Goal: Task Accomplishment & Management: Use online tool/utility

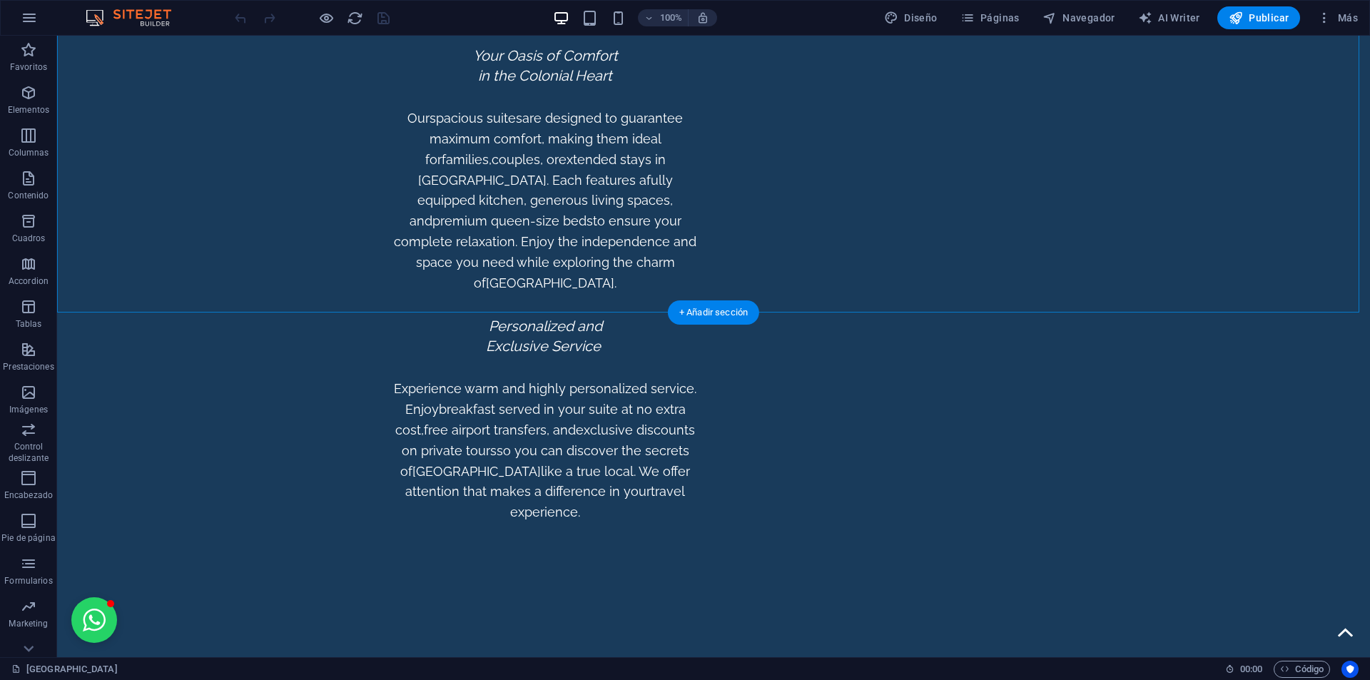
scroll to position [5495, 0]
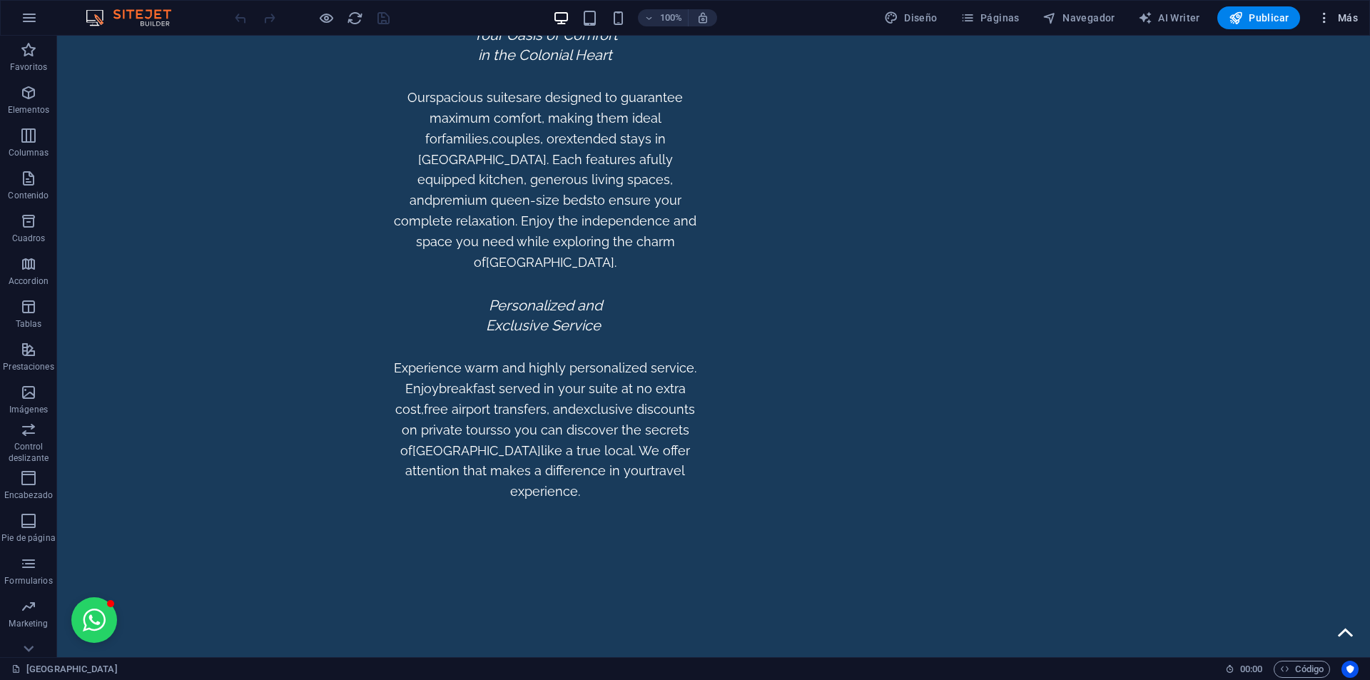
click at [1334, 14] on span "Más" at bounding box center [1337, 18] width 41 height 14
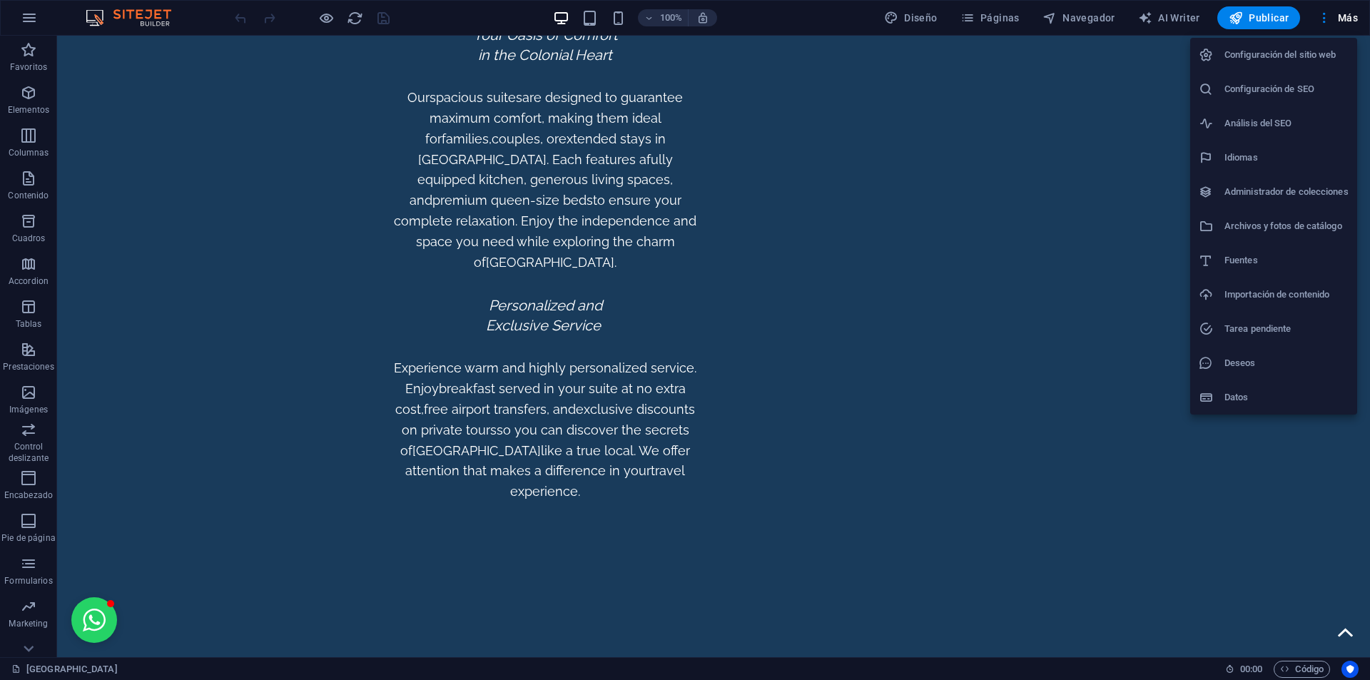
click at [1009, 166] on div at bounding box center [685, 340] width 1370 height 680
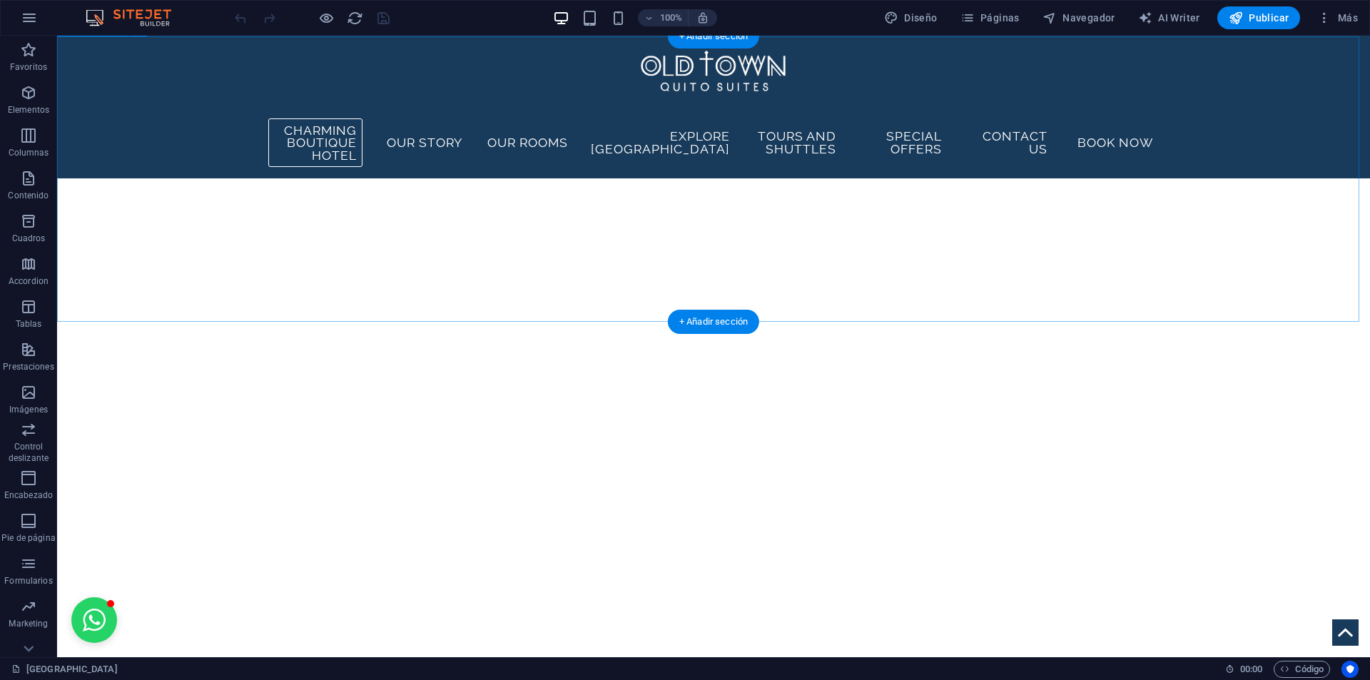
scroll to position [2264, 0]
click at [1342, 23] on span "Más" at bounding box center [1337, 18] width 41 height 14
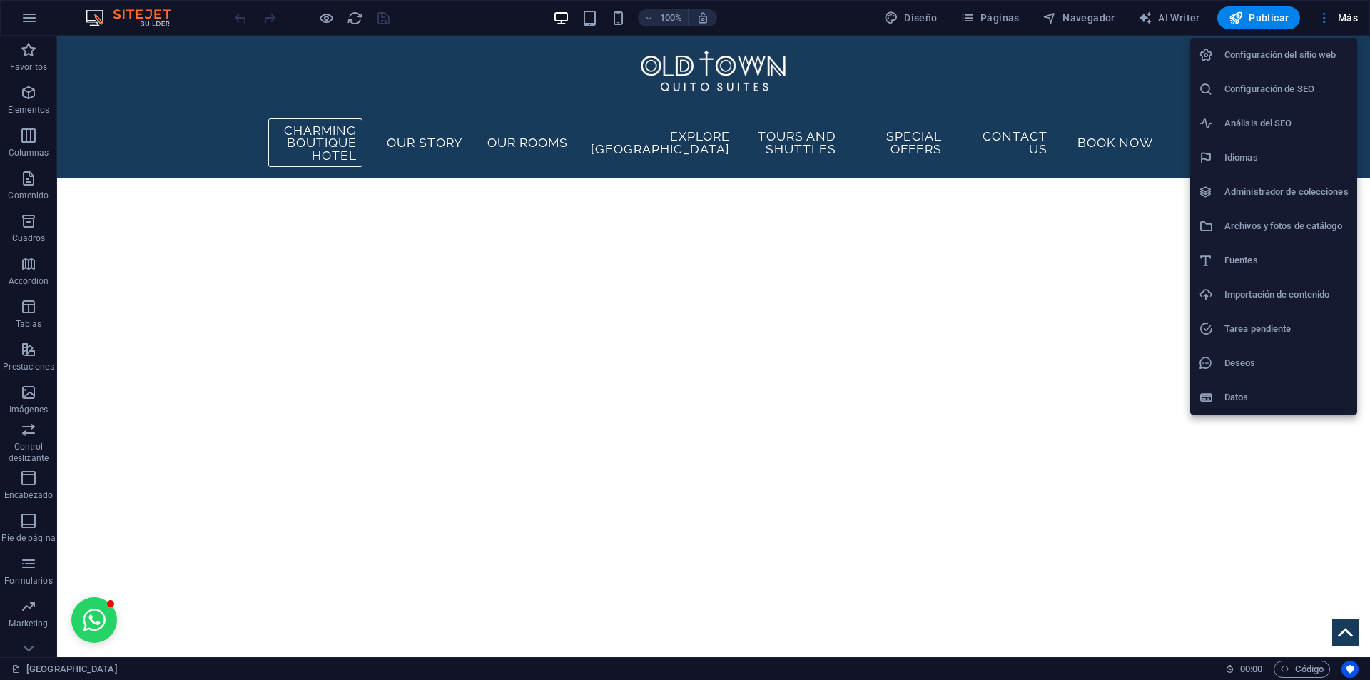
click at [1309, 58] on h6 "Configuración del sitio web" at bounding box center [1287, 54] width 124 height 17
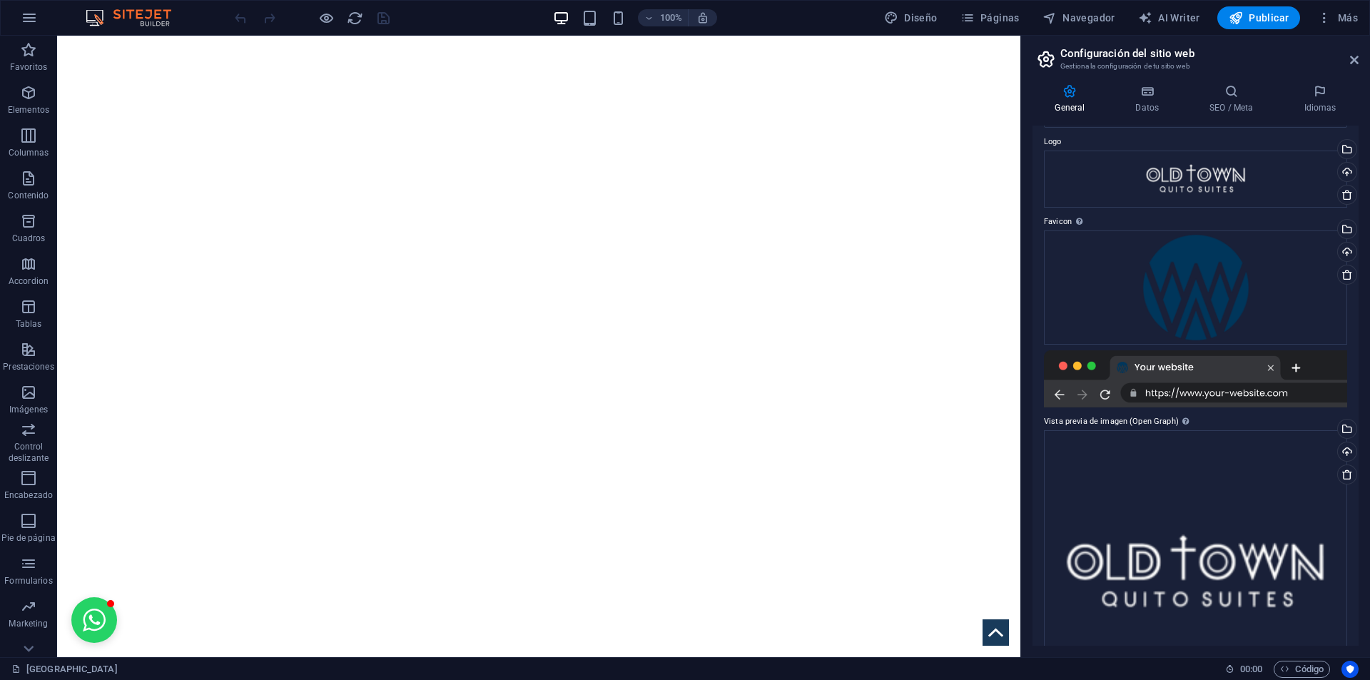
scroll to position [0, 0]
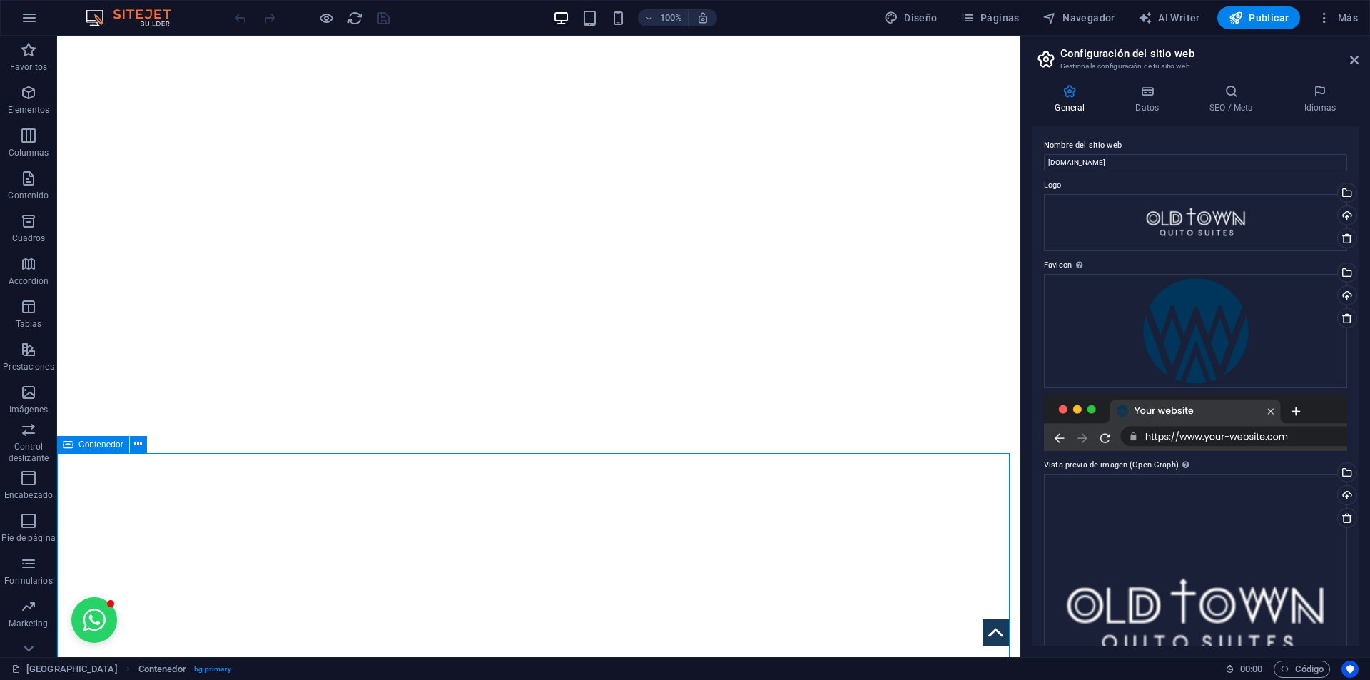
click at [66, 447] on icon at bounding box center [68, 444] width 10 height 17
drag, startPoint x: 66, startPoint y: 447, endPoint x: 202, endPoint y: 154, distance: 323.4
click at [66, 447] on icon at bounding box center [68, 444] width 10 height 17
select select "dialog"
select select "triangle"
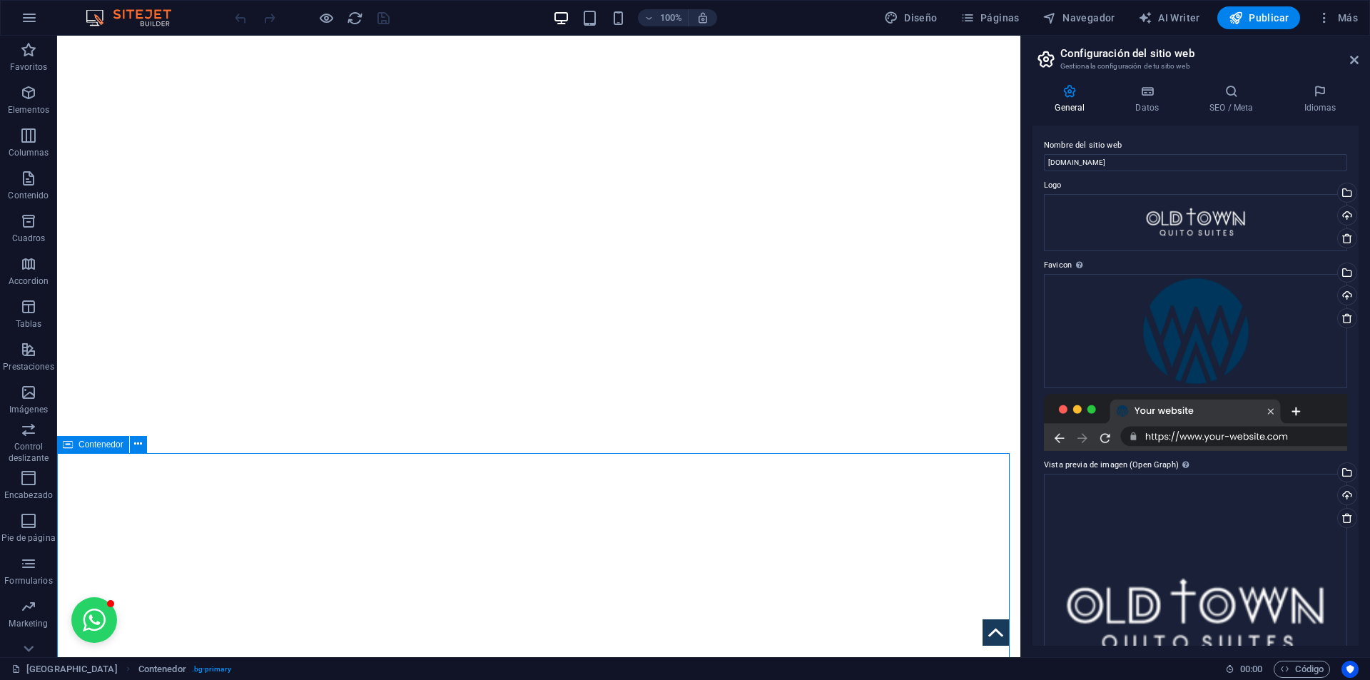
select select "px"
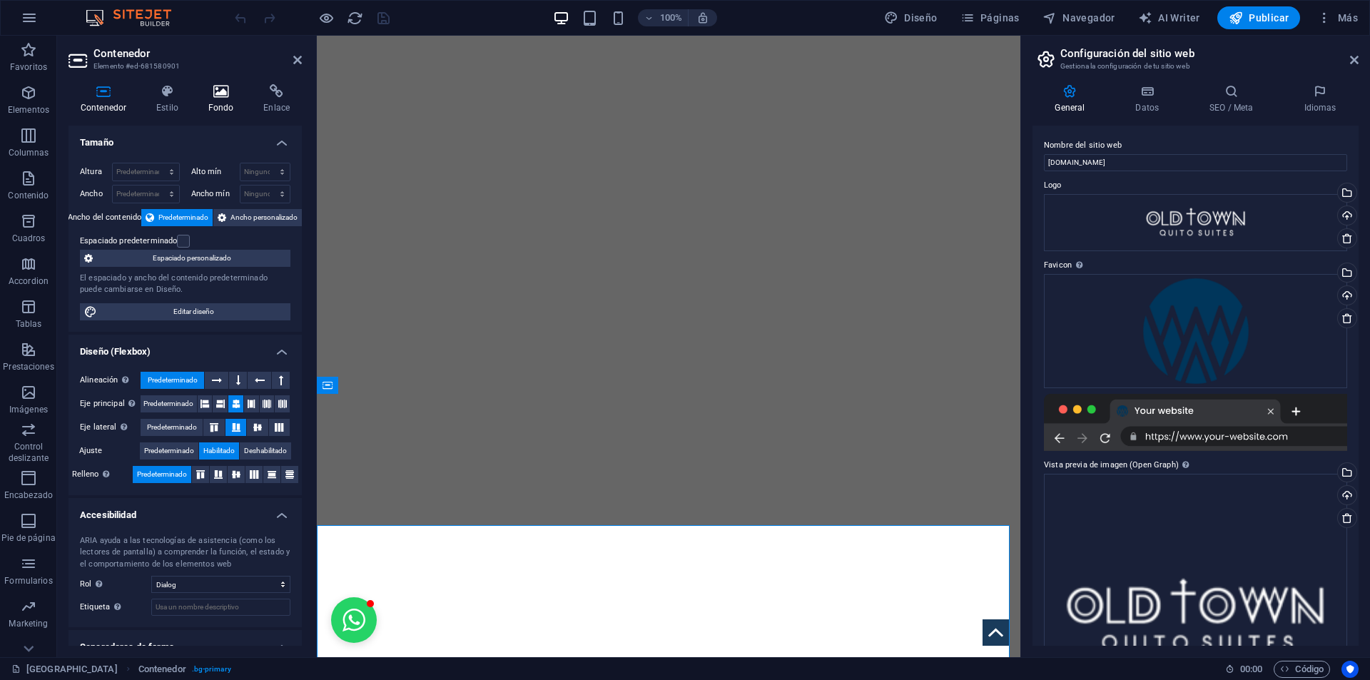
scroll to position [2507, 0]
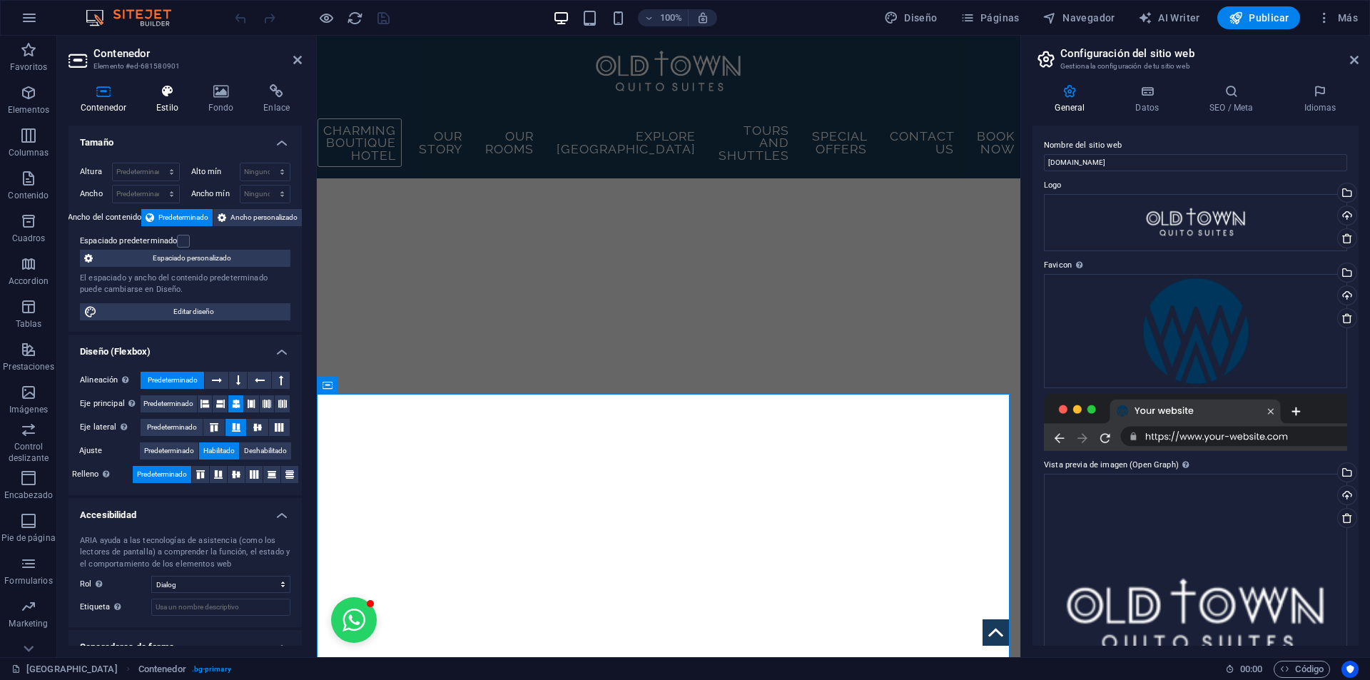
click at [157, 106] on h4 "Estilo" at bounding box center [170, 99] width 52 height 30
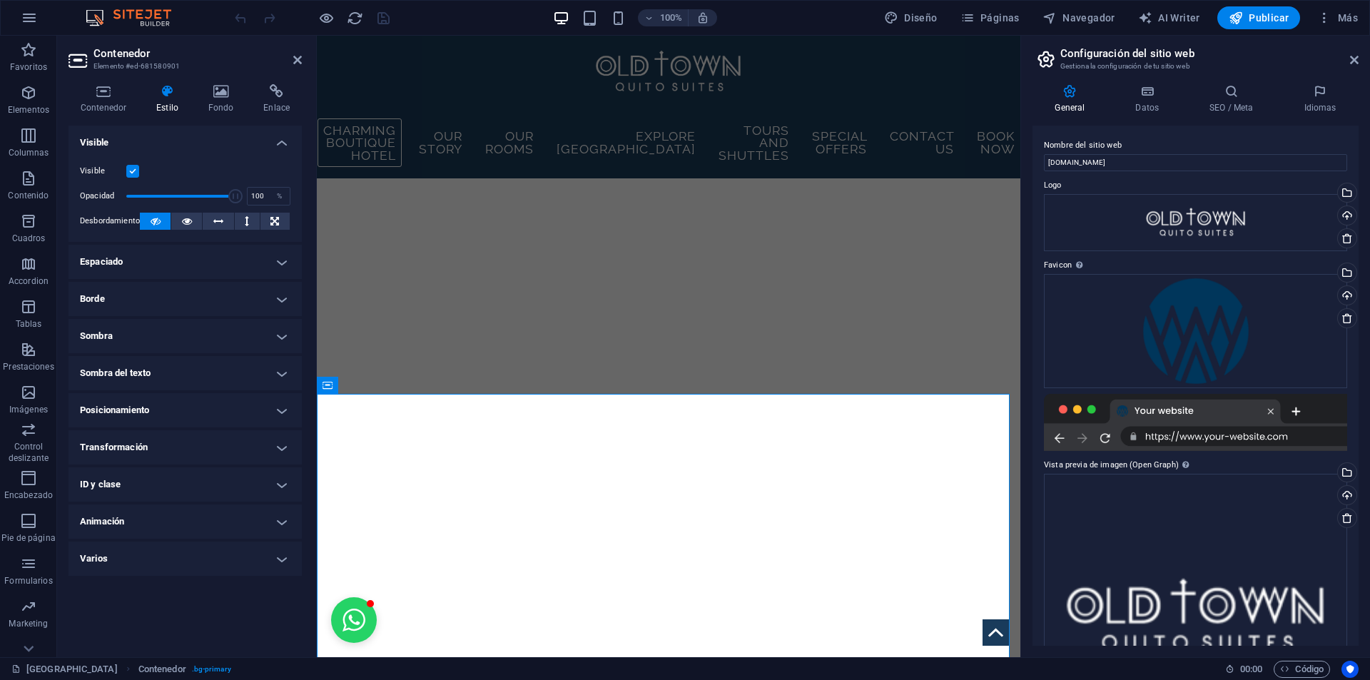
click at [230, 80] on div "Contenedor Estilo Fondo Enlace Tamaño Altura Predeterminado px rem % vh vw Alto…" at bounding box center [185, 365] width 256 height 584
click at [220, 92] on icon at bounding box center [221, 91] width 50 height 14
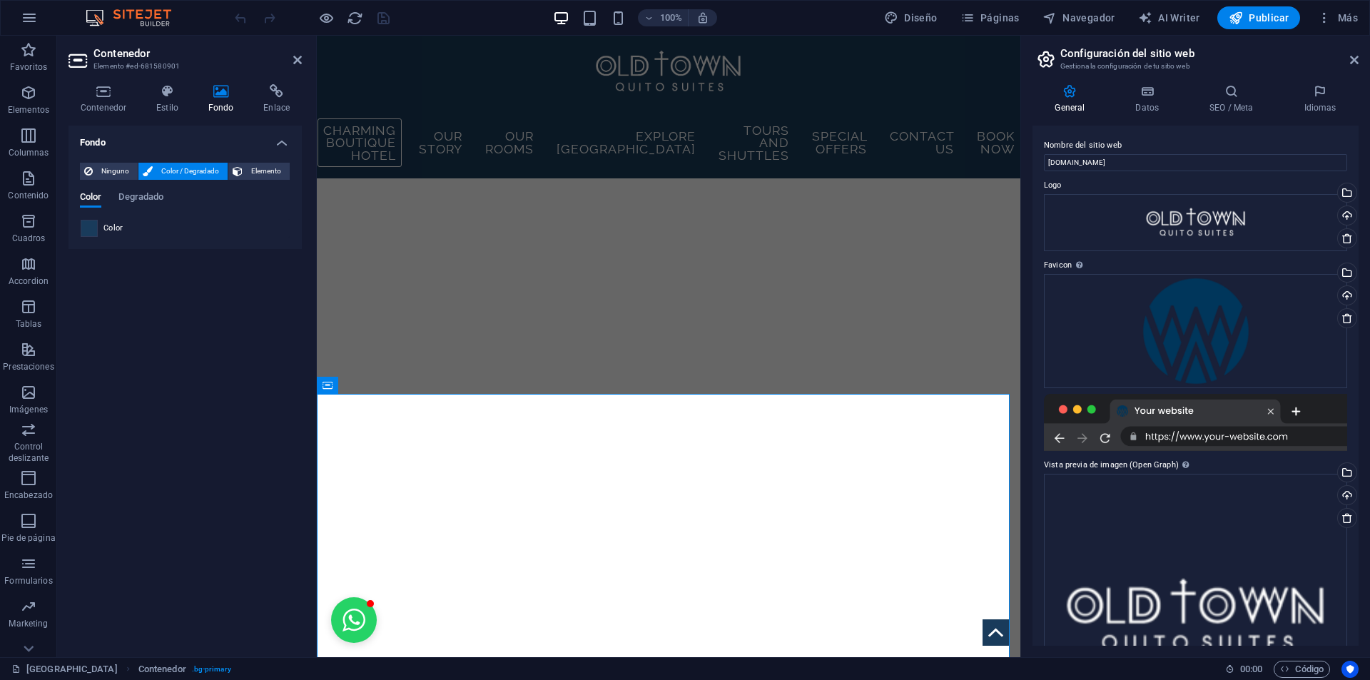
click at [91, 226] on span at bounding box center [89, 229] width 16 height 16
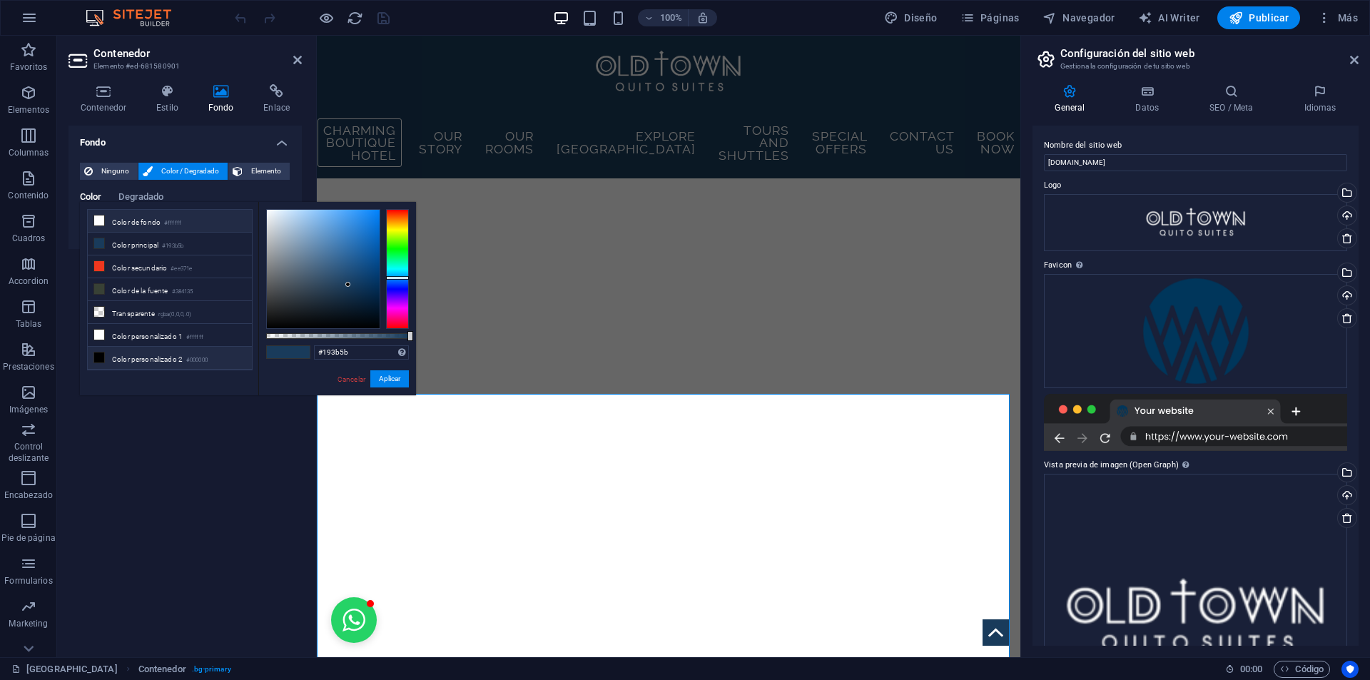
drag, startPoint x: 150, startPoint y: 211, endPoint x: 148, endPoint y: 220, distance: 8.8
click at [148, 219] on li "Color de fondo #ffffff" at bounding box center [170, 221] width 164 height 23
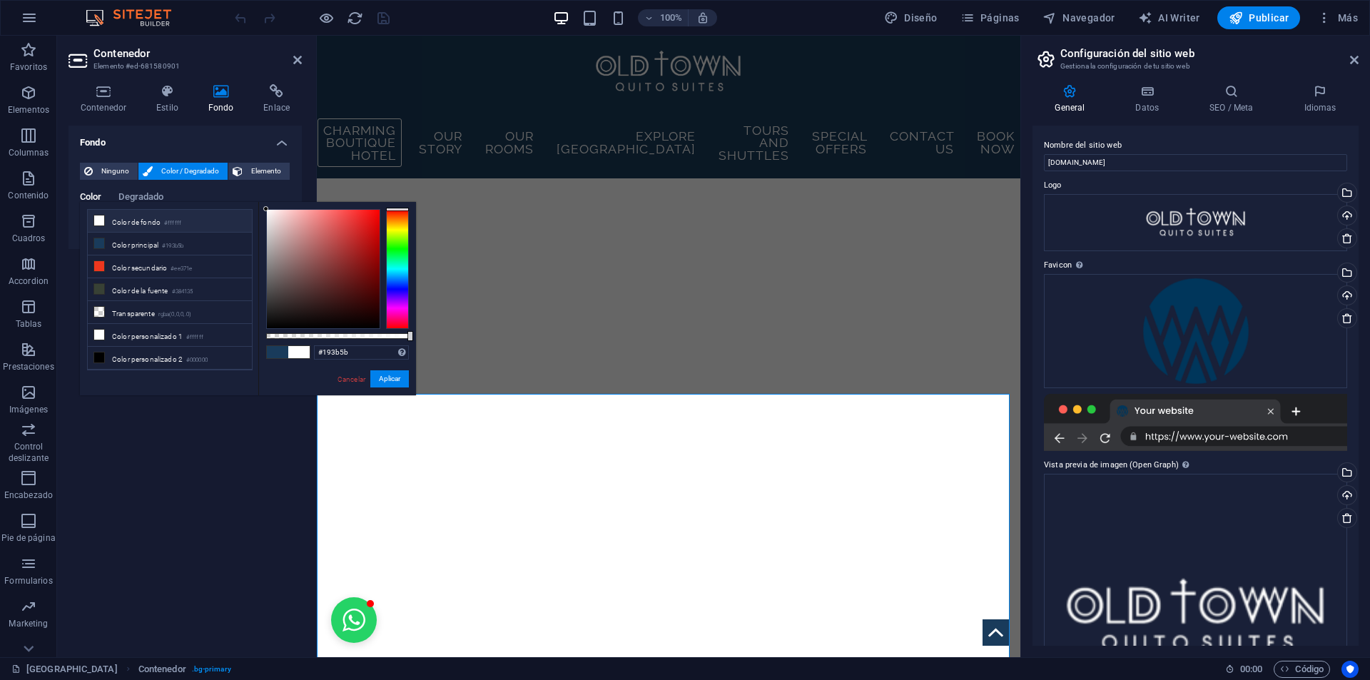
type input "#ffffff"
click at [388, 379] on button "Aplicar" at bounding box center [389, 378] width 39 height 17
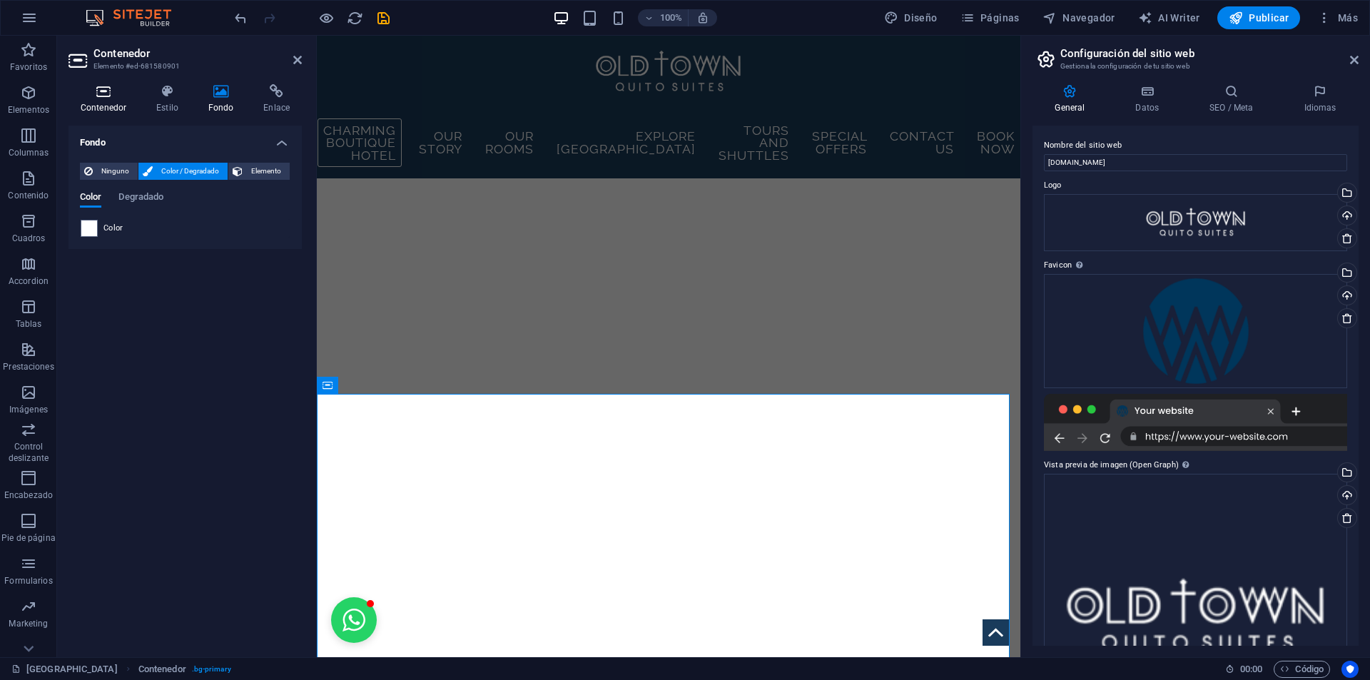
click at [103, 99] on h4 "Contenedor" at bounding box center [107, 99] width 76 height 30
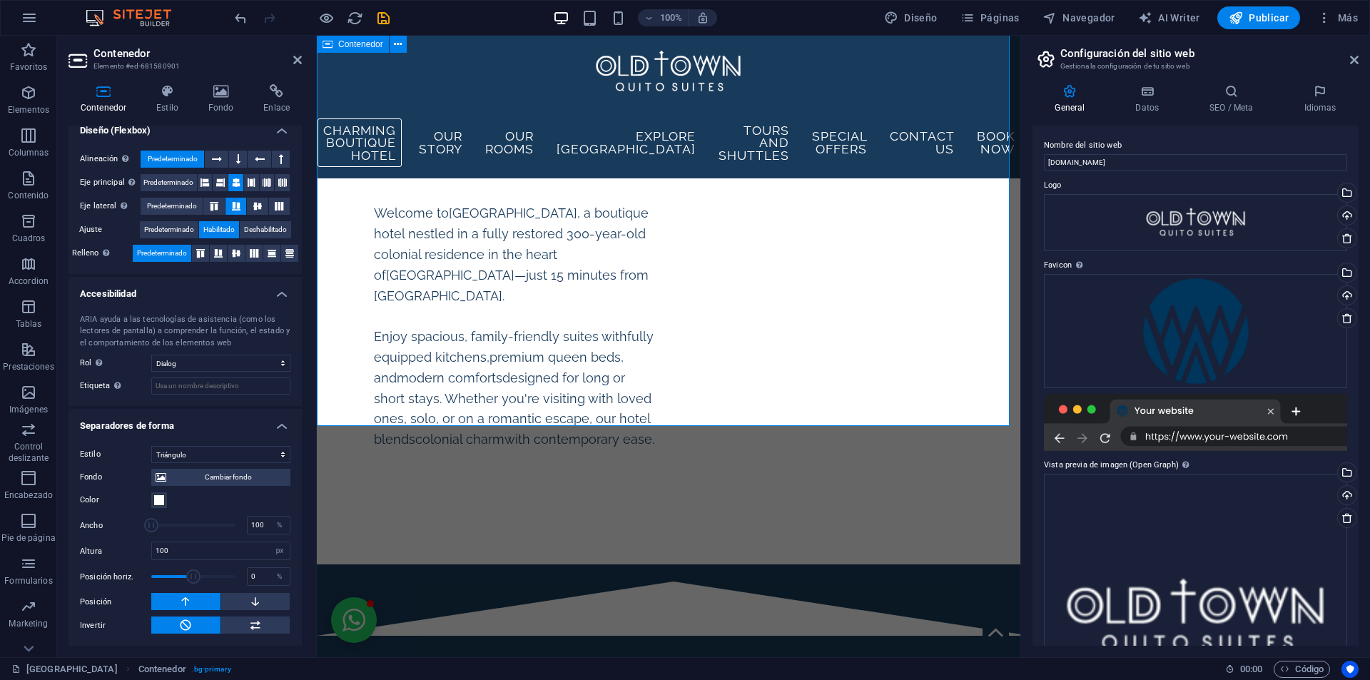
scroll to position [3221, 0]
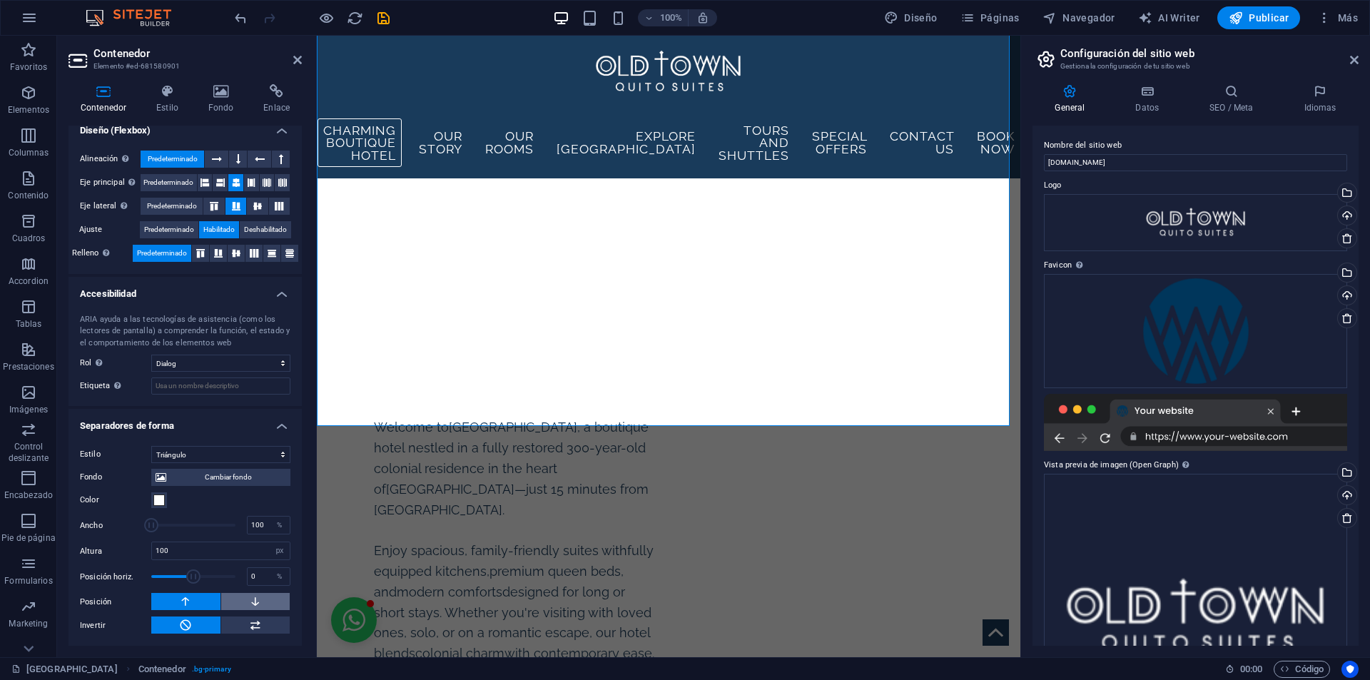
click at [251, 599] on icon at bounding box center [255, 601] width 13 height 17
click at [181, 601] on icon at bounding box center [185, 601] width 13 height 17
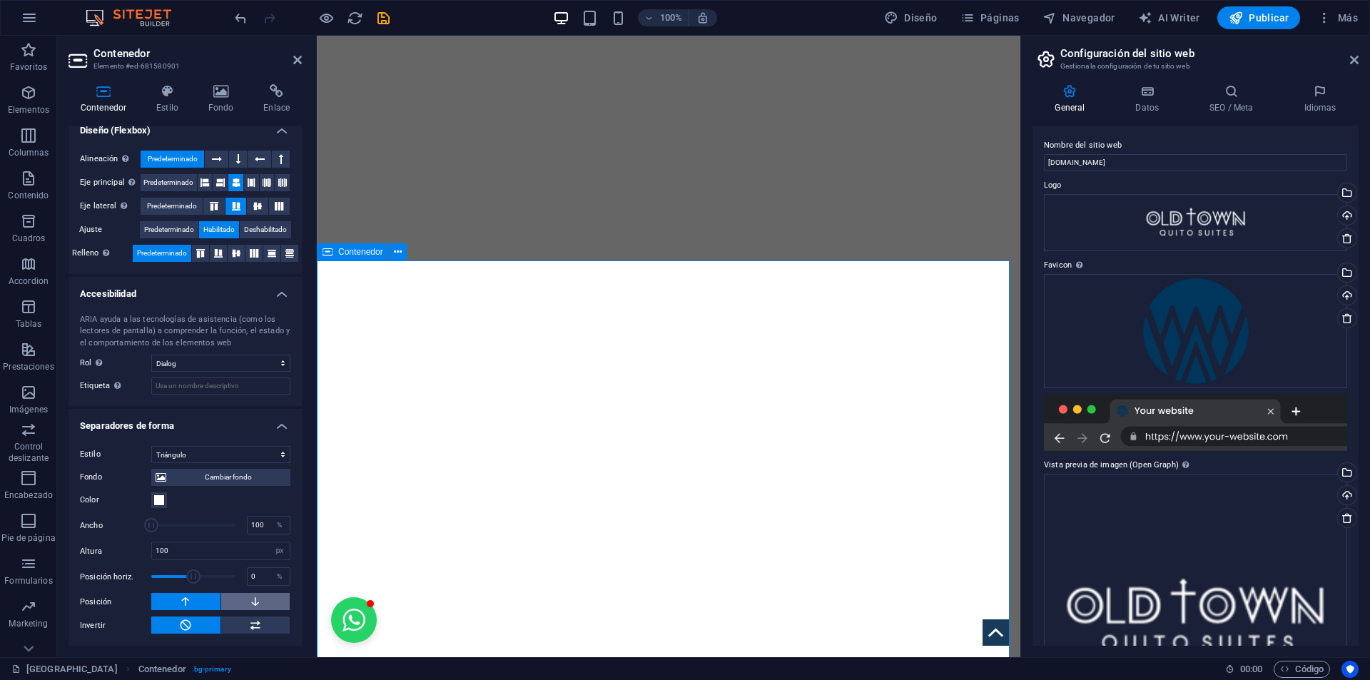
scroll to position [2650, 0]
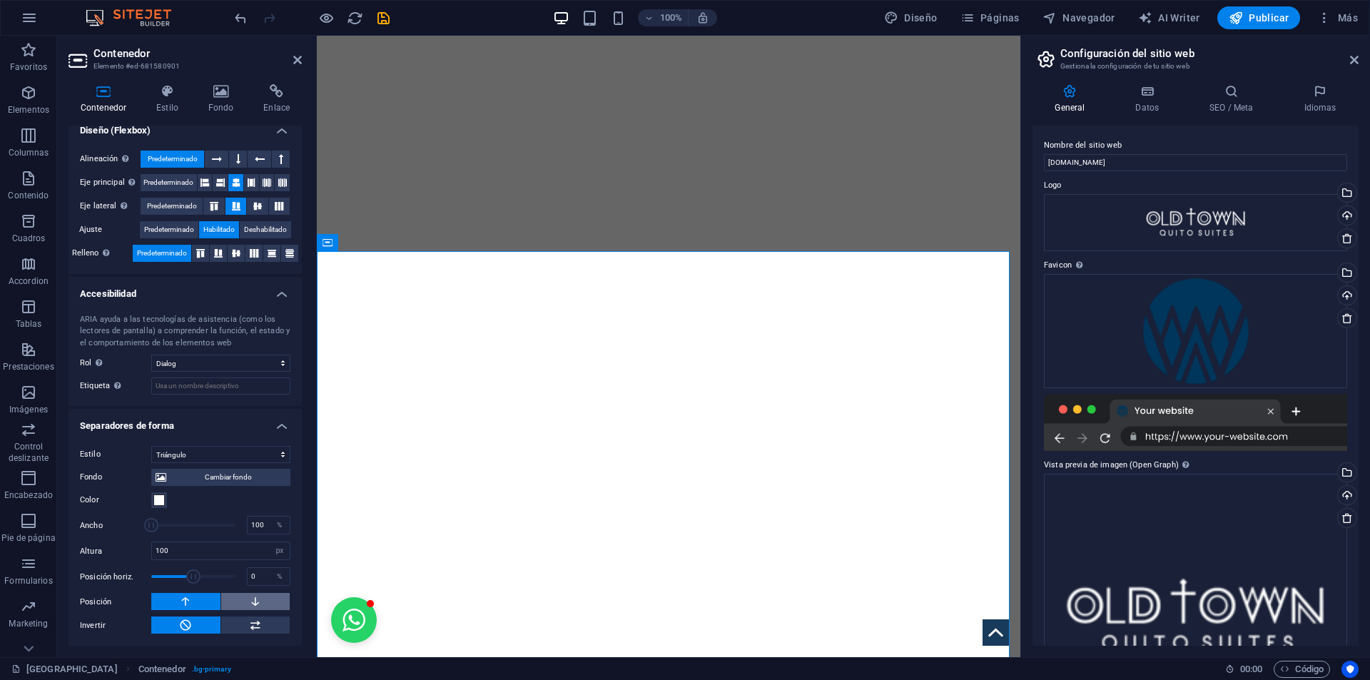
click at [273, 601] on button at bounding box center [255, 601] width 69 height 17
click at [194, 607] on button at bounding box center [185, 601] width 69 height 17
click at [251, 631] on icon at bounding box center [255, 625] width 13 height 17
click at [183, 622] on icon at bounding box center [185, 625] width 13 height 17
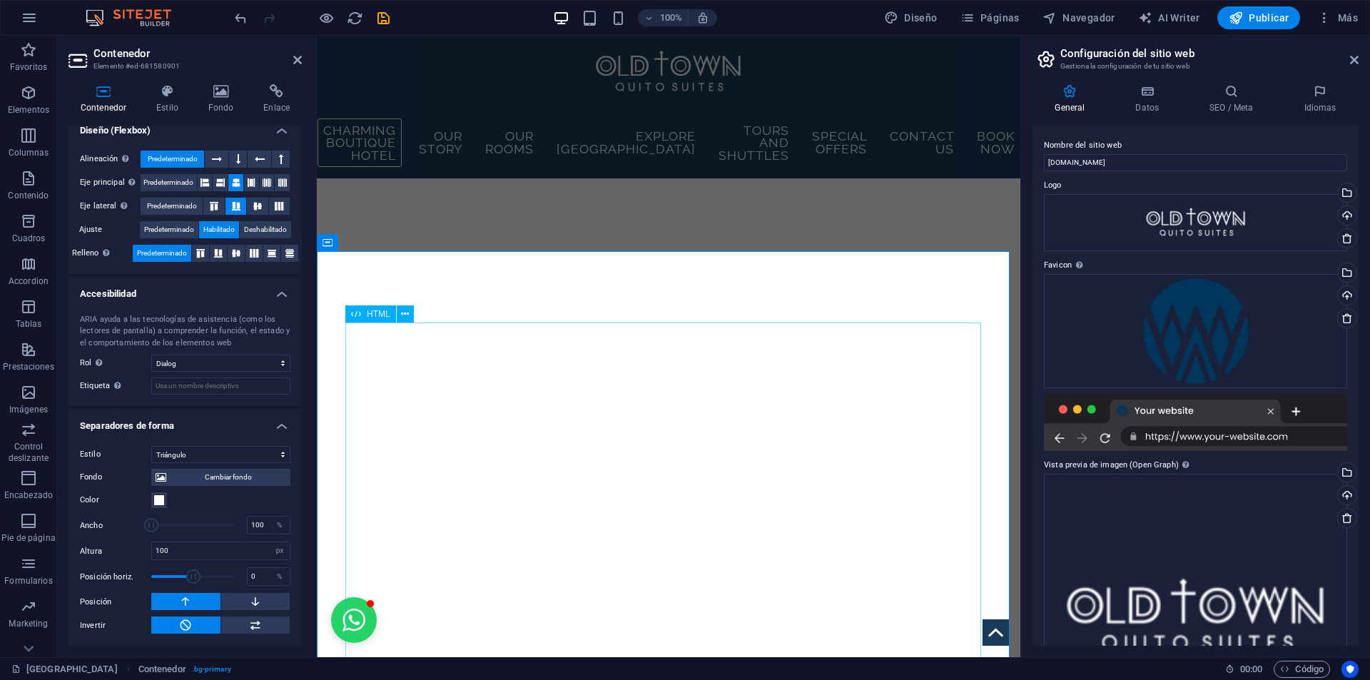
click at [374, 313] on span "HTML" at bounding box center [379, 314] width 24 height 9
drag, startPoint x: 374, startPoint y: 313, endPoint x: 130, endPoint y: 247, distance: 252.7
click at [374, 313] on span "HTML" at bounding box center [379, 314] width 24 height 9
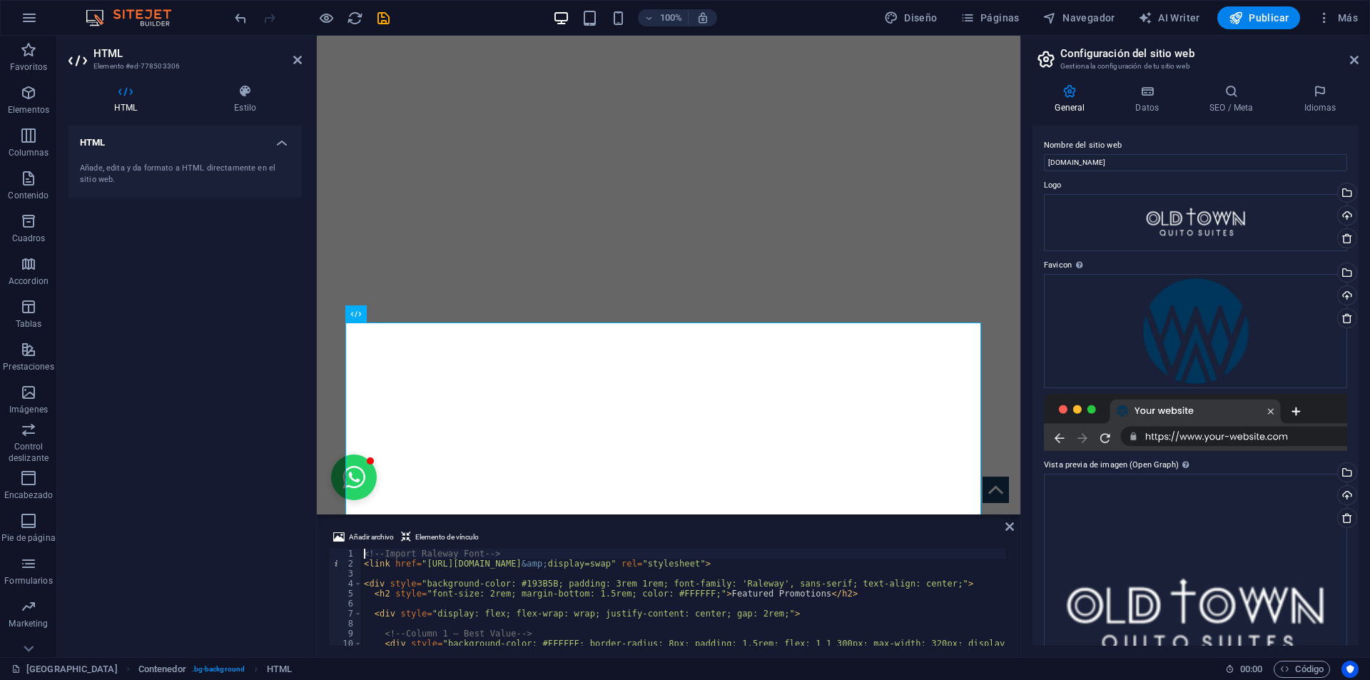
drag, startPoint x: 794, startPoint y: 586, endPoint x: 786, endPoint y: 587, distance: 8.0
drag, startPoint x: 541, startPoint y: 582, endPoint x: 515, endPoint y: 582, distance: 25.7
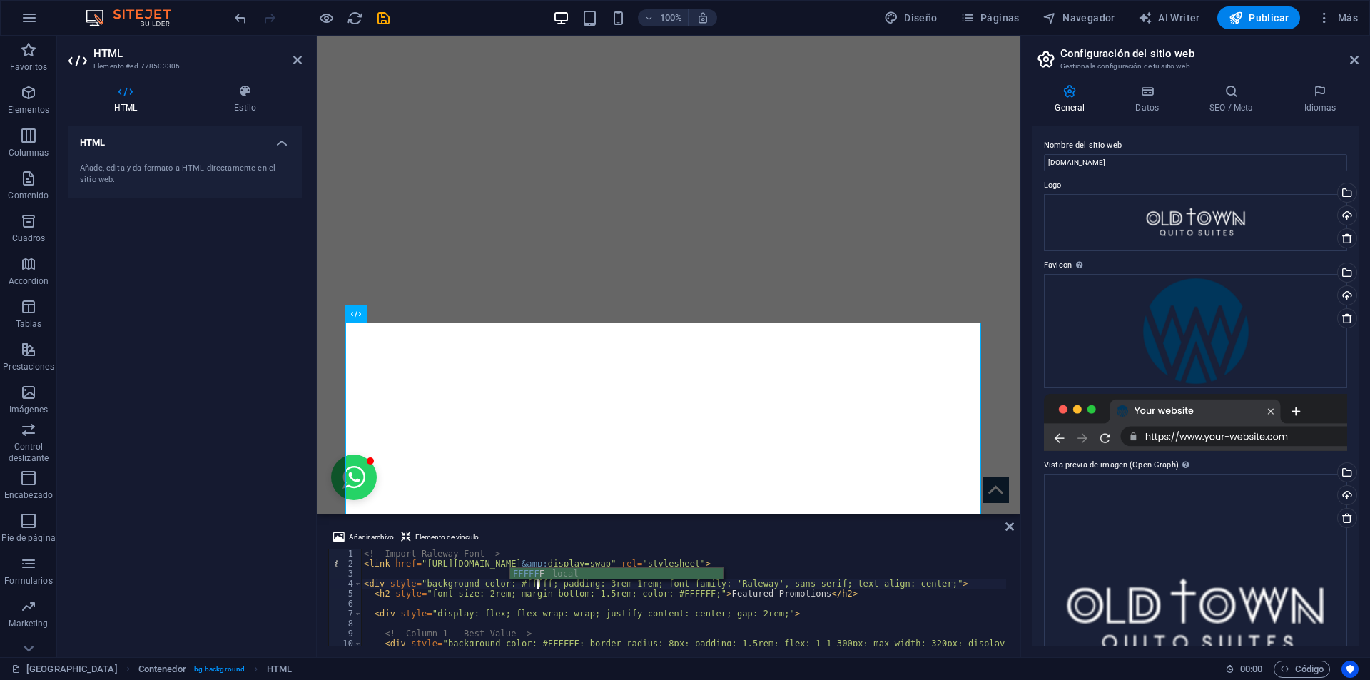
type textarea "<div style="background-color: #ffffff; padding: 3rem 1rem; font-family: 'Ralewa…"
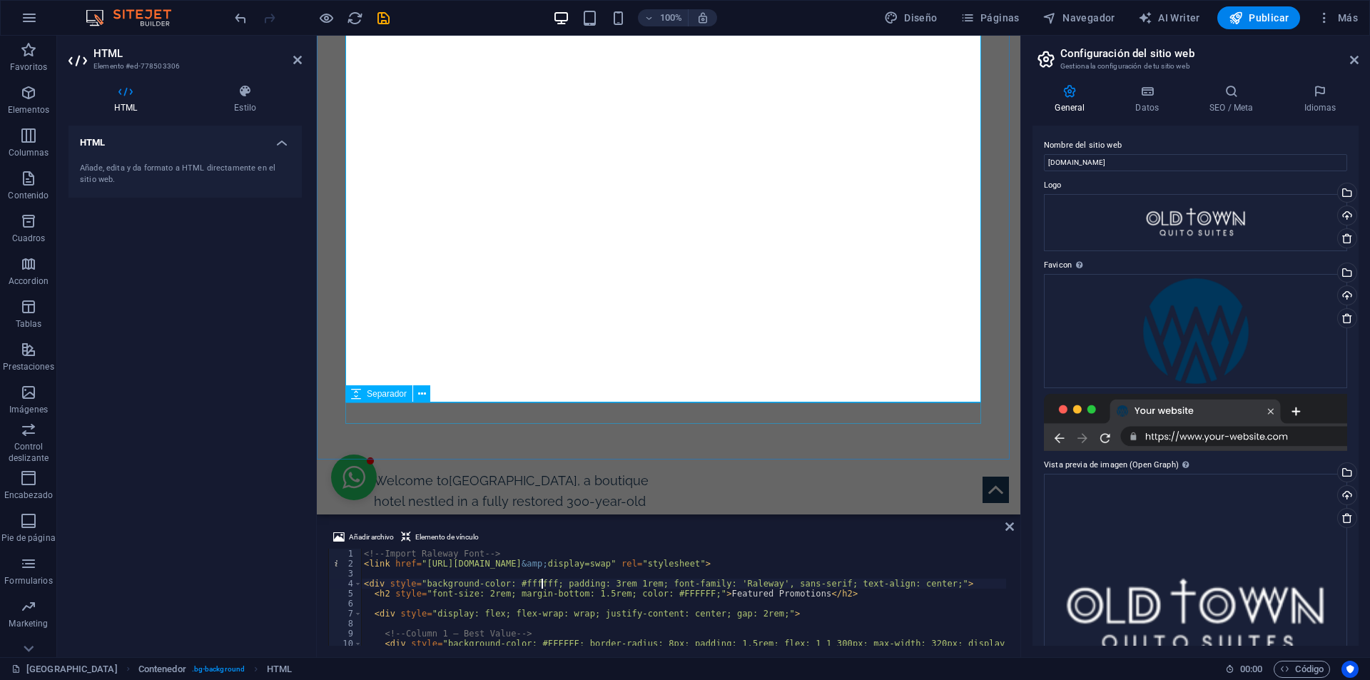
scroll to position [3221, 0]
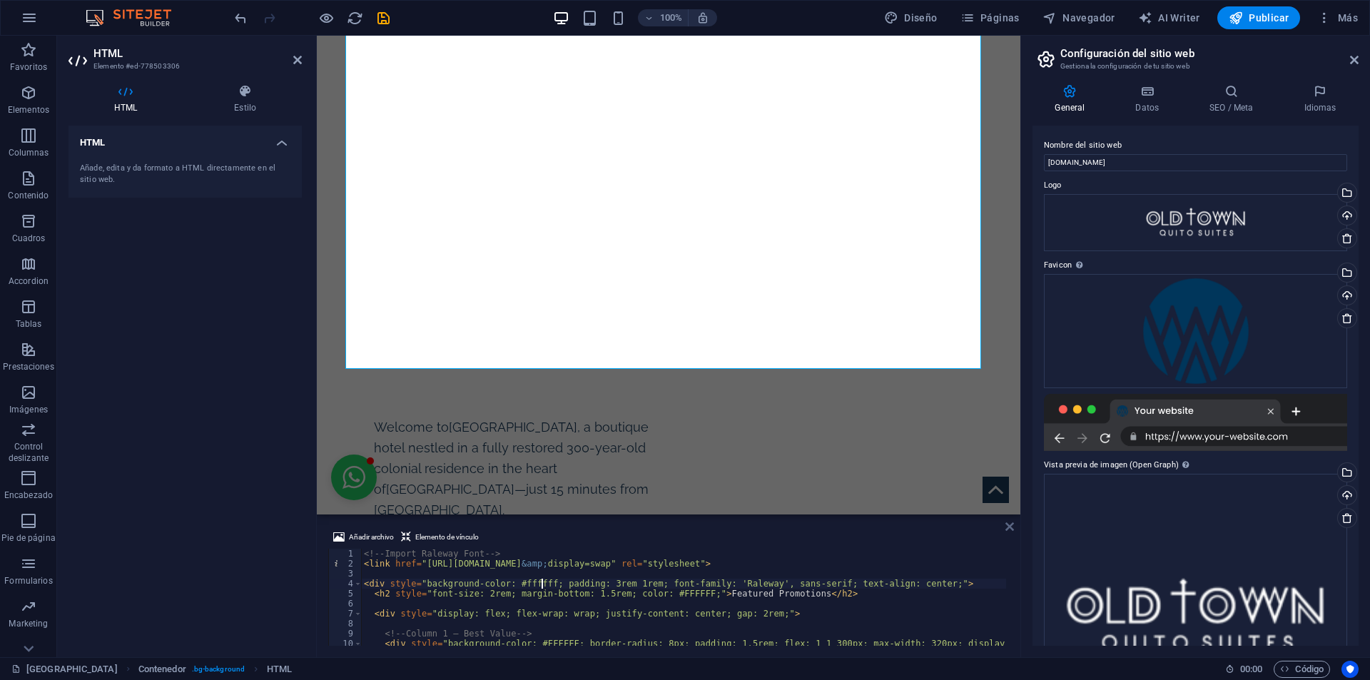
click at [1006, 524] on icon at bounding box center [1010, 526] width 9 height 11
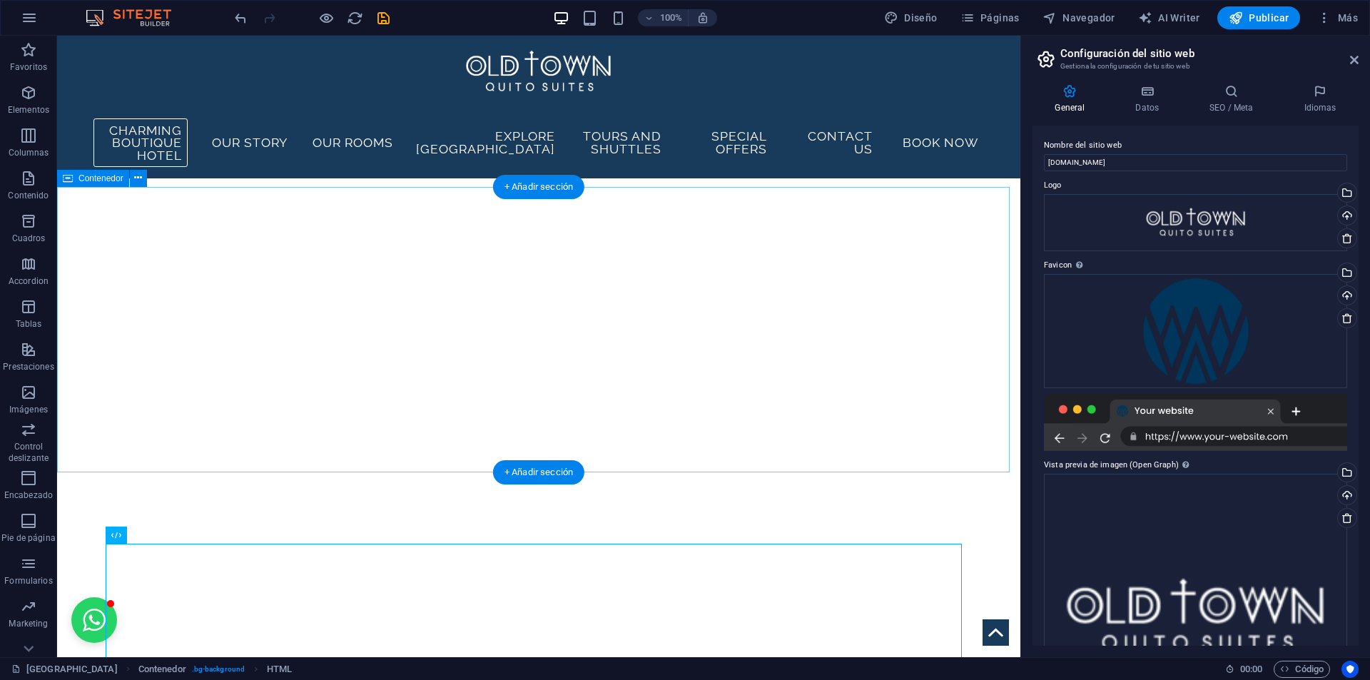
scroll to position [2110, 0]
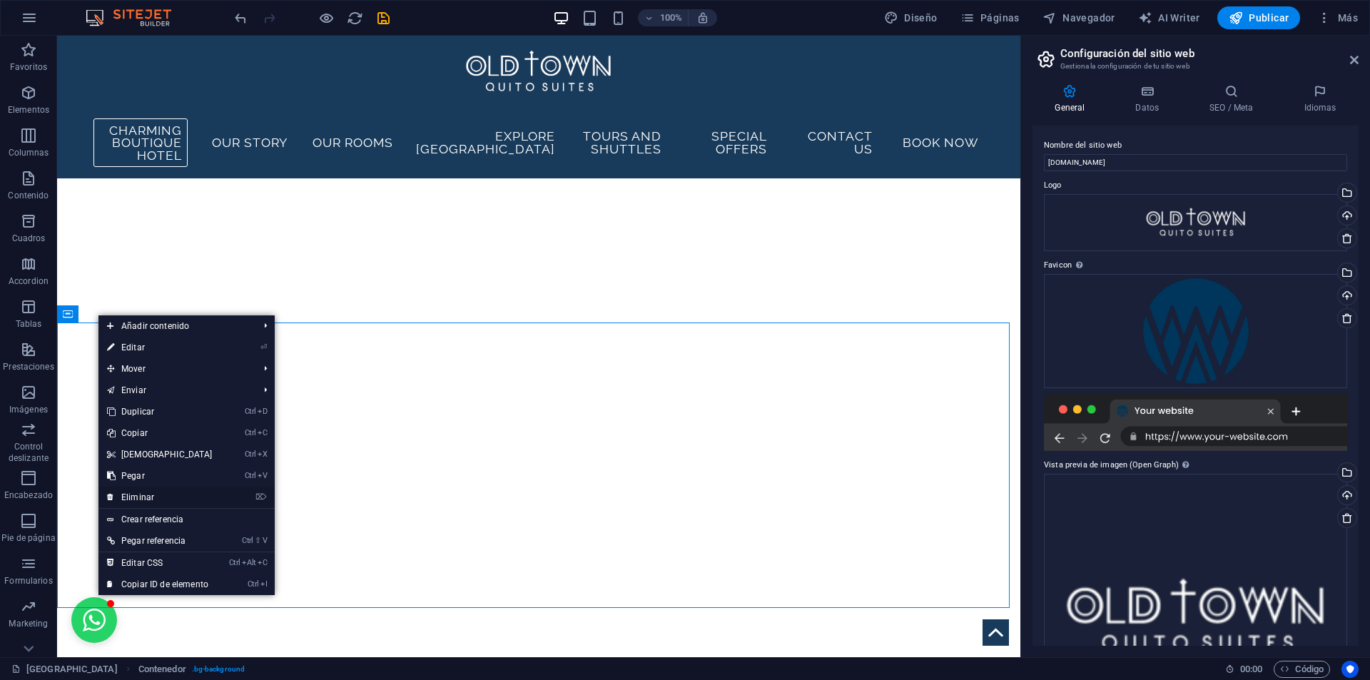
click at [138, 490] on link "⌦ Eliminar" at bounding box center [159, 497] width 123 height 21
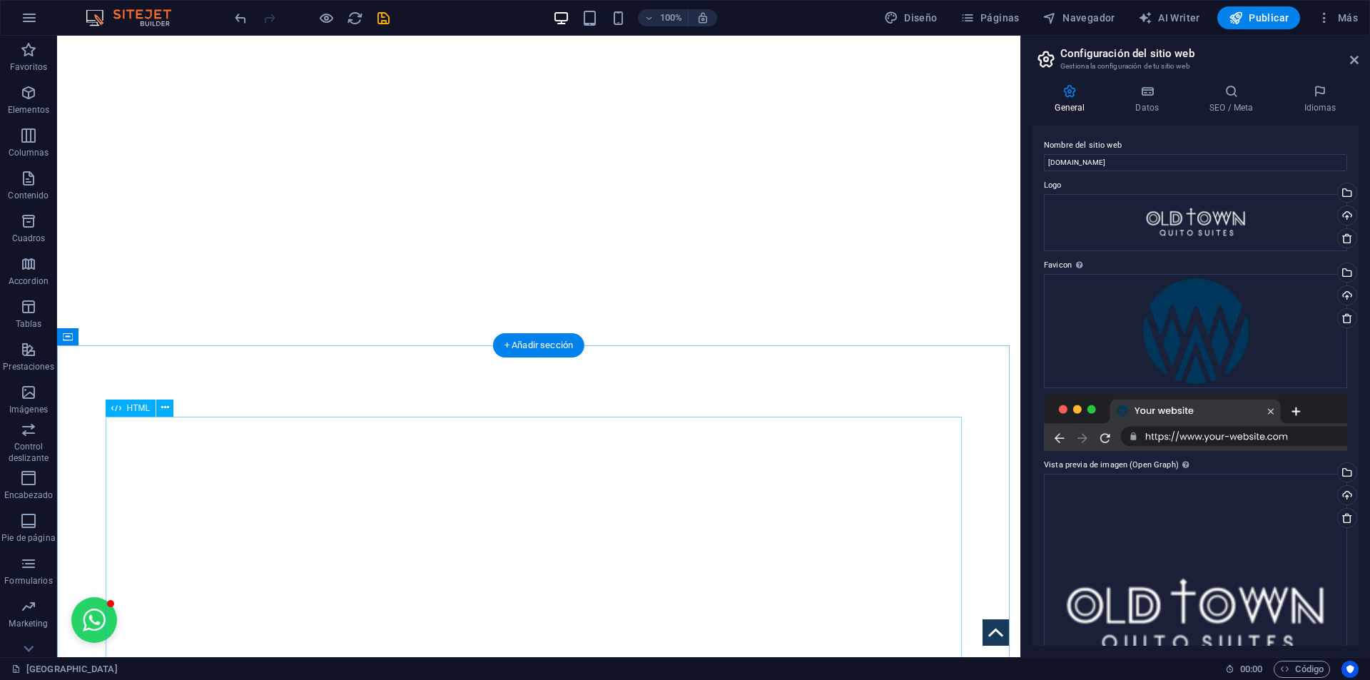
scroll to position [2181, 0]
click at [95, 244] on span "Contenedor" at bounding box center [100, 242] width 45 height 9
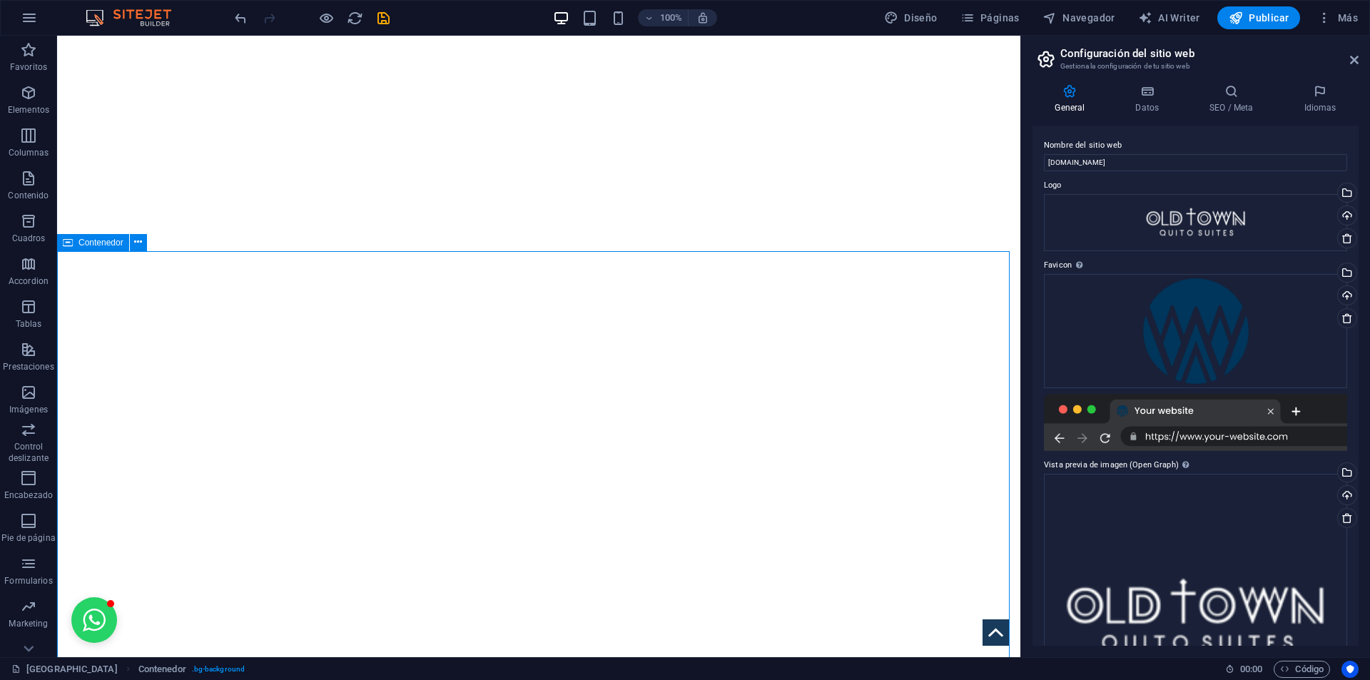
click at [95, 244] on span "Contenedor" at bounding box center [100, 242] width 45 height 9
select select "dialog"
select select "triangle"
select select "px"
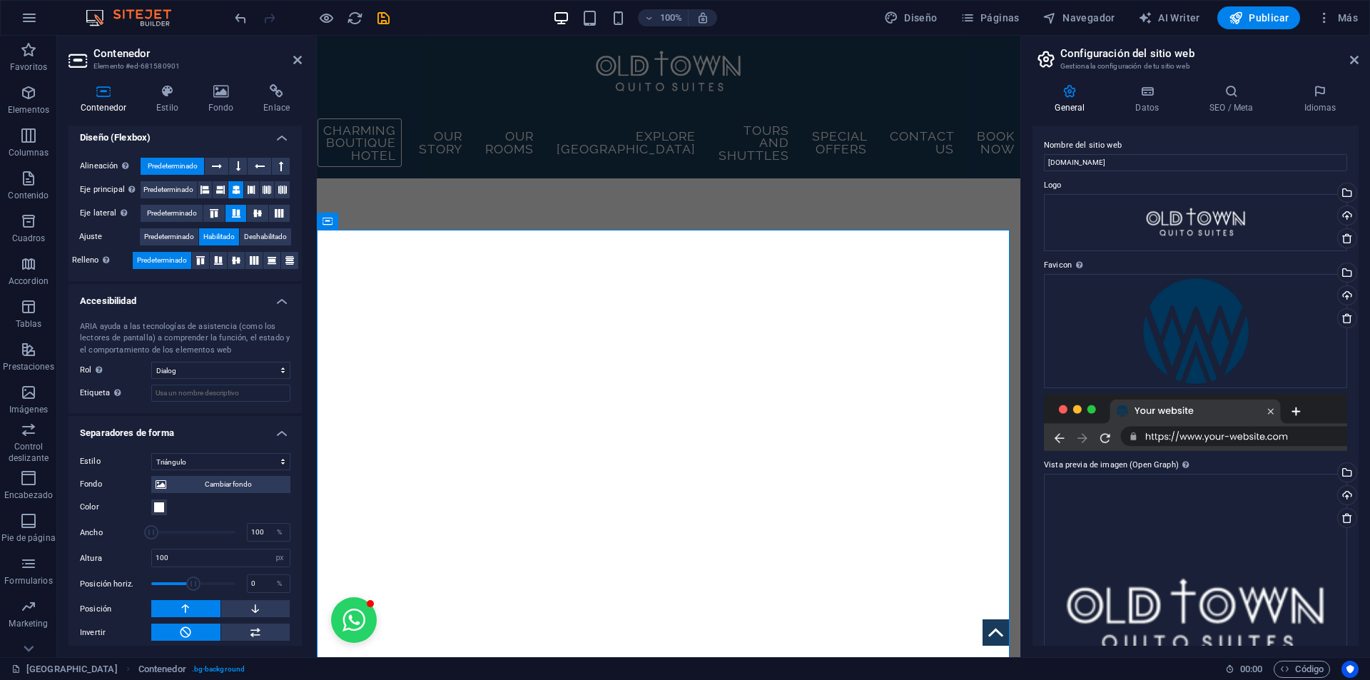
scroll to position [221, 0]
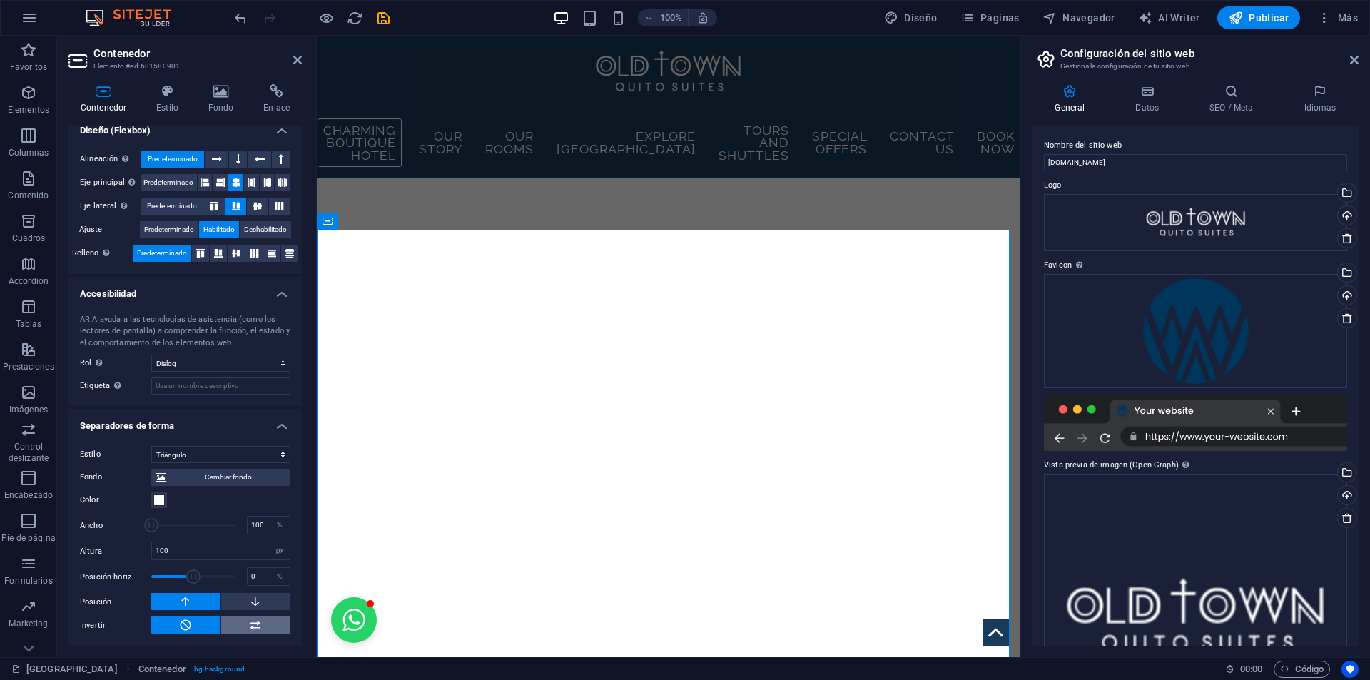
click at [260, 622] on button at bounding box center [255, 625] width 69 height 17
click at [188, 626] on icon at bounding box center [185, 625] width 13 height 17
click at [161, 498] on span at bounding box center [158, 500] width 11 height 11
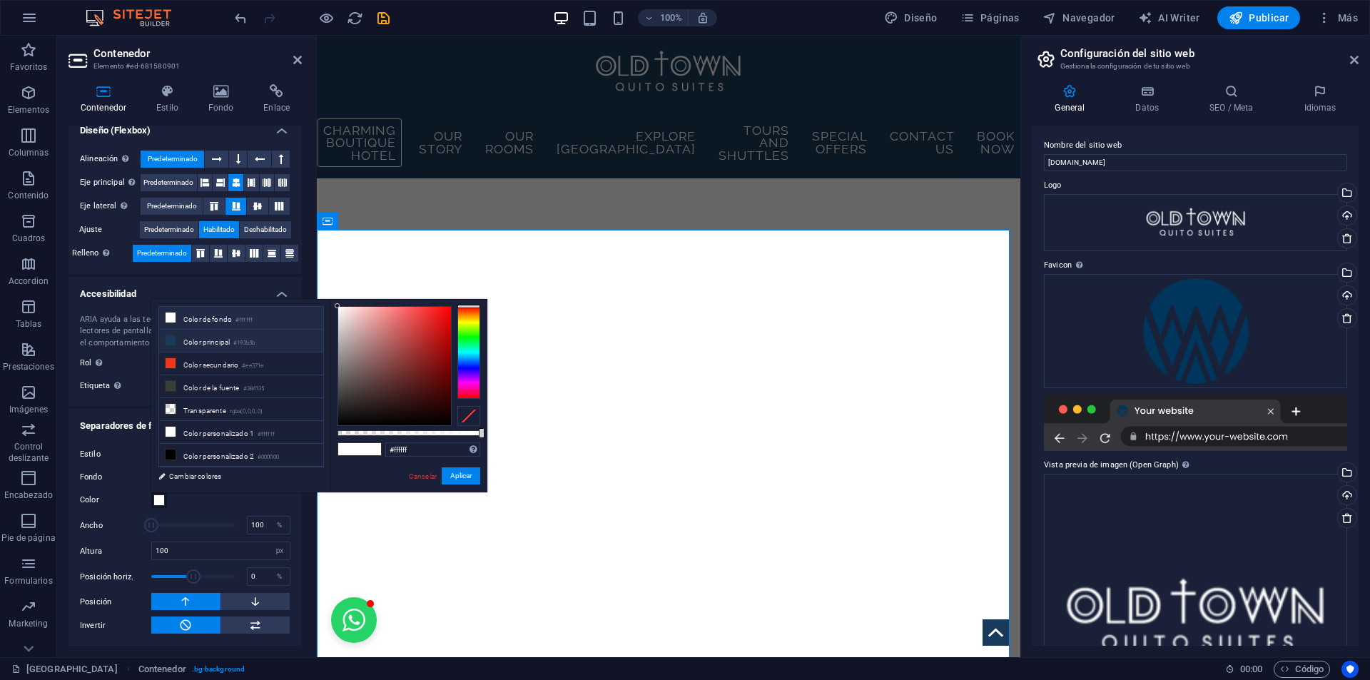
click at [238, 339] on small "#193b5b" at bounding box center [243, 343] width 21 height 10
type input "#193b5b"
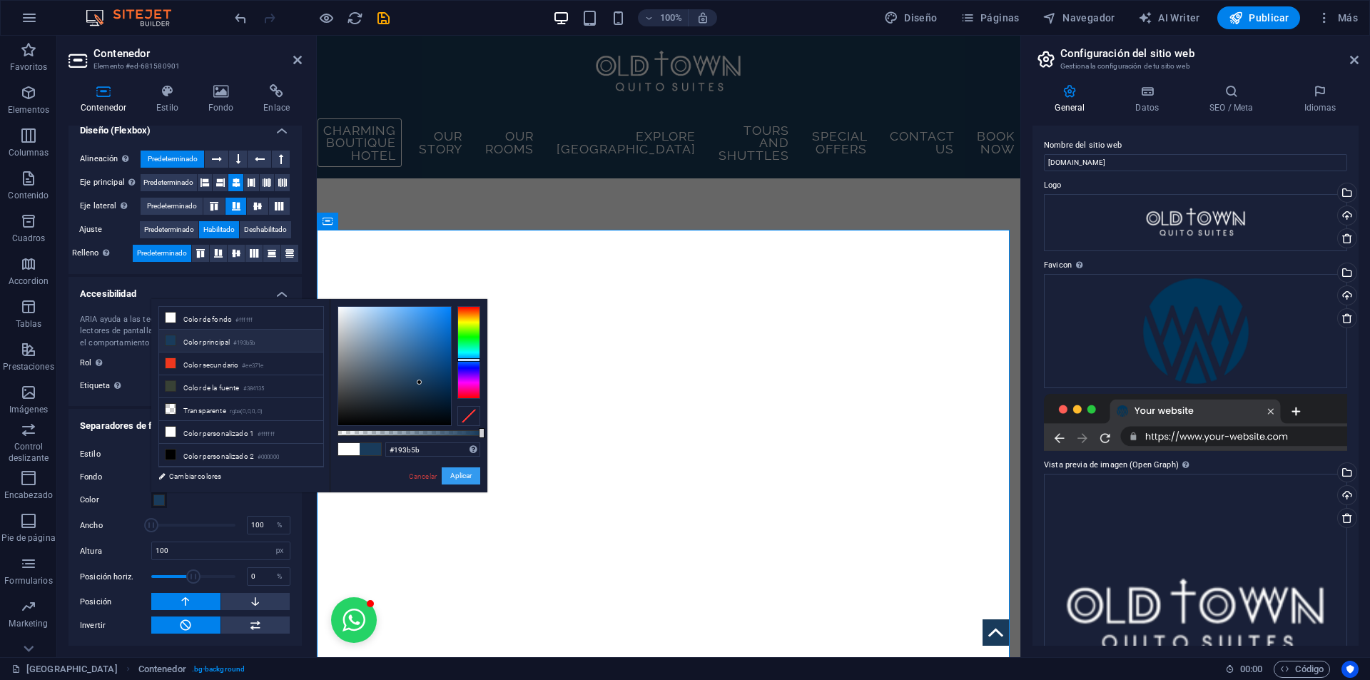
click at [457, 467] on button "Aplicar" at bounding box center [461, 475] width 39 height 17
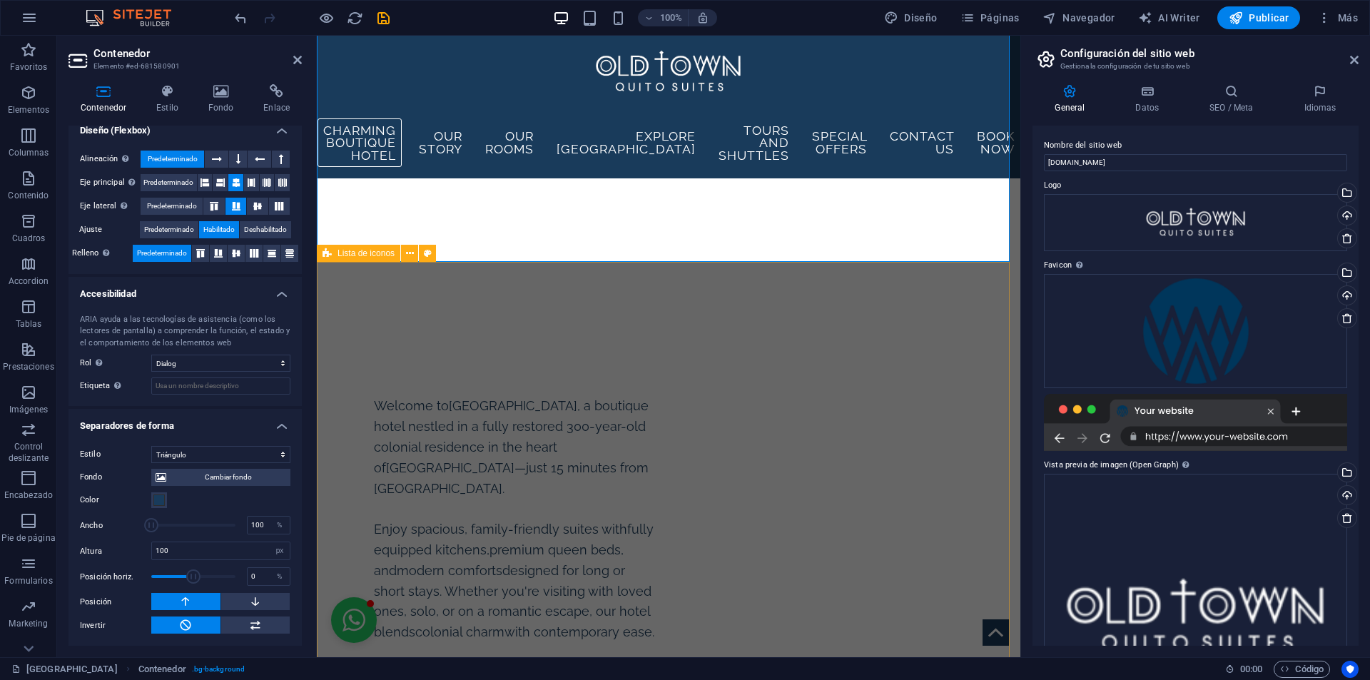
scroll to position [3099, 0]
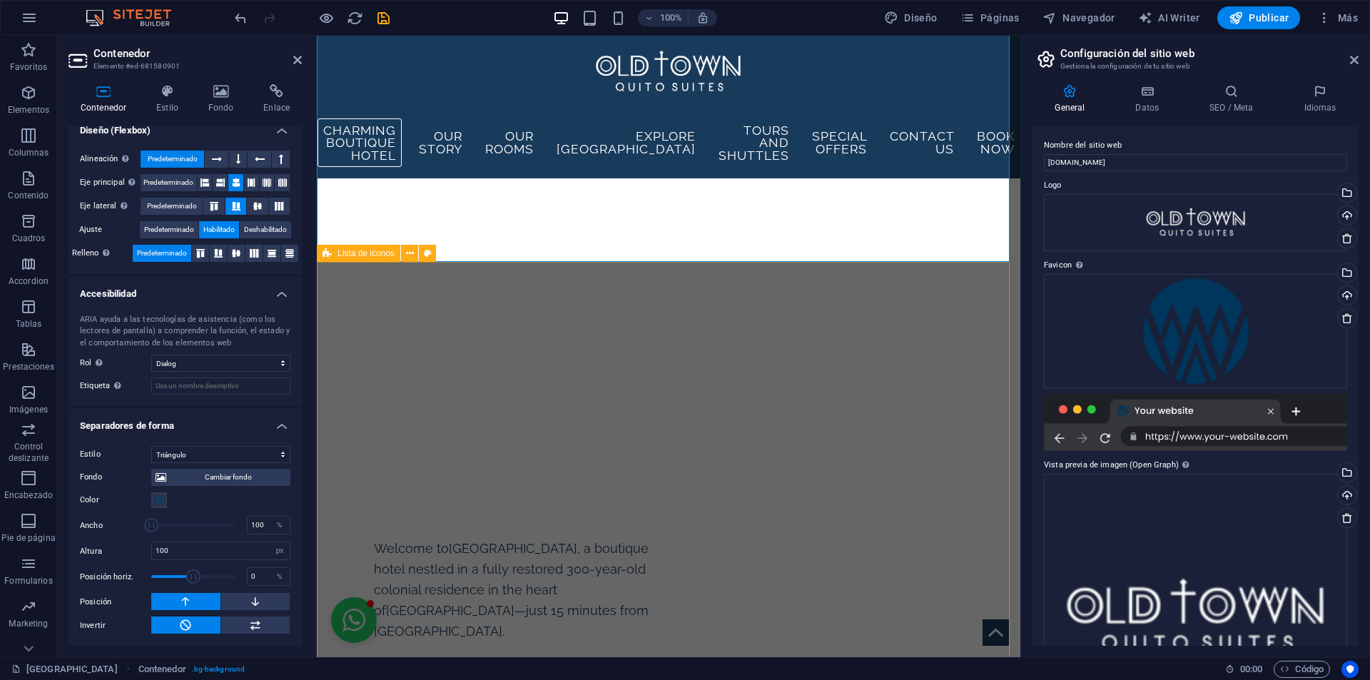
click at [339, 253] on span "Lista de iconos" at bounding box center [366, 253] width 57 height 9
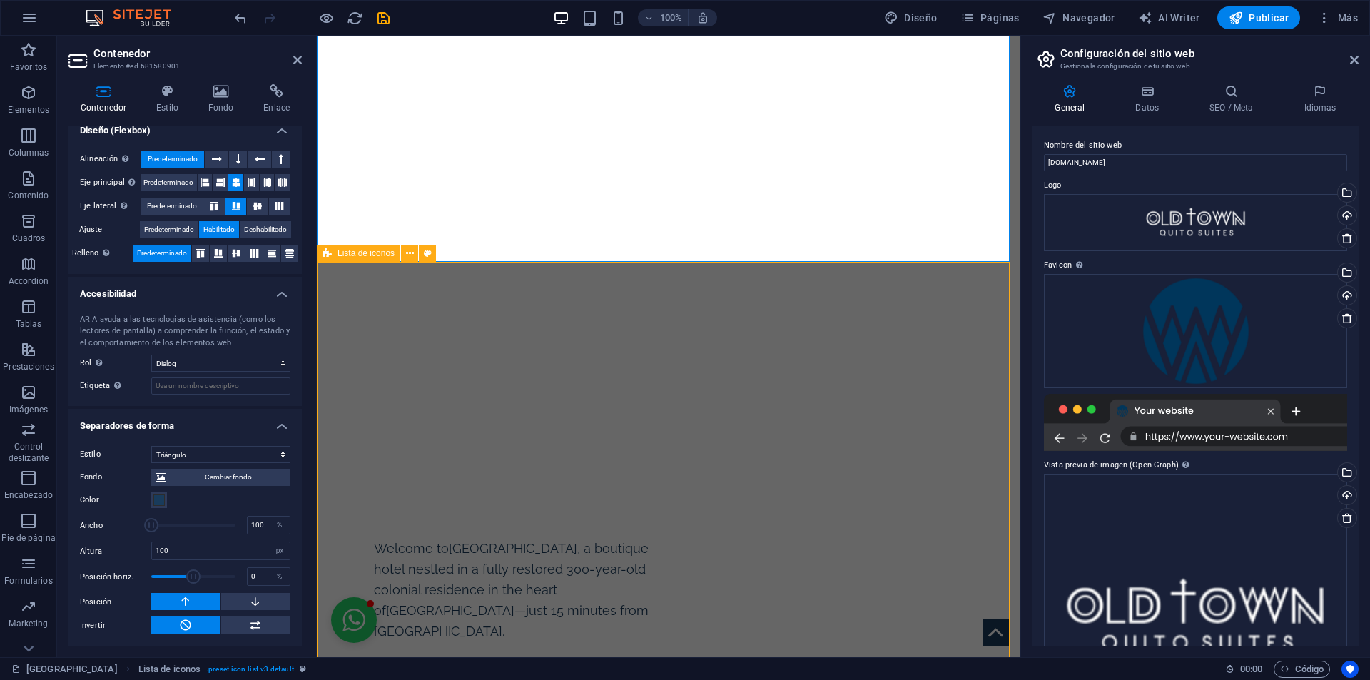
select select "triangle"
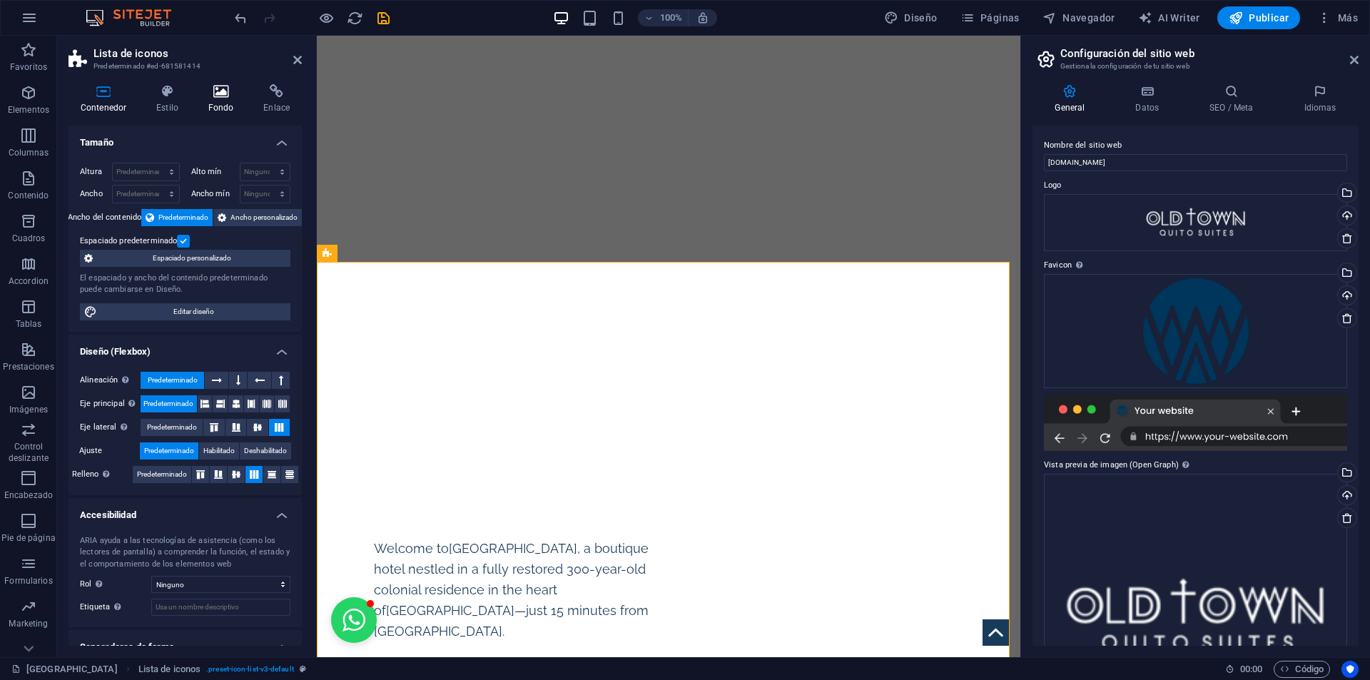
click at [221, 97] on icon at bounding box center [221, 91] width 50 height 14
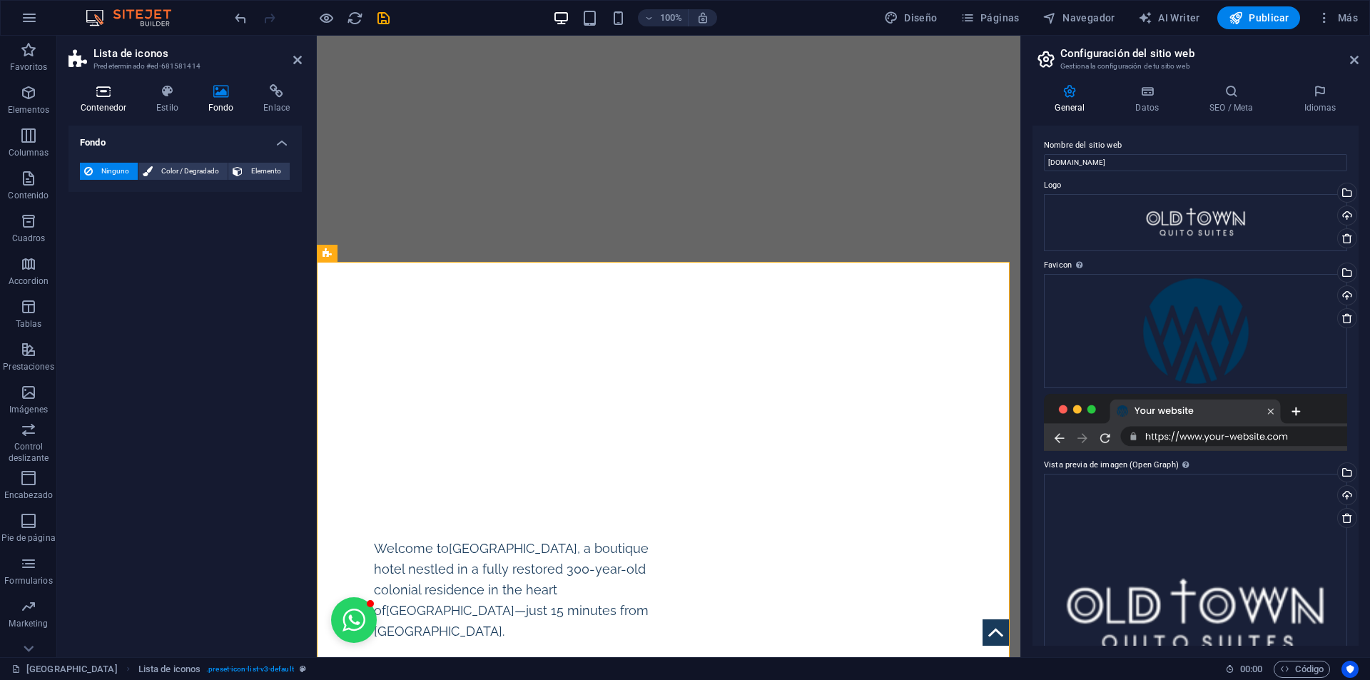
click at [110, 99] on h4 "Contenedor" at bounding box center [107, 99] width 76 height 30
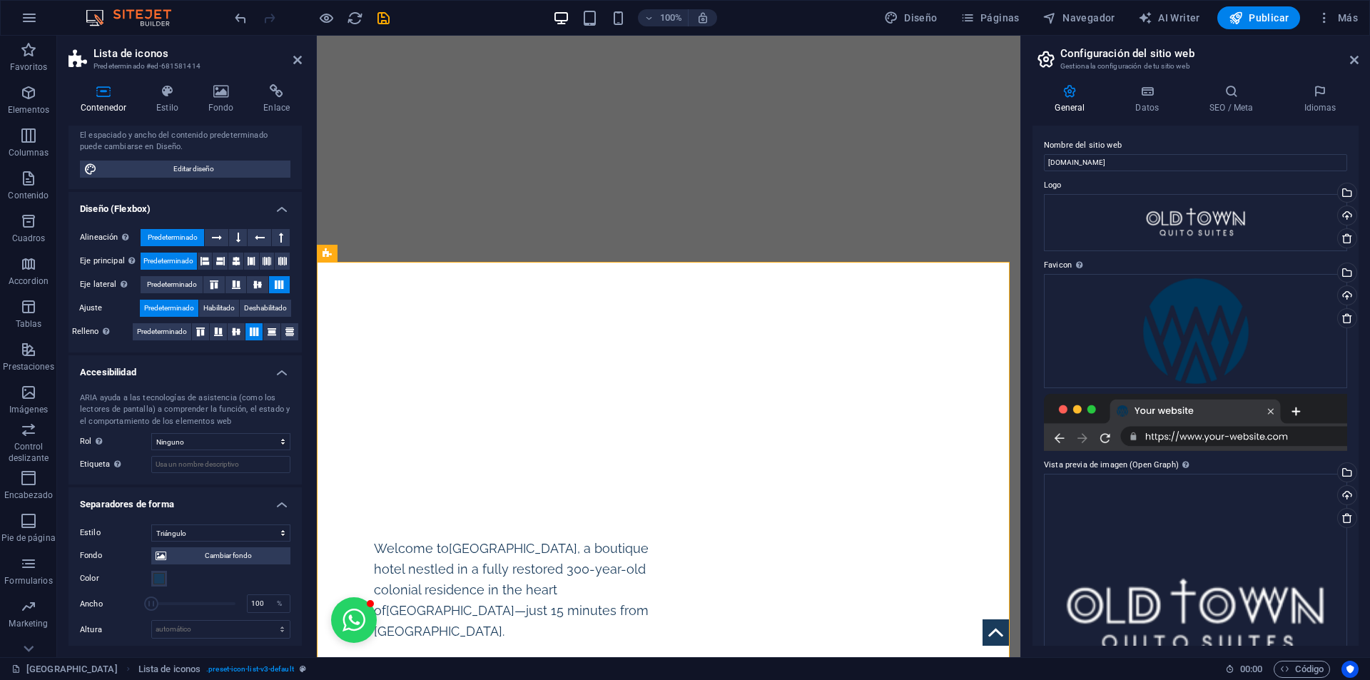
scroll to position [221, 0]
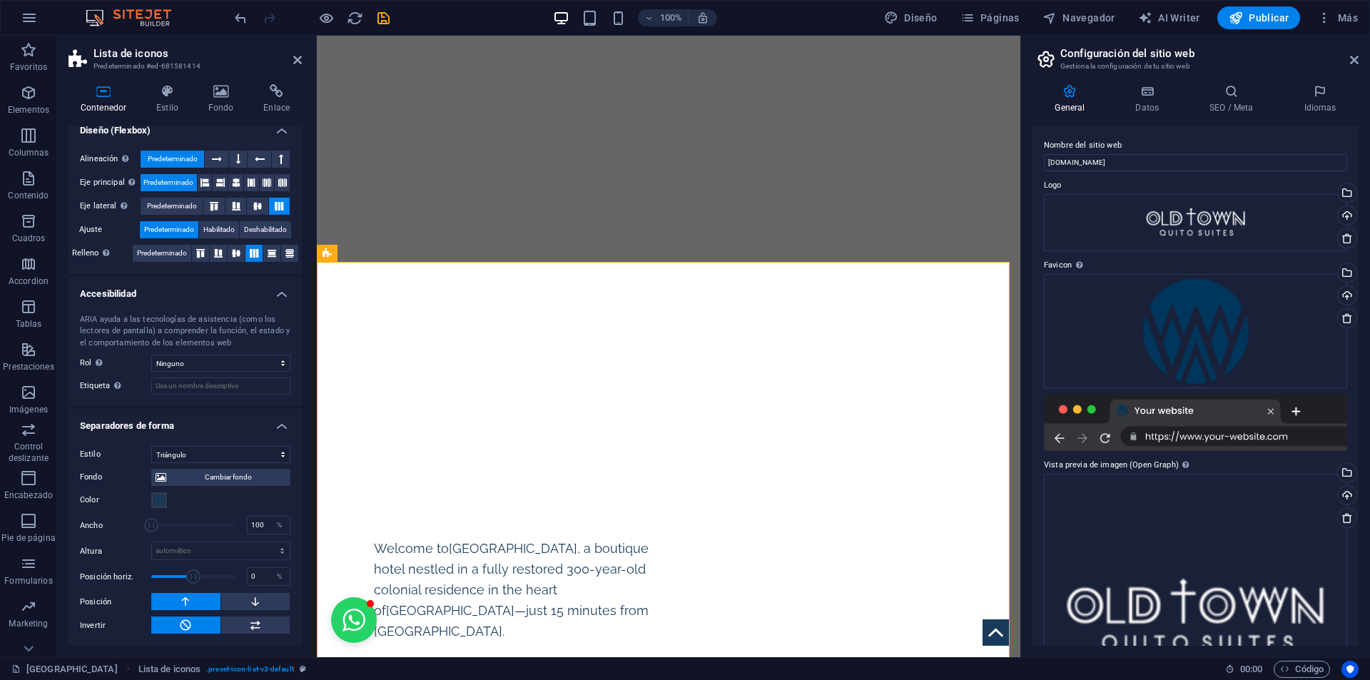
click at [1349, 66] on header "Configuración del sitio web Gestiona la configuración de tu sitio web" at bounding box center [1196, 54] width 323 height 37
click at [1353, 58] on icon at bounding box center [1354, 59] width 9 height 11
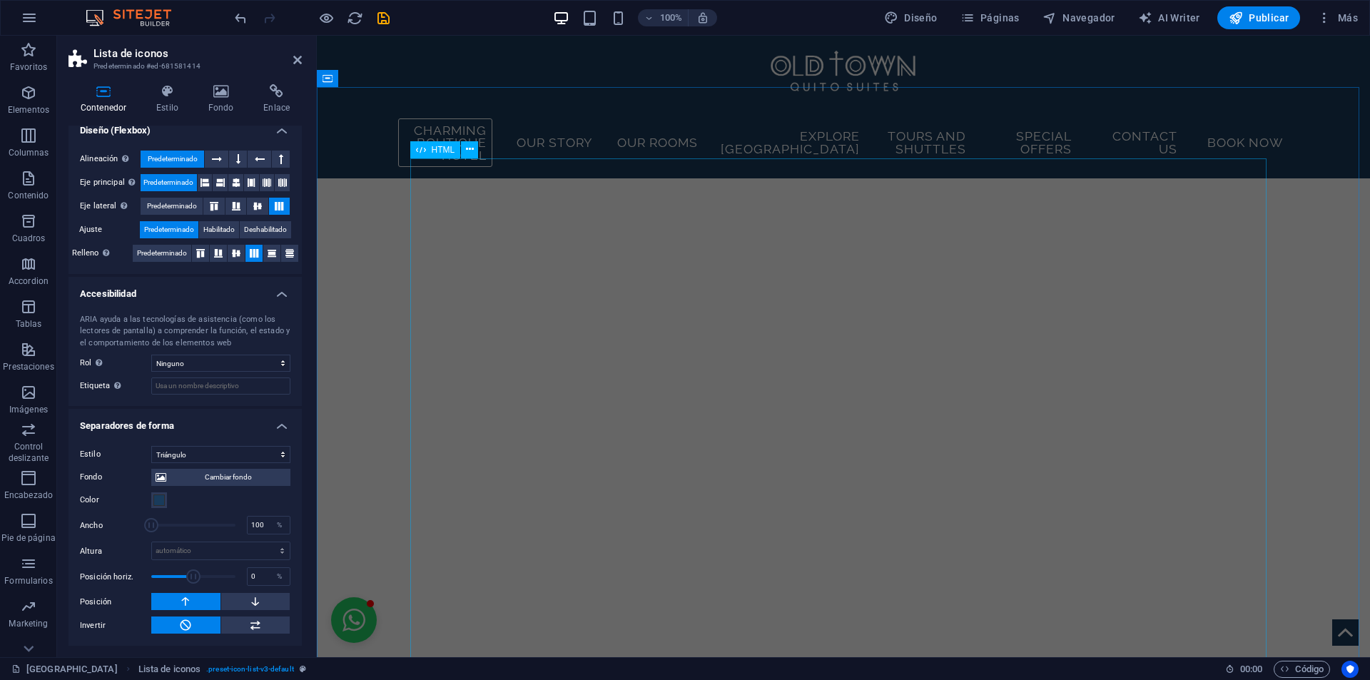
scroll to position [2273, 0]
click at [443, 219] on span "HTML" at bounding box center [444, 221] width 24 height 9
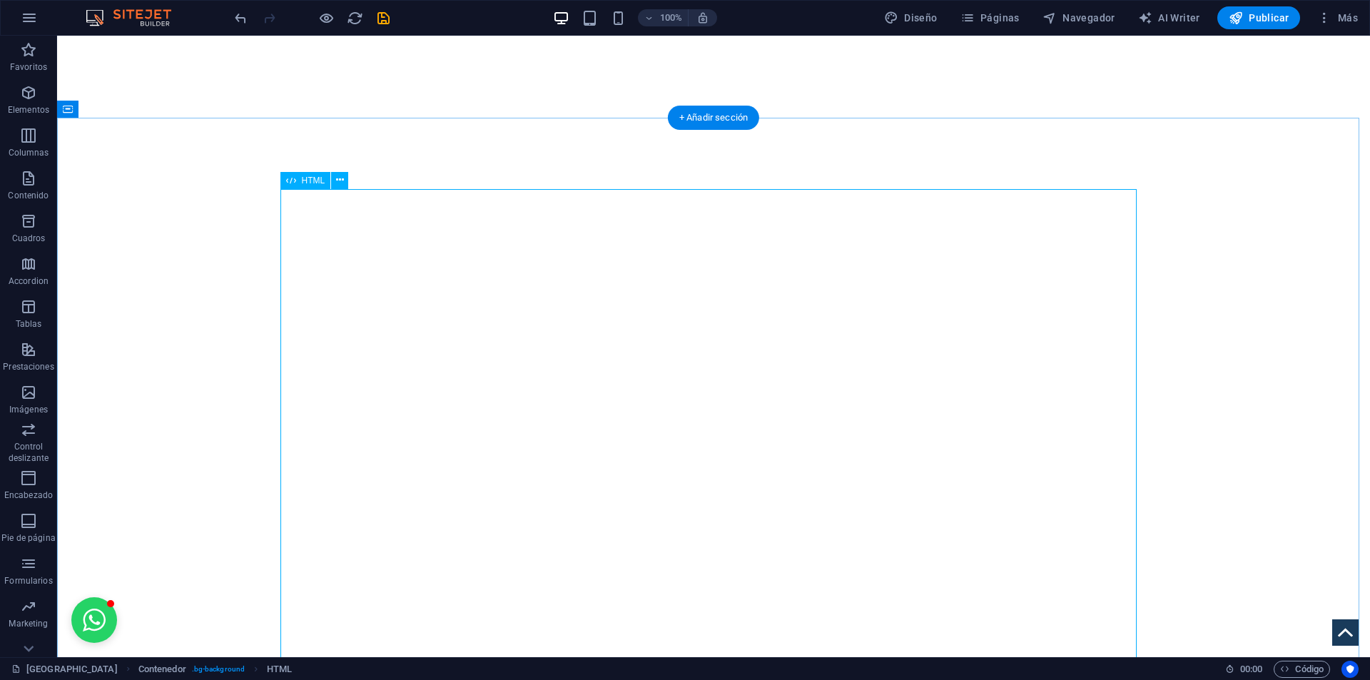
scroll to position [2314, 0]
click at [293, 183] on icon at bounding box center [291, 180] width 10 height 17
drag, startPoint x: 293, startPoint y: 183, endPoint x: 348, endPoint y: 388, distance: 212.1
click at [293, 183] on icon at bounding box center [291, 180] width 10 height 17
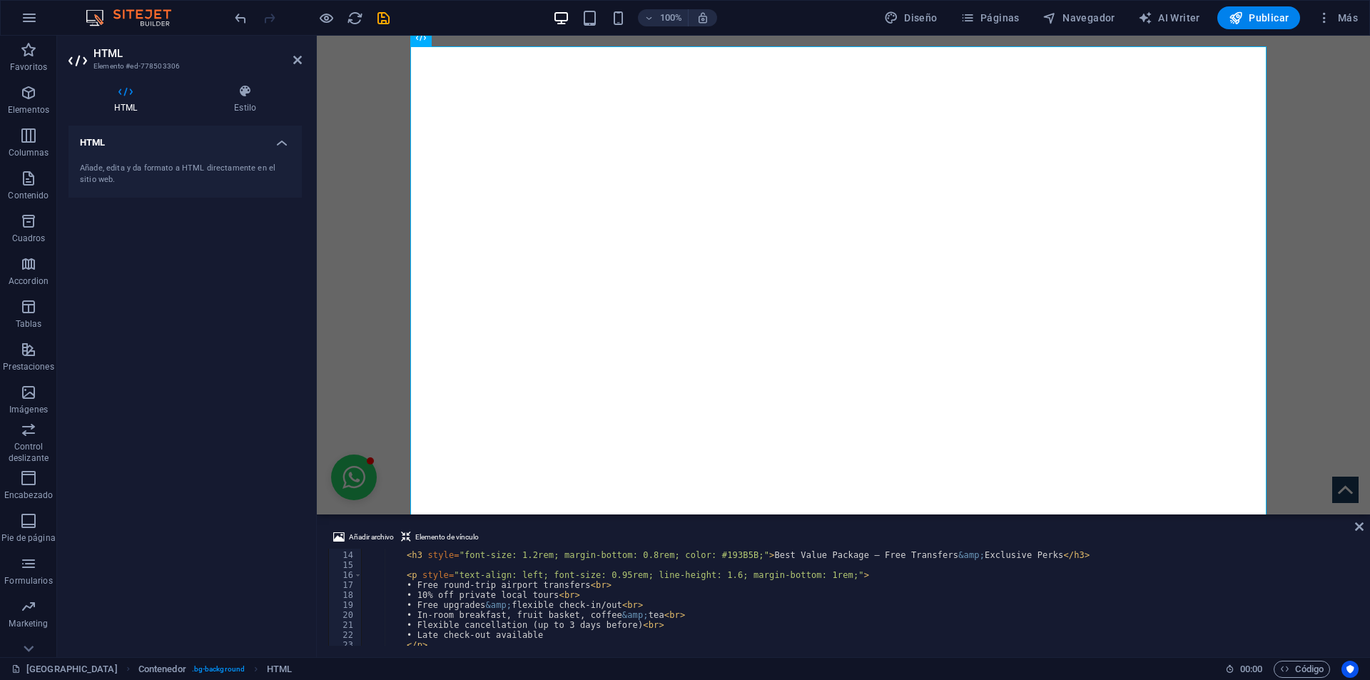
scroll to position [128, 0]
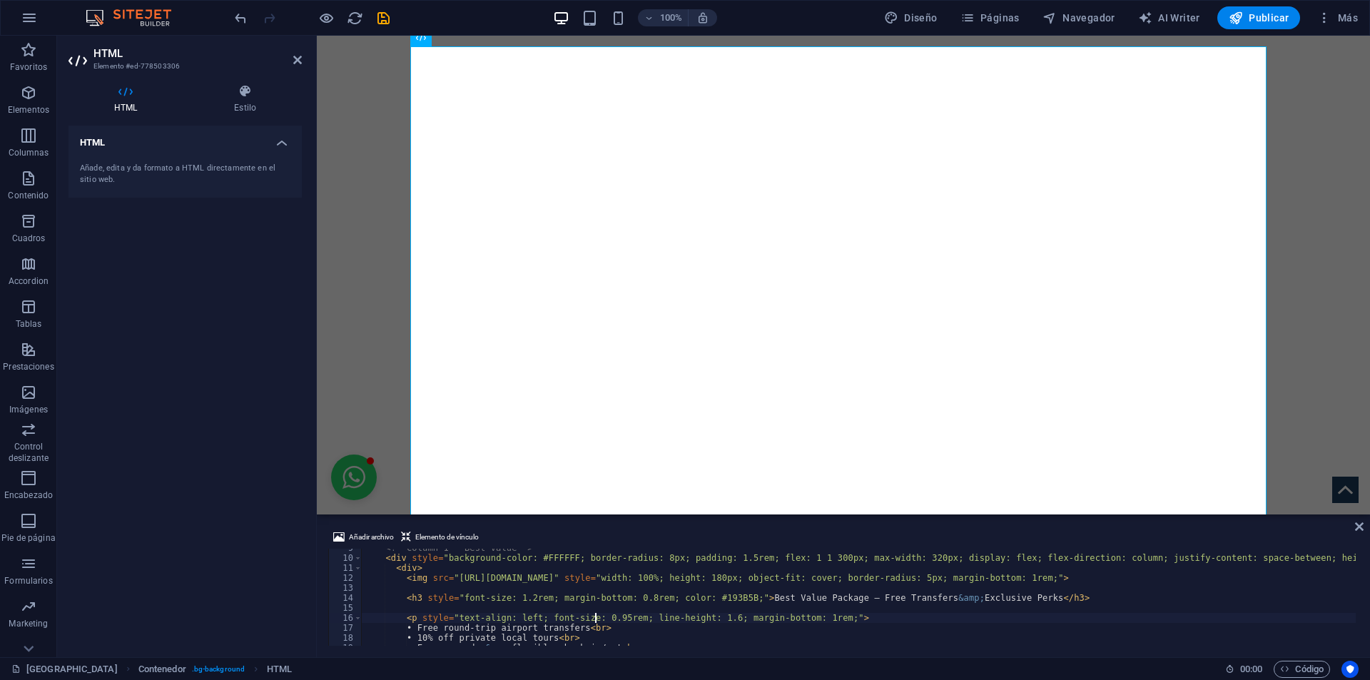
scroll to position [86, 0]
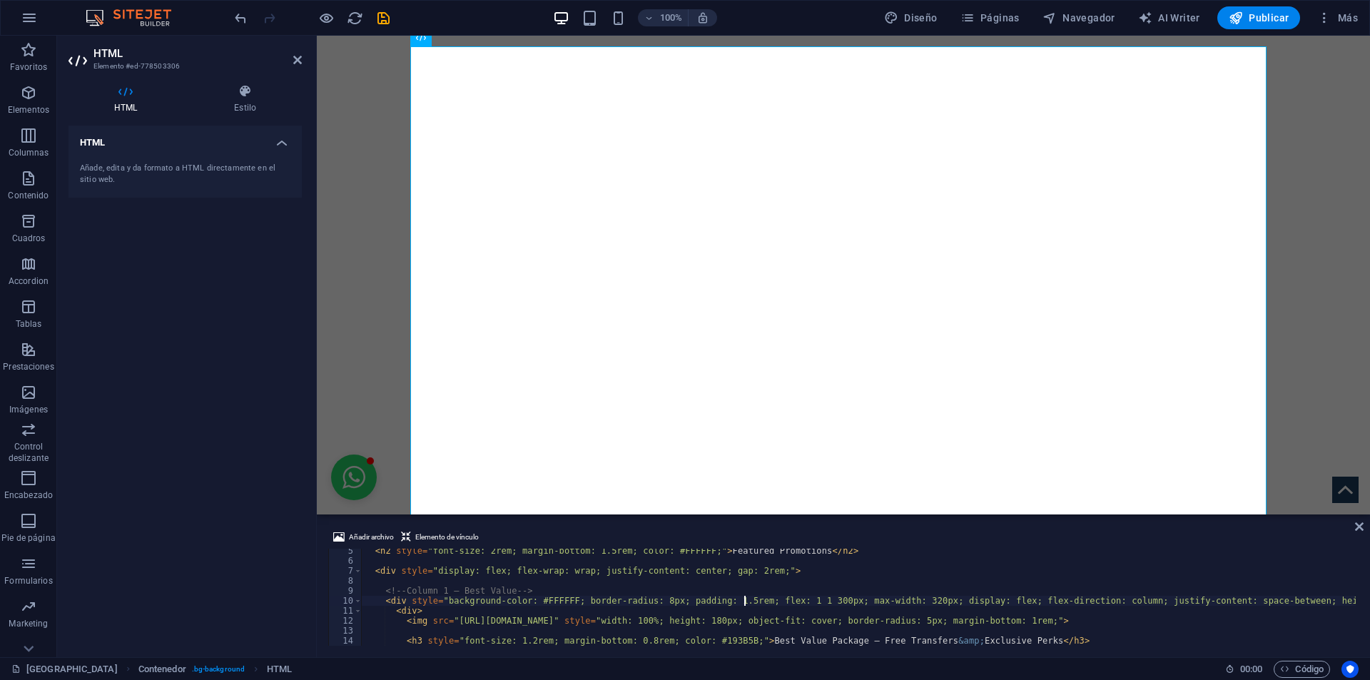
scroll to position [43, 0]
click at [239, 17] on icon "undo" at bounding box center [241, 18] width 16 height 16
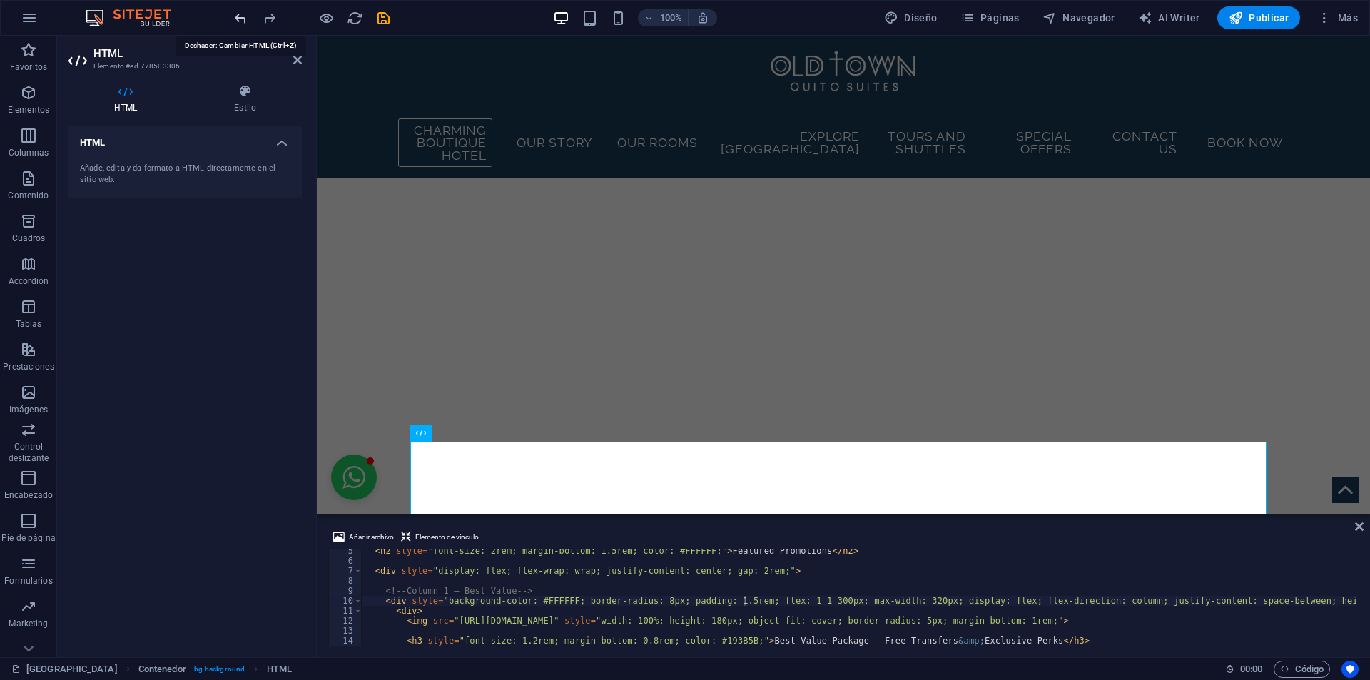
scroll to position [2299, 0]
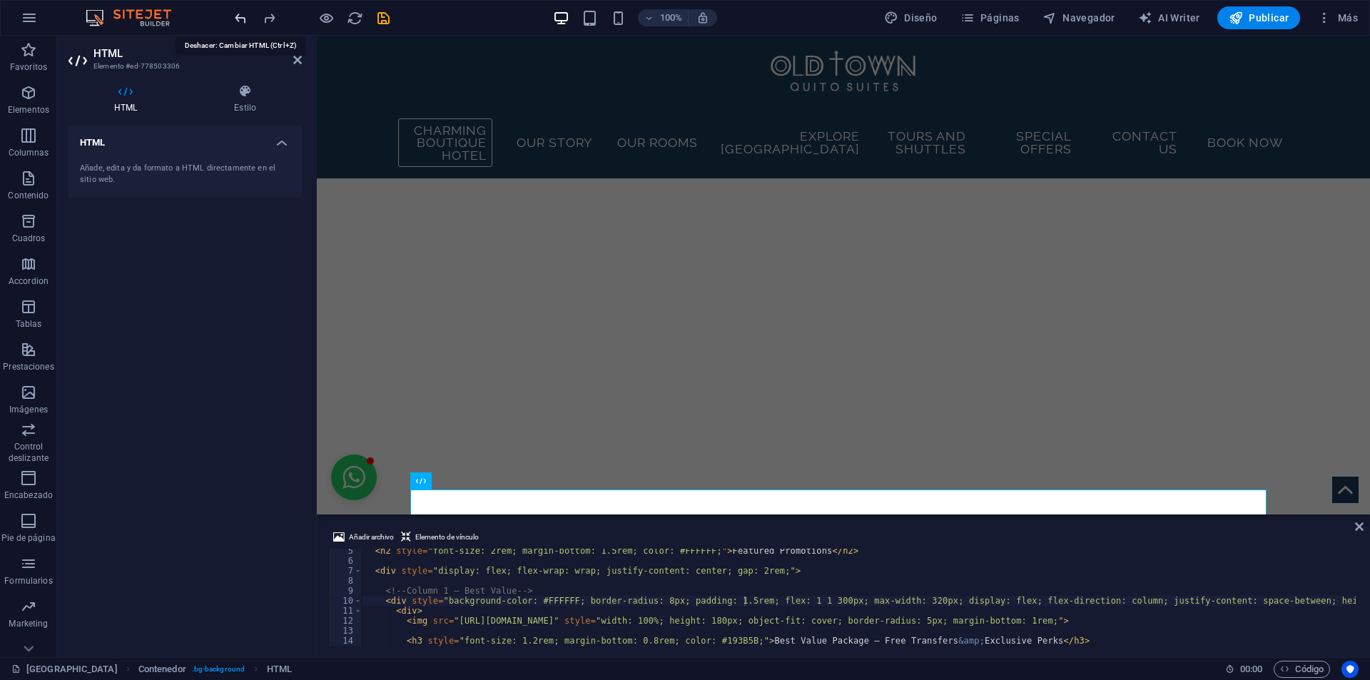
click at [239, 17] on icon "undo" at bounding box center [241, 18] width 16 height 16
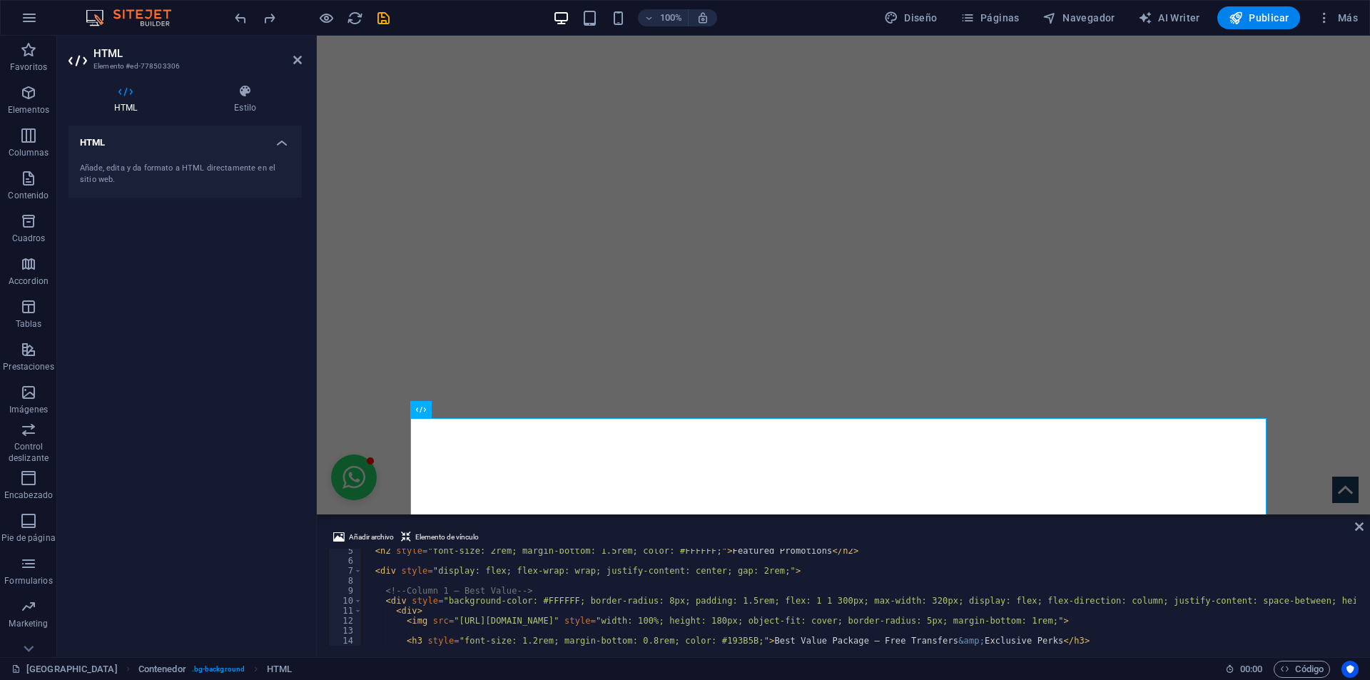
scroll to position [0, 0]
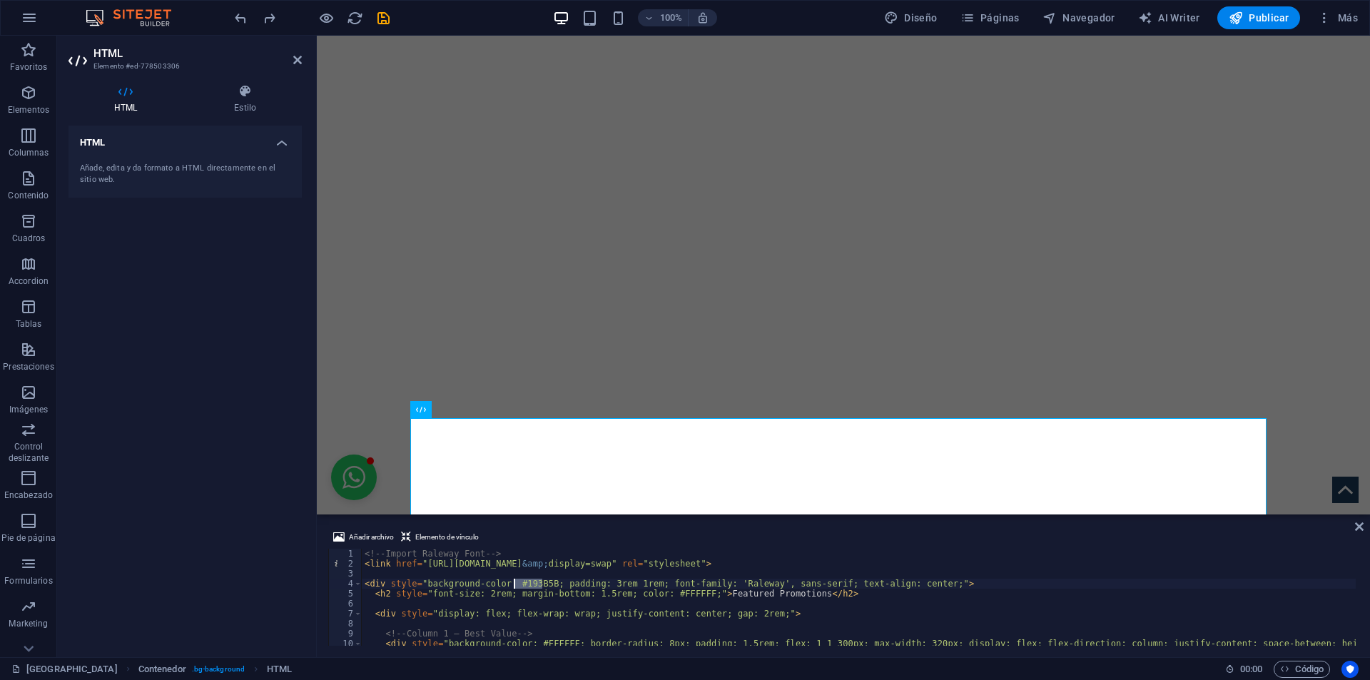
drag, startPoint x: 541, startPoint y: 585, endPoint x: 512, endPoint y: 585, distance: 28.5
click at [264, 20] on icon "redo" at bounding box center [269, 18] width 16 height 16
type textarea "<!-- Import Raleway Font -->"
click at [264, 20] on icon "redo" at bounding box center [269, 18] width 16 height 16
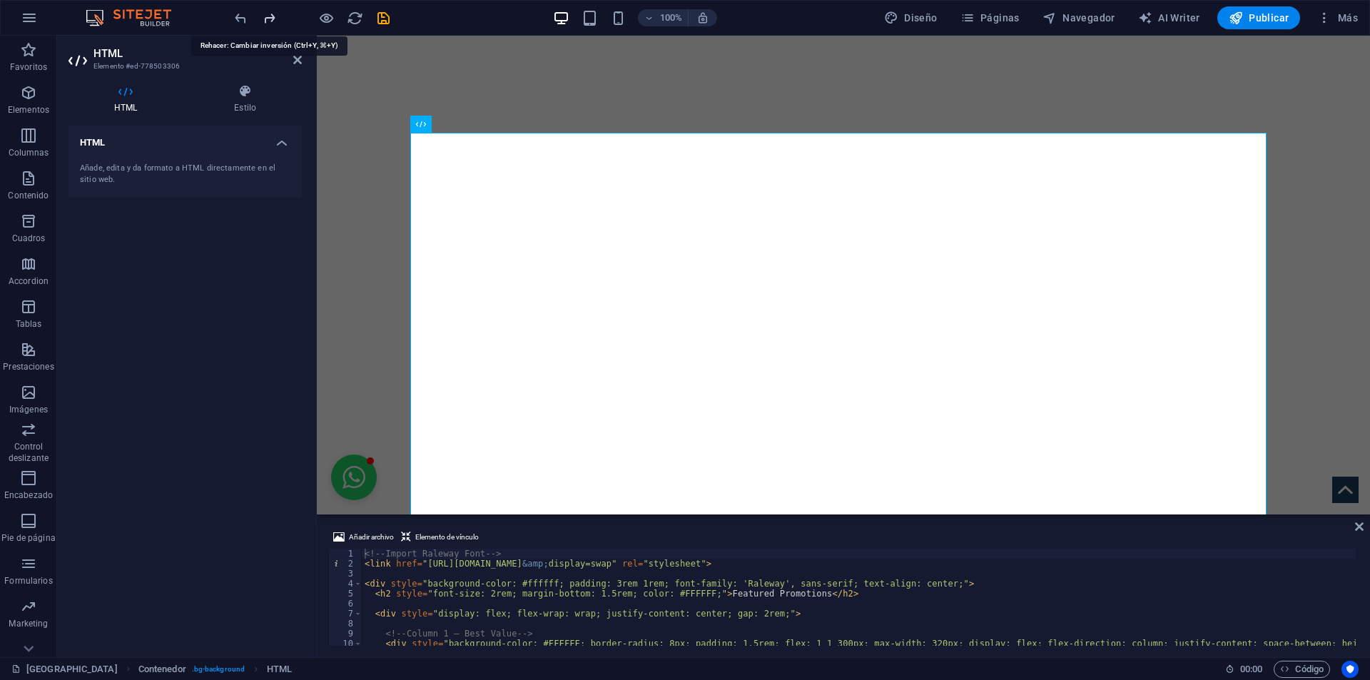
click at [264, 20] on icon "redo" at bounding box center [269, 18] width 16 height 16
click at [264, 20] on div at bounding box center [312, 17] width 160 height 23
click at [285, 19] on div at bounding box center [312, 17] width 160 height 23
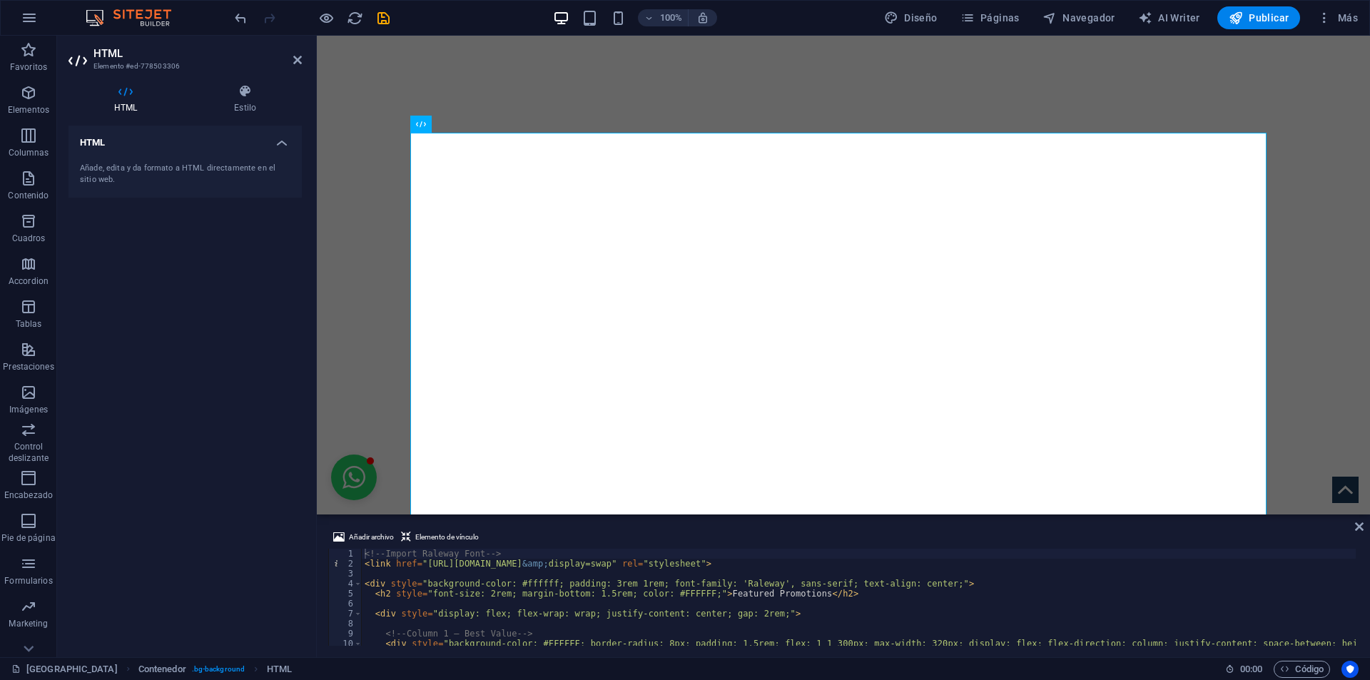
click at [204, 24] on div "100% Diseño Páginas Navegador AI Writer Publicar Más" at bounding box center [685, 18] width 1369 height 34
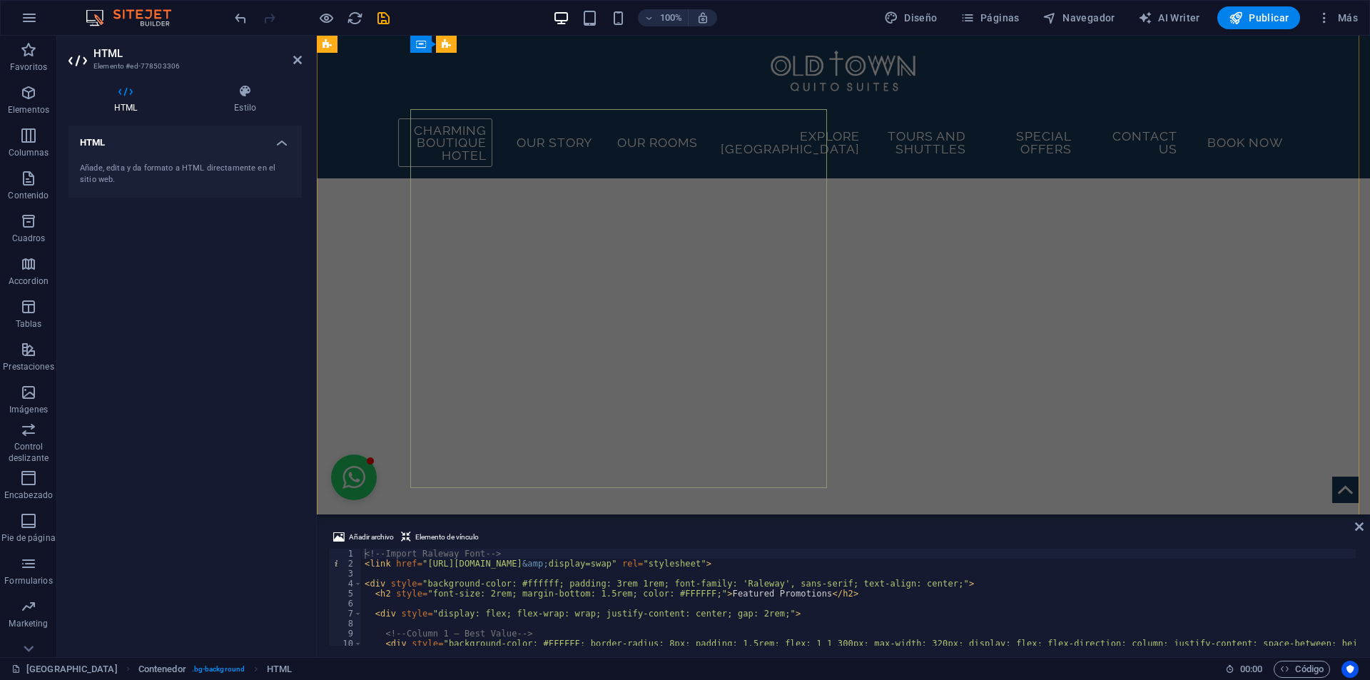
scroll to position [800, 0]
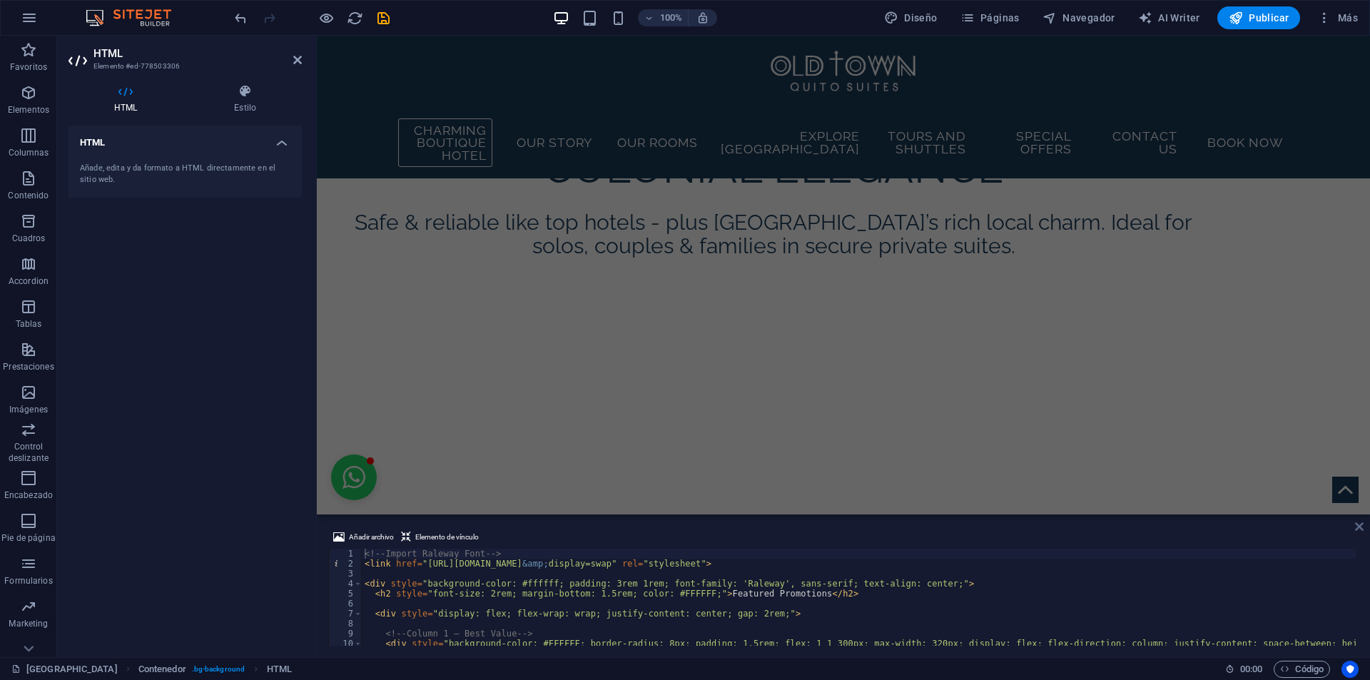
click at [1361, 525] on icon at bounding box center [1359, 526] width 9 height 11
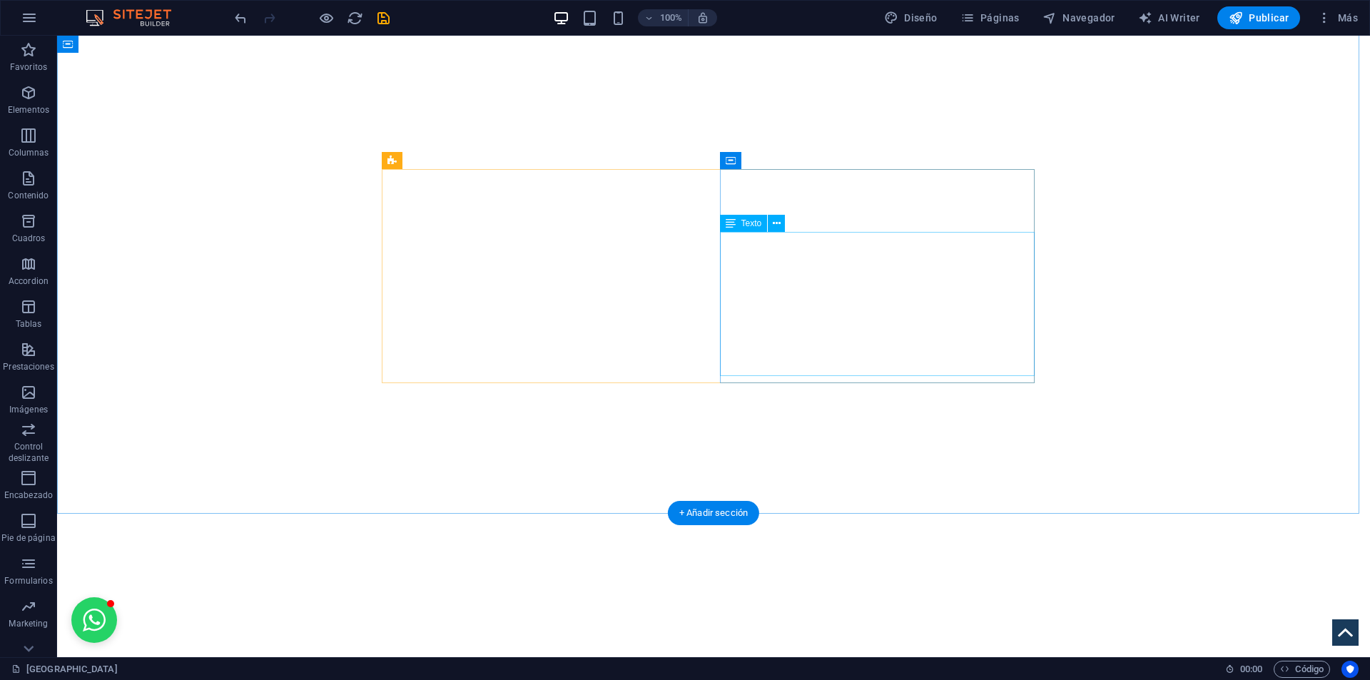
scroll to position [2179, 0]
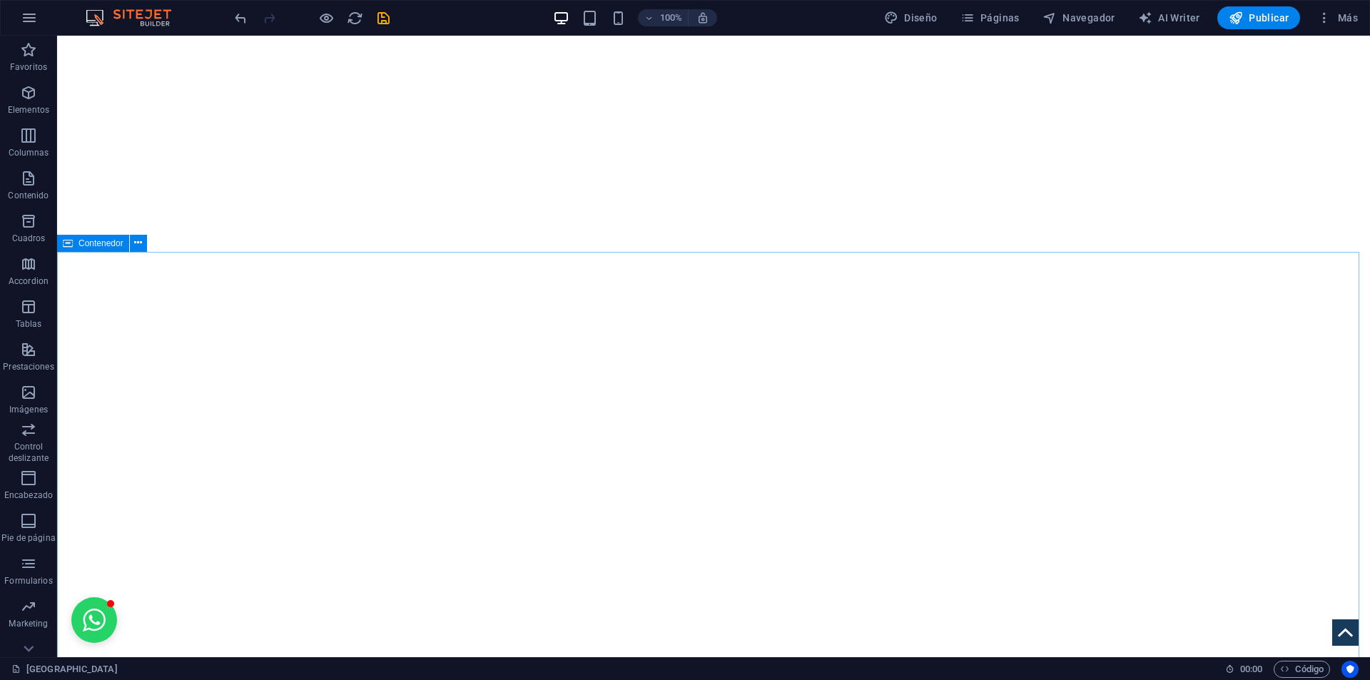
click at [75, 245] on div "Contenedor" at bounding box center [93, 243] width 72 height 17
select select "dialog"
select select "triangle"
select select "px"
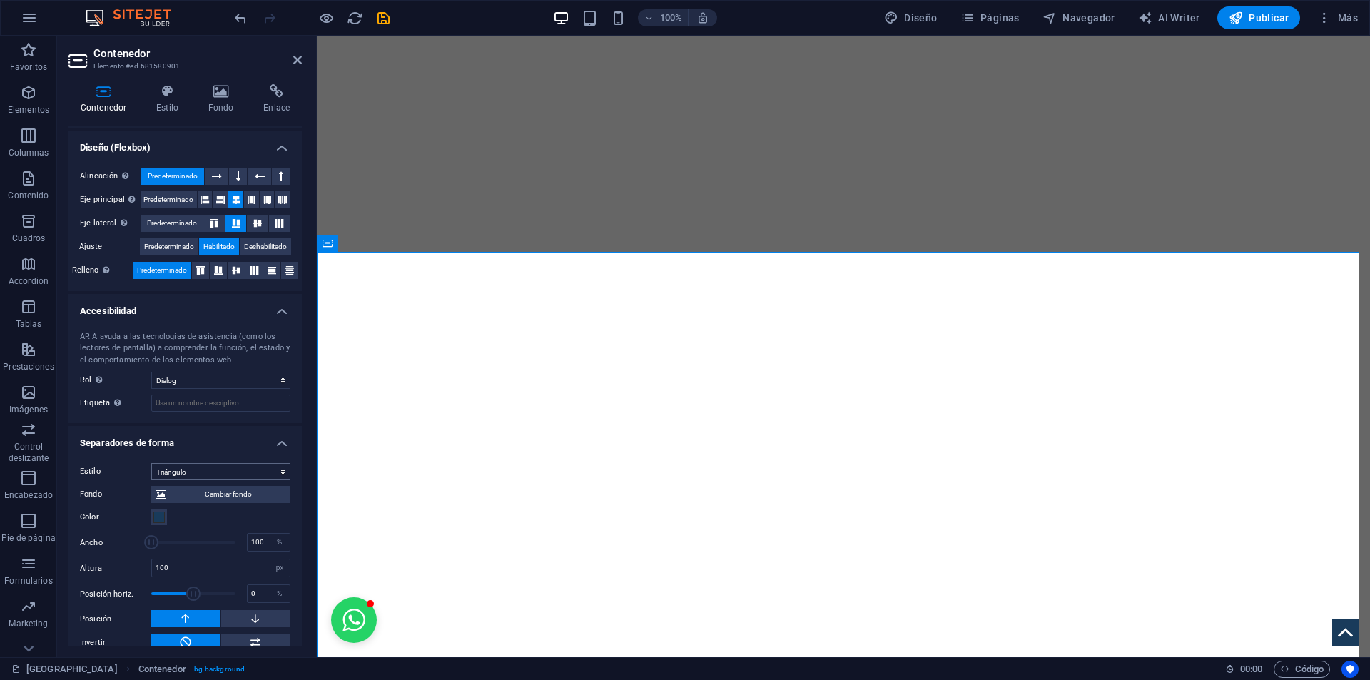
scroll to position [221, 0]
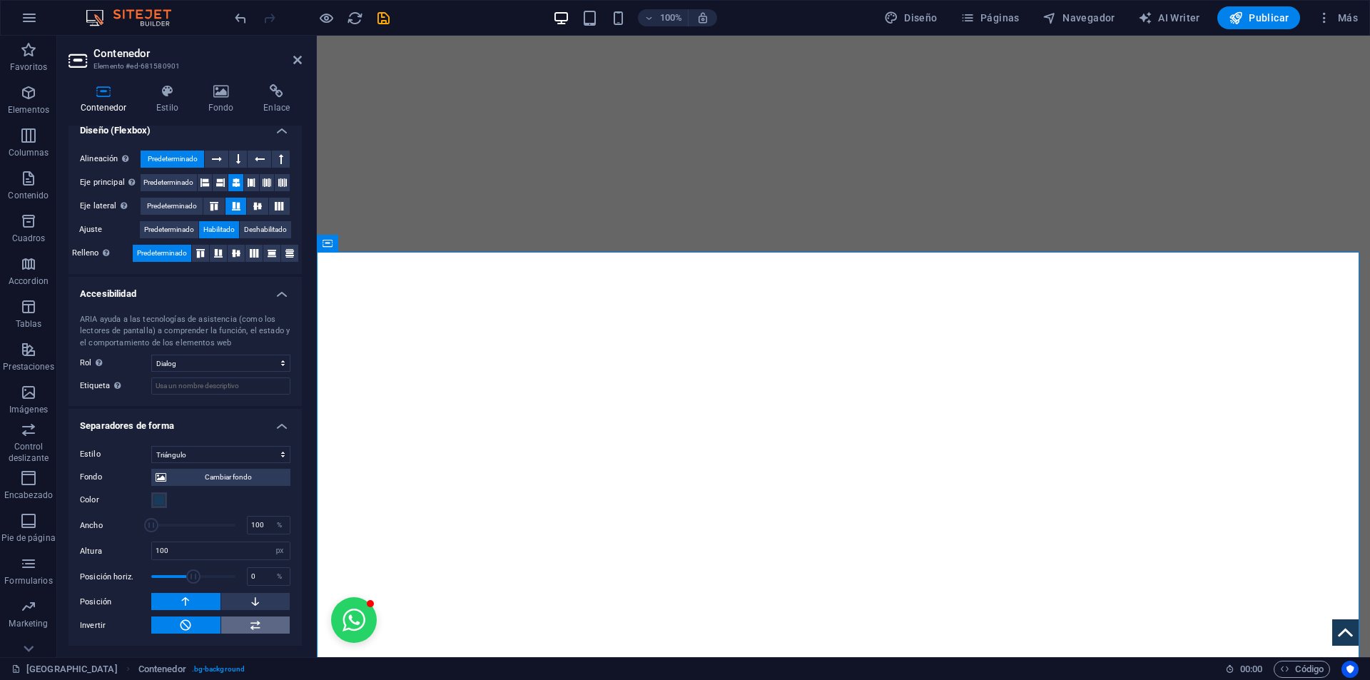
click at [249, 622] on icon at bounding box center [255, 625] width 13 height 17
click at [184, 624] on icon at bounding box center [185, 625] width 13 height 17
click at [250, 601] on icon at bounding box center [255, 601] width 13 height 17
click at [208, 597] on button at bounding box center [185, 601] width 69 height 17
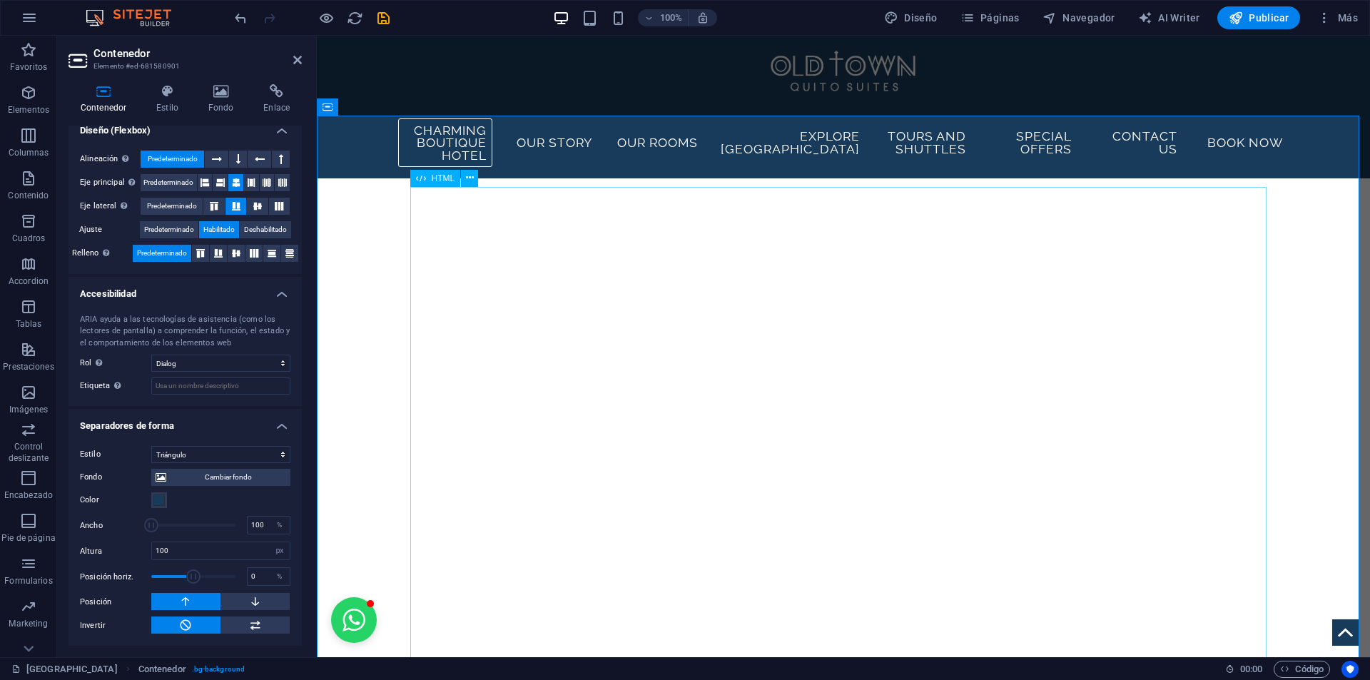
scroll to position [2251, 0]
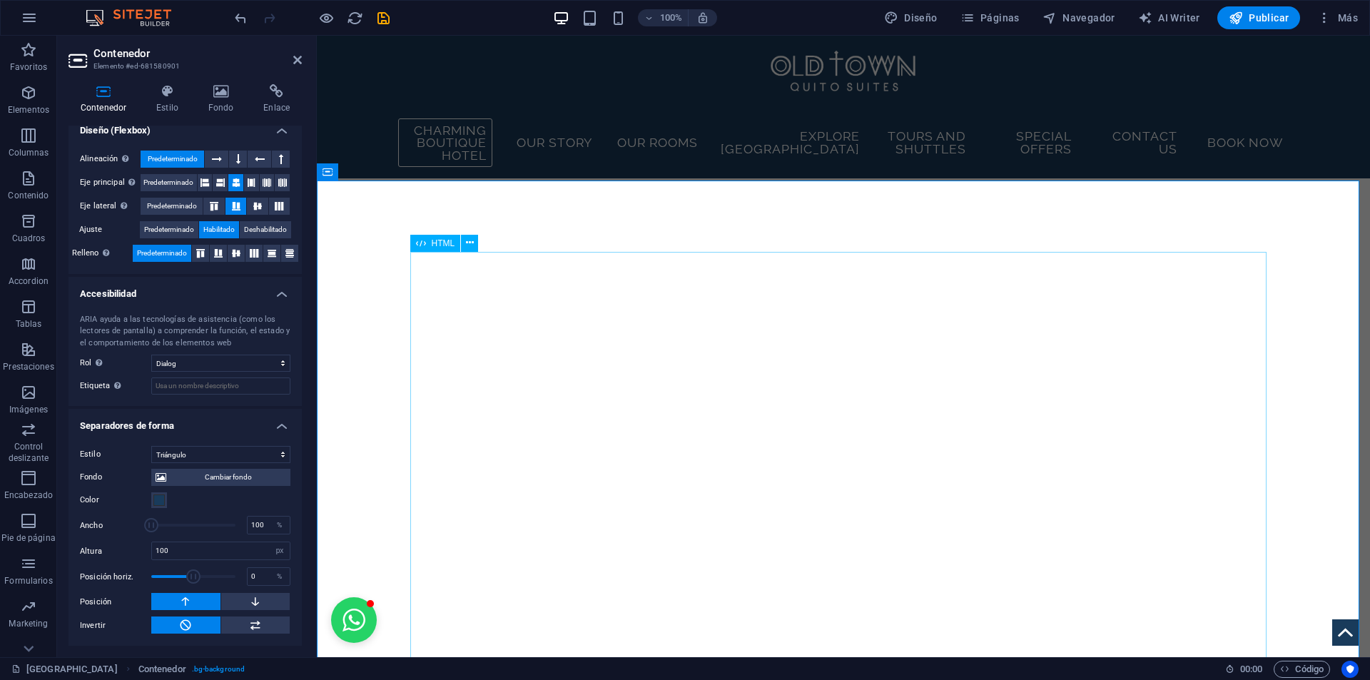
click at [442, 241] on span "HTML" at bounding box center [444, 243] width 24 height 9
drag, startPoint x: 442, startPoint y: 241, endPoint x: 200, endPoint y: 161, distance: 255.7
click at [442, 241] on span "HTML" at bounding box center [444, 243] width 24 height 9
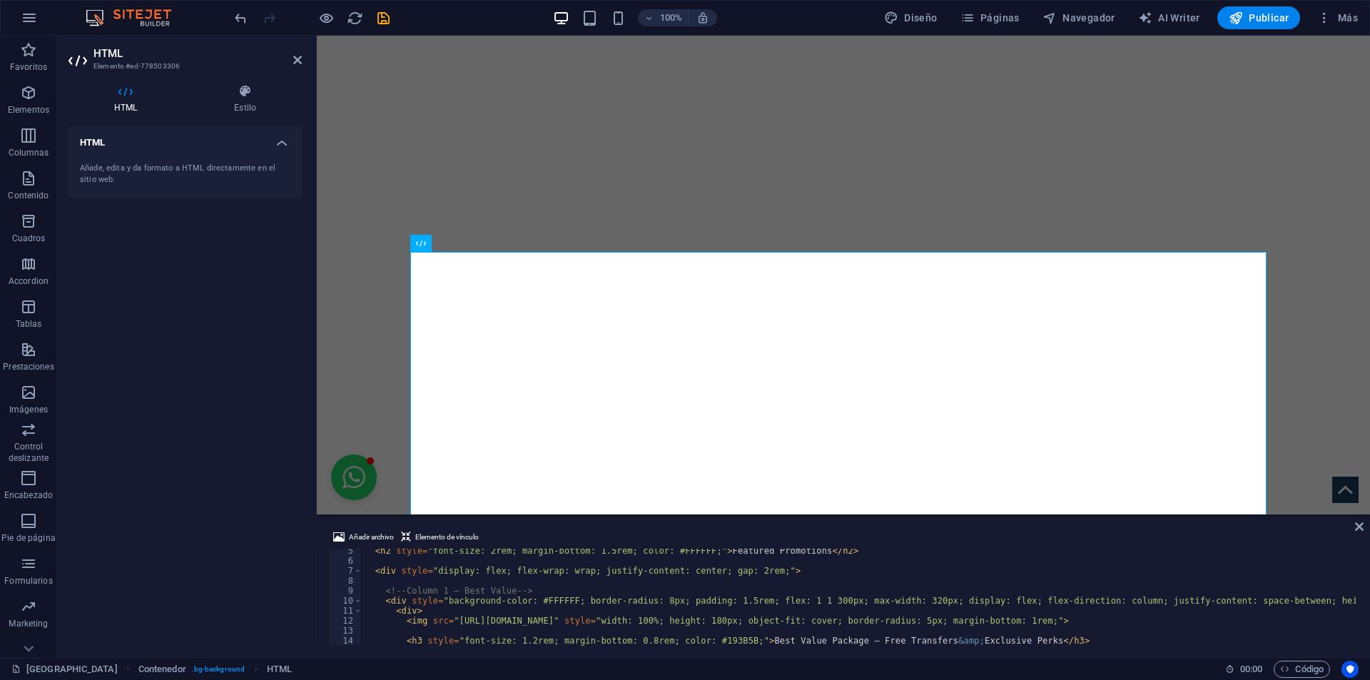
scroll to position [86, 0]
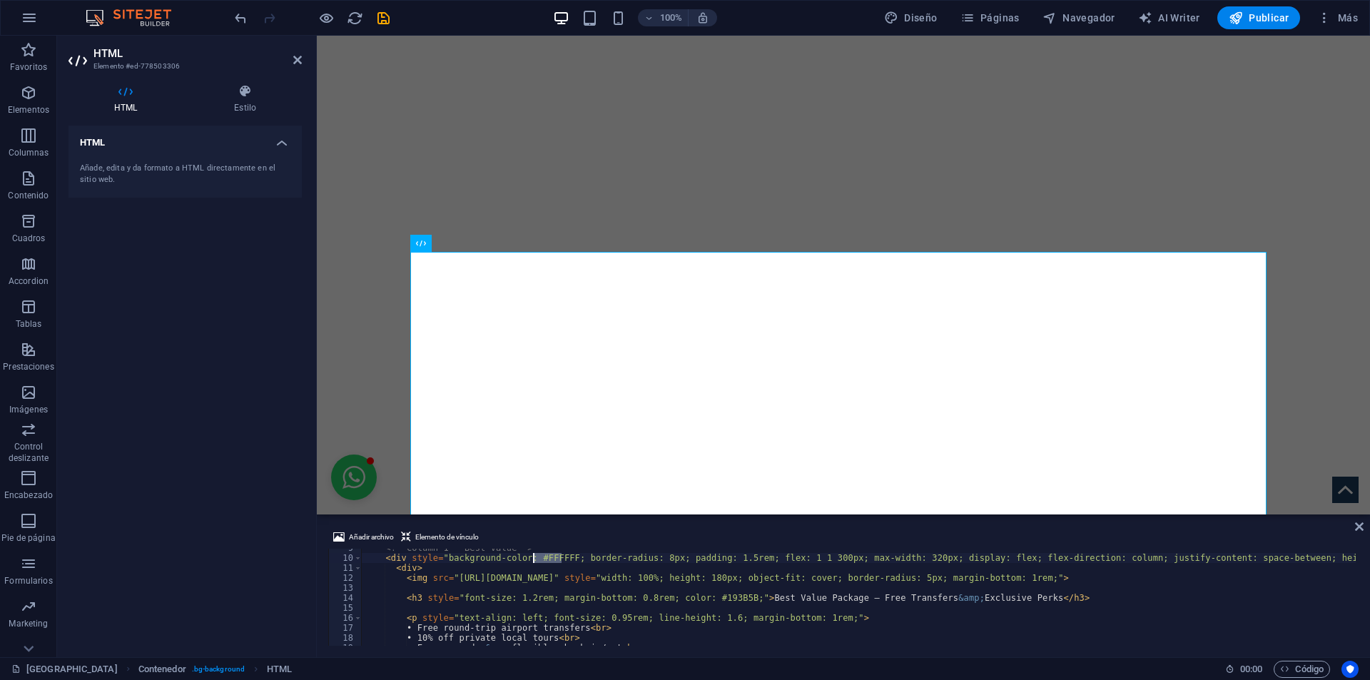
drag, startPoint x: 562, startPoint y: 555, endPoint x: 535, endPoint y: 558, distance: 28.0
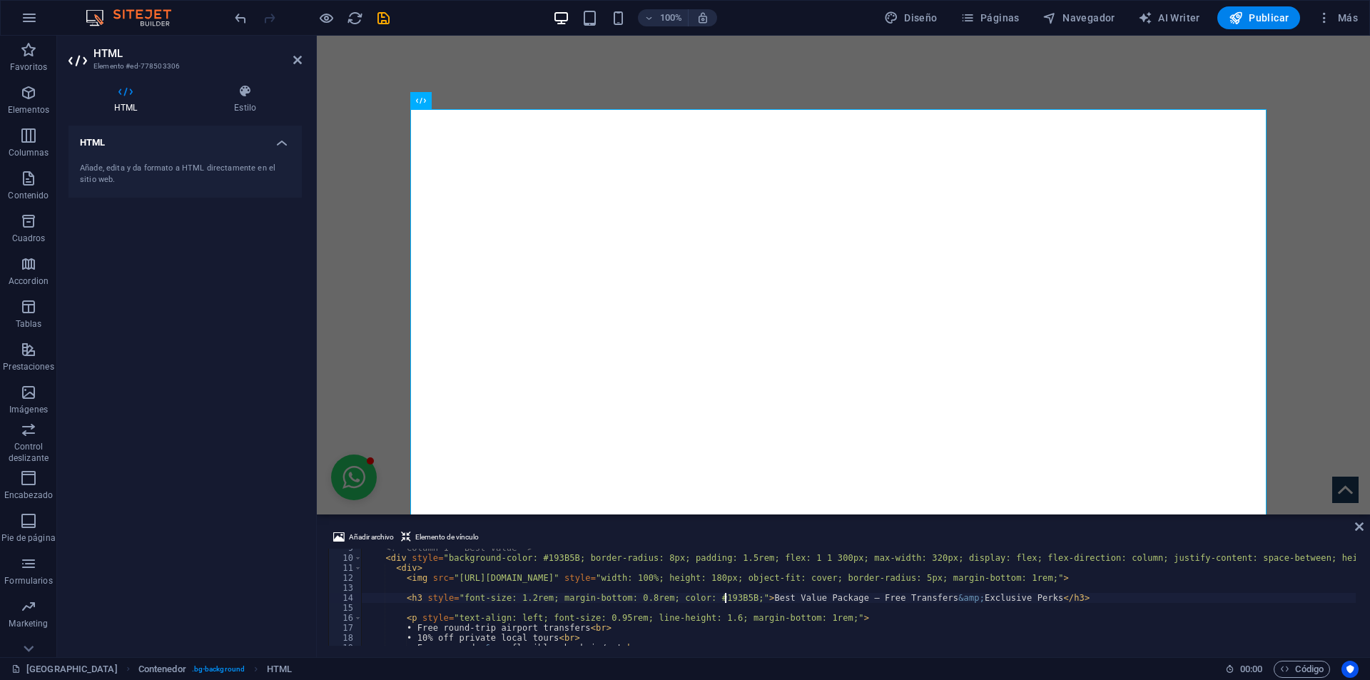
drag, startPoint x: 726, startPoint y: 595, endPoint x: 697, endPoint y: 594, distance: 28.6
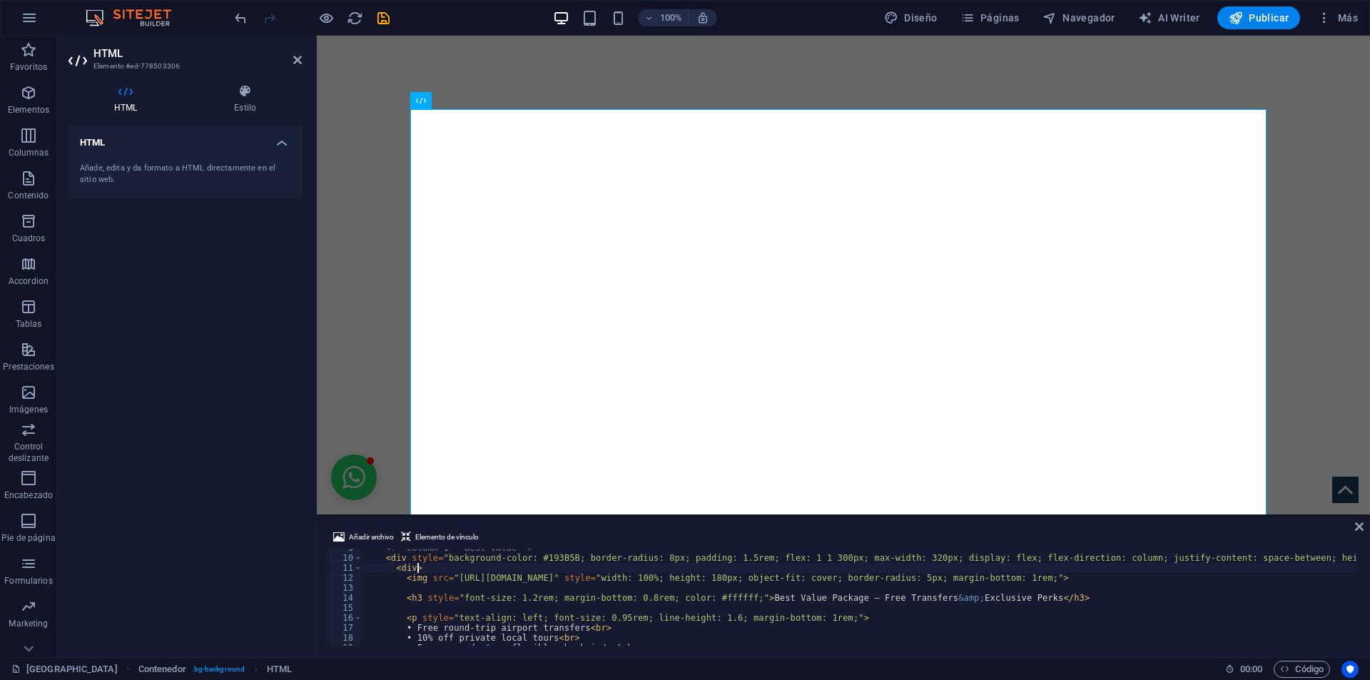
type textarea "<div>"
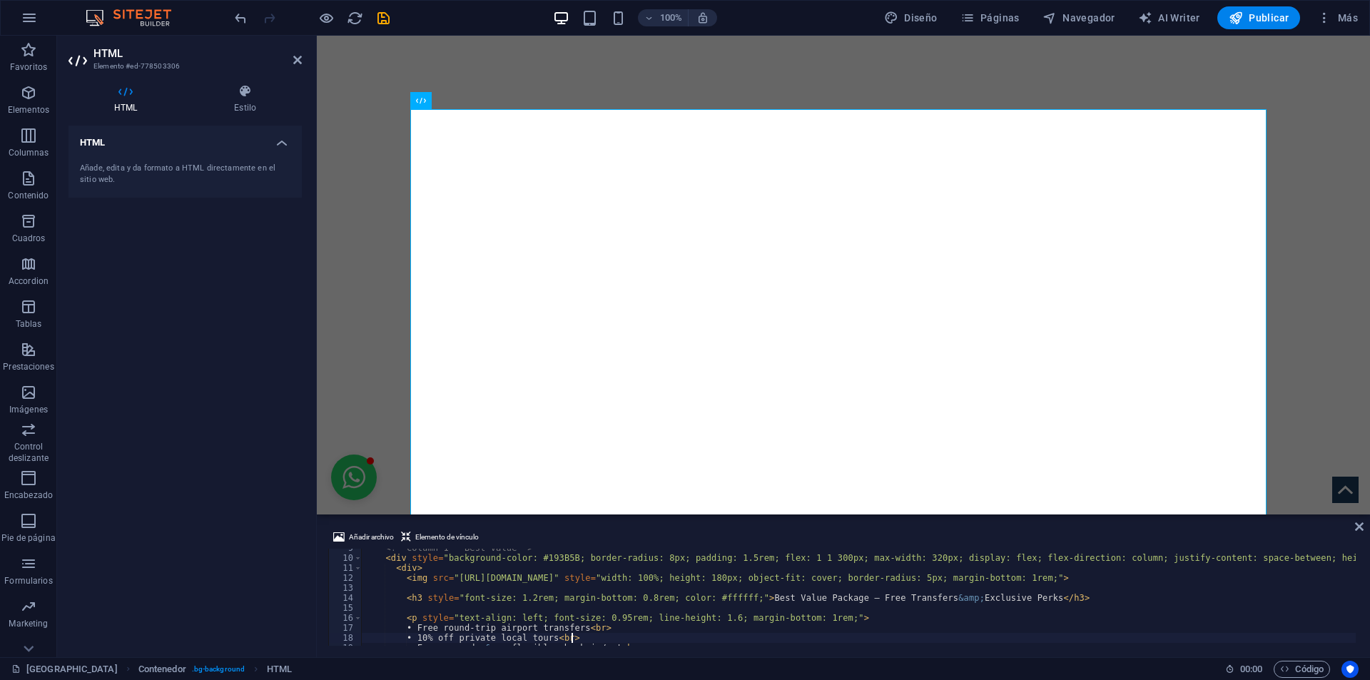
scroll to position [96, 0]
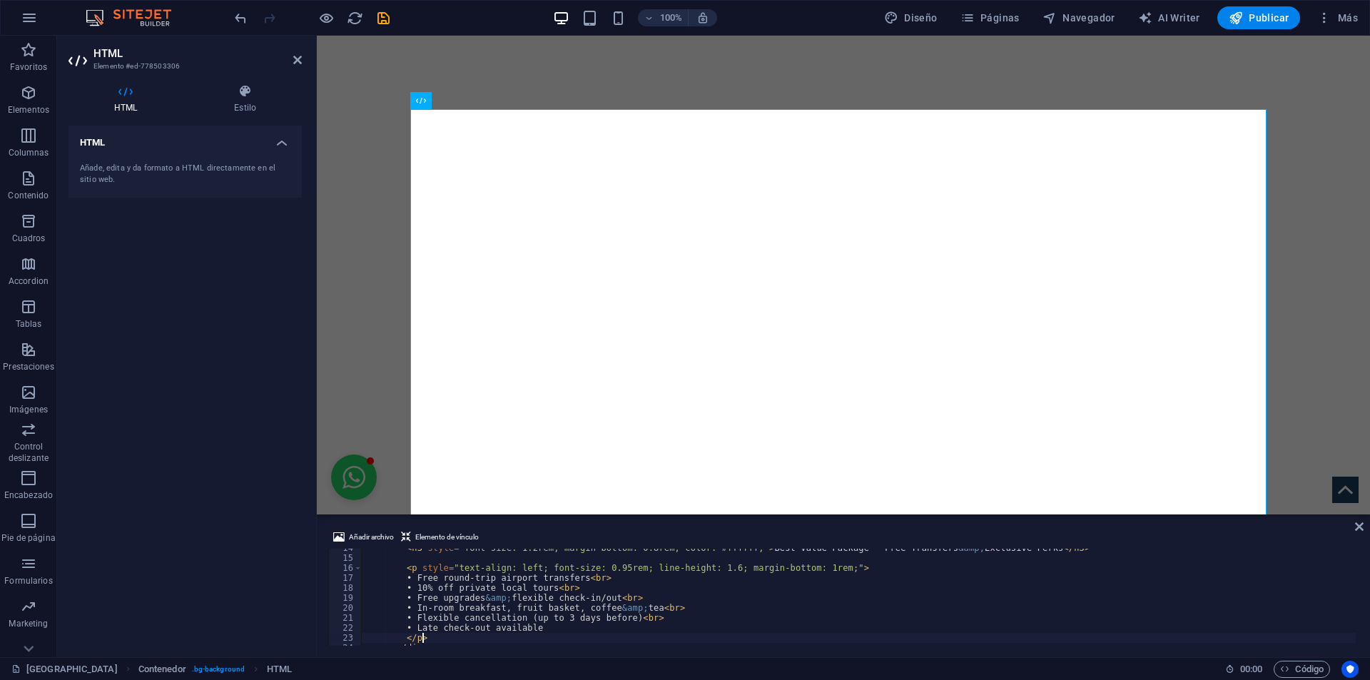
type textarea "</div>"
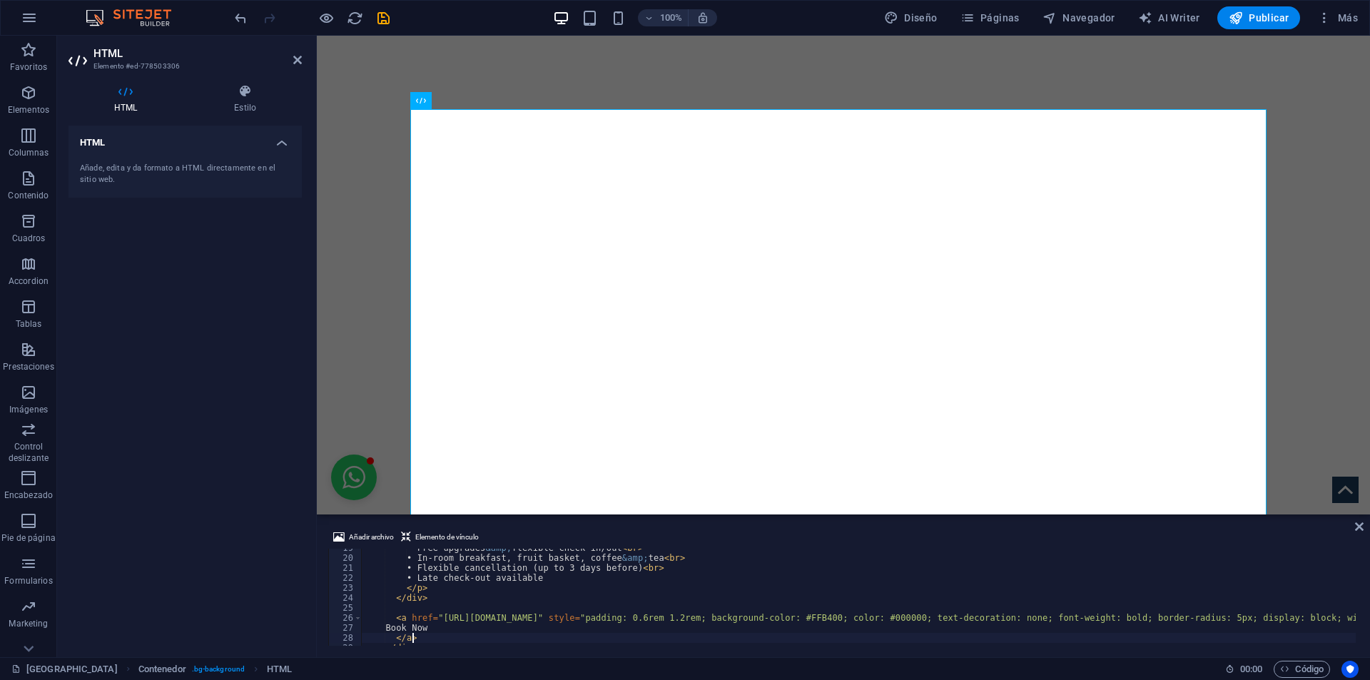
type textarea "</div>"
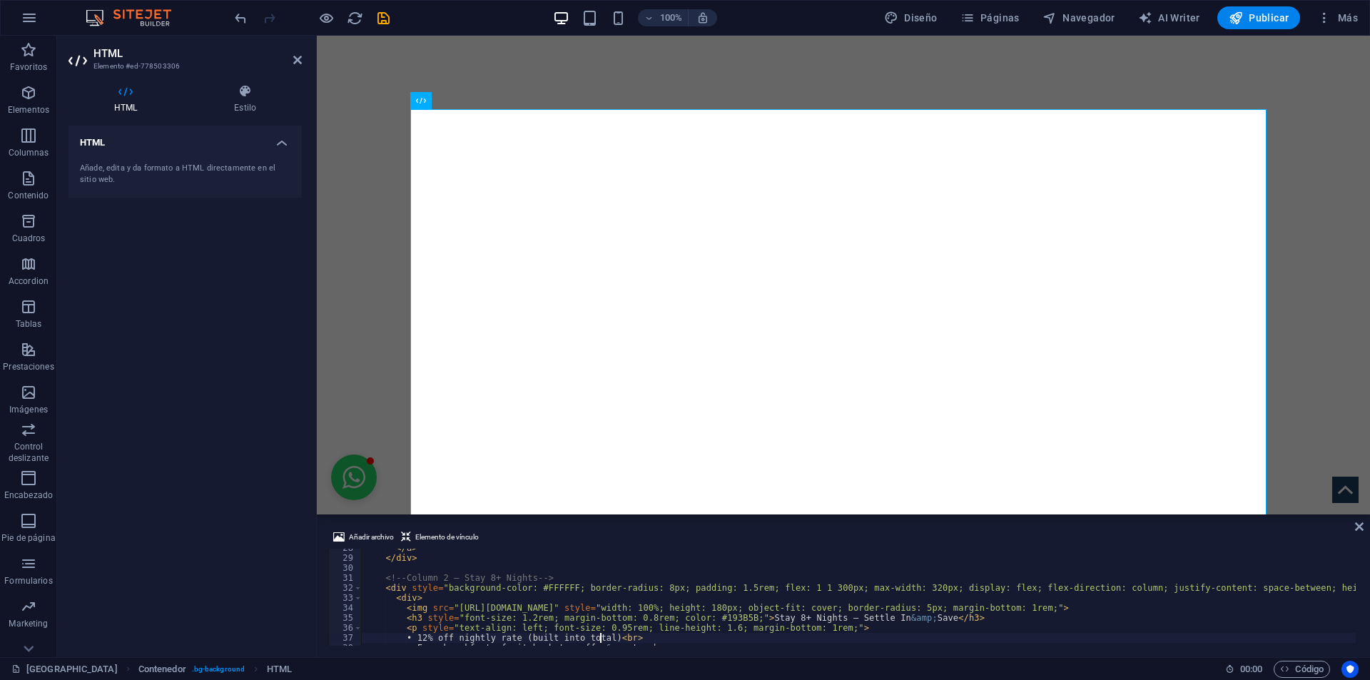
scroll to position [275, 0]
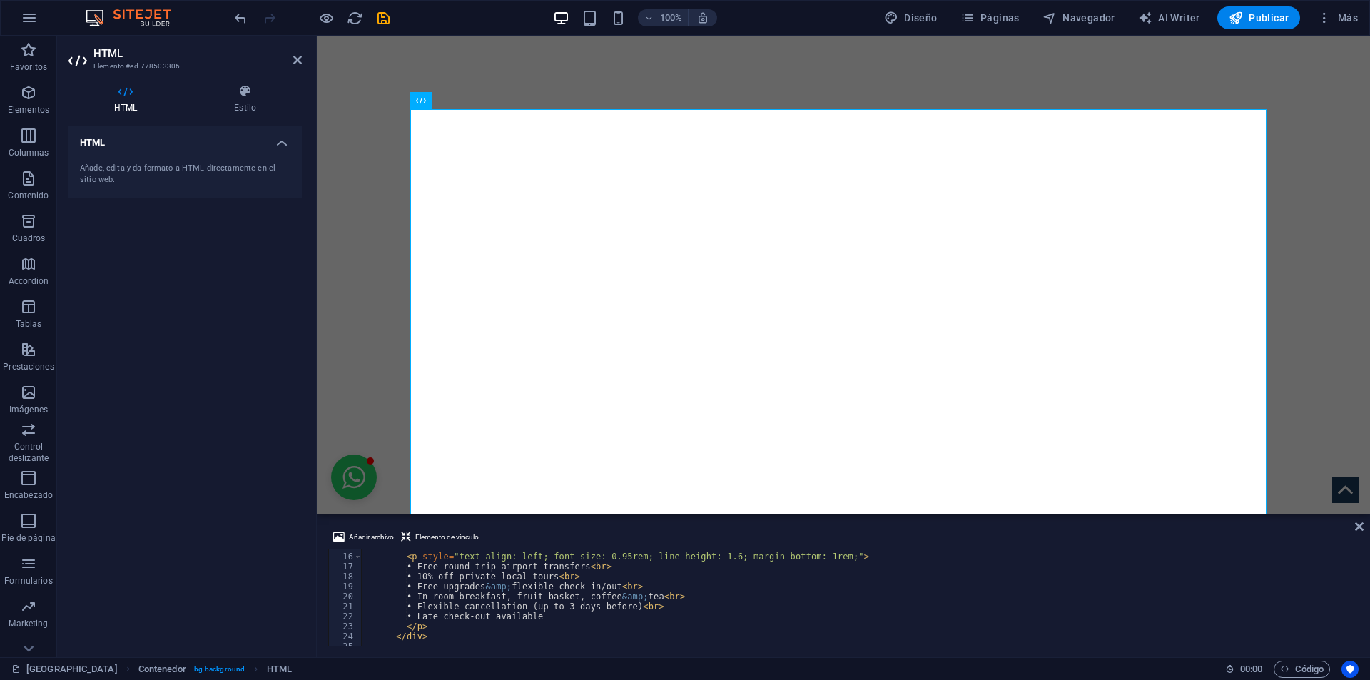
scroll to position [104, 0]
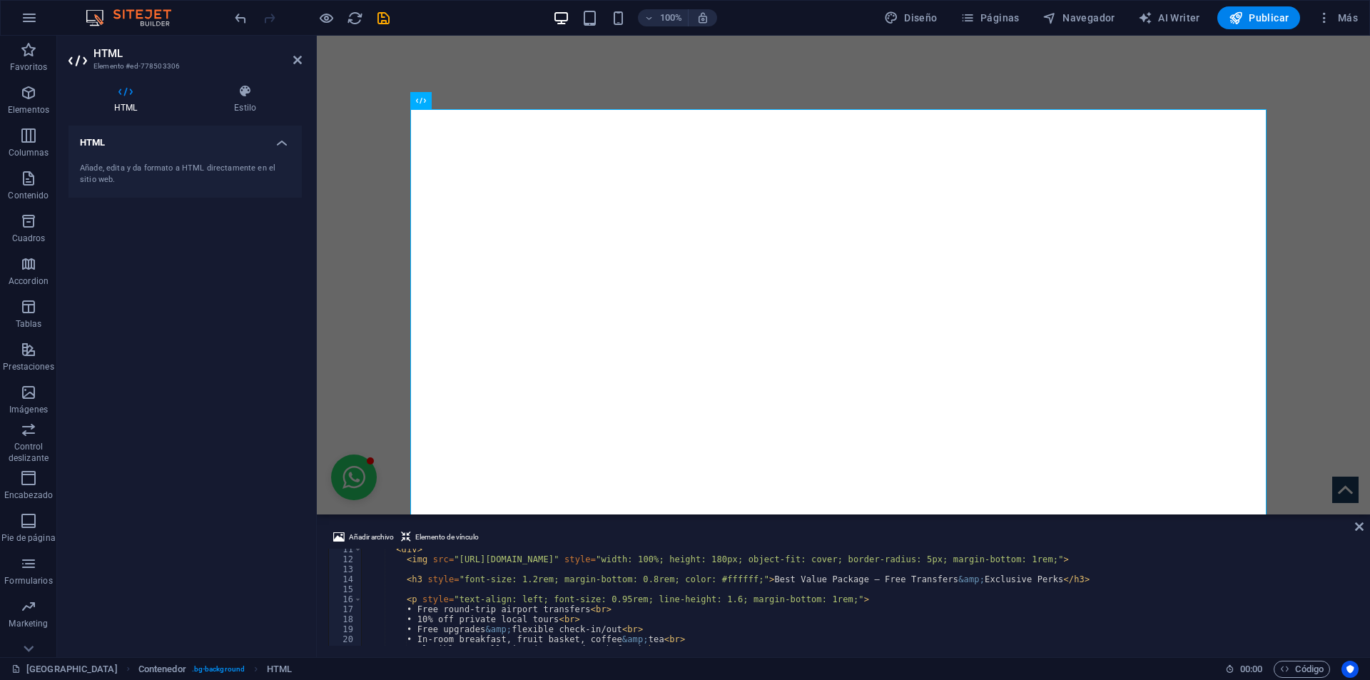
type textarea "<h3 style="font-size: 1.2rem; margin-bottom: 0.8rem; color: #ffffff;">Best Valu…"
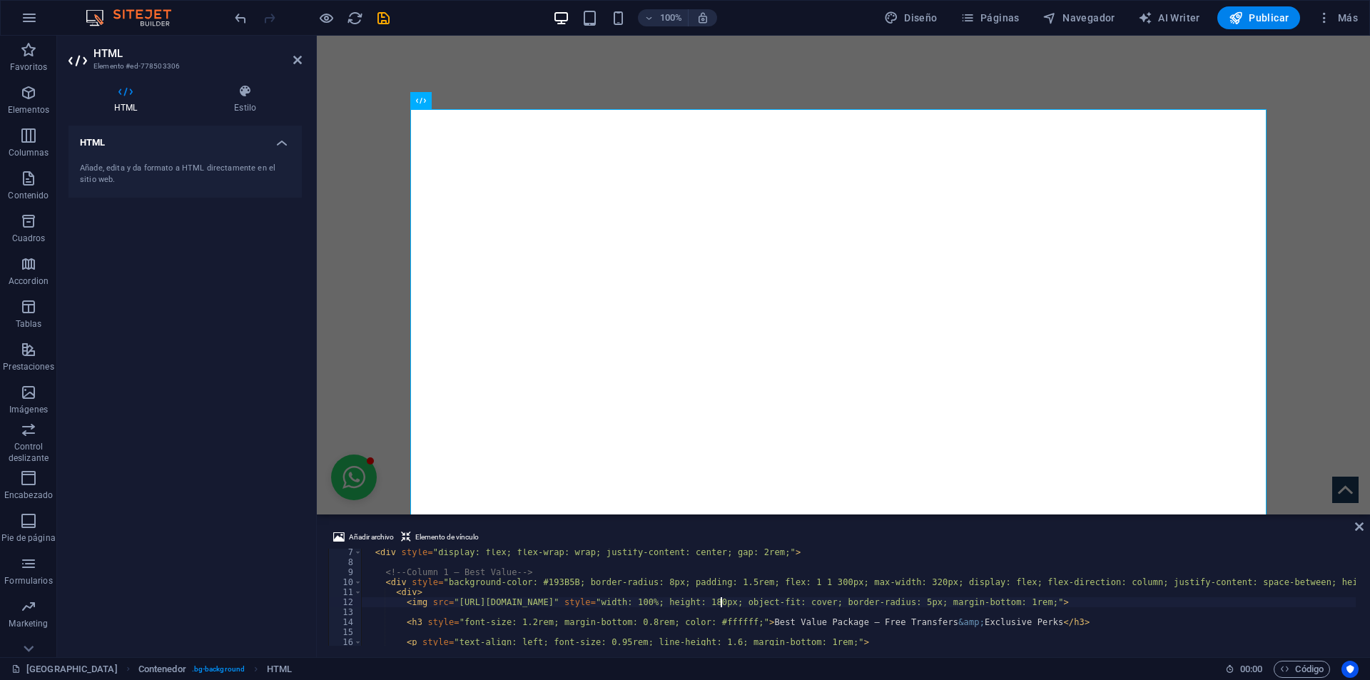
scroll to position [61, 0]
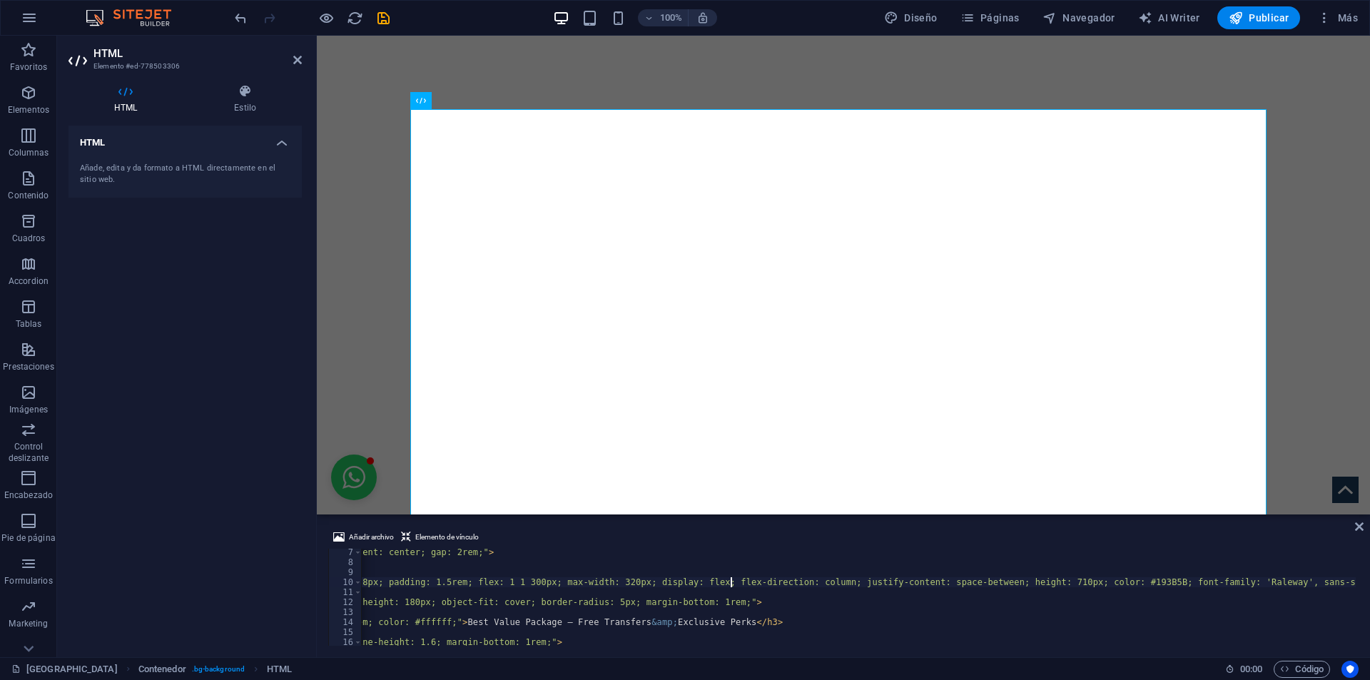
scroll to position [0, 309]
click at [1087, 580] on div "< div style = "display: flex; flex-wrap: wrap; justify-content: center; gap: 2r…" at bounding box center [1114, 604] width 2122 height 114
drag, startPoint x: 1089, startPoint y: 582, endPoint x: 1060, endPoint y: 581, distance: 29.3
click at [1060, 581] on div "< div style = "display: flex; flex-wrap: wrap; justify-content: center; gap: 2r…" at bounding box center [1114, 604] width 2122 height 114
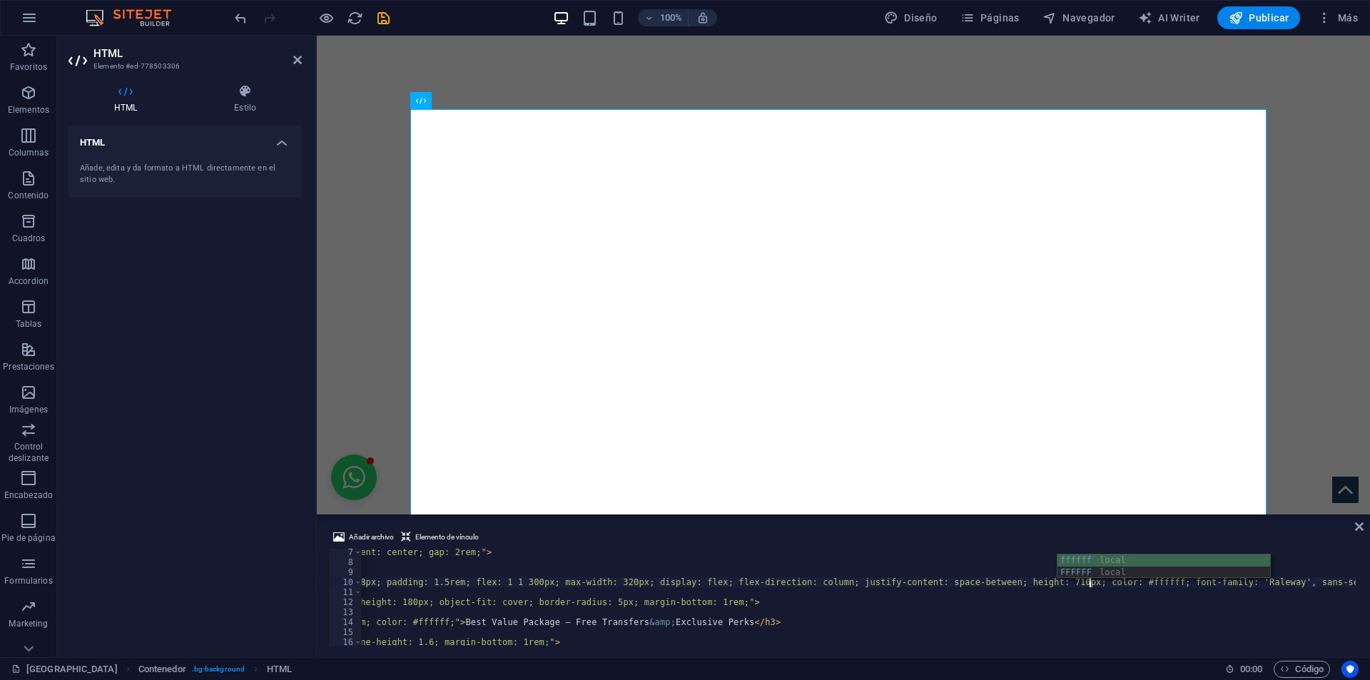
click at [1000, 584] on div "< div style = "display: flex; flex-wrap: wrap; justify-content: center; gap: 2r…" at bounding box center [1114, 604] width 2122 height 114
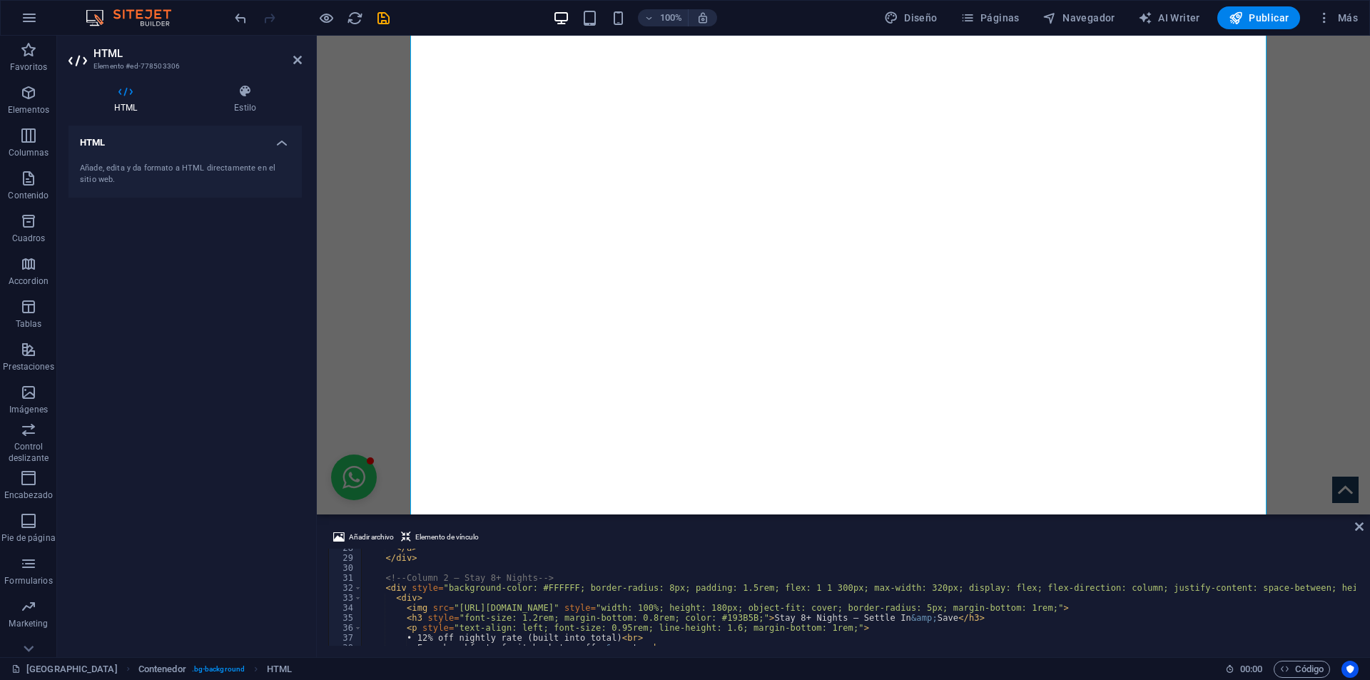
scroll to position [275, 0]
drag, startPoint x: 562, startPoint y: 584, endPoint x: 532, endPoint y: 586, distance: 29.3
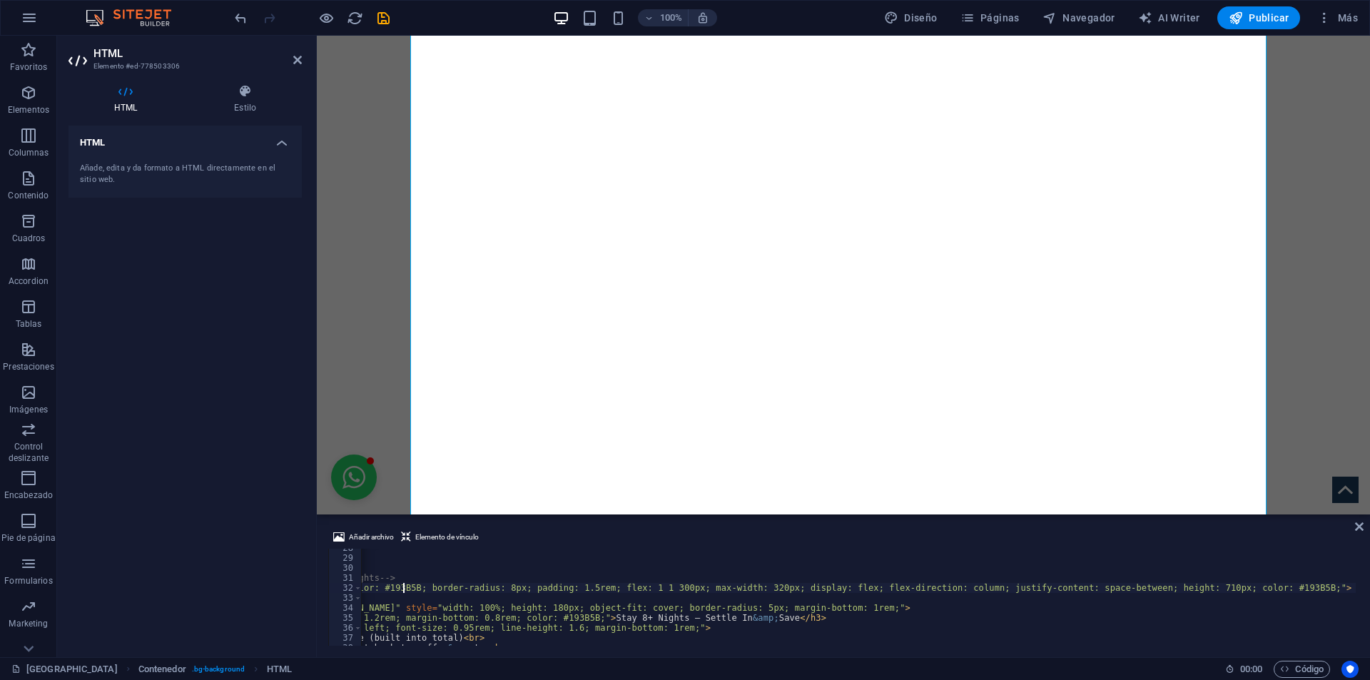
scroll to position [0, 158]
drag, startPoint x: 1240, startPoint y: 588, endPoint x: 1211, endPoint y: 585, distance: 29.4
click at [1211, 585] on div "</ a > </ div > <!-- Column 2 – Stay 8+ Nights --> < div style = "background-co…" at bounding box center [1264, 600] width 2122 height 114
drag, startPoint x: 684, startPoint y: 613, endPoint x: 712, endPoint y: 602, distance: 30.5
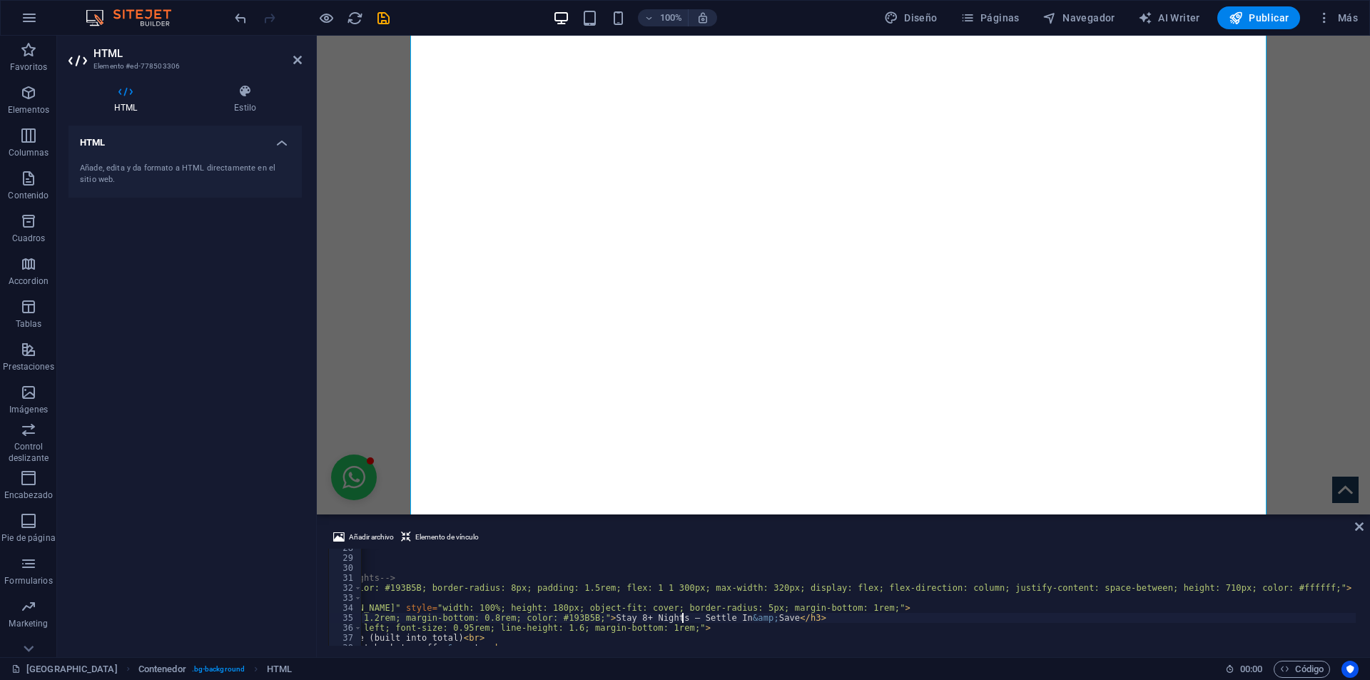
click at [684, 613] on div "</ a > </ div > <!-- Column 2 – Stay 8+ Nights --> < div style = "background-co…" at bounding box center [1264, 600] width 2122 height 114
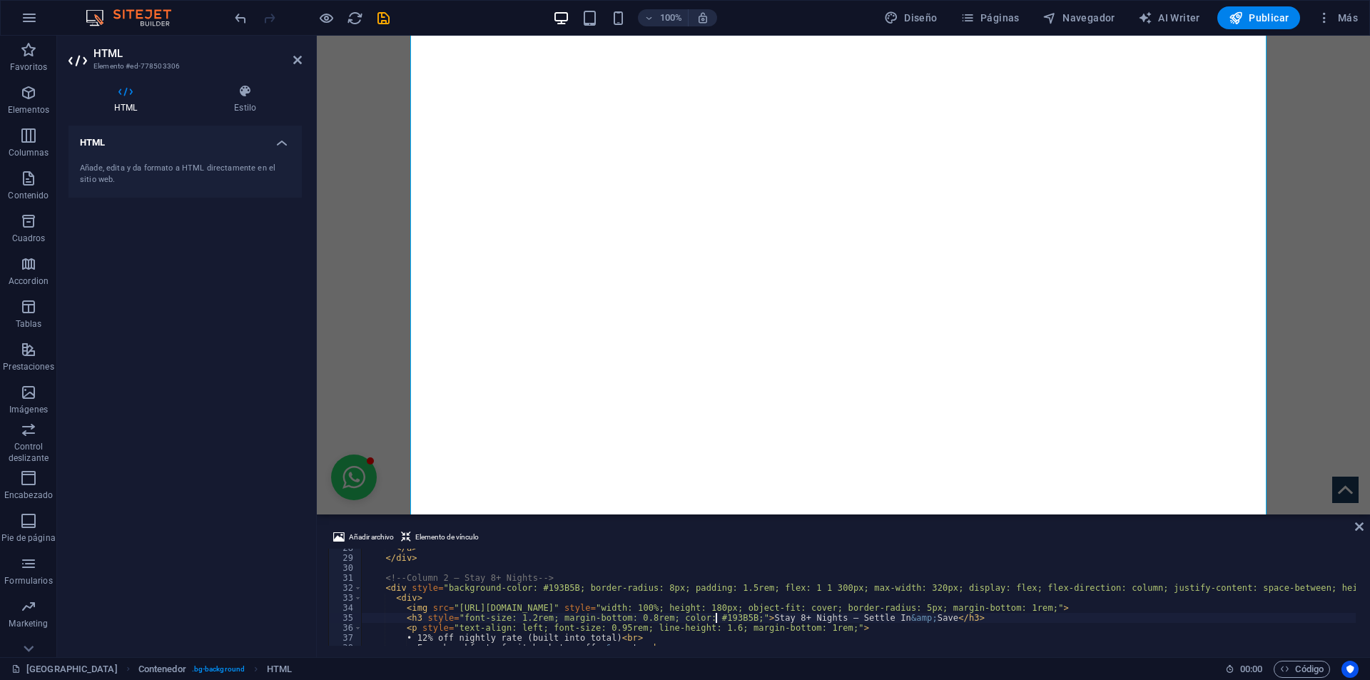
drag, startPoint x: 724, startPoint y: 617, endPoint x: 698, endPoint y: 614, distance: 26.5
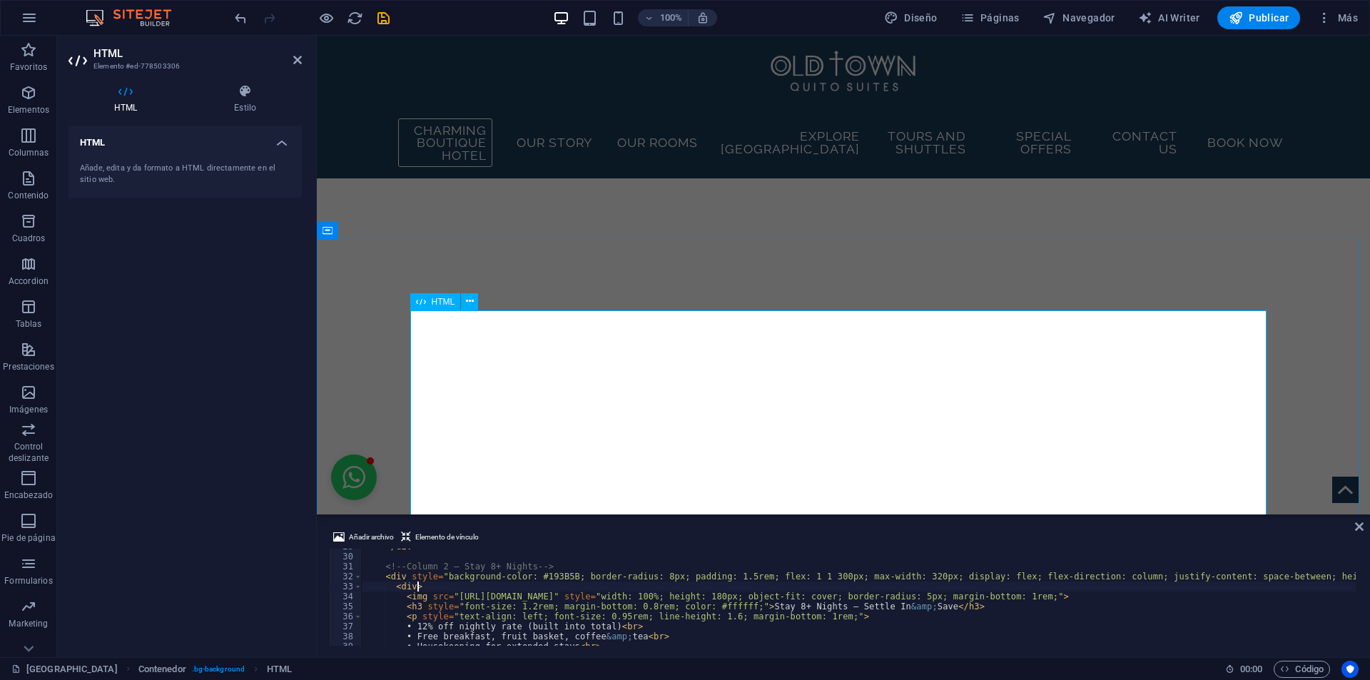
scroll to position [2179, 0]
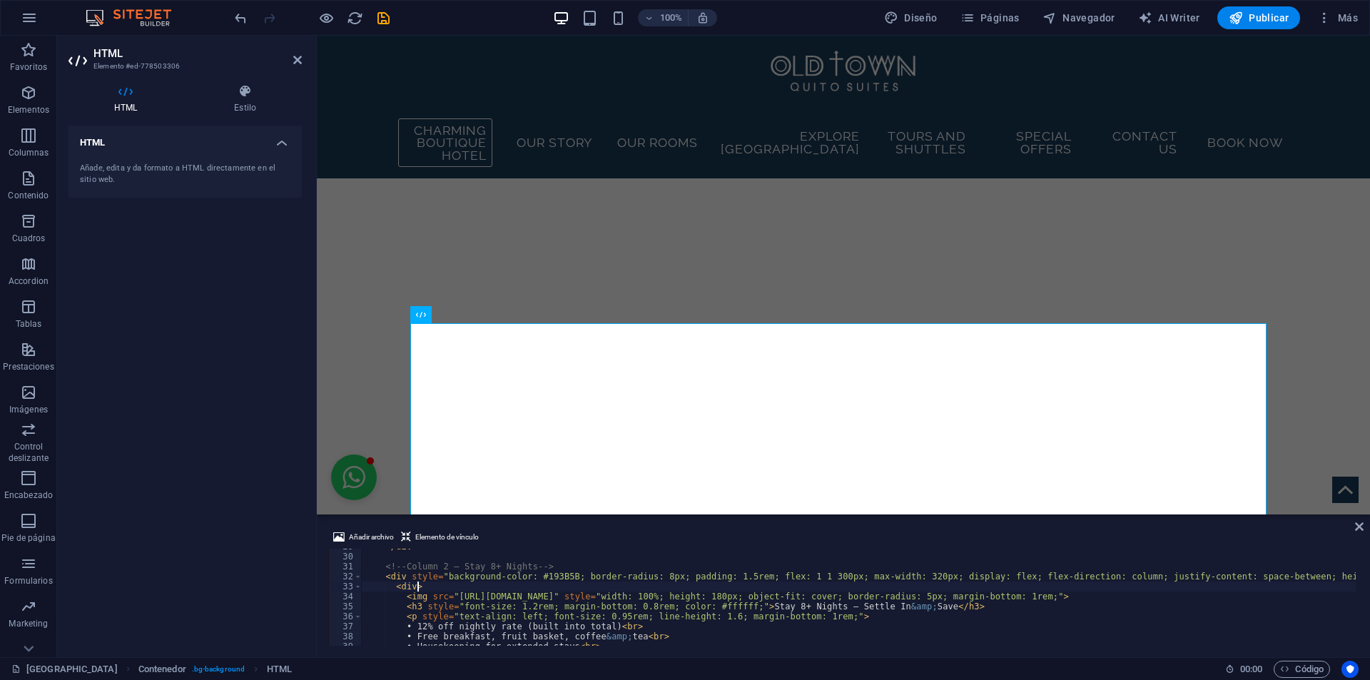
type textarea "<div>"
click at [1357, 520] on div "Añadir archivo Elemento de vínculo <div> 29 30 31 32 33 34 35 36 37 38 39 40 </…" at bounding box center [843, 587] width 1053 height 140
click at [1361, 524] on icon at bounding box center [1359, 526] width 9 height 11
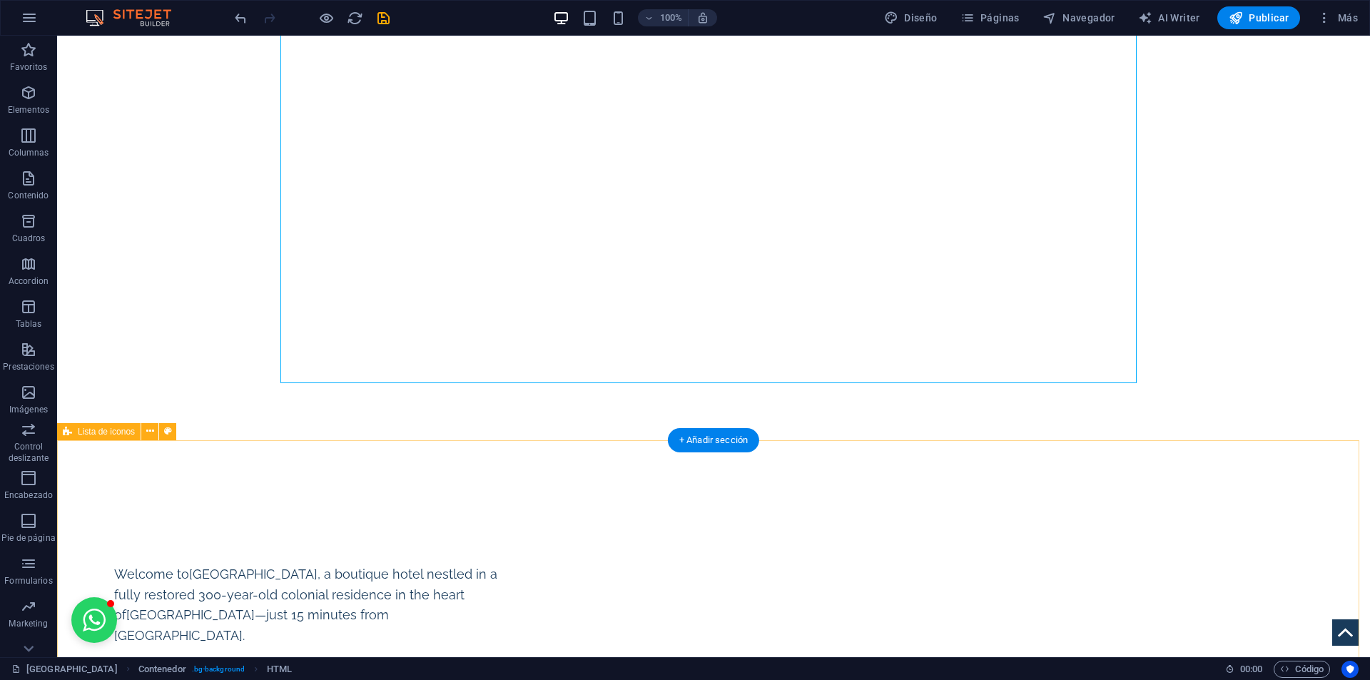
scroll to position [2805, 0]
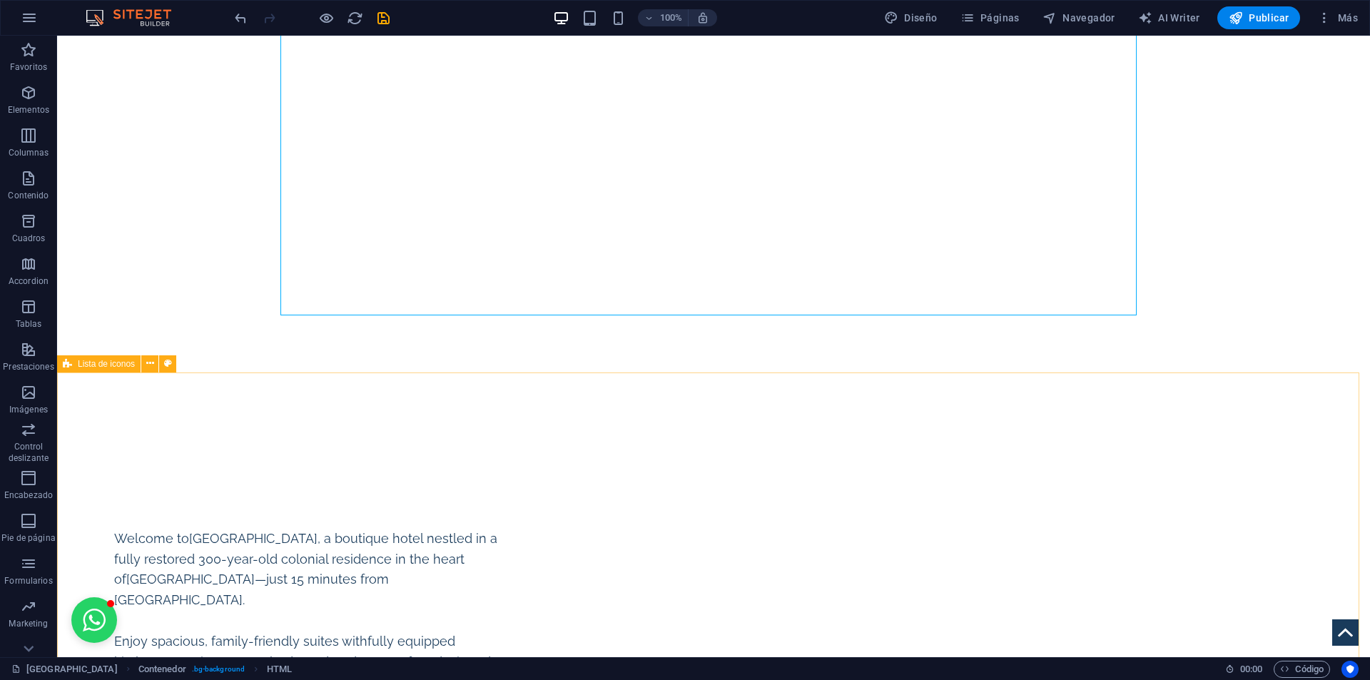
click at [75, 365] on div "Lista de iconos" at bounding box center [98, 363] width 83 height 17
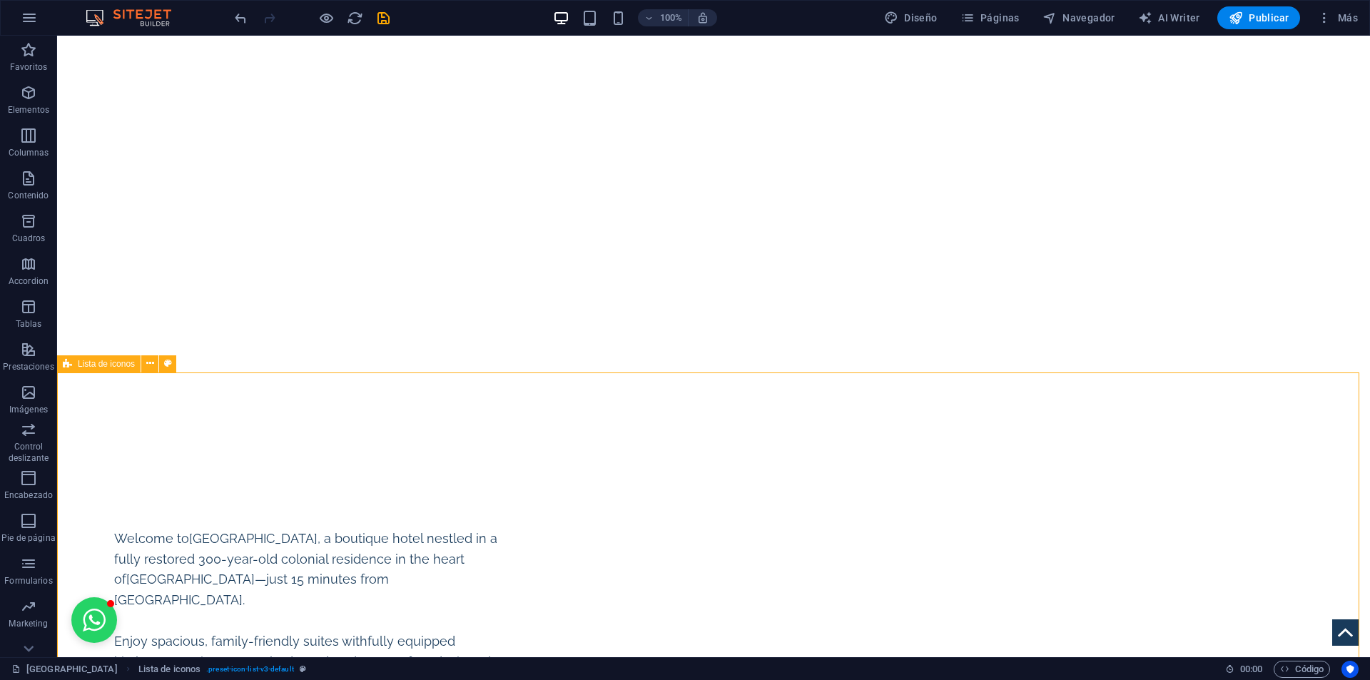
click at [75, 365] on div "Lista de iconos" at bounding box center [98, 363] width 83 height 17
select select "triangle"
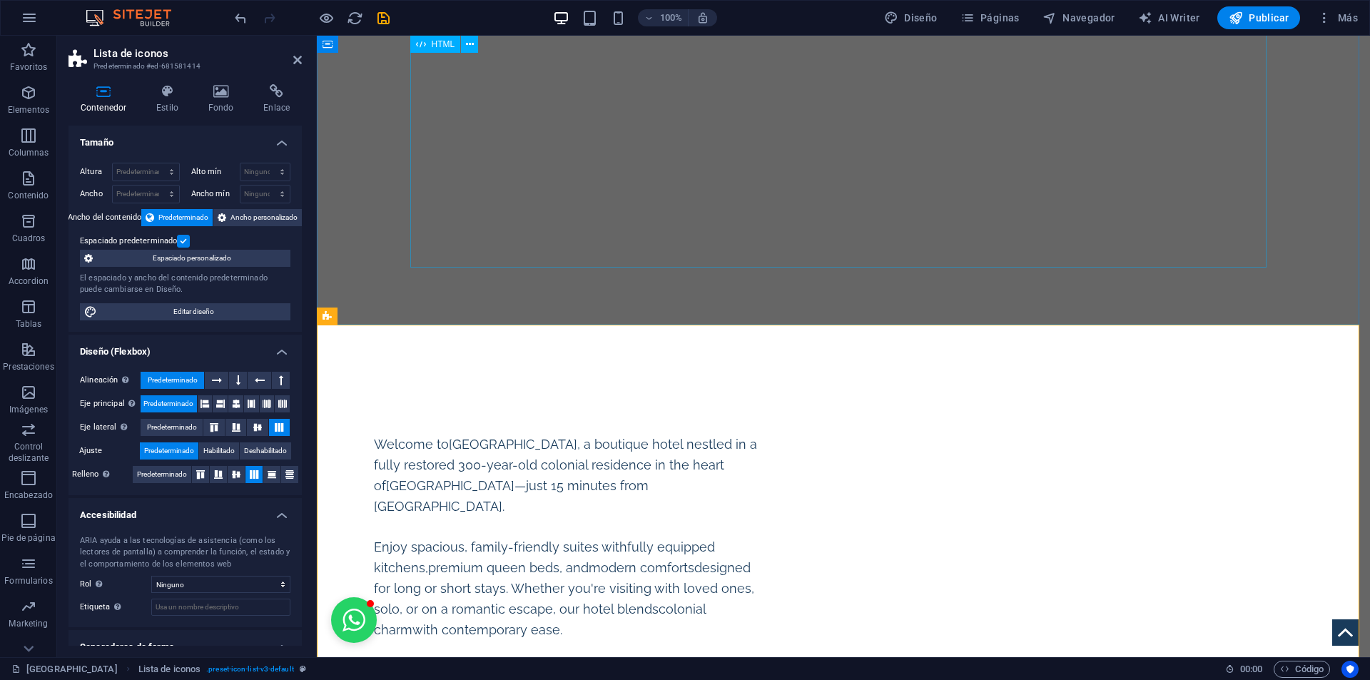
scroll to position [2876, 0]
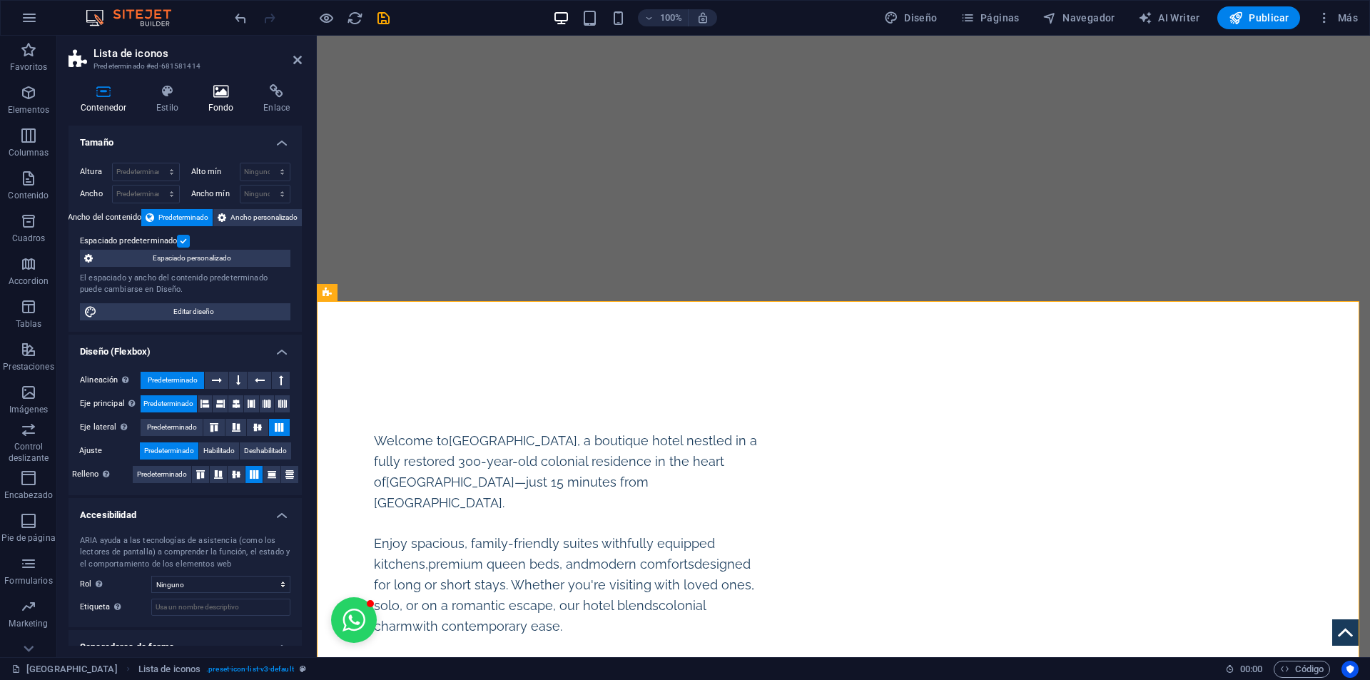
click at [226, 89] on icon at bounding box center [221, 91] width 50 height 14
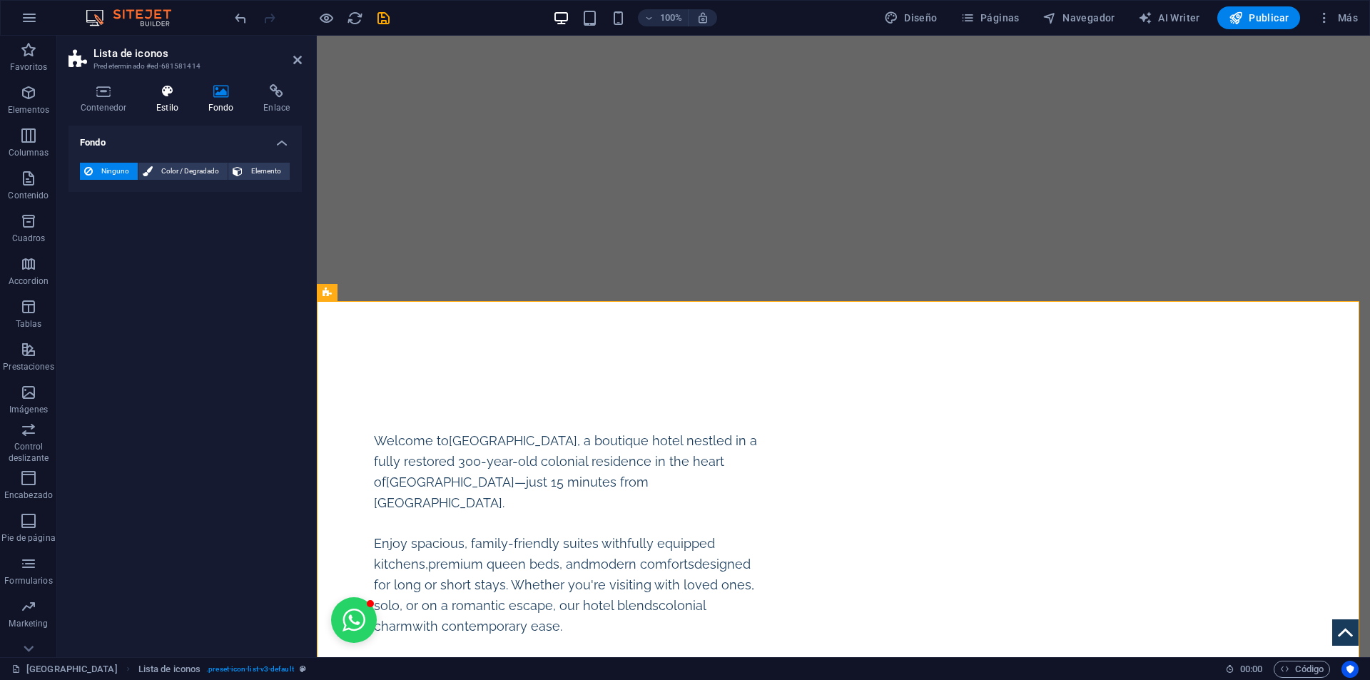
click at [178, 99] on h4 "Estilo" at bounding box center [170, 99] width 52 height 30
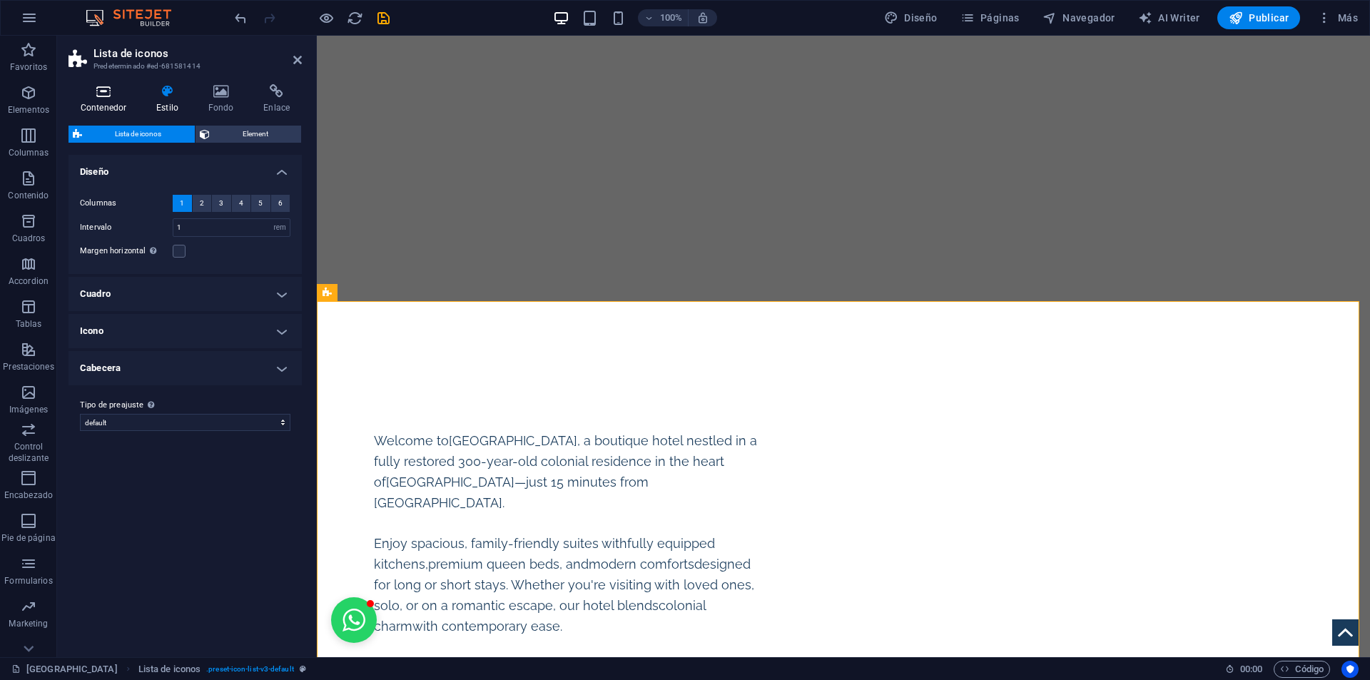
click at [123, 97] on icon at bounding box center [104, 91] width 70 height 14
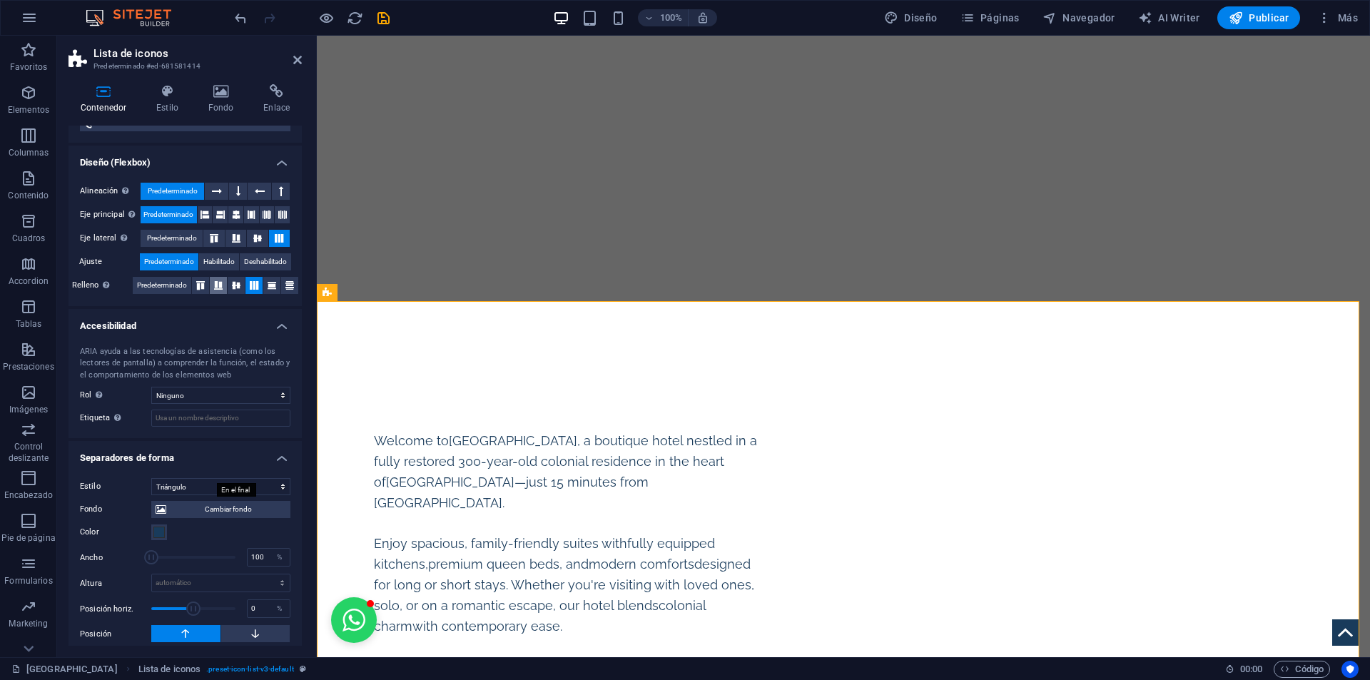
scroll to position [221, 0]
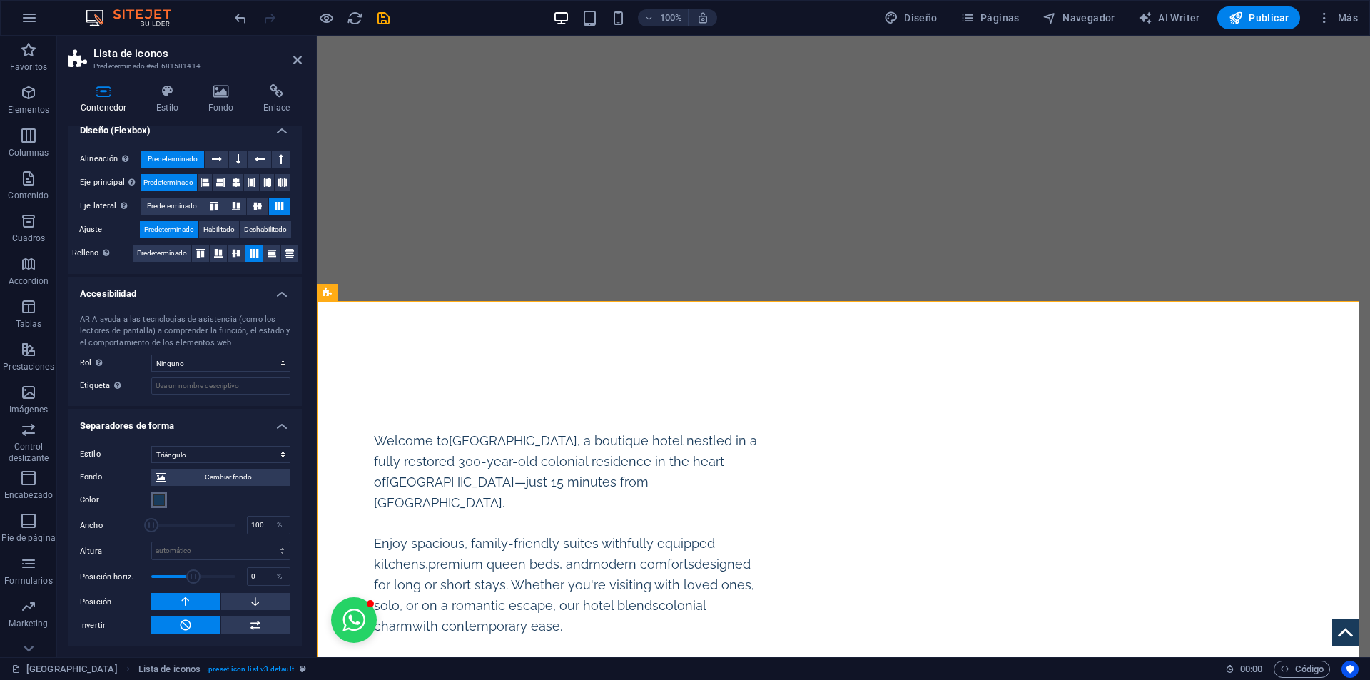
click at [159, 493] on button "Color" at bounding box center [159, 500] width 16 height 16
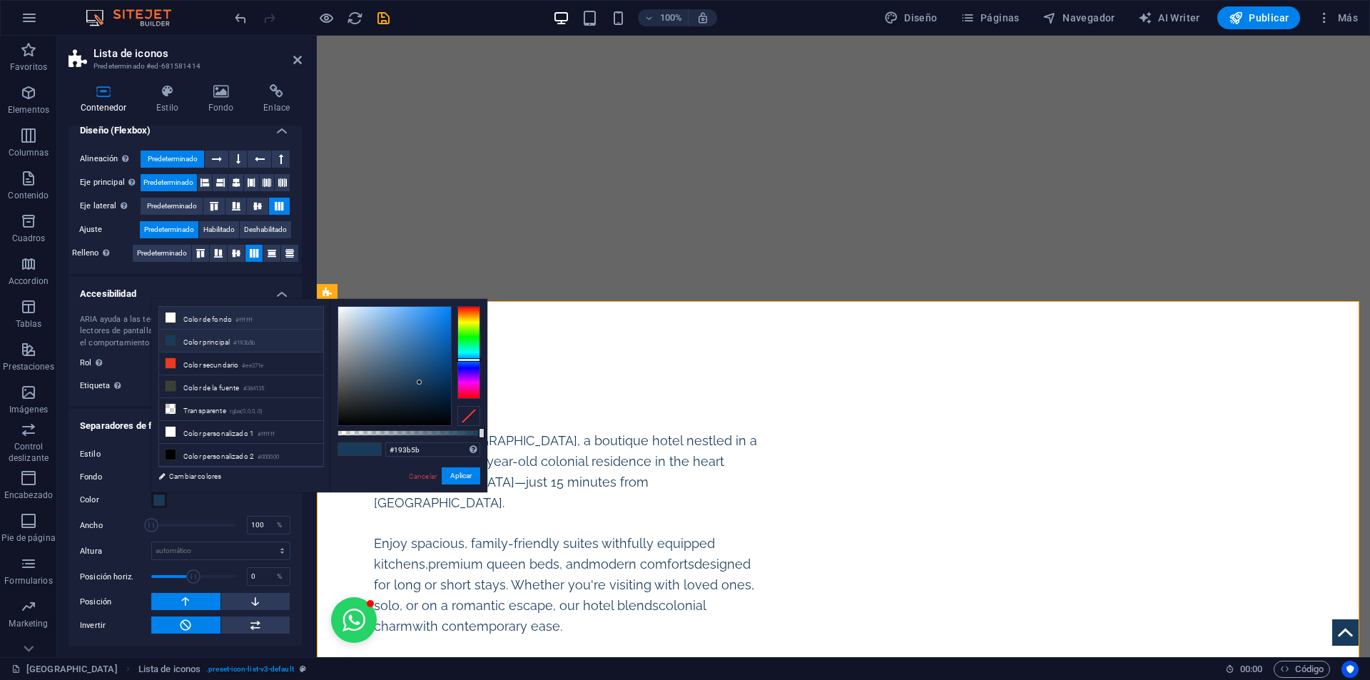
click at [250, 318] on small "#ffffff" at bounding box center [243, 320] width 17 height 10
type input "#ffffff"
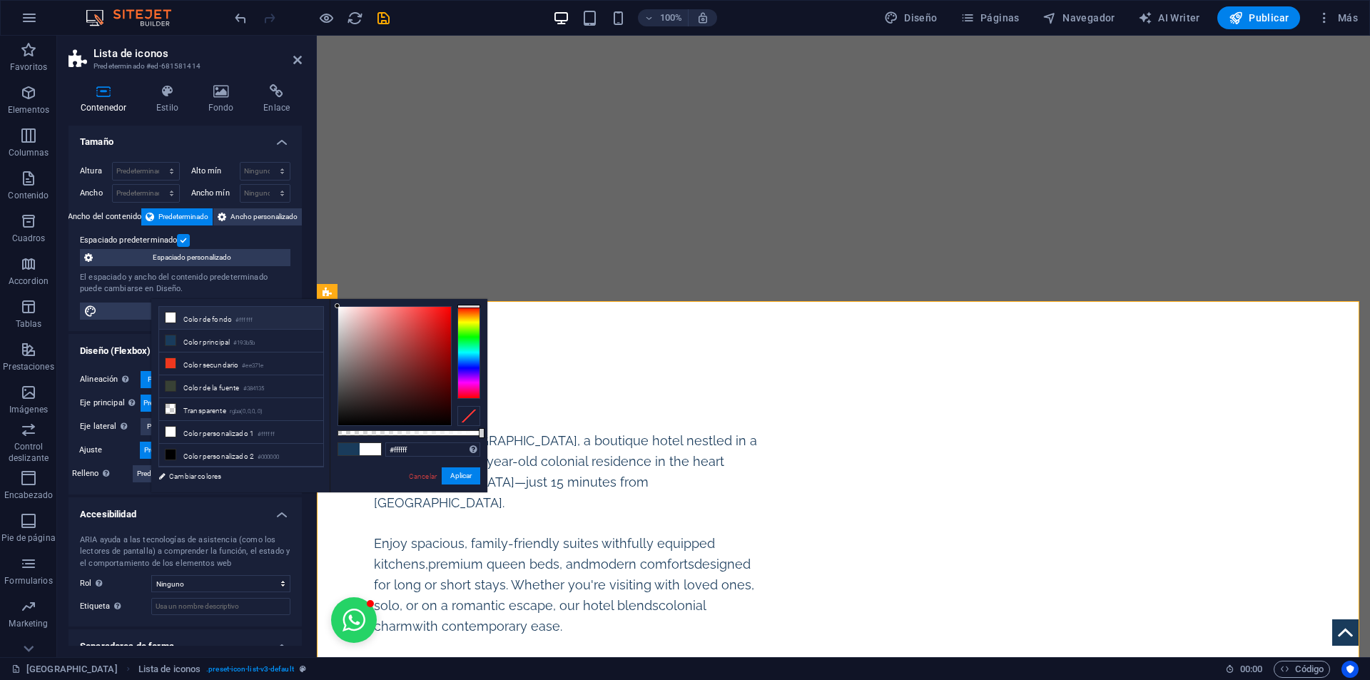
scroll to position [0, 0]
click at [240, 14] on icon "undo" at bounding box center [241, 18] width 16 height 16
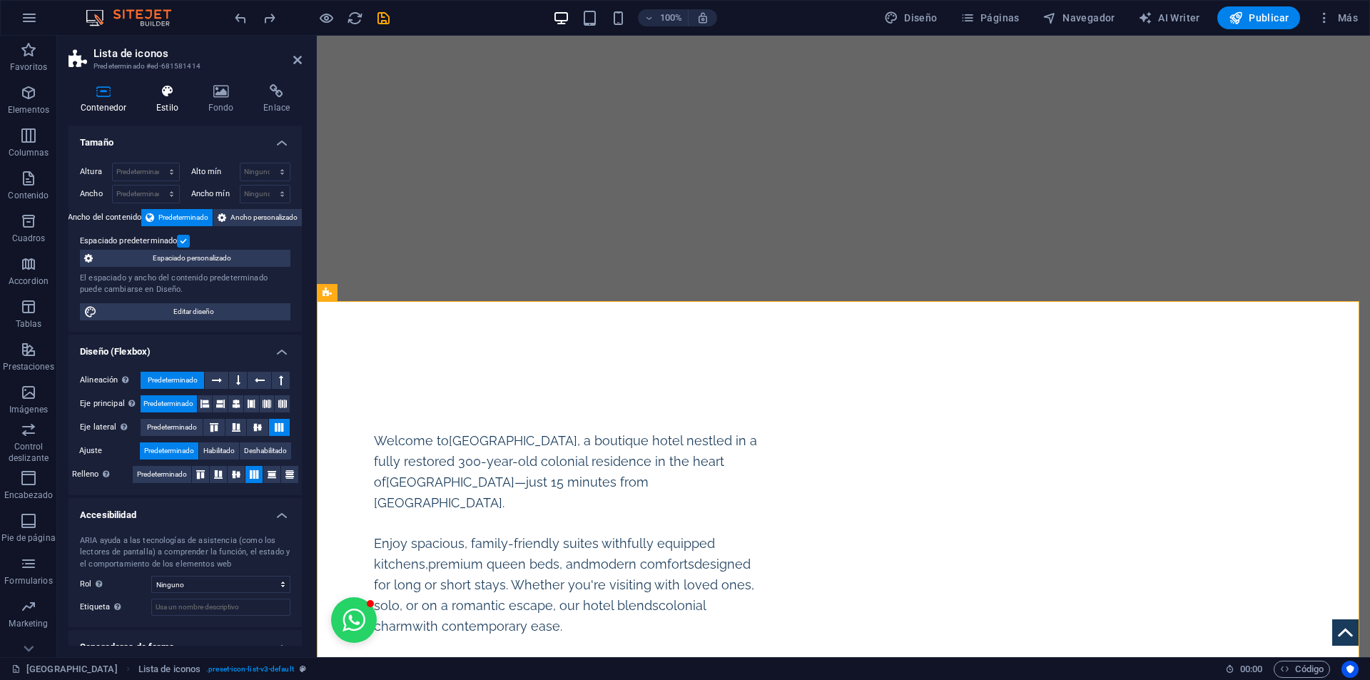
click at [169, 103] on h4 "Estilo" at bounding box center [170, 99] width 52 height 30
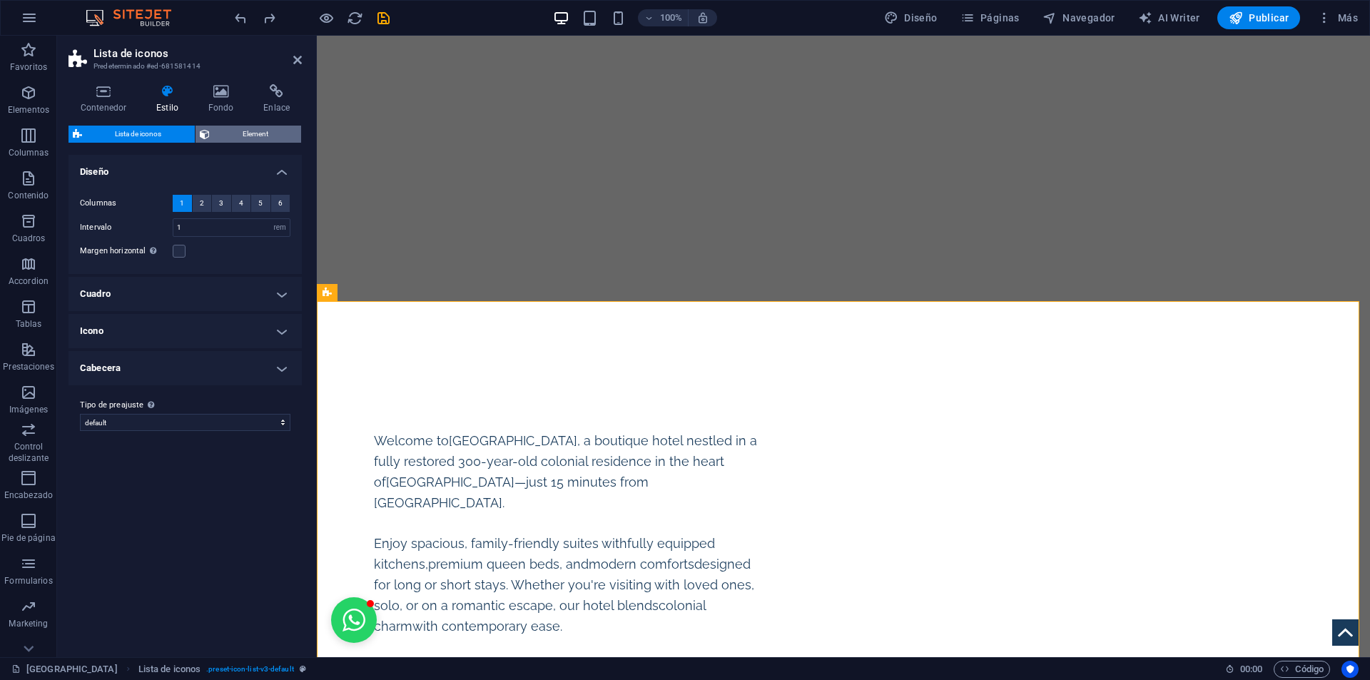
click at [257, 132] on span "Element" at bounding box center [255, 134] width 83 height 17
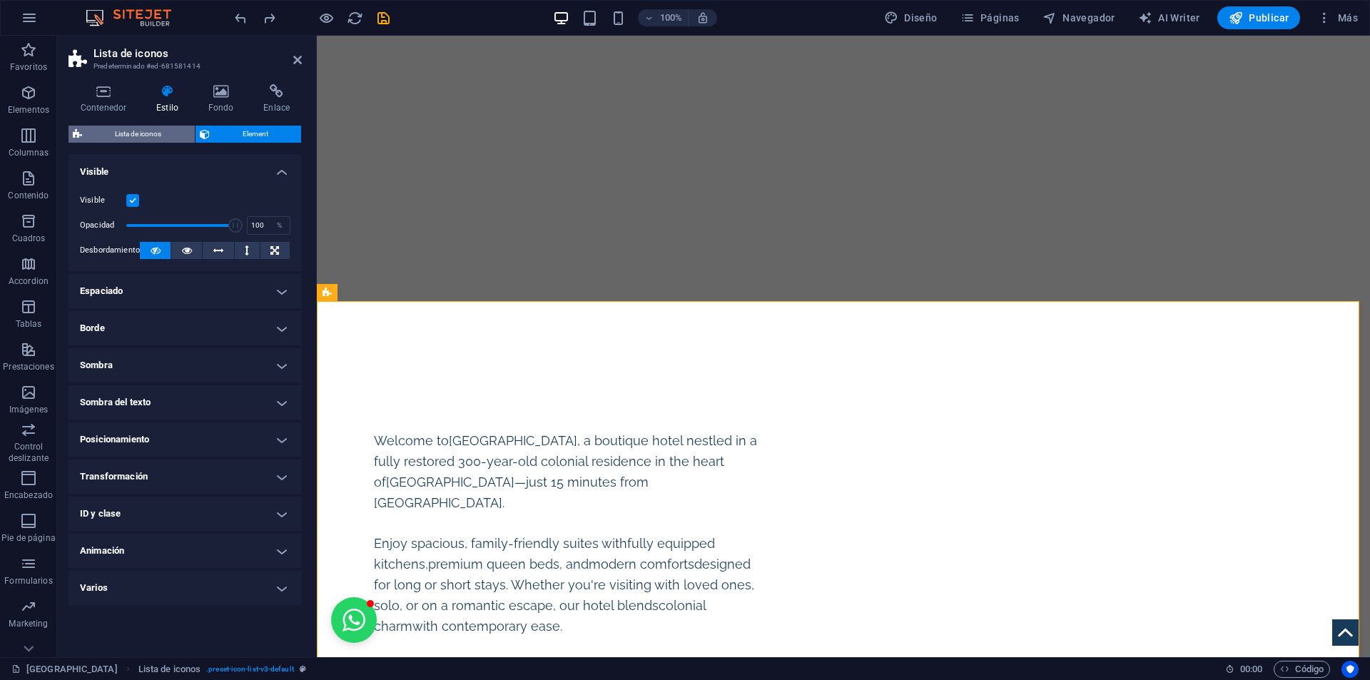
click at [158, 137] on span "Lista de iconos" at bounding box center [138, 134] width 104 height 17
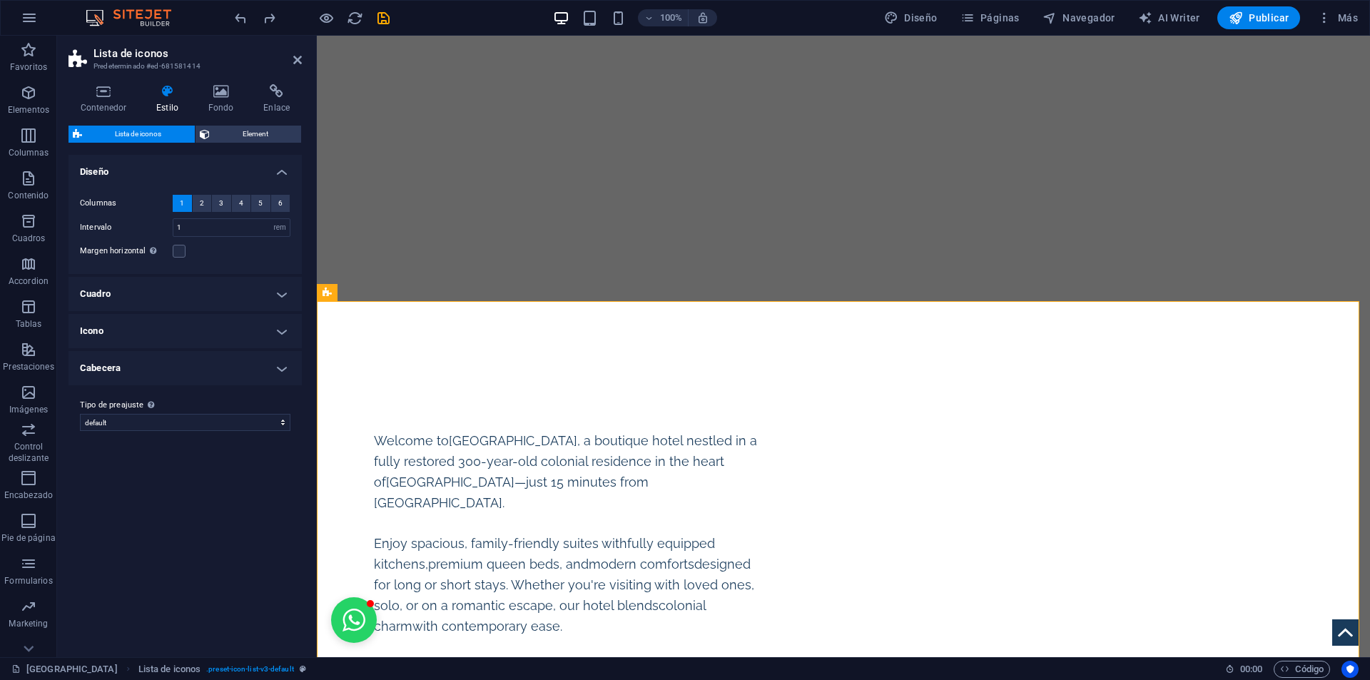
click at [231, 303] on h4 "Cuadro" at bounding box center [185, 294] width 233 height 34
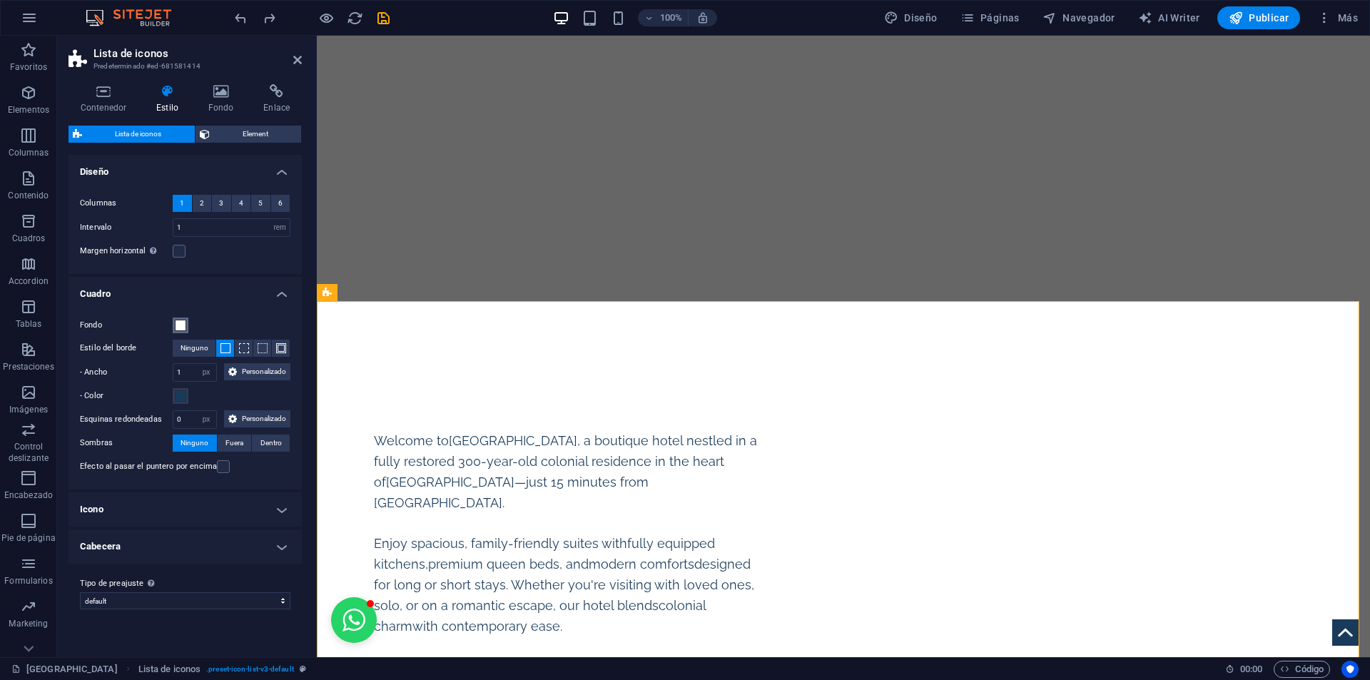
click at [178, 328] on span at bounding box center [180, 325] width 11 height 11
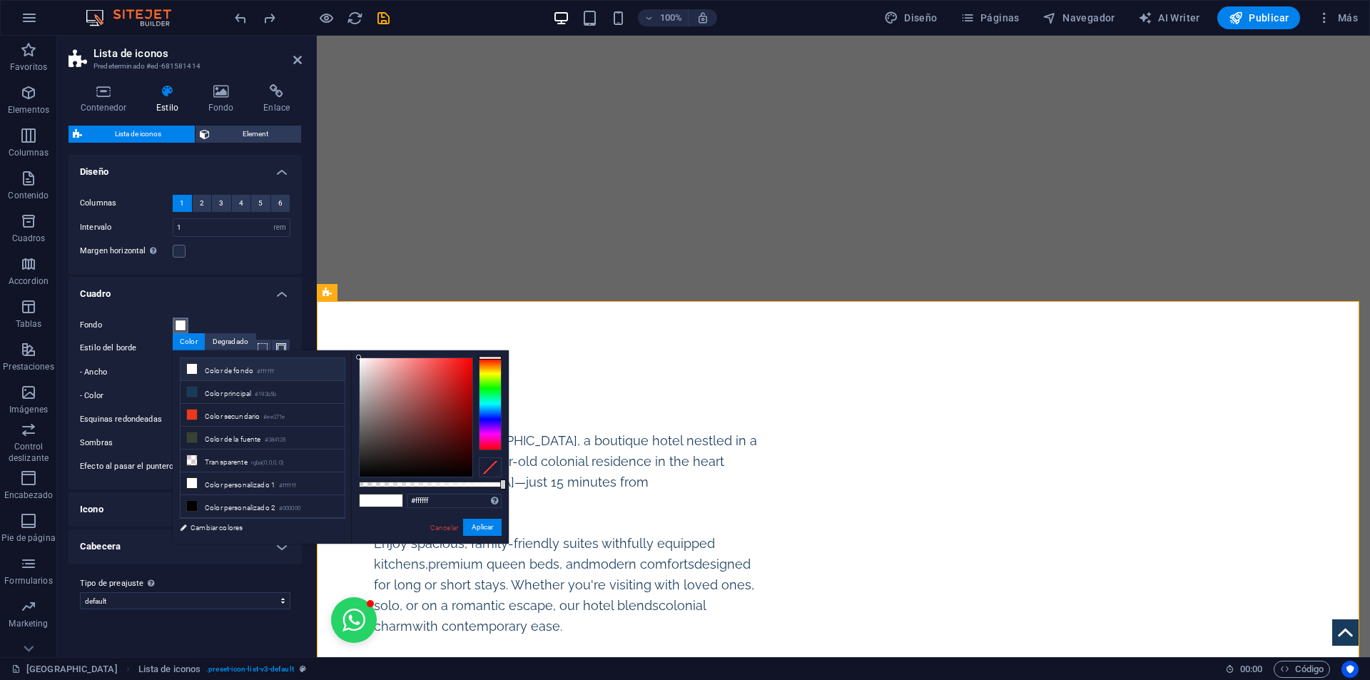
click at [182, 320] on span at bounding box center [180, 325] width 11 height 11
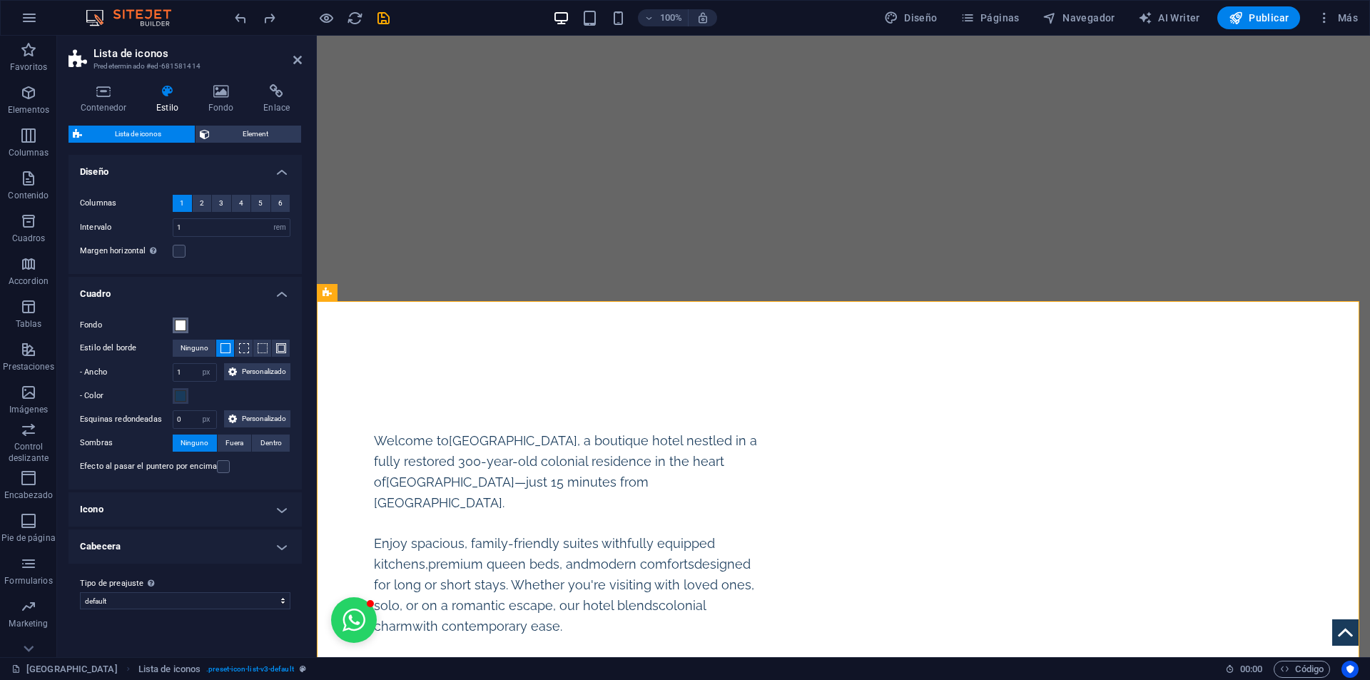
click at [183, 323] on span at bounding box center [180, 325] width 11 height 11
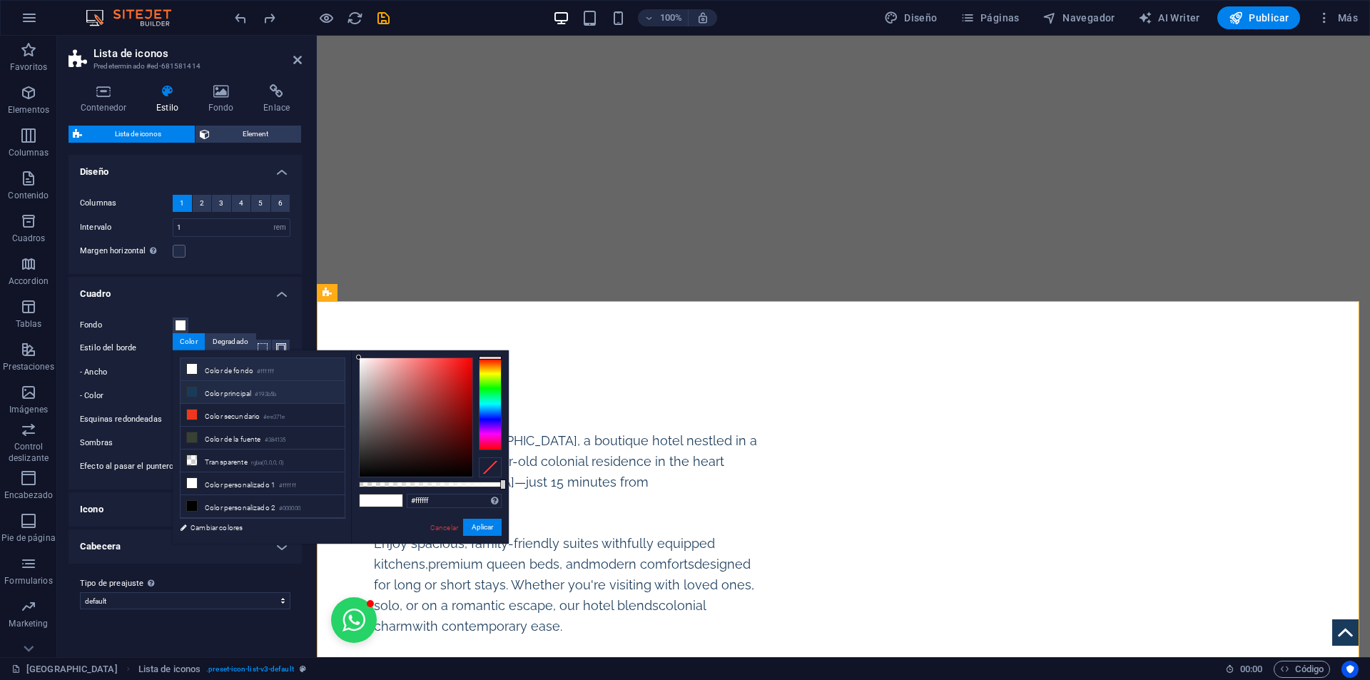
click at [208, 391] on li "Color principal #193b5b" at bounding box center [263, 392] width 164 height 23
type input "#193b5b"
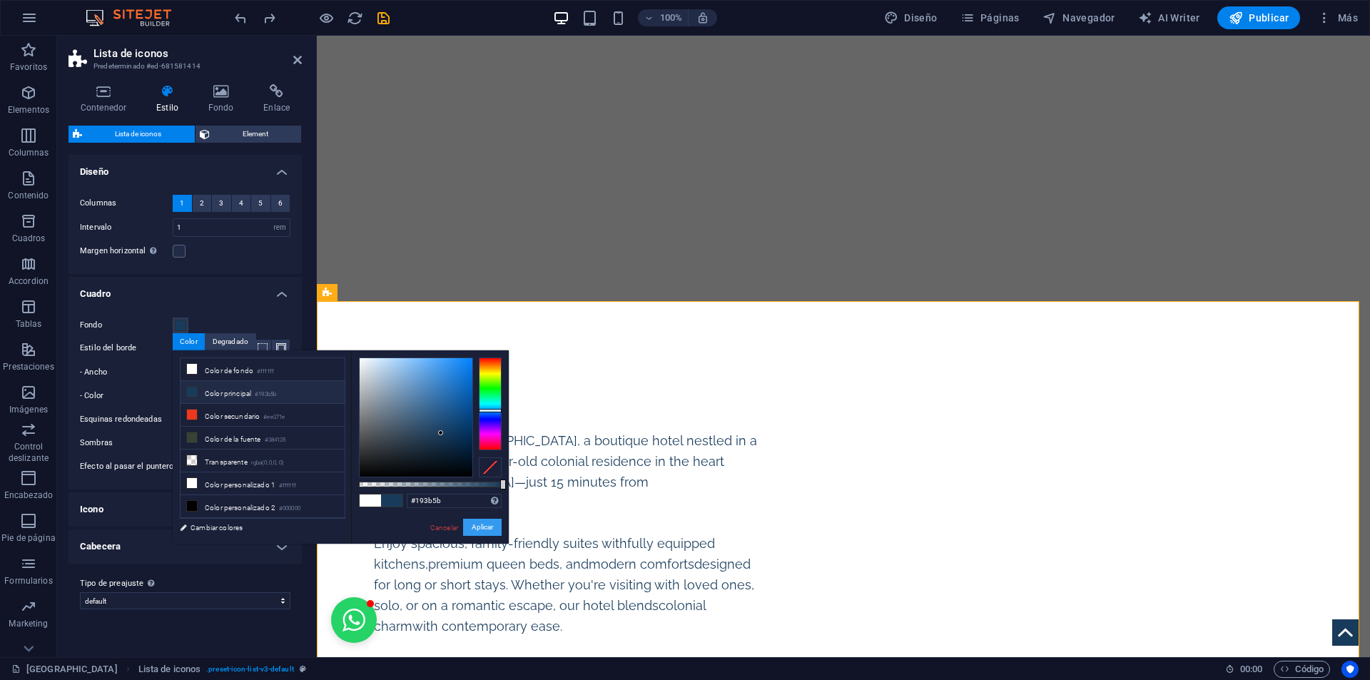
click at [481, 526] on button "Aplicar" at bounding box center [482, 527] width 39 height 17
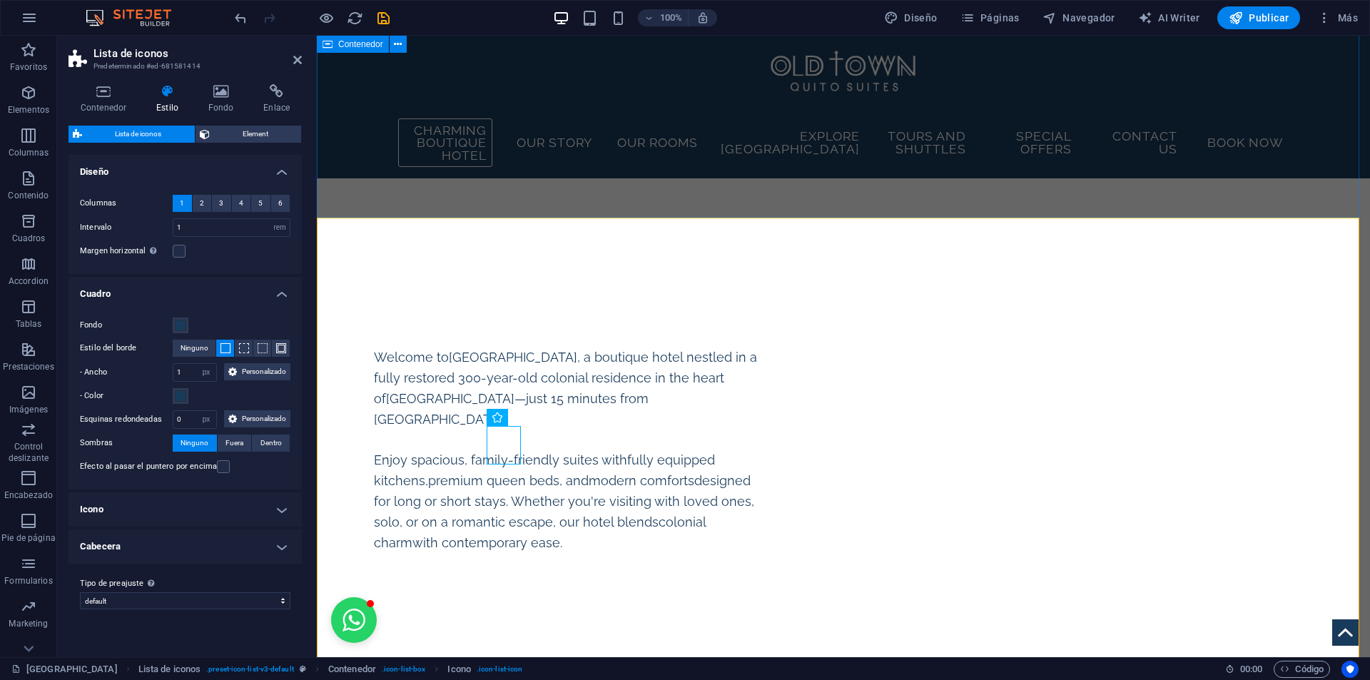
scroll to position [2947, 0]
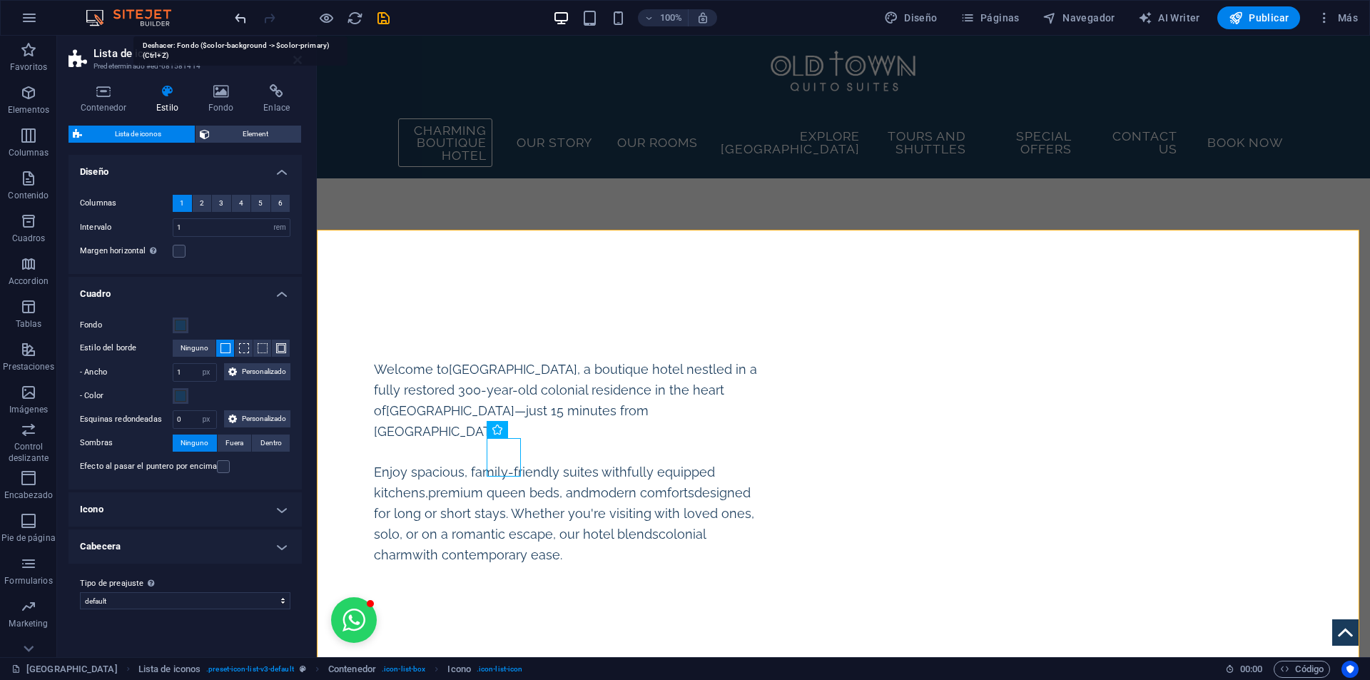
click at [239, 17] on icon "undo" at bounding box center [241, 18] width 16 height 16
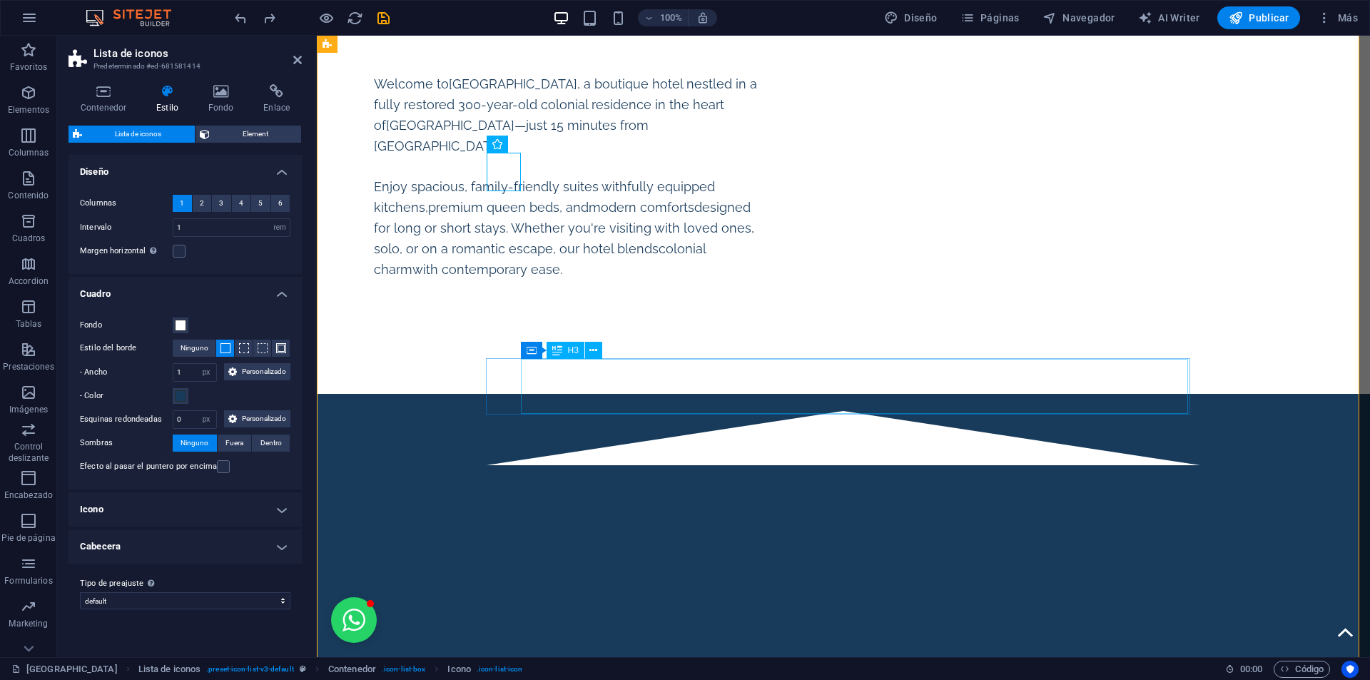
scroll to position [2876, 0]
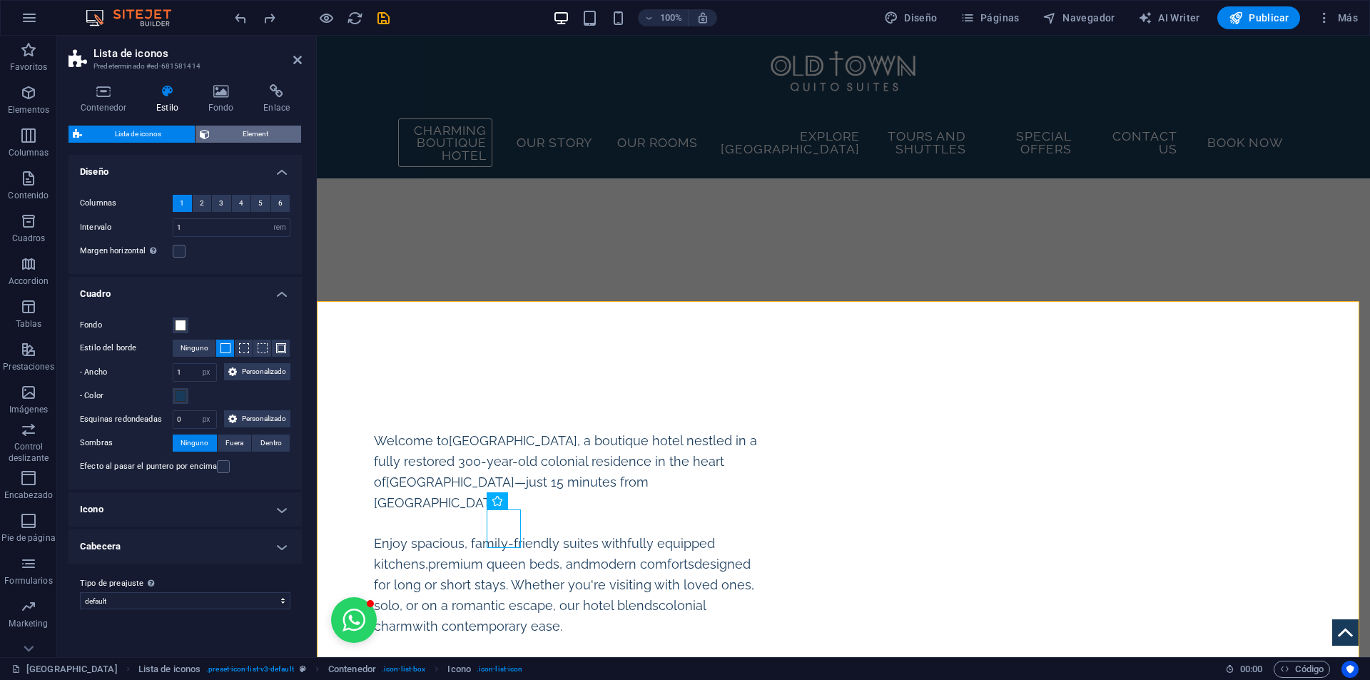
click at [262, 136] on span "Element" at bounding box center [255, 134] width 83 height 17
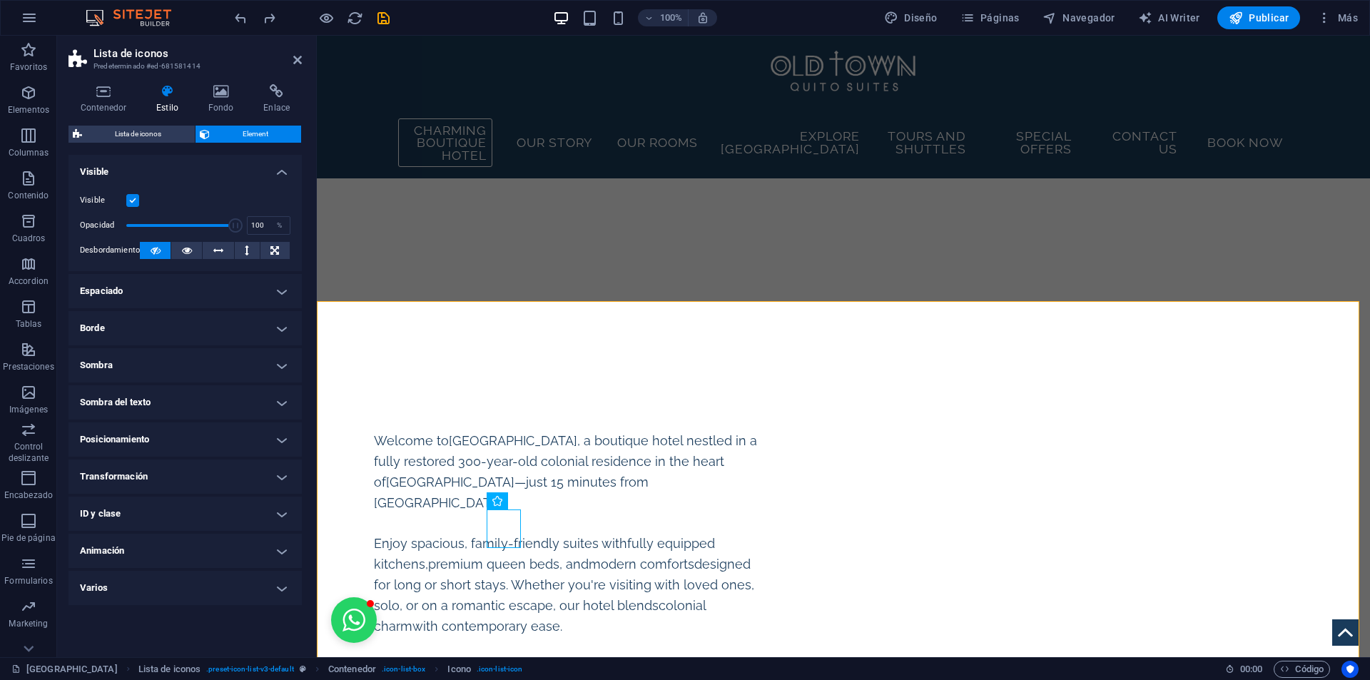
click at [279, 292] on h4 "Espaciado" at bounding box center [185, 291] width 233 height 34
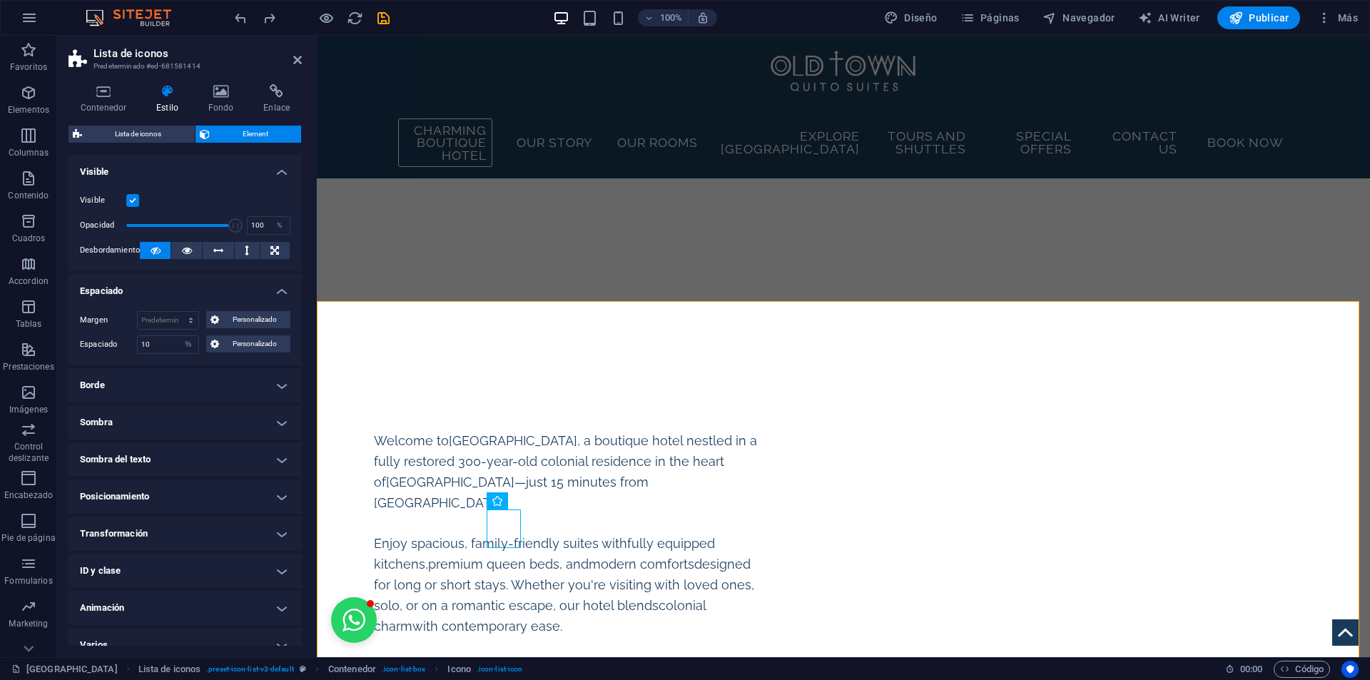
click at [279, 292] on h4 "Espaciado" at bounding box center [185, 287] width 233 height 26
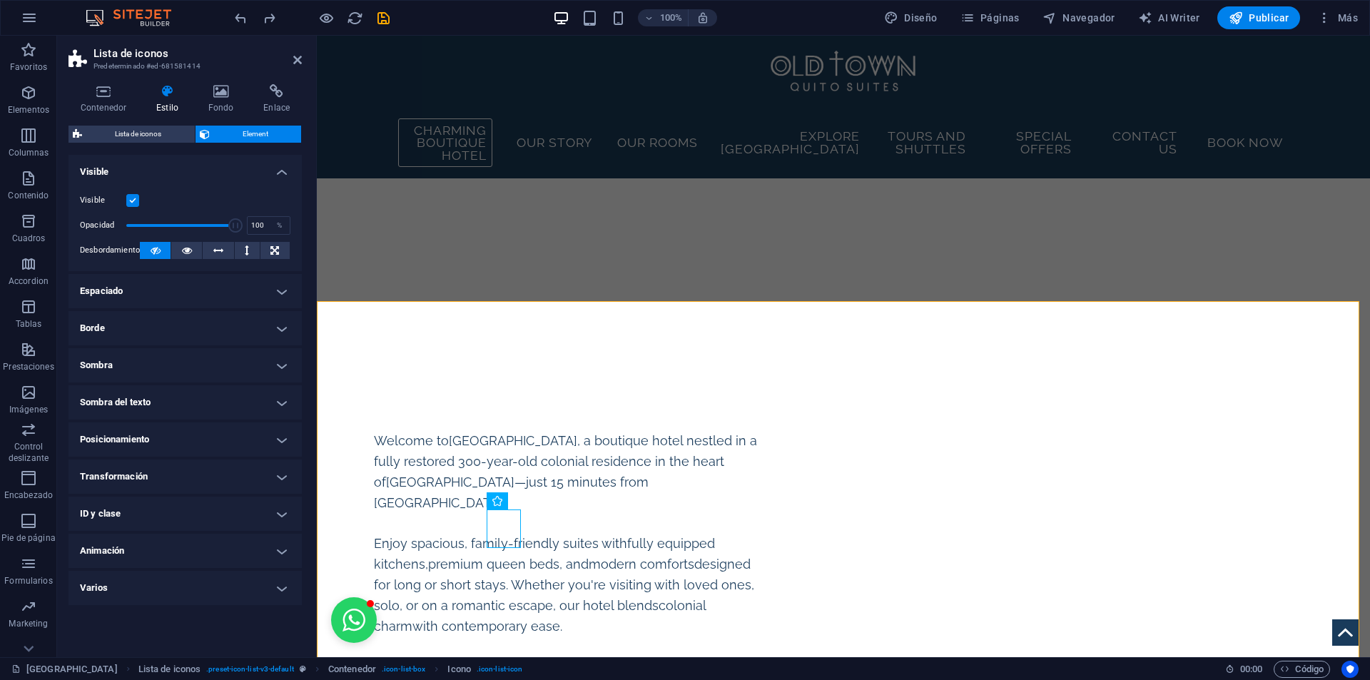
click at [266, 327] on h4 "Borde" at bounding box center [185, 328] width 233 height 34
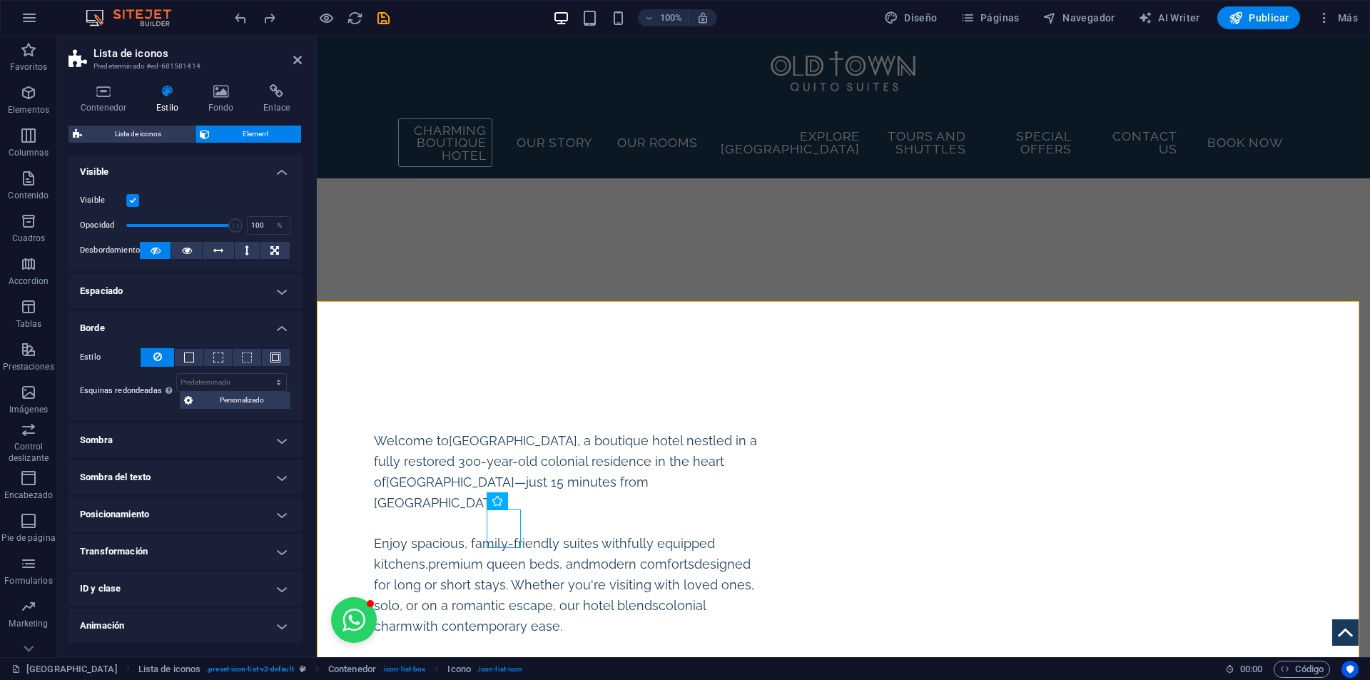
click at [266, 327] on h4 "Borde" at bounding box center [185, 324] width 233 height 26
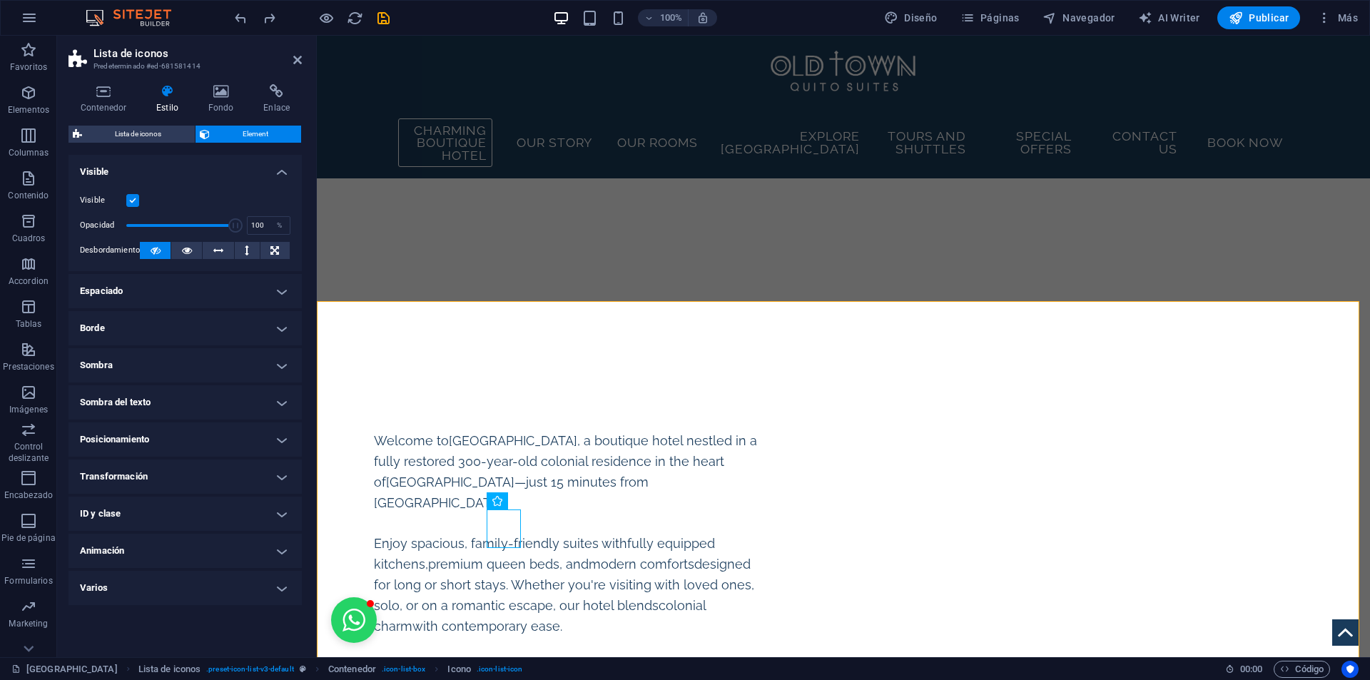
click at [260, 374] on h4 "Sombra" at bounding box center [185, 365] width 233 height 34
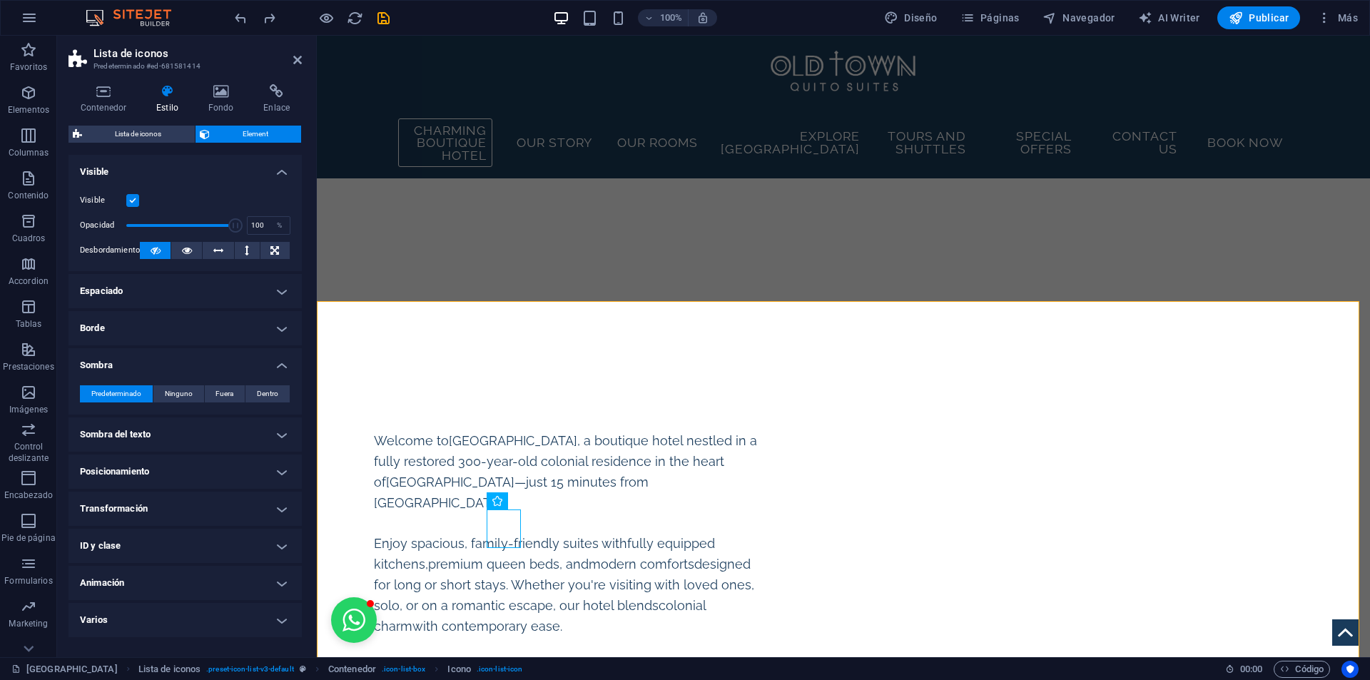
click at [263, 368] on h4 "Sombra" at bounding box center [185, 361] width 233 height 26
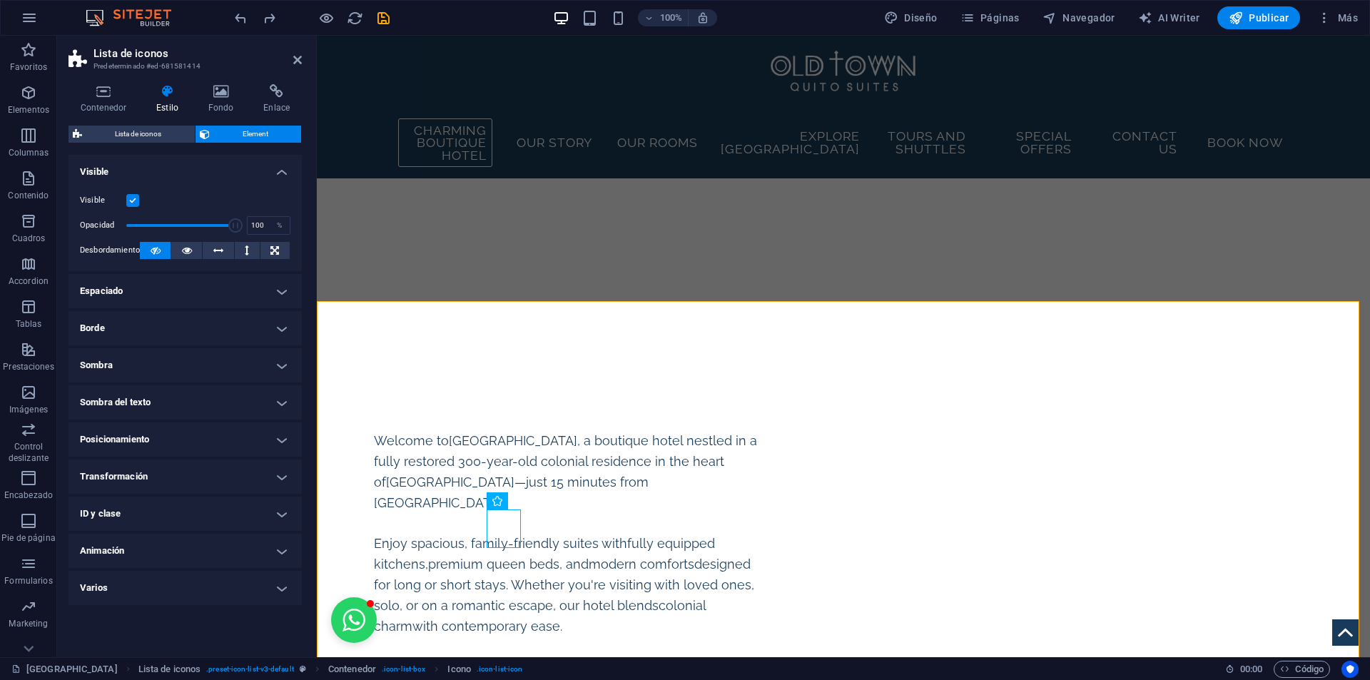
click at [265, 387] on h4 "Sombra del texto" at bounding box center [185, 402] width 233 height 34
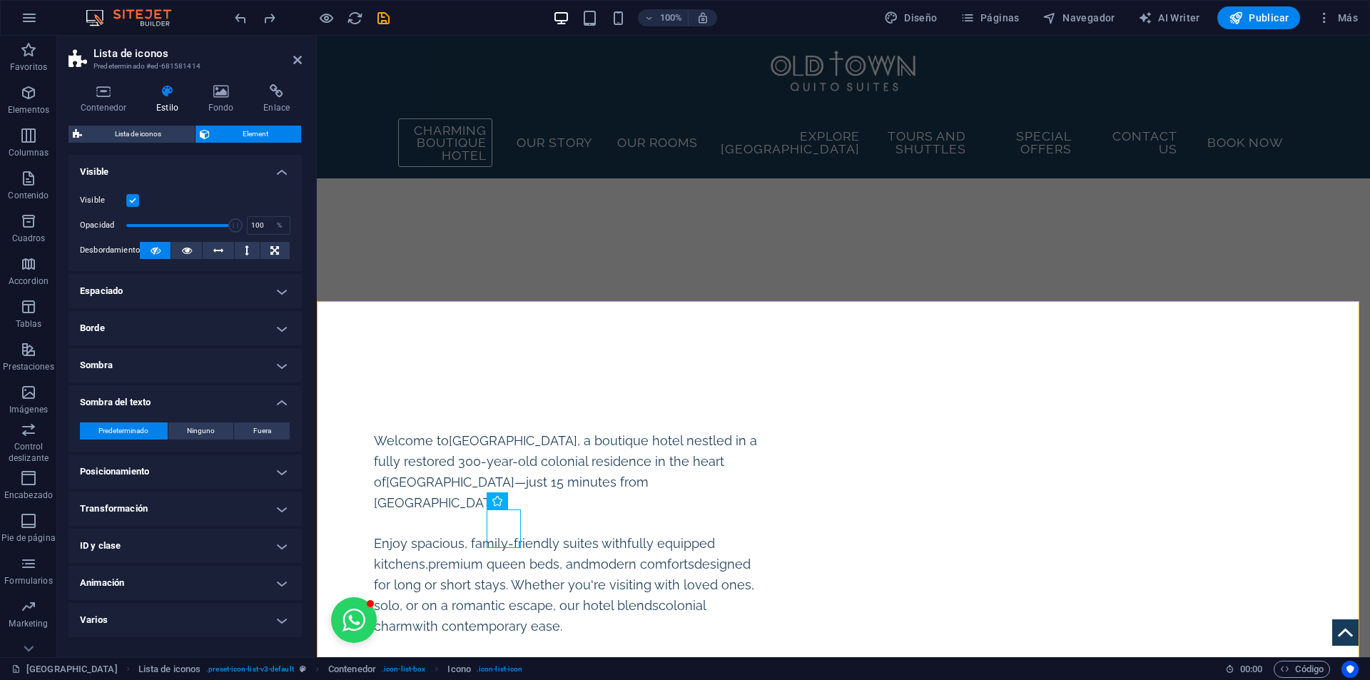
click at [265, 391] on h4 "Sombra del texto" at bounding box center [185, 398] width 233 height 26
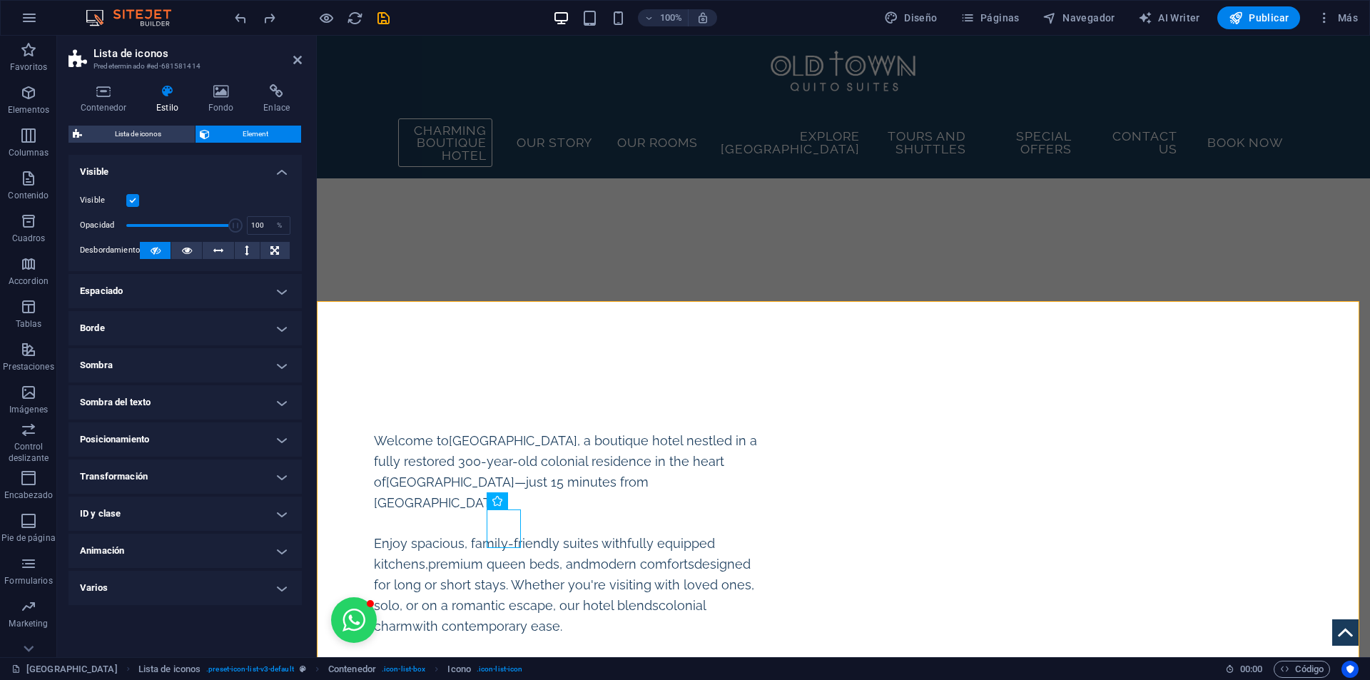
click at [279, 432] on h4 "Posicionamiento" at bounding box center [185, 439] width 233 height 34
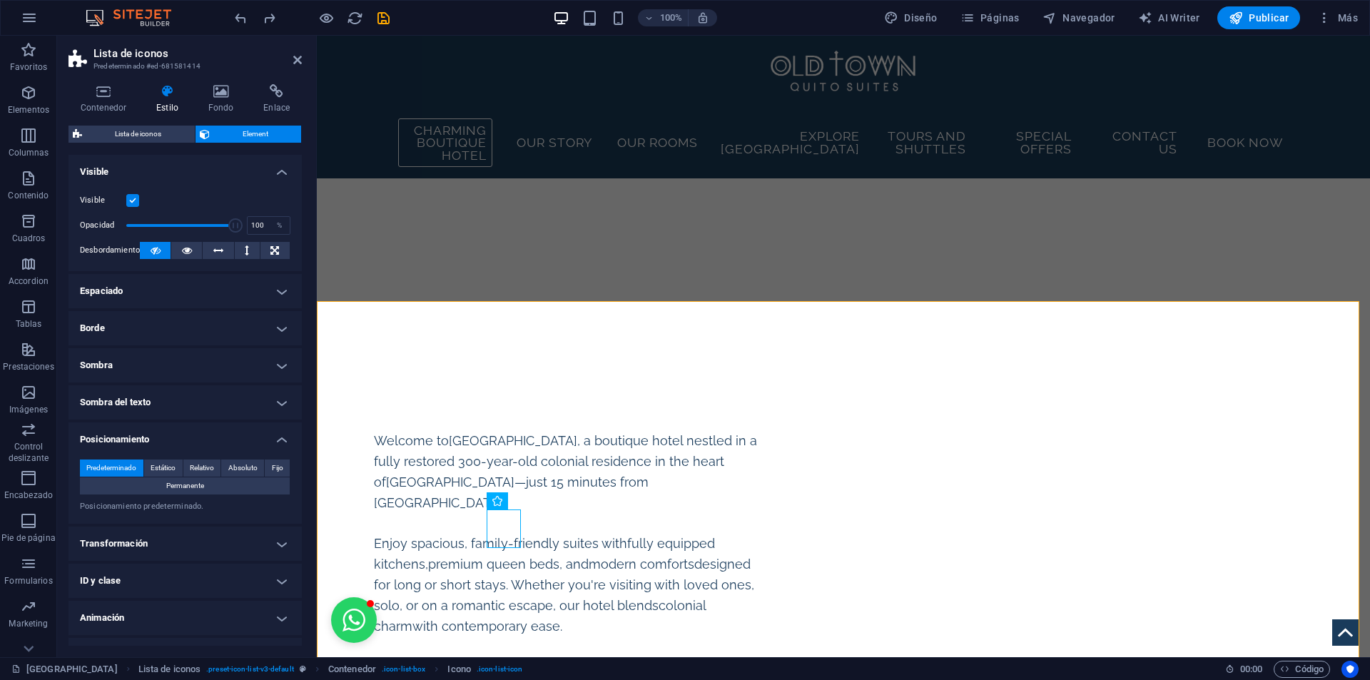
drag, startPoint x: 280, startPoint y: 429, endPoint x: 278, endPoint y: 445, distance: 16.5
click at [278, 428] on h4 "Posicionamiento" at bounding box center [185, 435] width 233 height 26
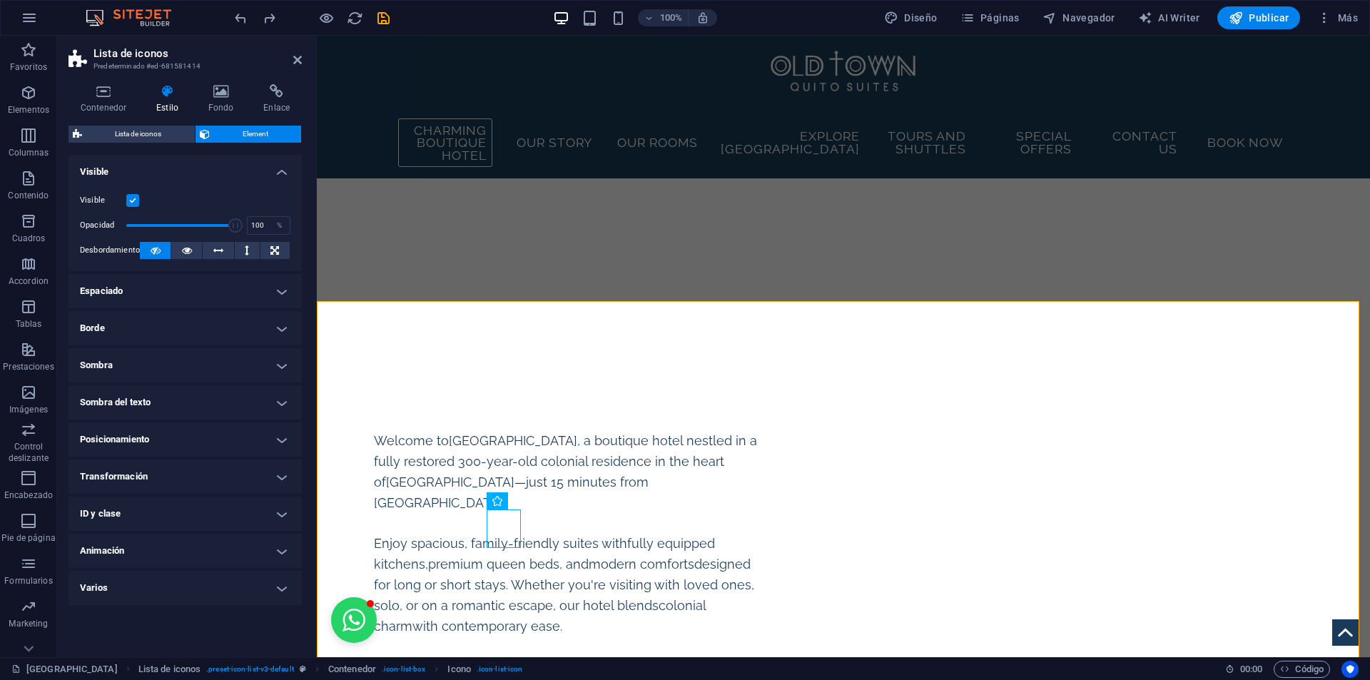
click at [278, 472] on h4 "Transformación" at bounding box center [185, 477] width 233 height 34
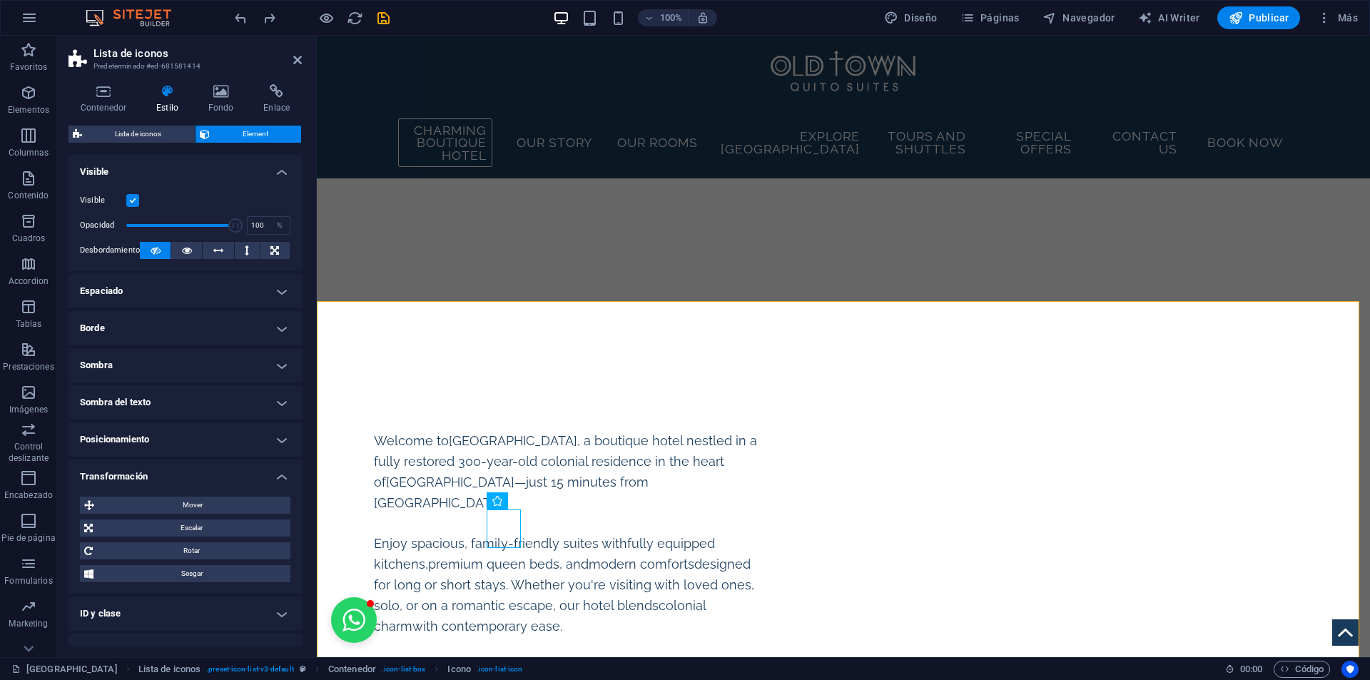
click at [277, 472] on h4 "Transformación" at bounding box center [185, 473] width 233 height 26
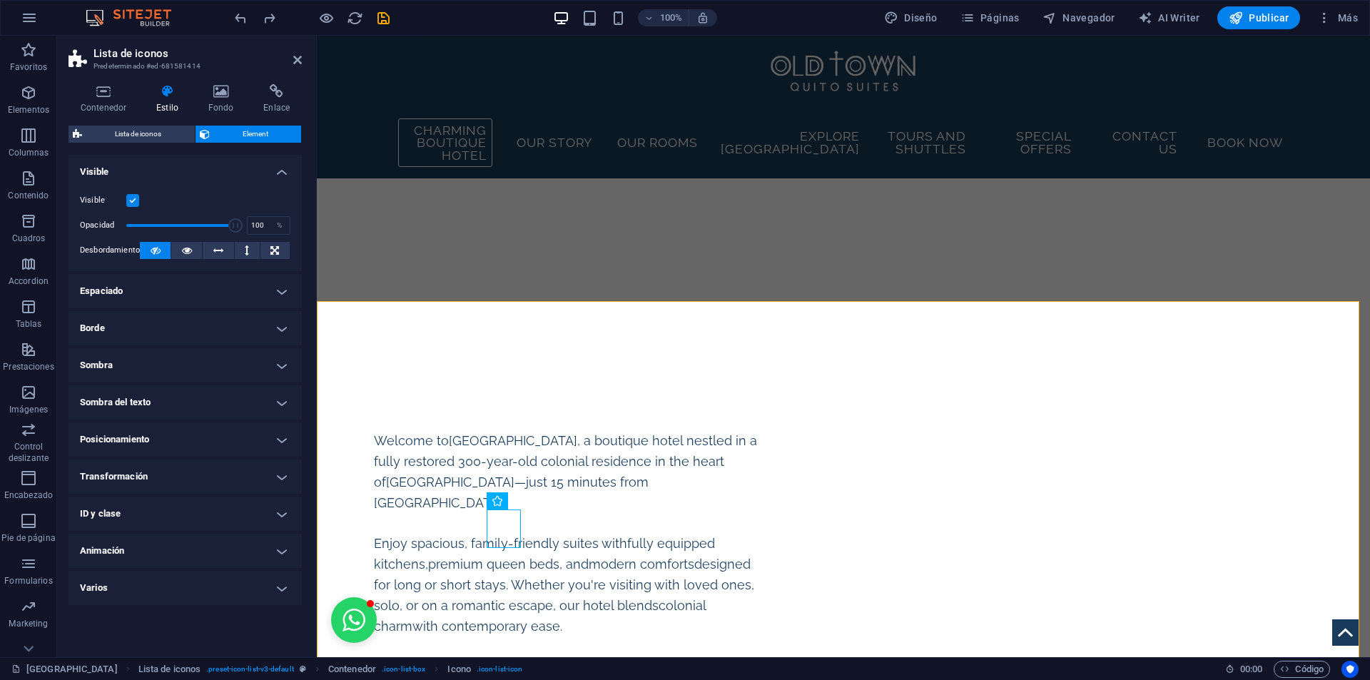
click at [268, 501] on h4 "ID y clase" at bounding box center [185, 514] width 233 height 34
click at [268, 501] on h4 "ID y clase" at bounding box center [185, 510] width 233 height 26
click at [103, 100] on h4 "Contenedor" at bounding box center [107, 99] width 76 height 30
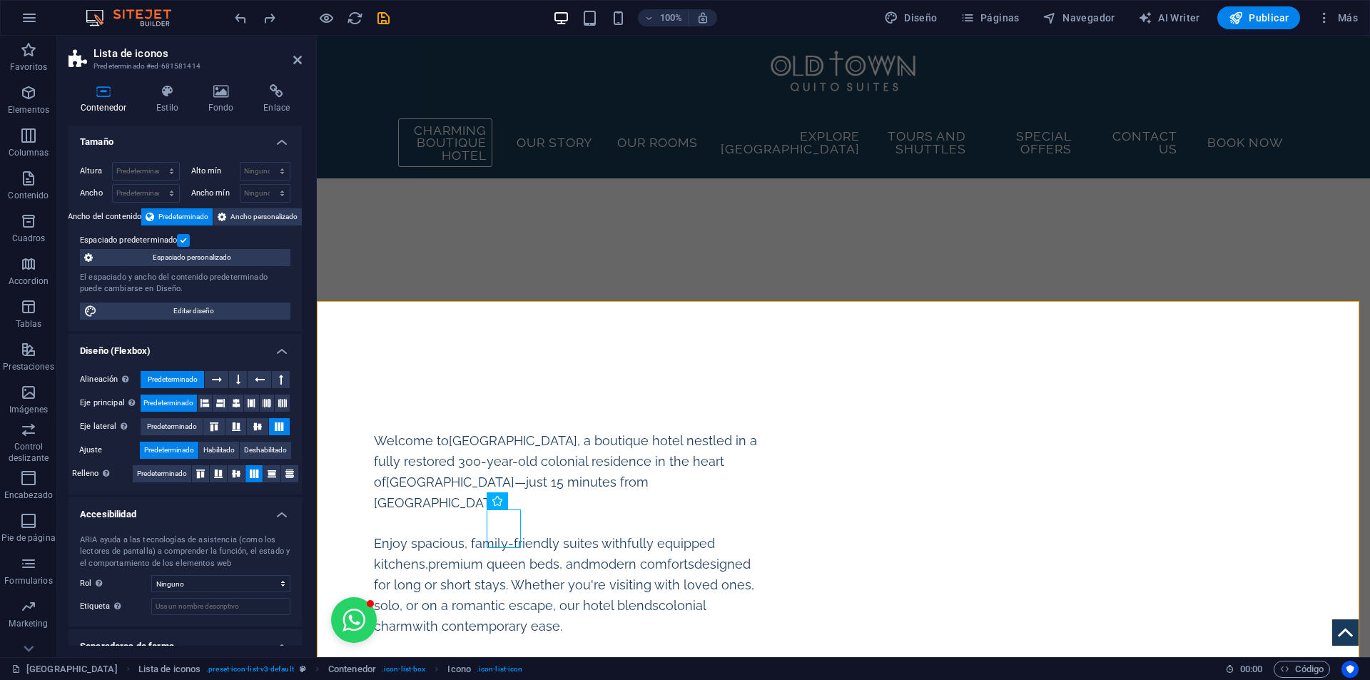
scroll to position [0, 0]
click at [224, 98] on icon at bounding box center [221, 91] width 50 height 14
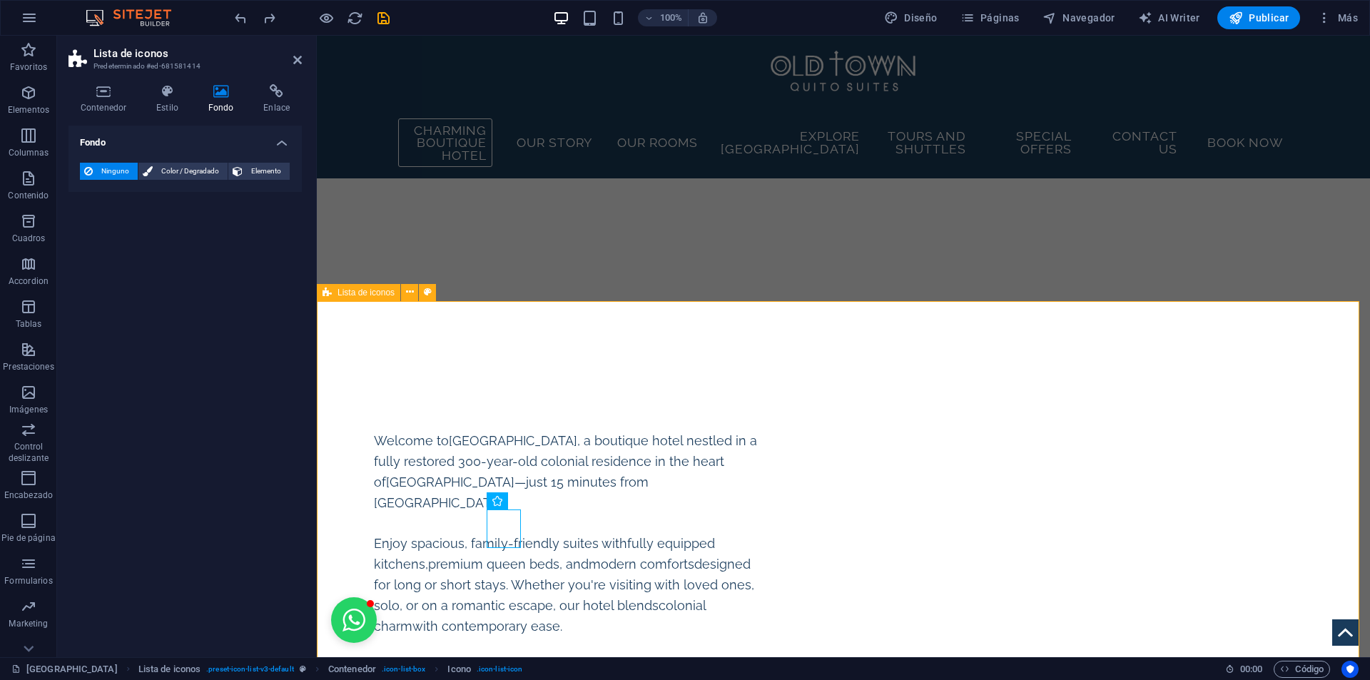
click at [358, 296] on span "Lista de iconos" at bounding box center [366, 292] width 57 height 9
click at [164, 105] on h4 "Estilo" at bounding box center [170, 99] width 52 height 30
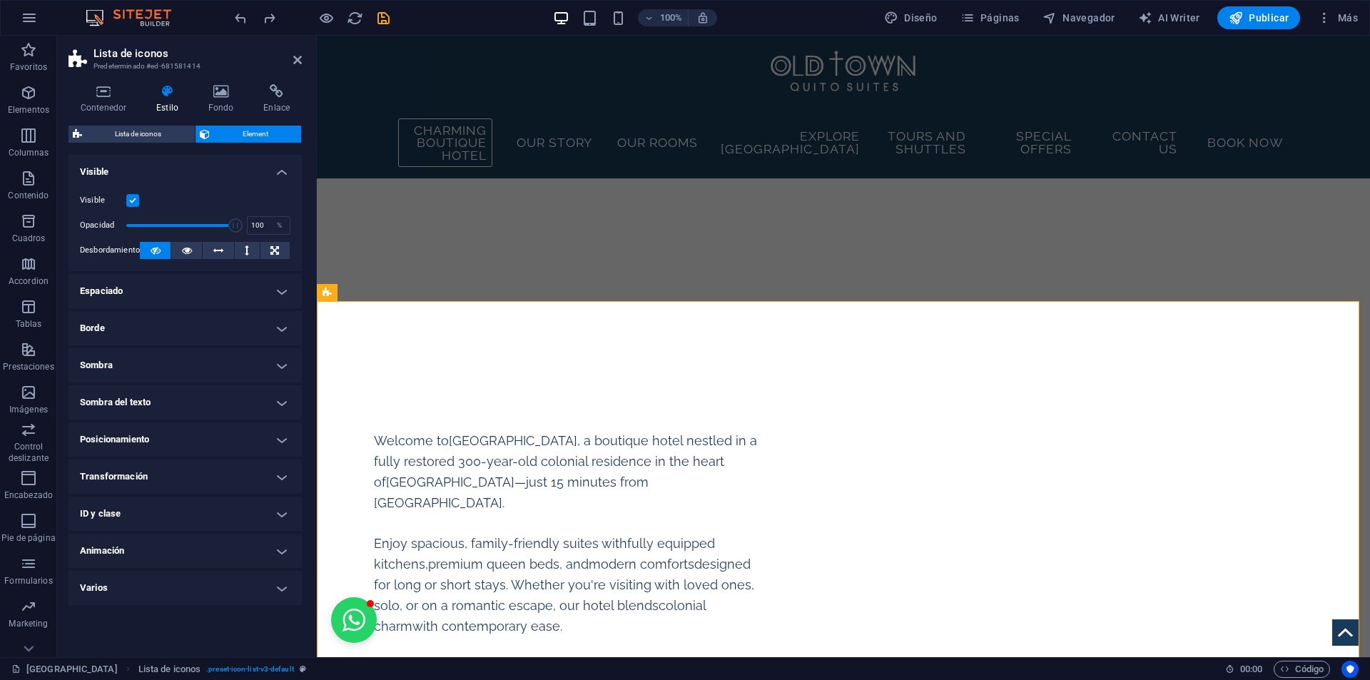
click at [248, 571] on h4 "Varios" at bounding box center [185, 588] width 233 height 34
click at [248, 575] on h4 "Varios" at bounding box center [185, 584] width 233 height 26
click at [241, 555] on h4 "Animación" at bounding box center [185, 551] width 233 height 34
click at [240, 550] on h4 "Animación" at bounding box center [185, 547] width 233 height 26
click at [231, 521] on h4 "ID y clase" at bounding box center [185, 514] width 233 height 34
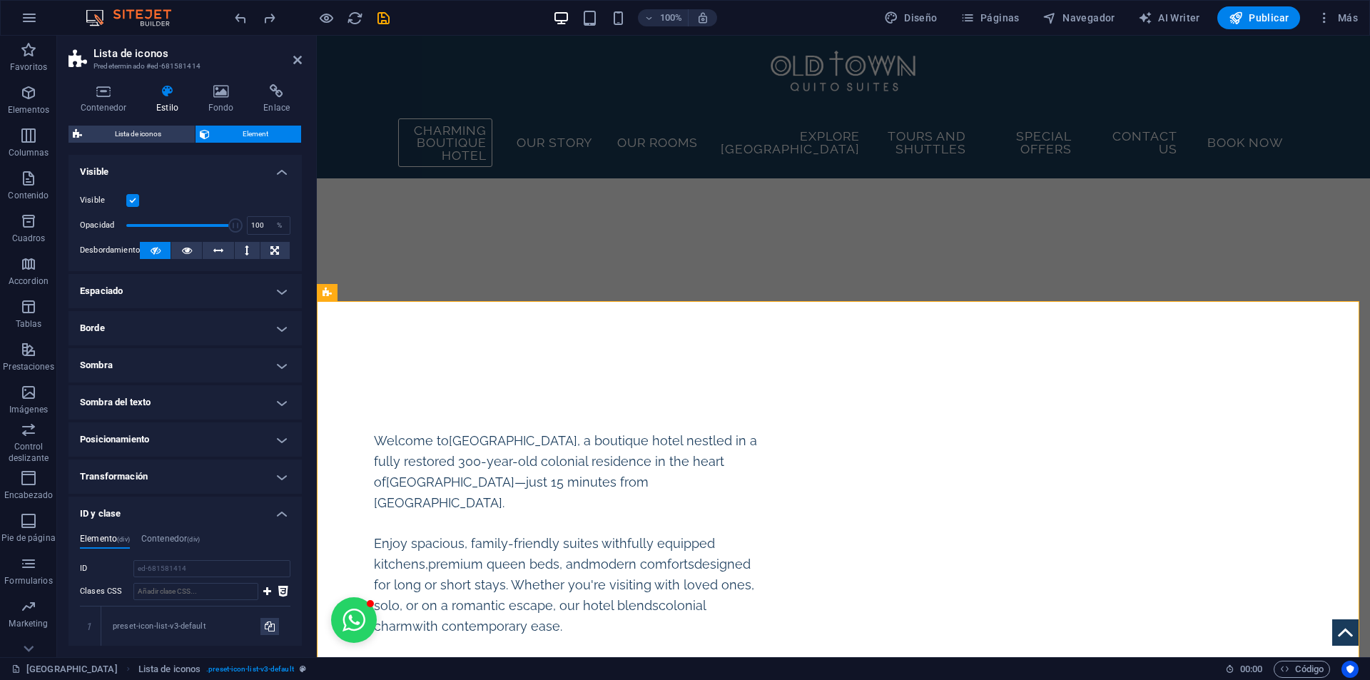
click at [233, 514] on h4 "ID y clase" at bounding box center [185, 510] width 233 height 26
click at [218, 468] on h4 "Transformación" at bounding box center [185, 477] width 233 height 34
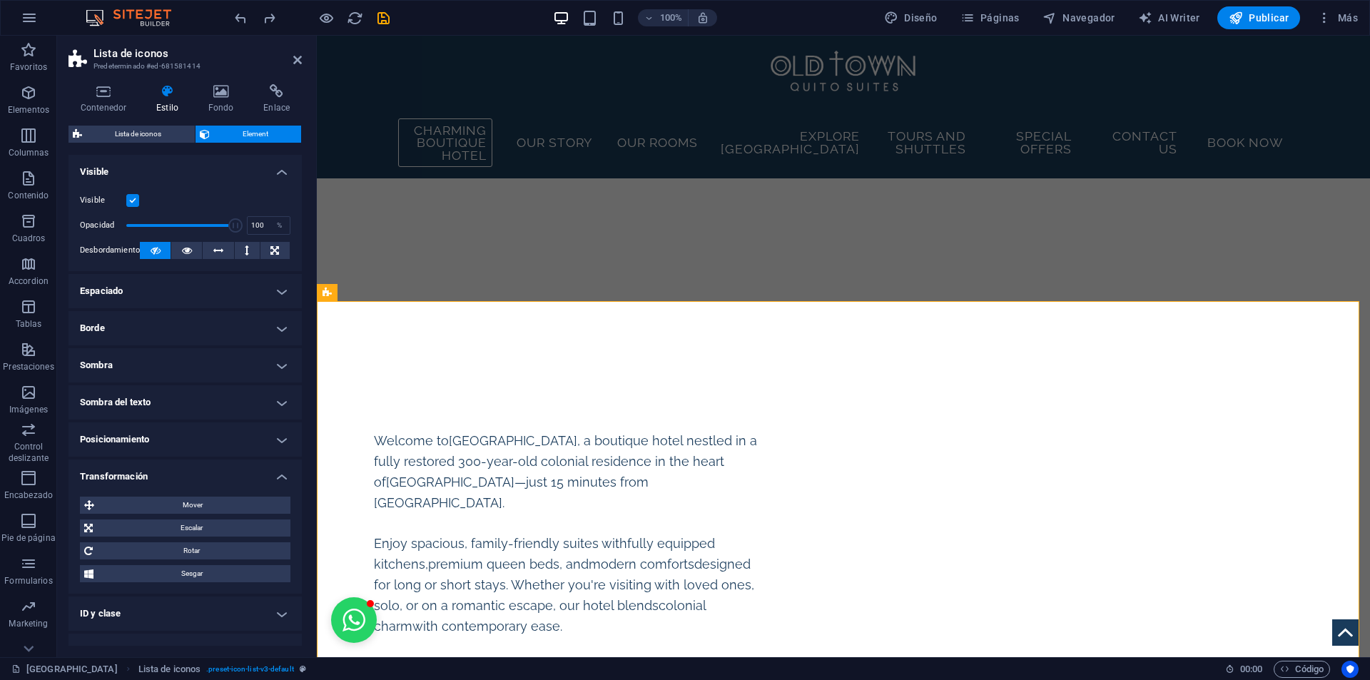
click at [217, 468] on h4 "Transformación" at bounding box center [185, 473] width 233 height 26
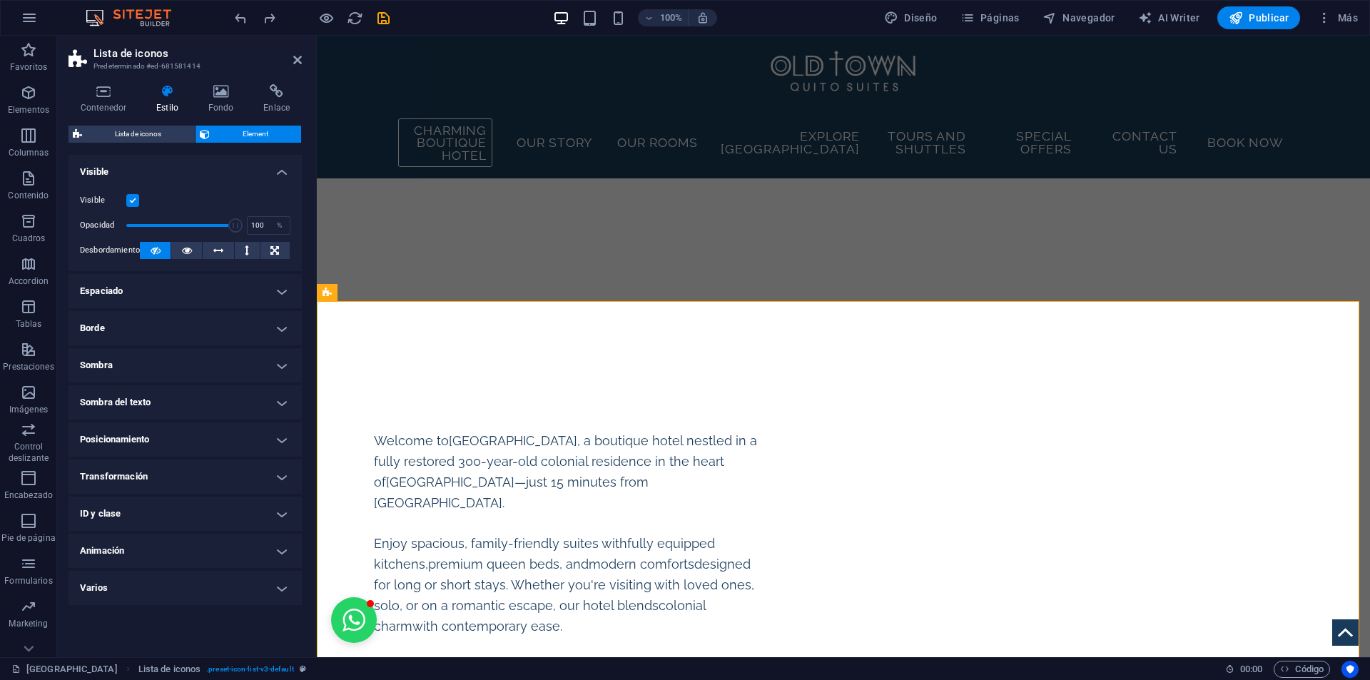
click at [206, 435] on h4 "Posicionamiento" at bounding box center [185, 439] width 233 height 34
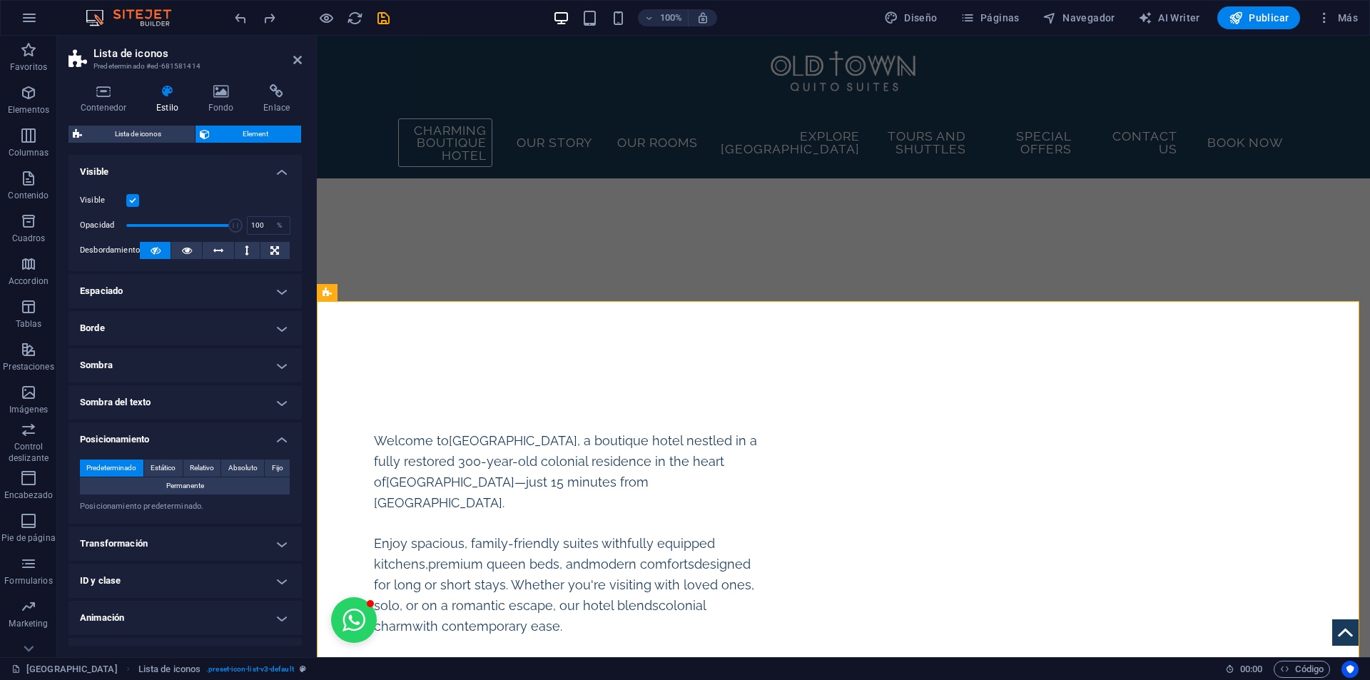
click at [206, 435] on h4 "Posicionamiento" at bounding box center [185, 435] width 233 height 26
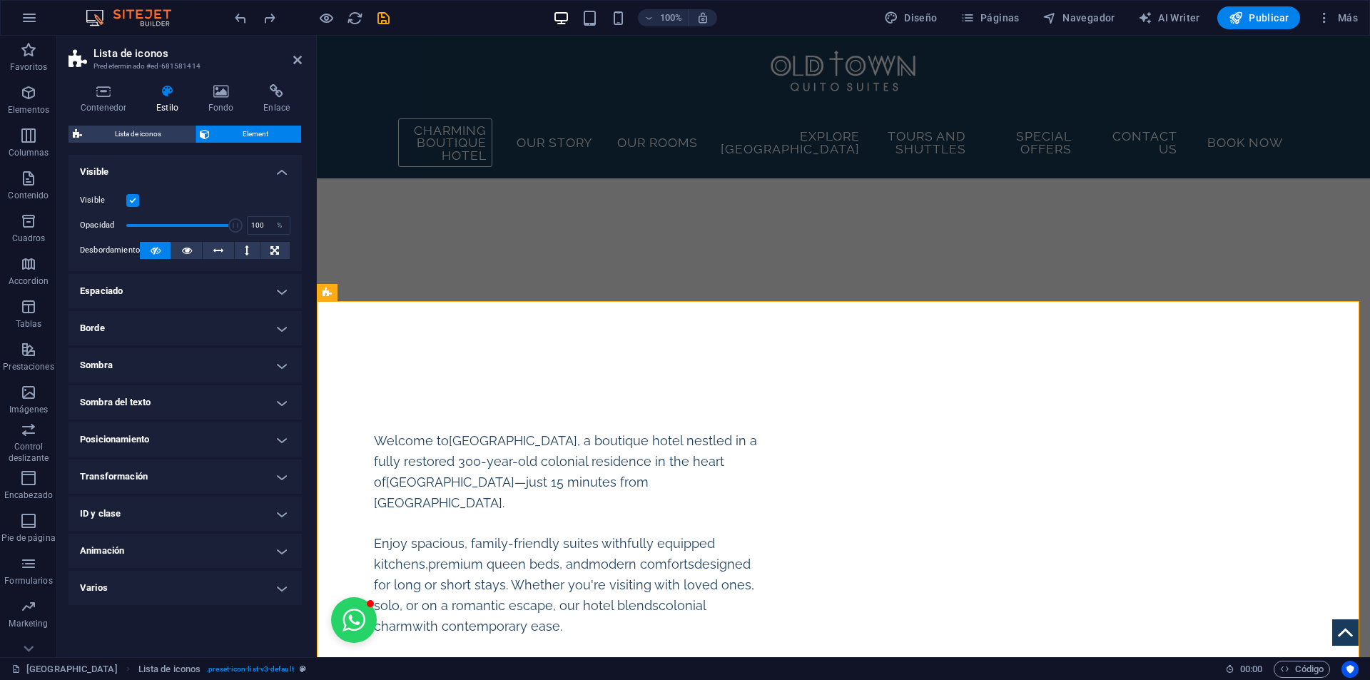
click at [201, 401] on h4 "Sombra del texto" at bounding box center [185, 402] width 233 height 34
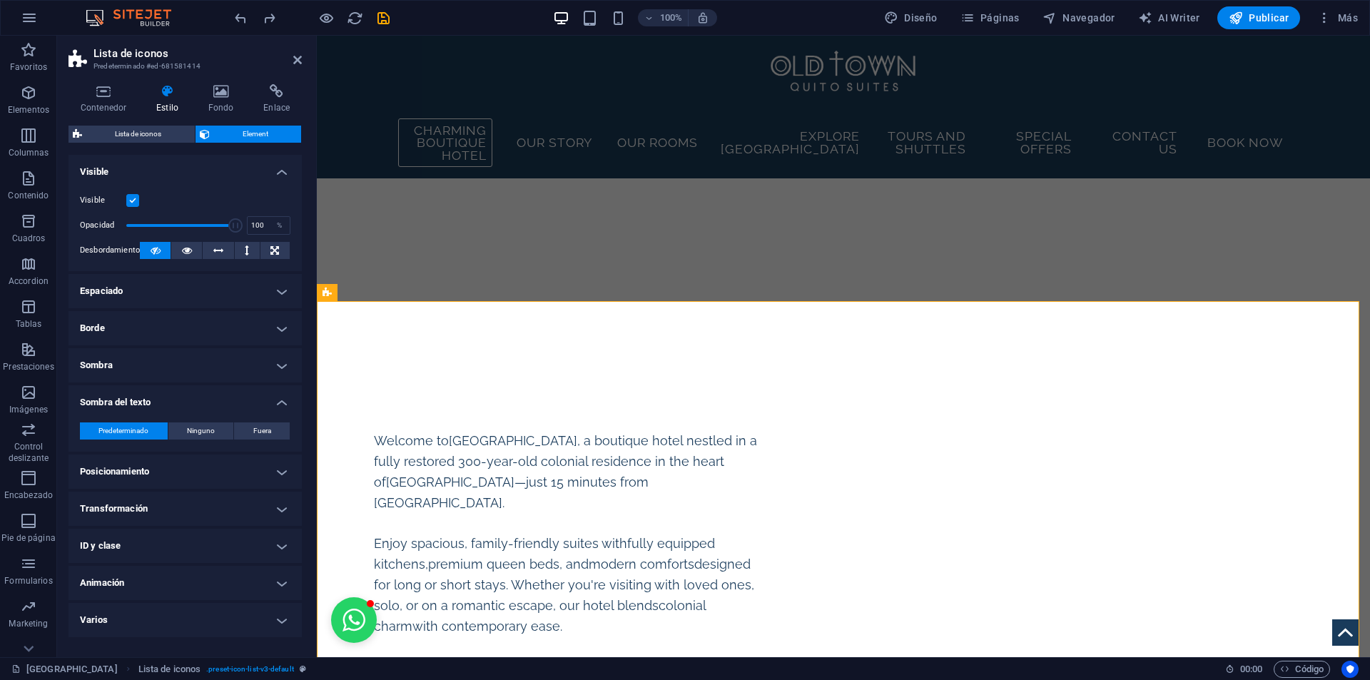
click at [201, 401] on h4 "Sombra del texto" at bounding box center [185, 398] width 233 height 26
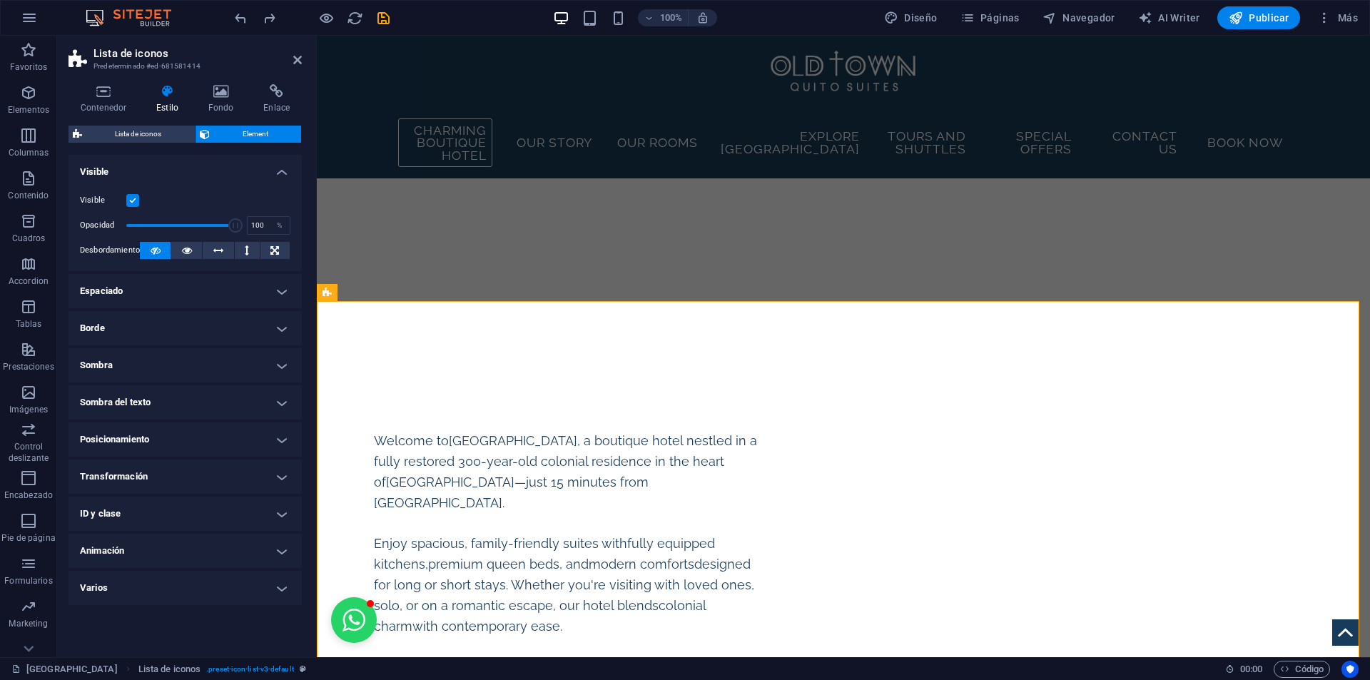
click at [194, 361] on h4 "Sombra" at bounding box center [185, 365] width 233 height 34
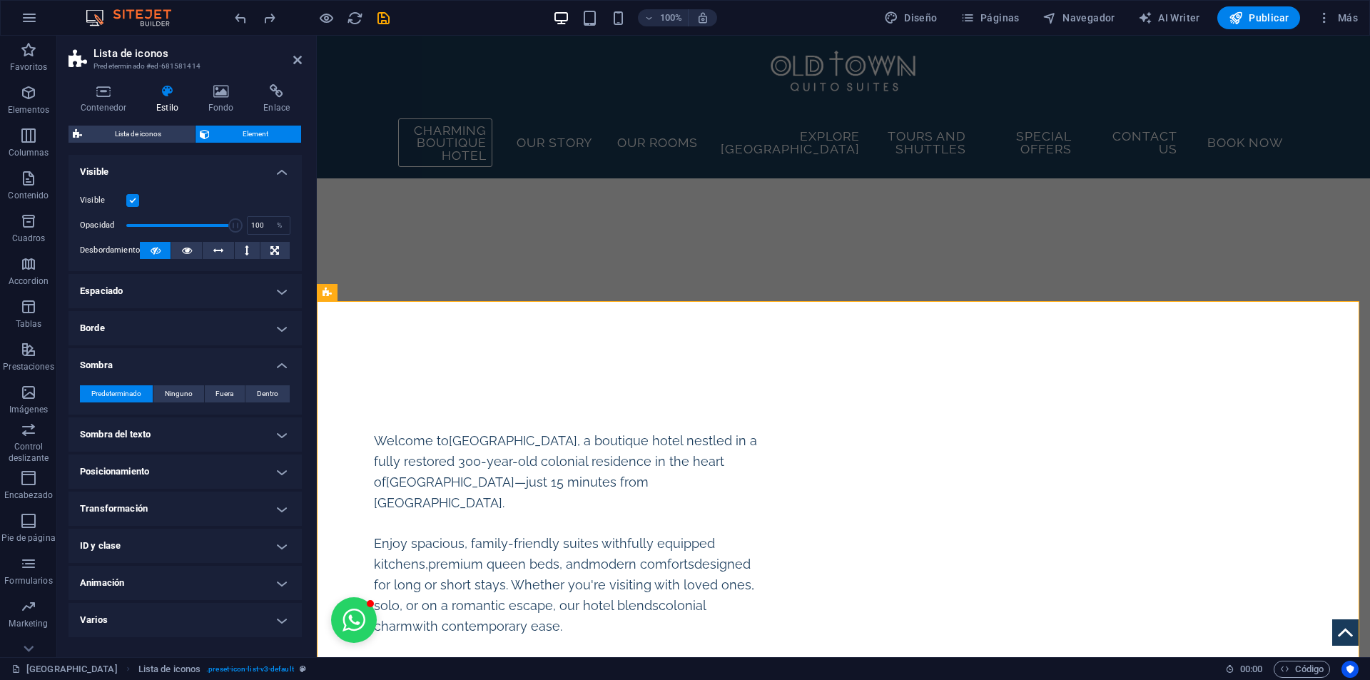
click at [193, 361] on h4 "Sombra" at bounding box center [185, 361] width 233 height 26
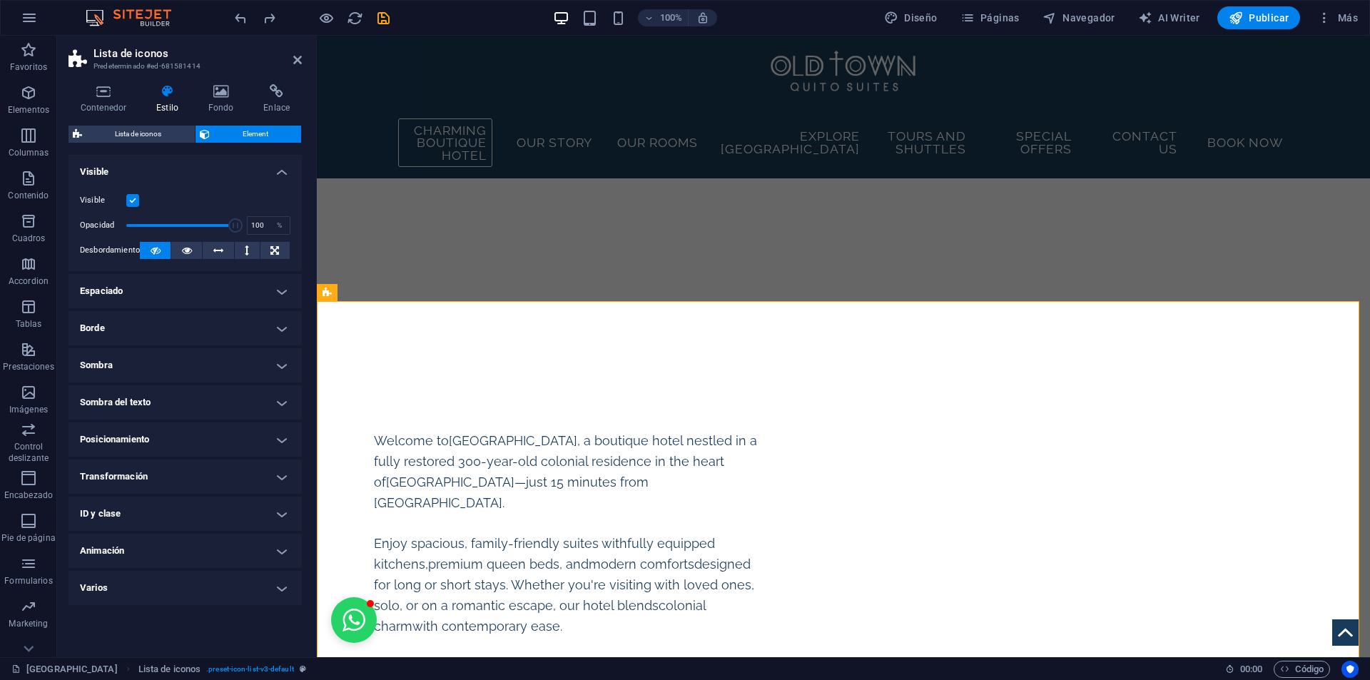
click at [190, 319] on h4 "Borde" at bounding box center [185, 328] width 233 height 34
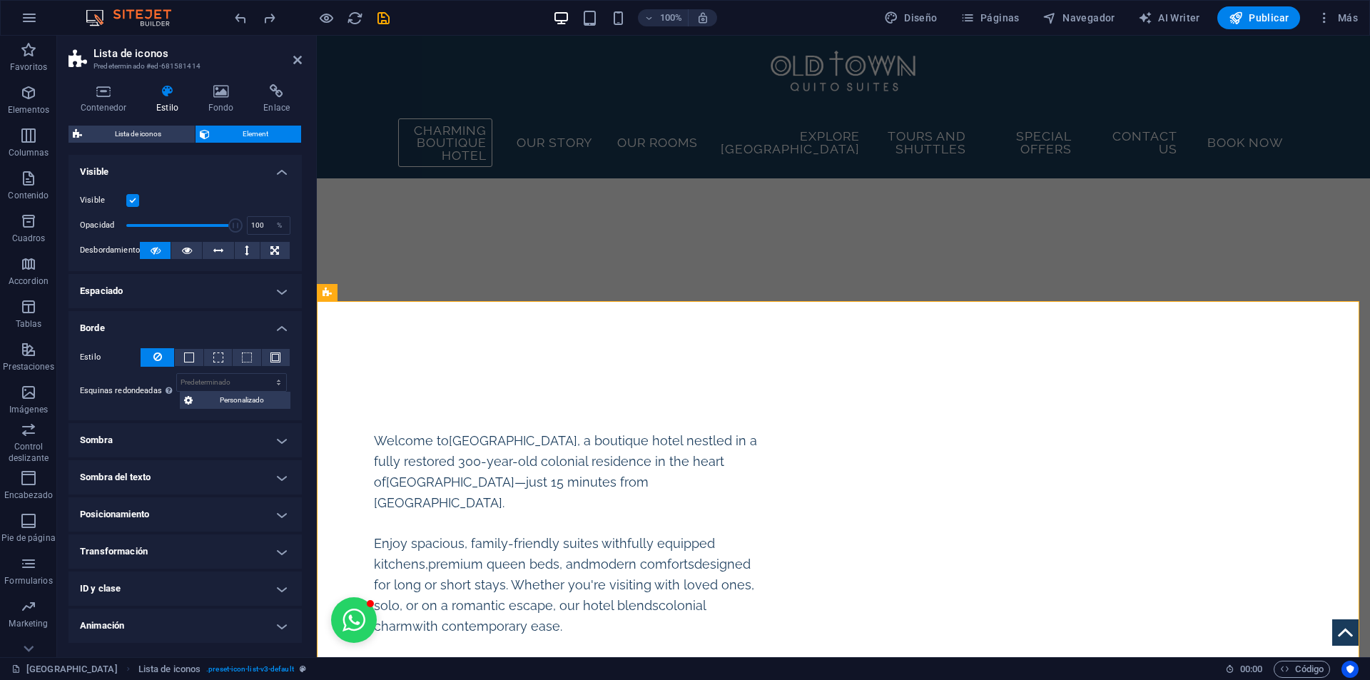
click at [190, 319] on h4 "Borde" at bounding box center [185, 324] width 233 height 26
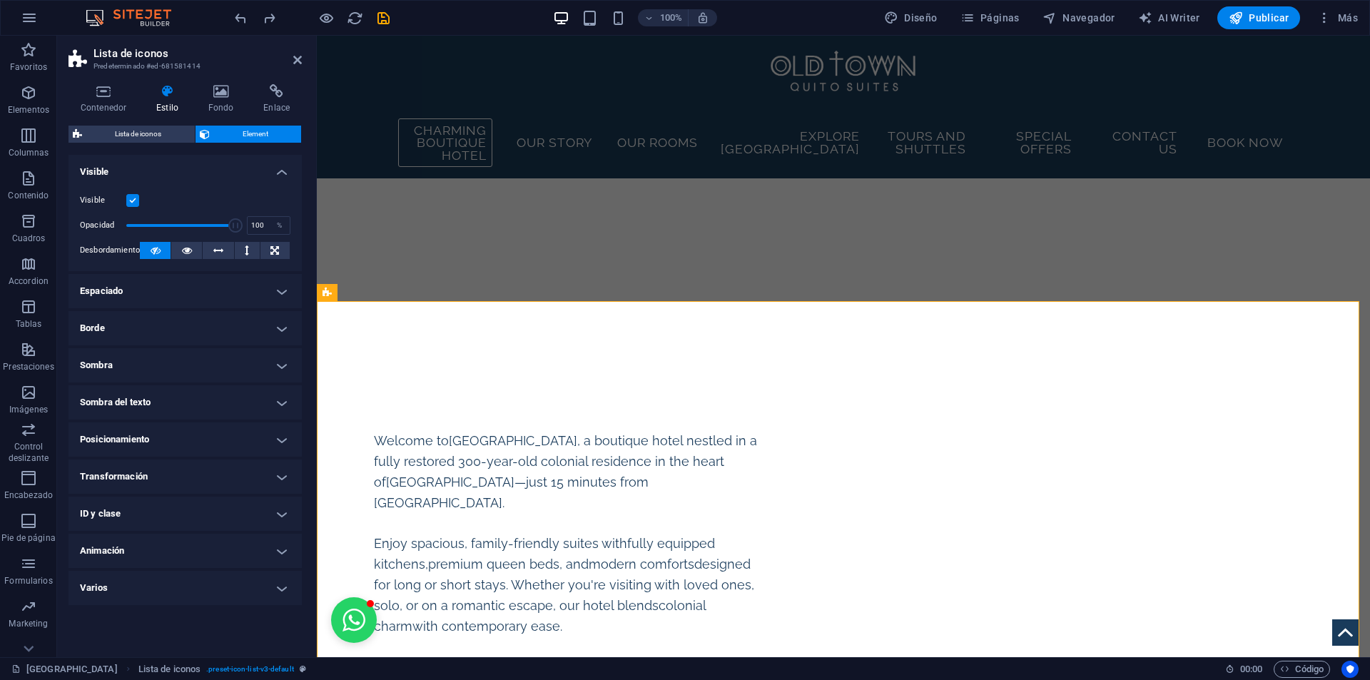
click at [186, 288] on h4 "Espaciado" at bounding box center [185, 291] width 233 height 34
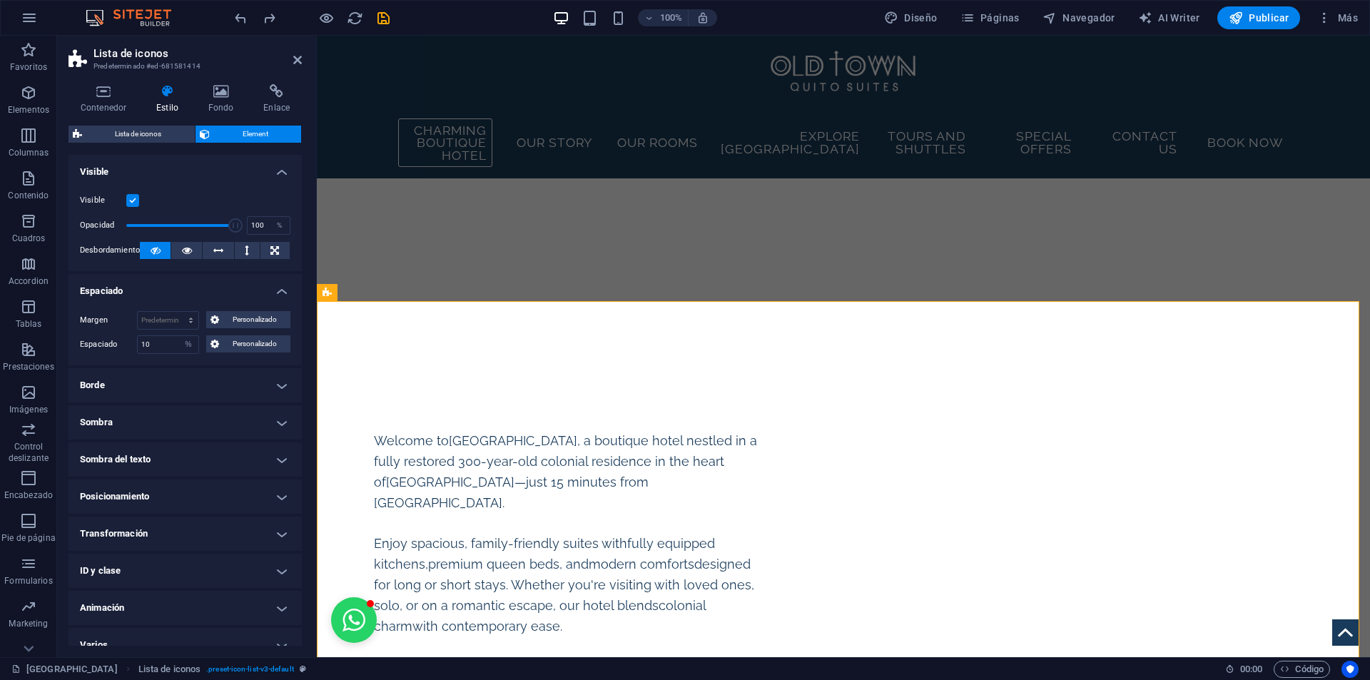
click at [226, 279] on h4 "Espaciado" at bounding box center [185, 287] width 233 height 26
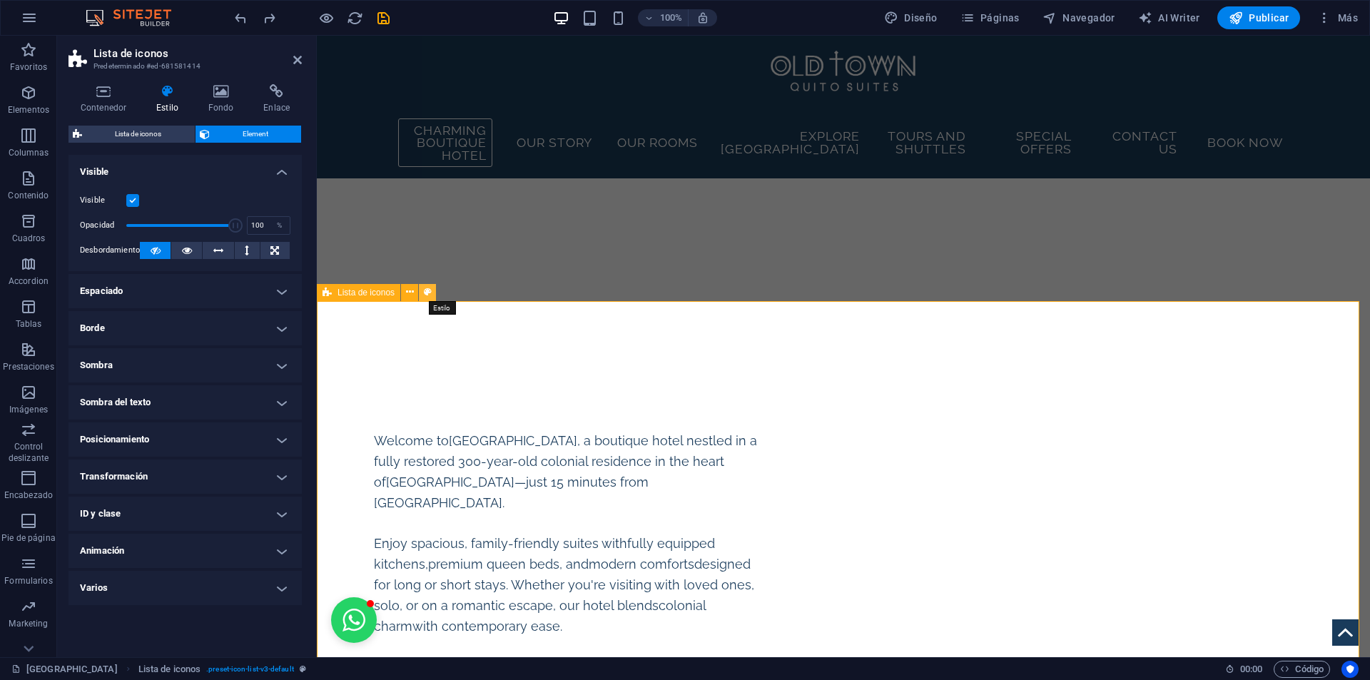
click at [424, 293] on icon at bounding box center [428, 292] width 8 height 15
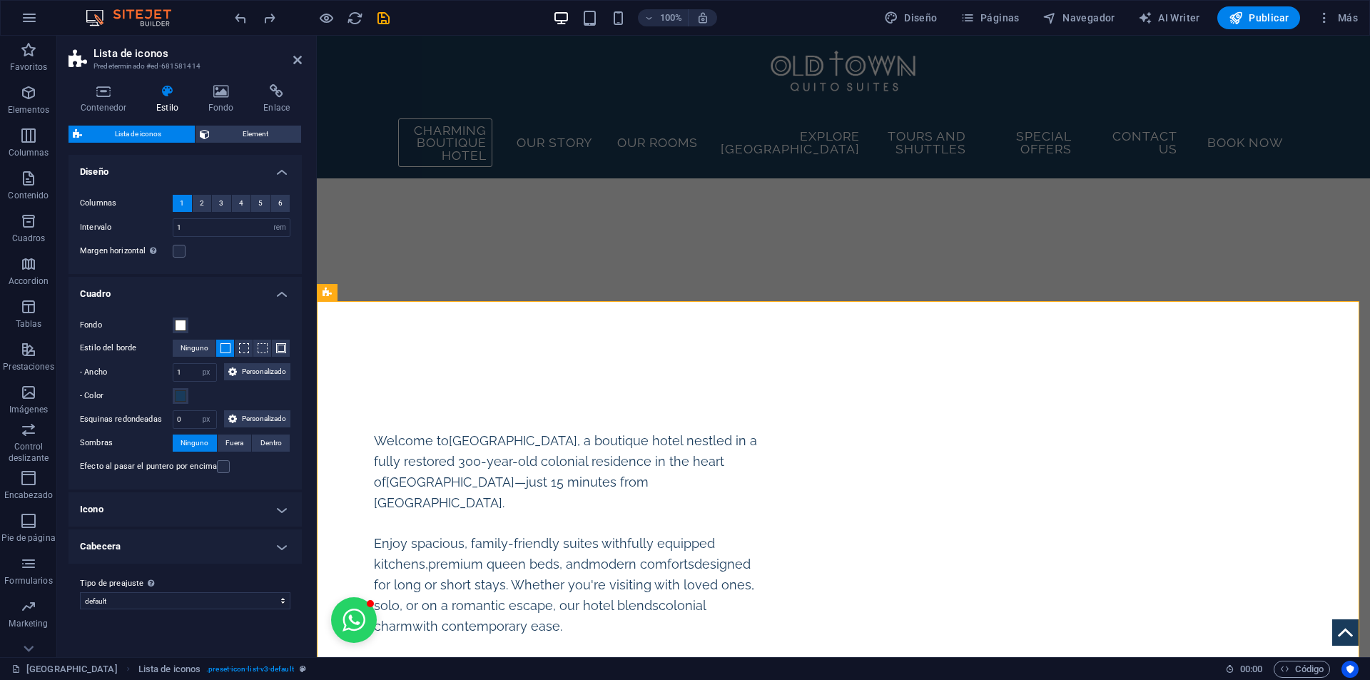
click at [198, 513] on h4 "Icono" at bounding box center [185, 509] width 233 height 34
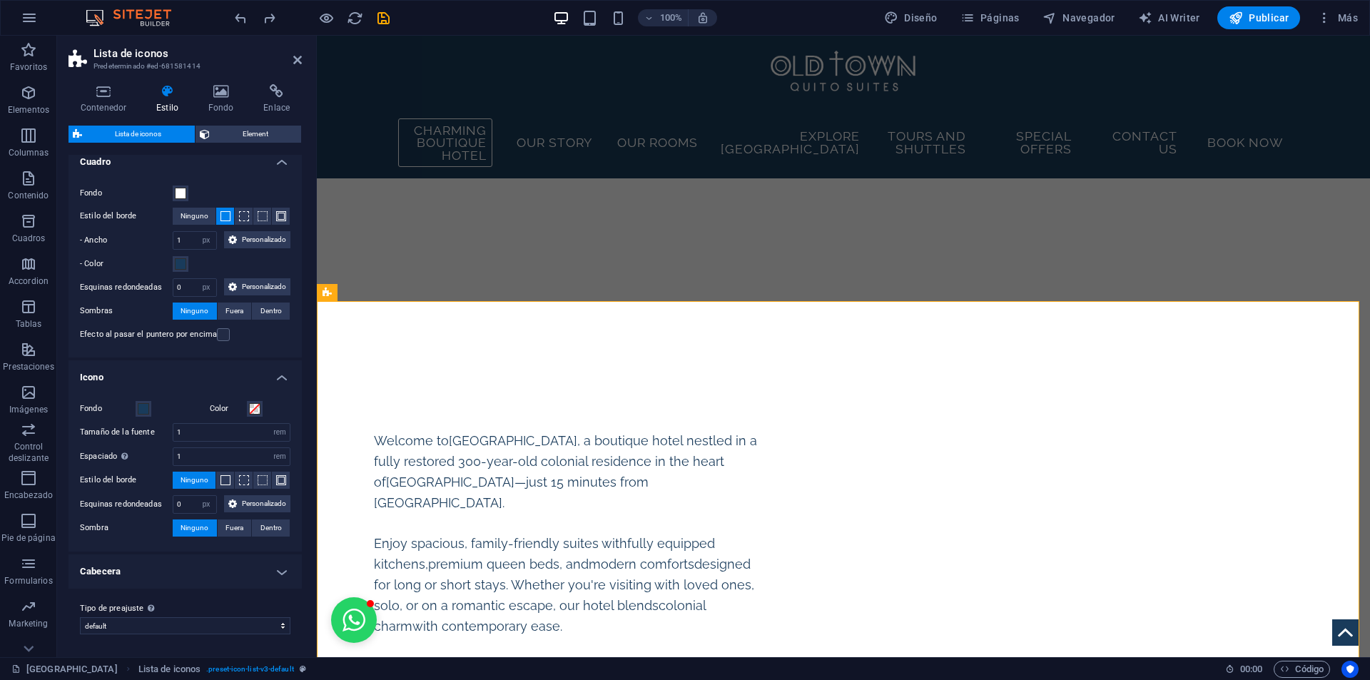
scroll to position [183, 0]
click at [250, 403] on span at bounding box center [254, 408] width 11 height 11
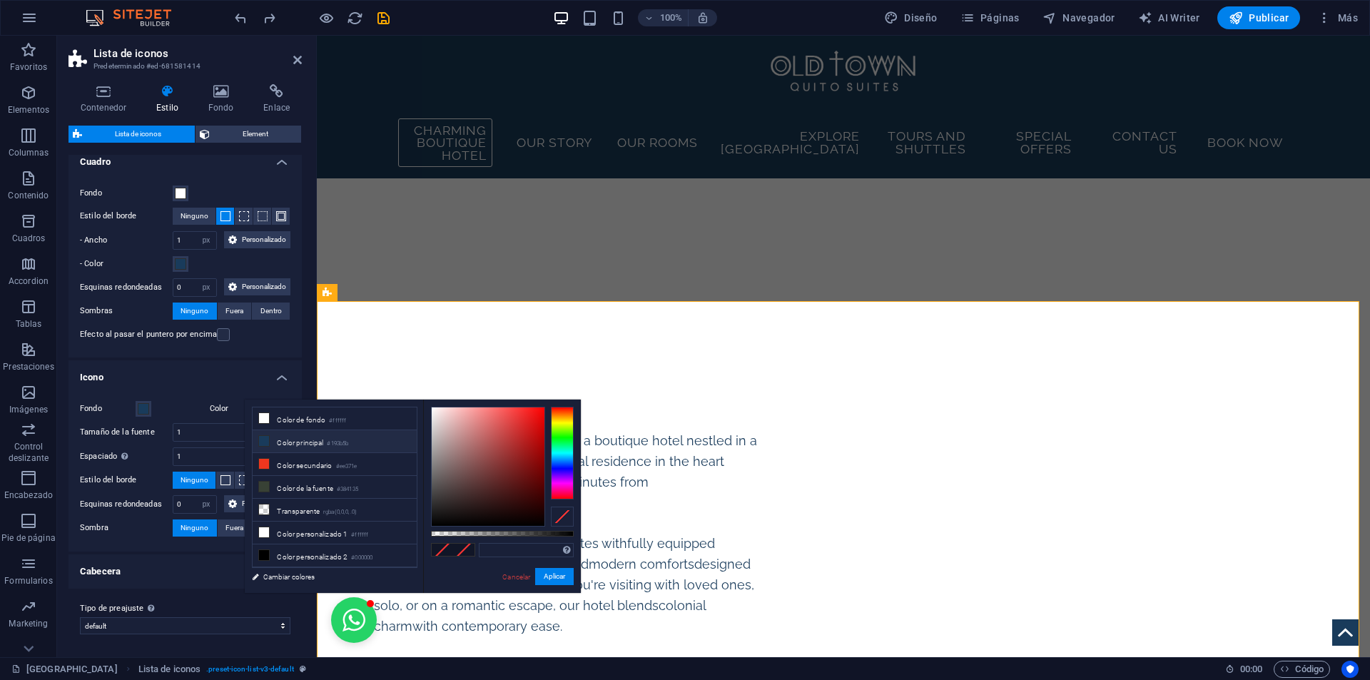
click at [280, 442] on li "Color principal #193b5b" at bounding box center [335, 441] width 164 height 23
type input "#193b5b"
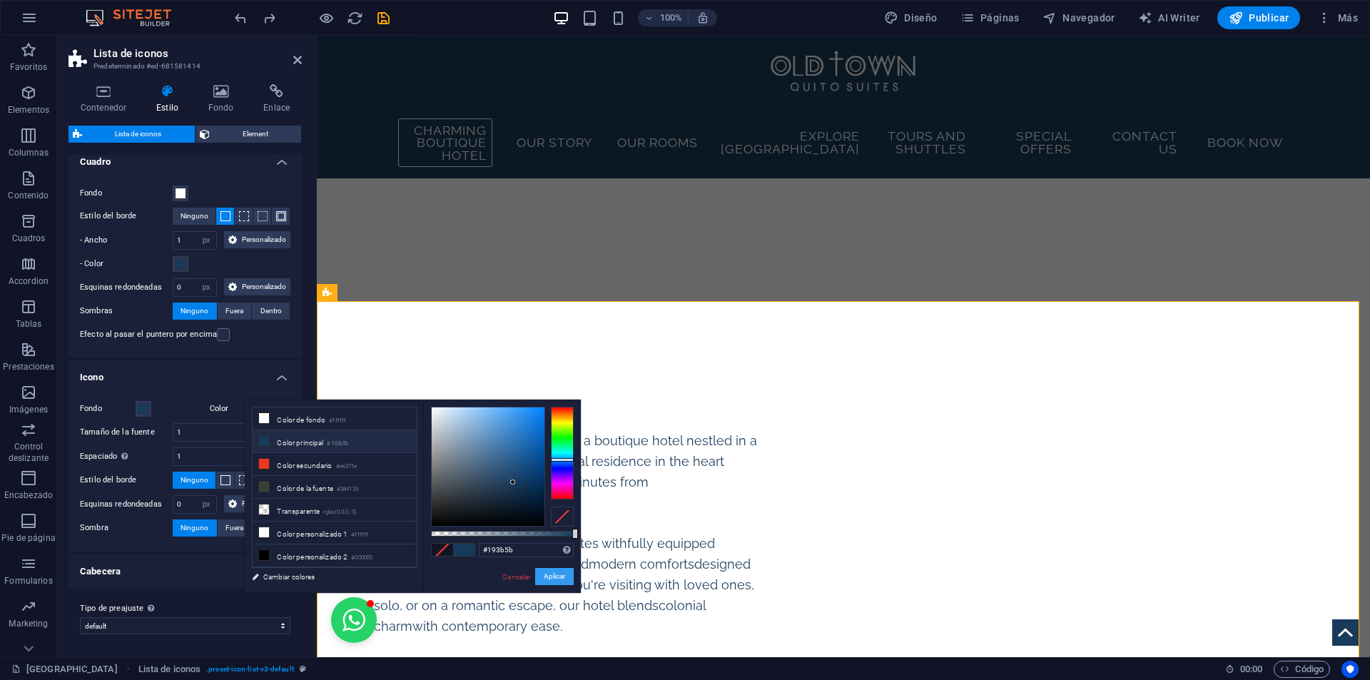
click at [561, 579] on button "Aplicar" at bounding box center [554, 576] width 39 height 17
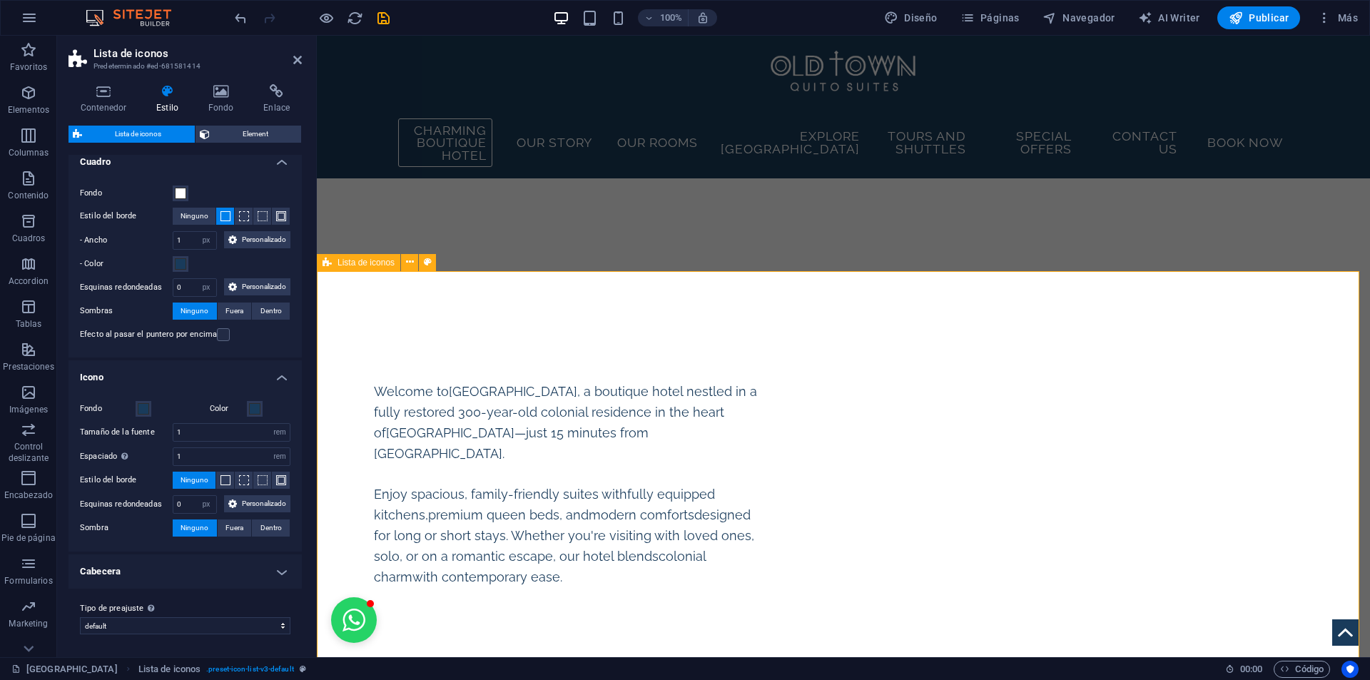
scroll to position [2876, 0]
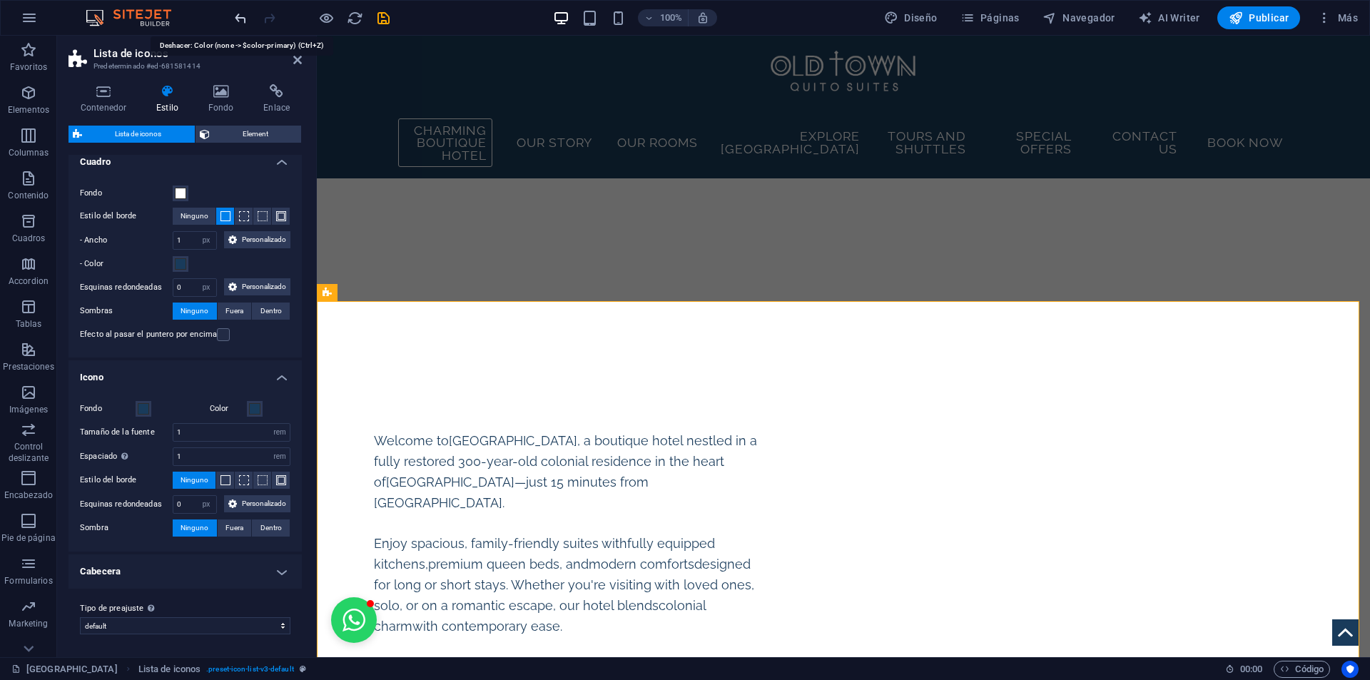
click at [237, 19] on icon "undo" at bounding box center [241, 18] width 16 height 16
click at [218, 579] on h4 "Cabecera" at bounding box center [185, 571] width 233 height 34
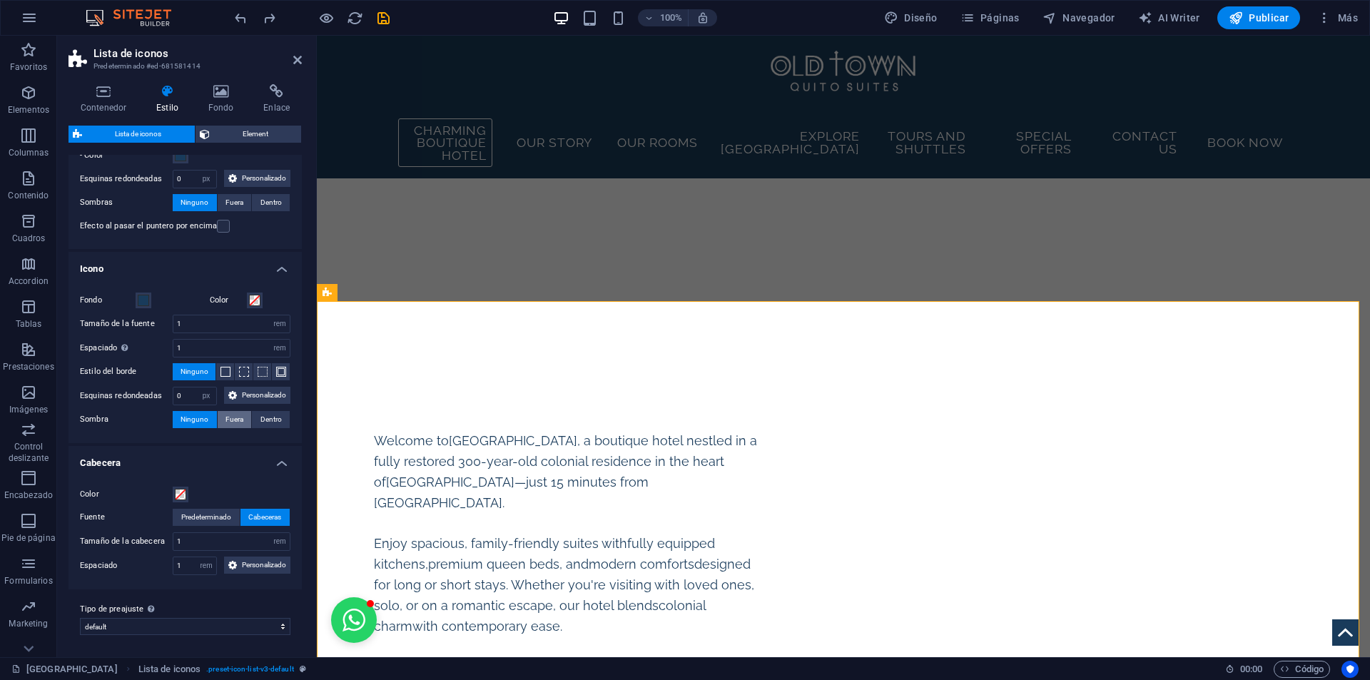
scroll to position [310, 0]
click at [225, 452] on h4 "Cabecera" at bounding box center [185, 458] width 233 height 26
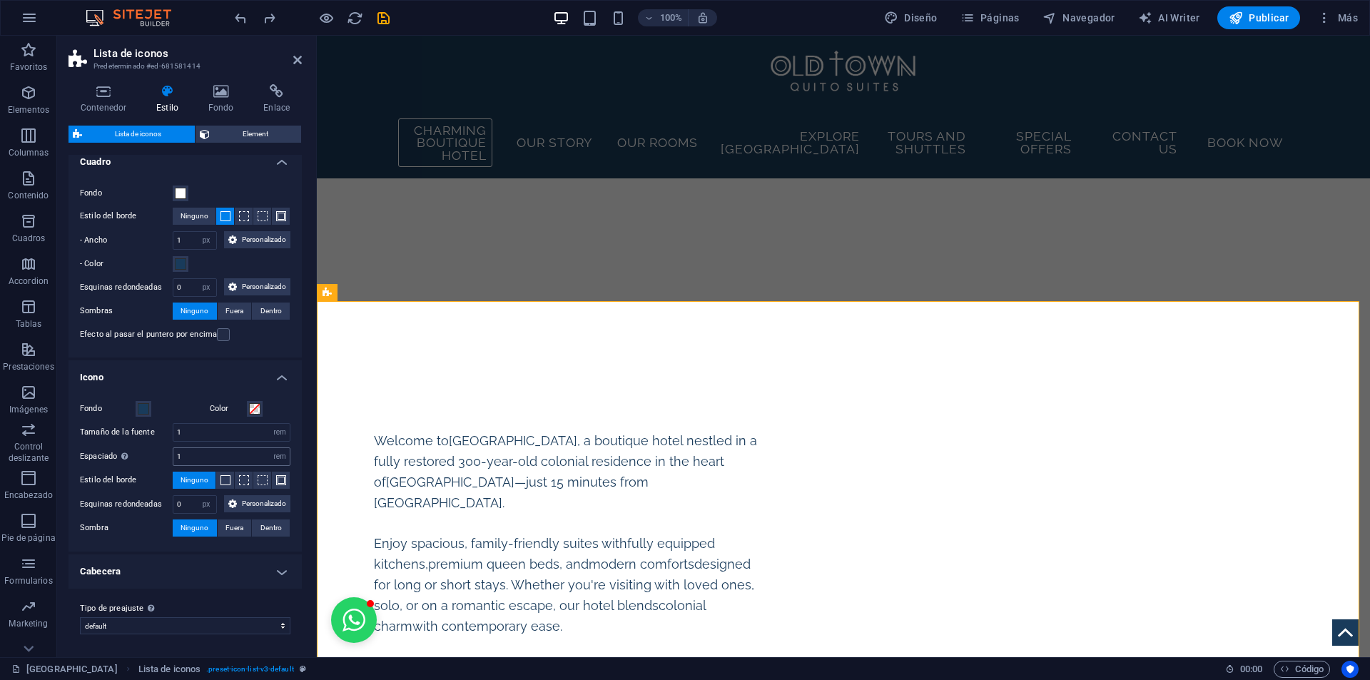
scroll to position [112, 0]
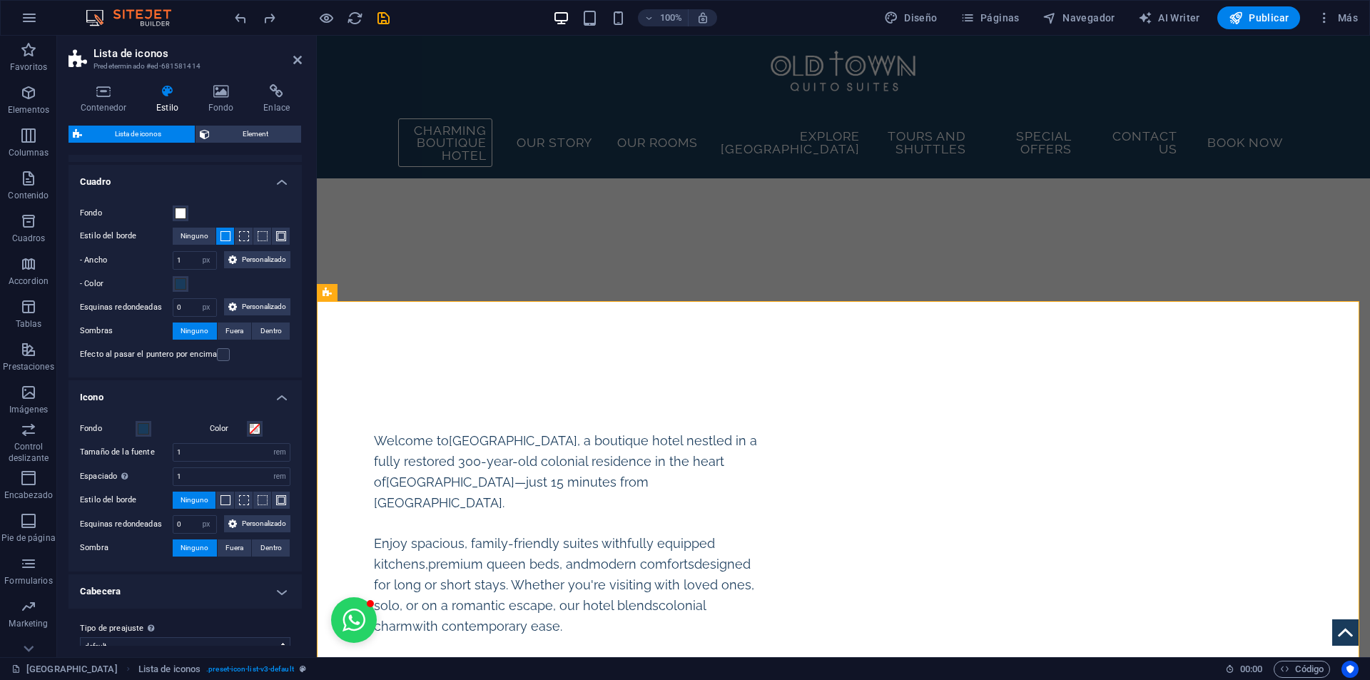
click at [262, 406] on h4 "Icono" at bounding box center [185, 393] width 233 height 26
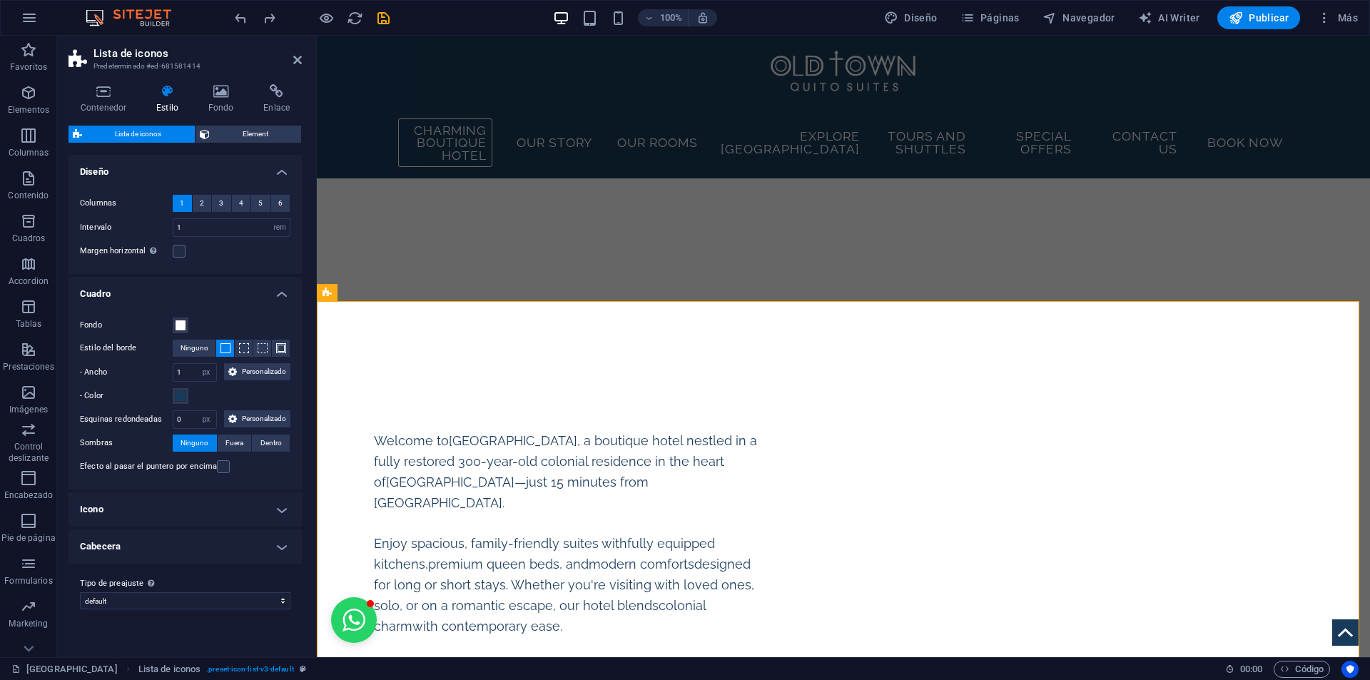
scroll to position [0, 0]
click at [258, 133] on span "Element" at bounding box center [255, 134] width 83 height 17
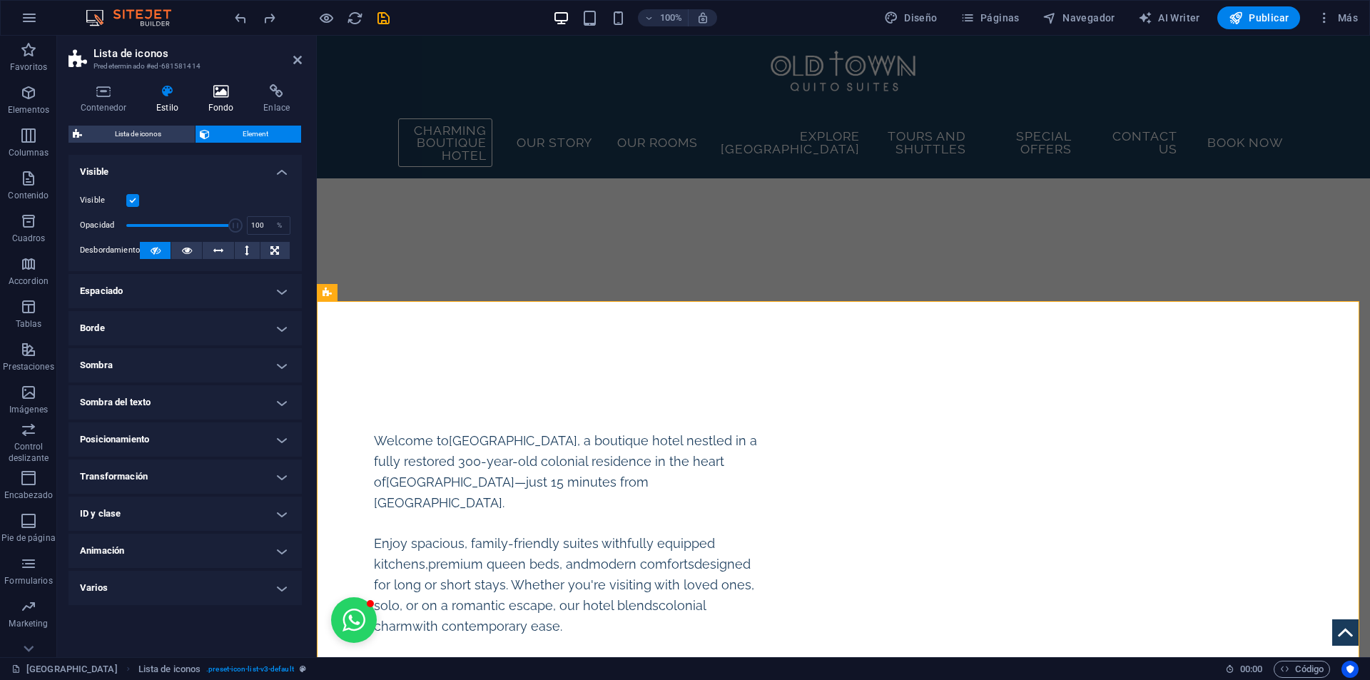
click at [223, 103] on h4 "Fondo" at bounding box center [224, 99] width 56 height 30
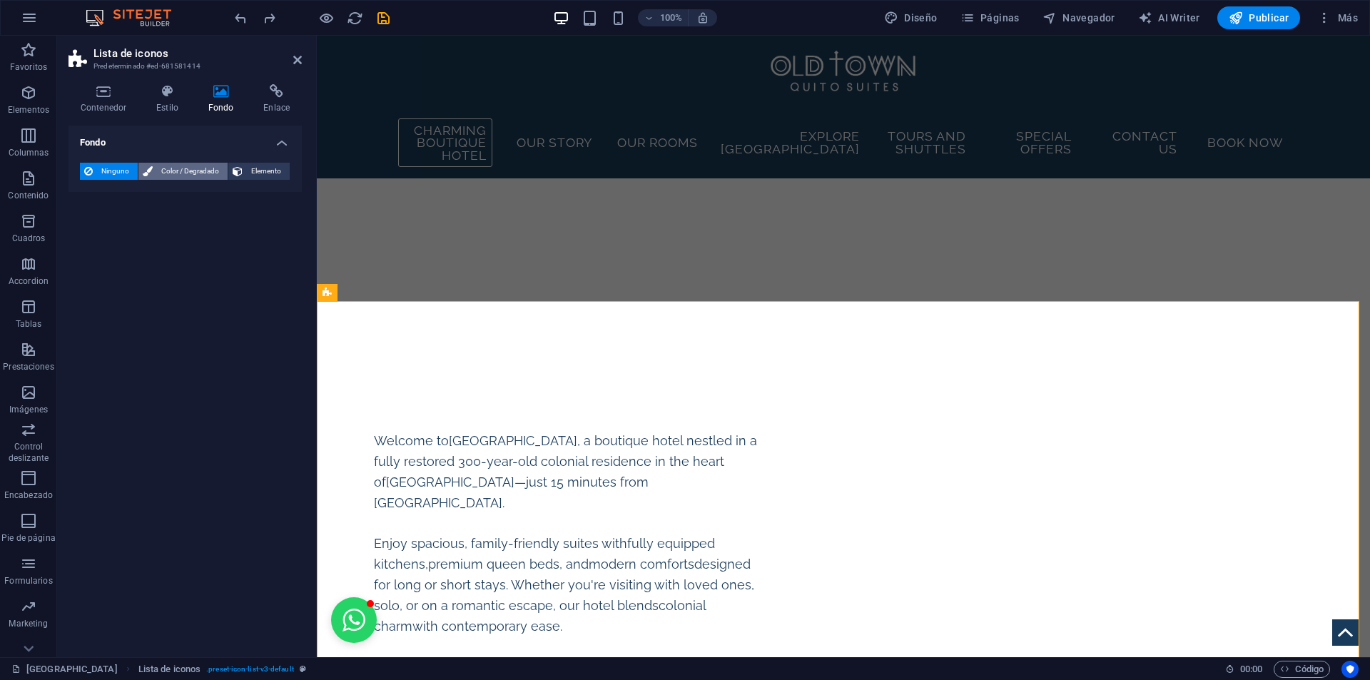
click at [180, 170] on span "Color / Degradado" at bounding box center [190, 171] width 66 height 17
click at [88, 230] on span at bounding box center [89, 229] width 16 height 16
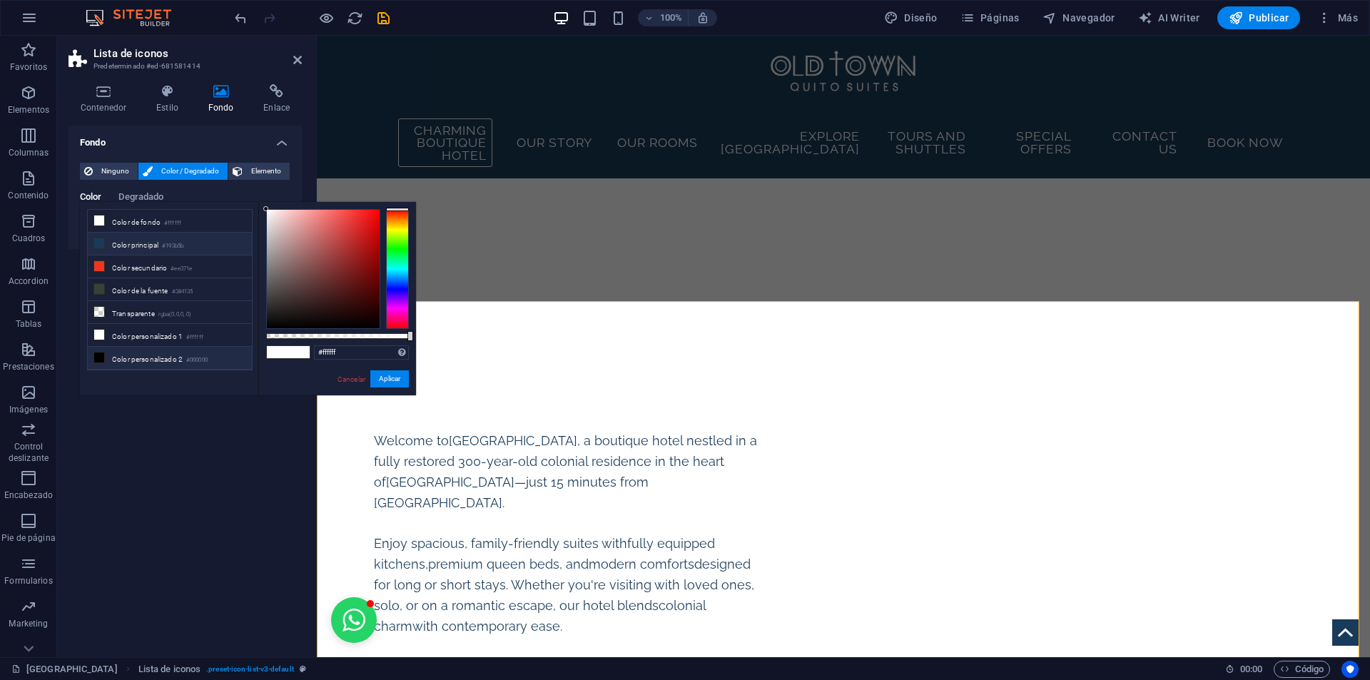
click at [123, 246] on li "Color principal #193b5b" at bounding box center [170, 244] width 164 height 23
type input "#193b5b"
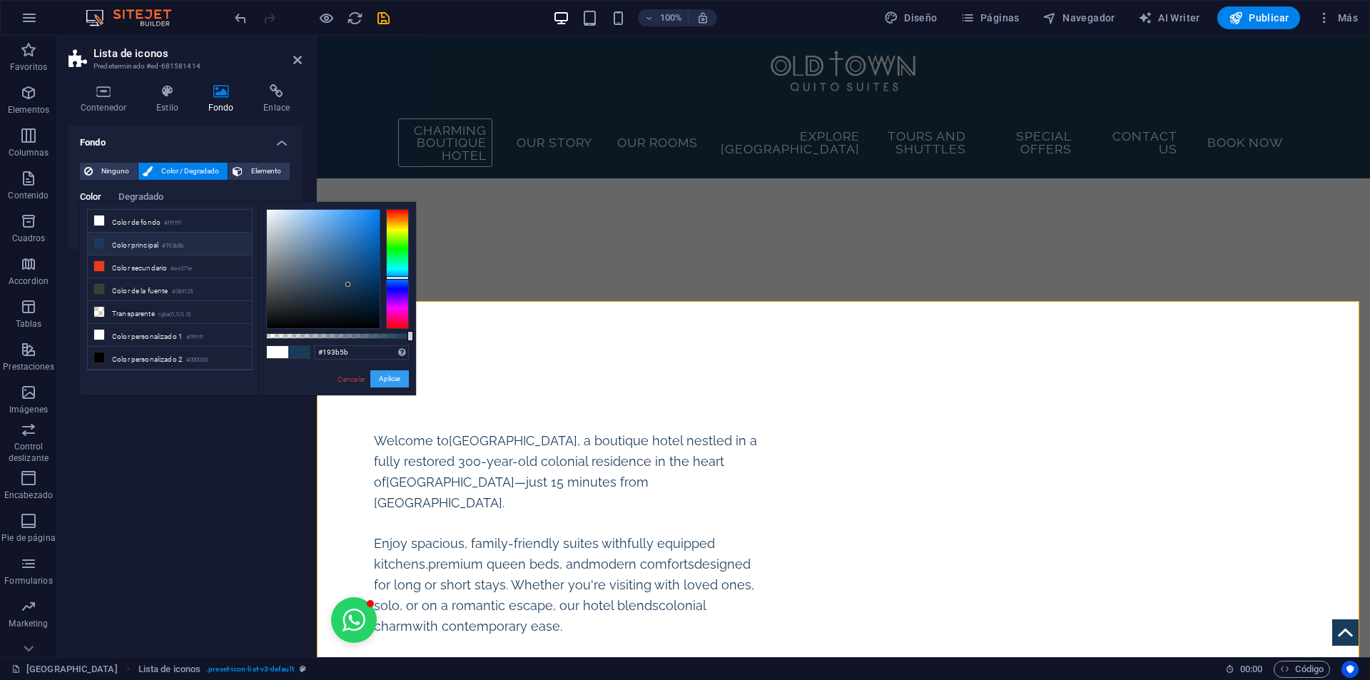
click at [390, 377] on button "Aplicar" at bounding box center [389, 378] width 39 height 17
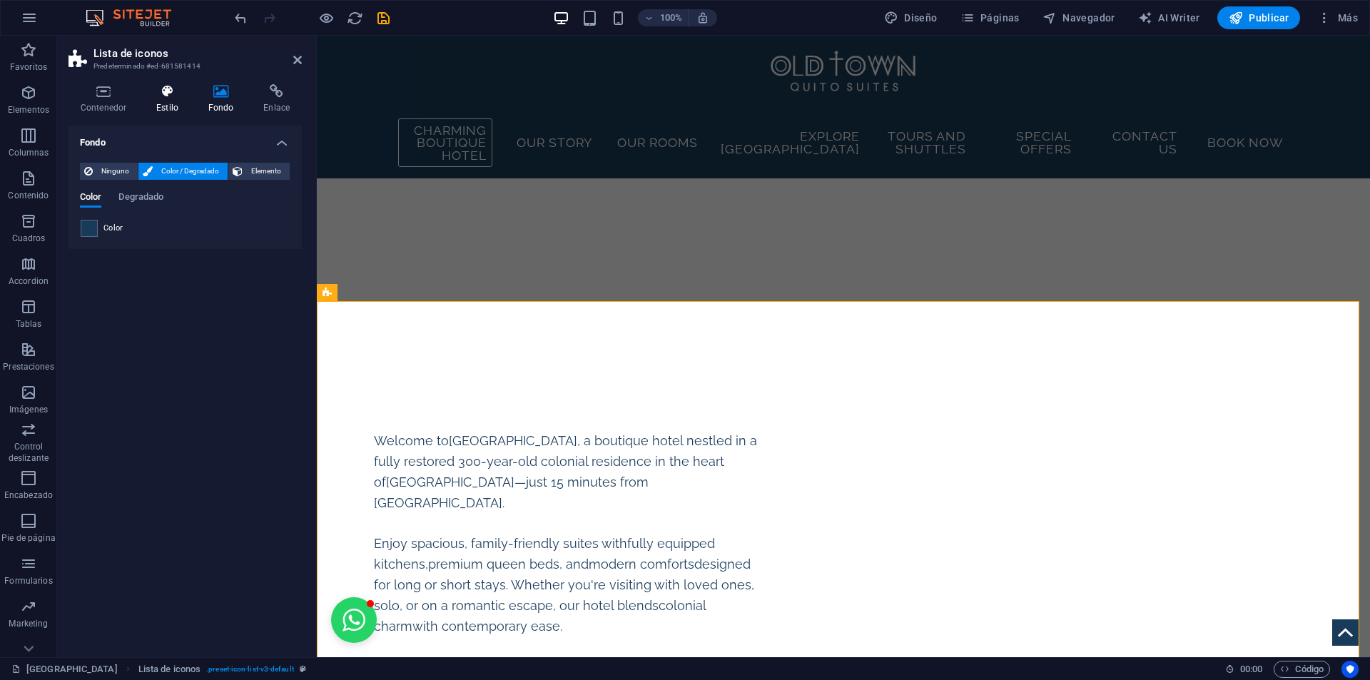
click at [166, 108] on h4 "Estilo" at bounding box center [170, 99] width 52 height 30
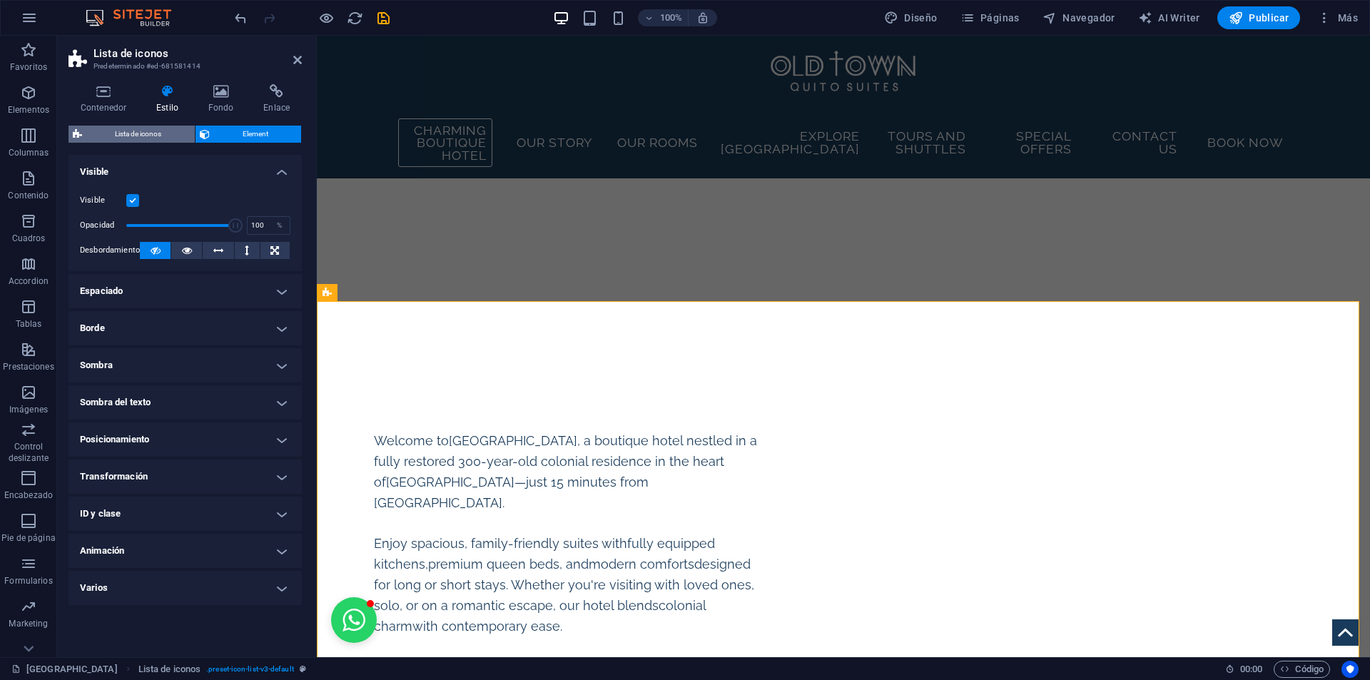
click at [148, 135] on span "Lista de iconos" at bounding box center [138, 134] width 104 height 17
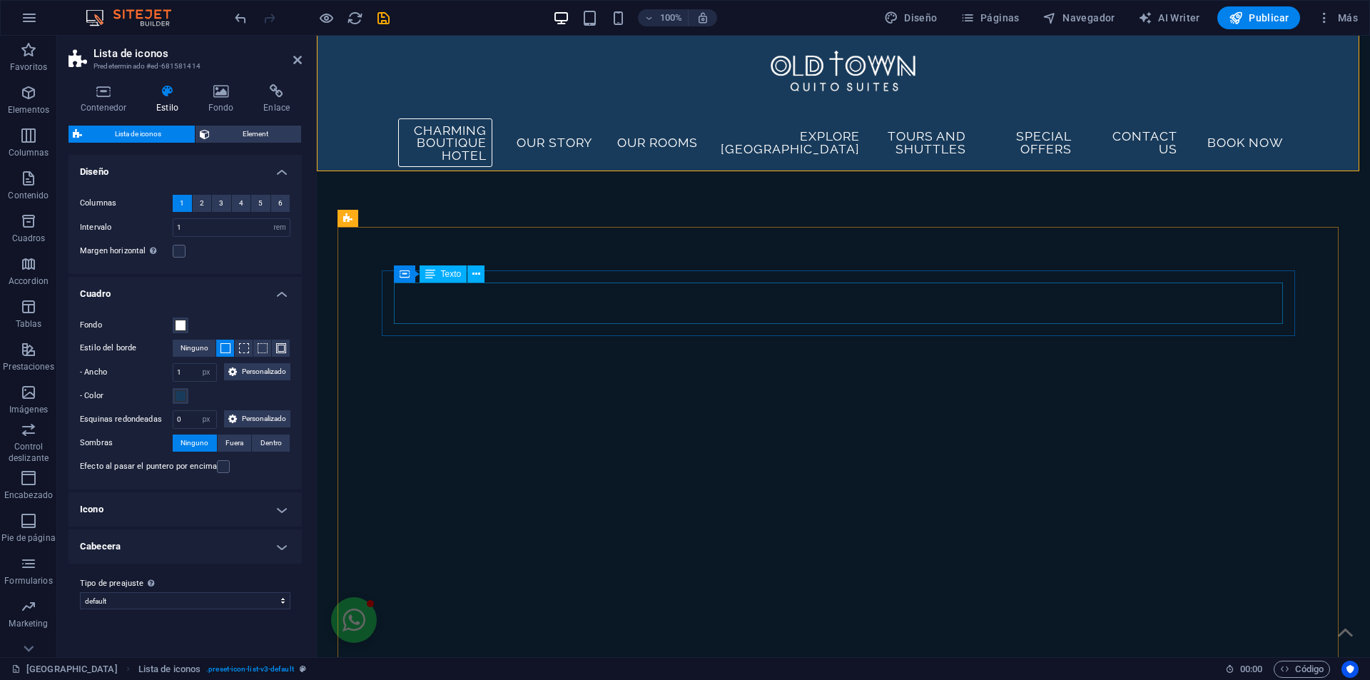
scroll to position [3447, 0]
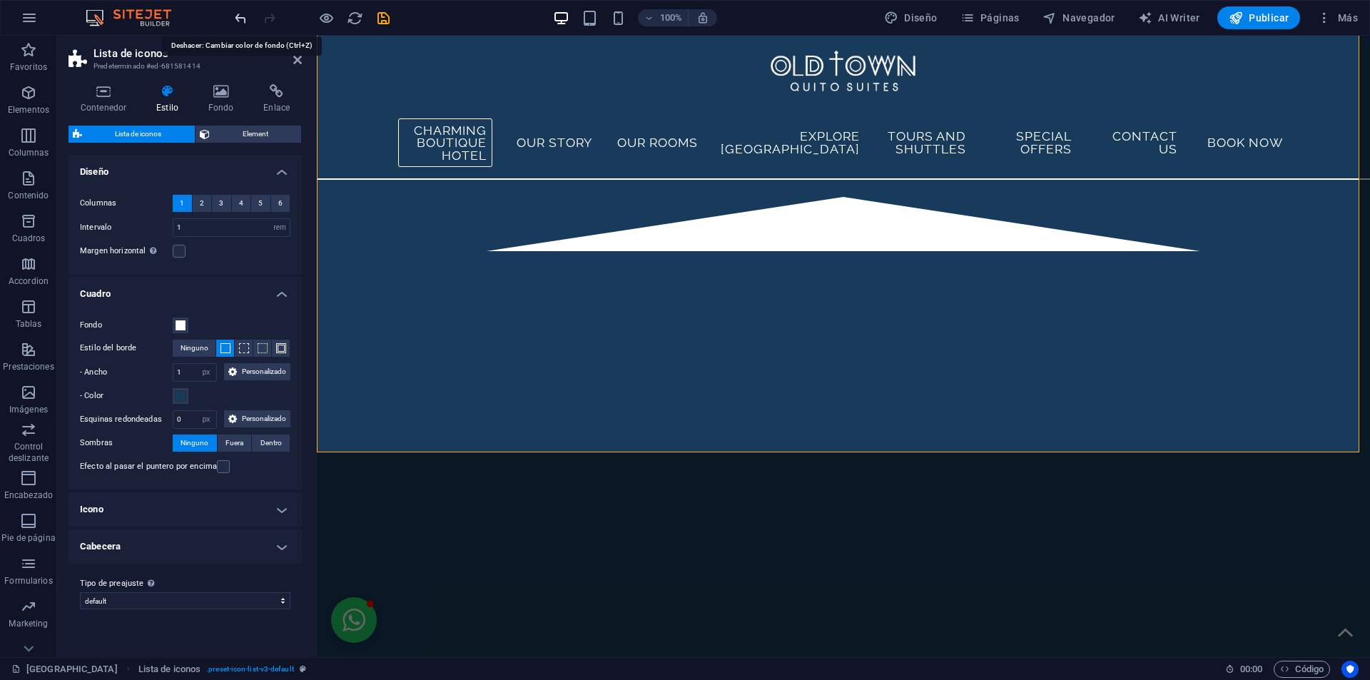
click at [240, 23] on icon "undo" at bounding box center [241, 18] width 16 height 16
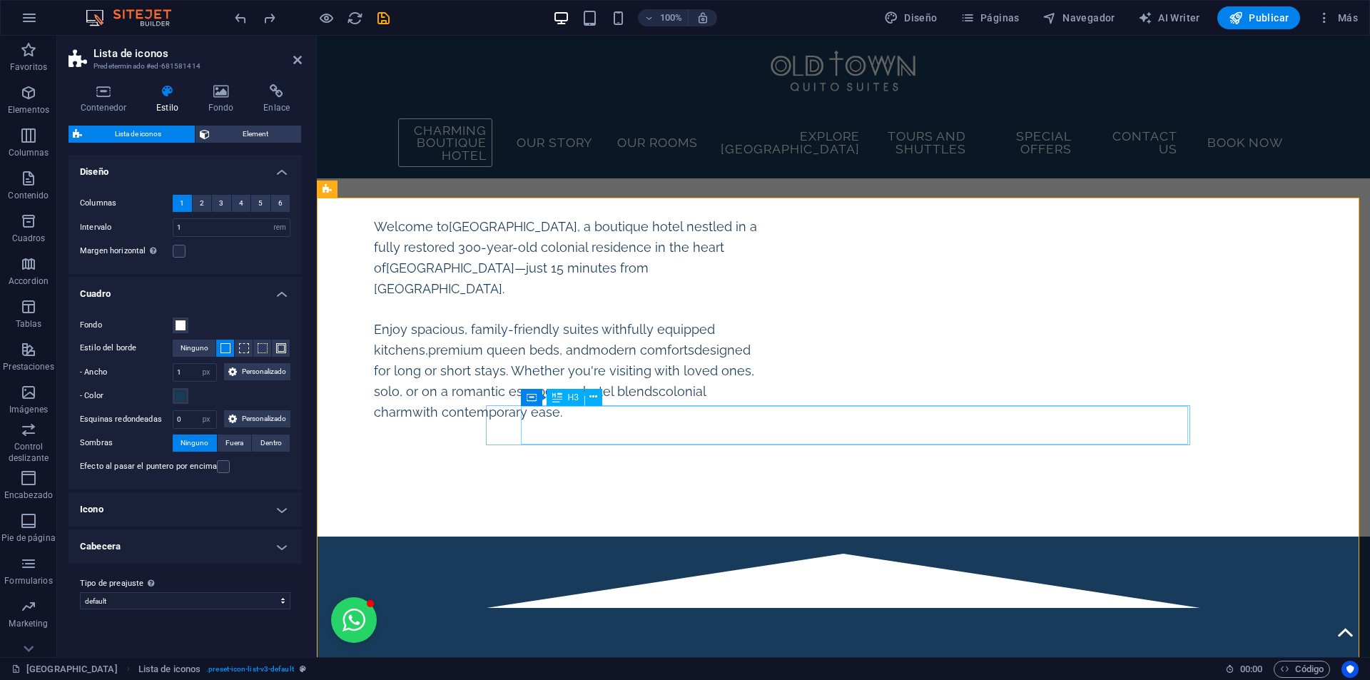
scroll to position [2876, 0]
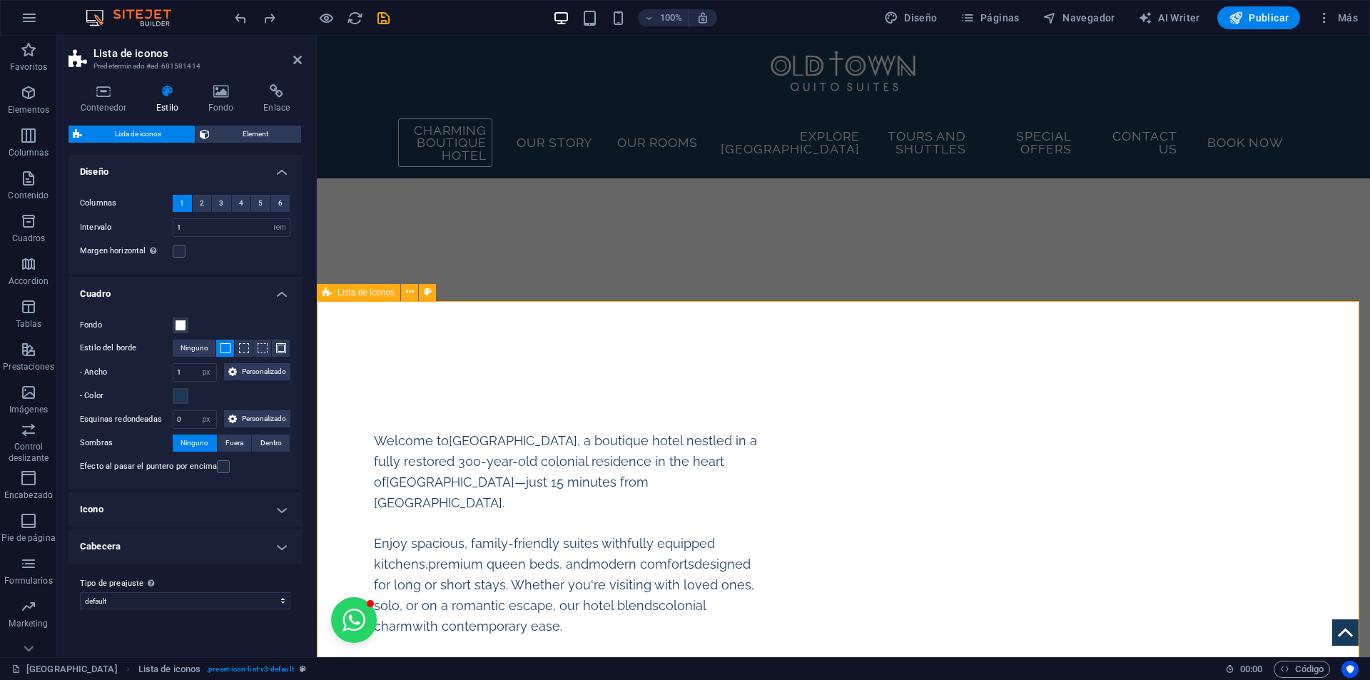
click at [345, 295] on span "Lista de iconos" at bounding box center [366, 292] width 57 height 9
click at [107, 98] on h4 "Contenedor" at bounding box center [107, 99] width 76 height 30
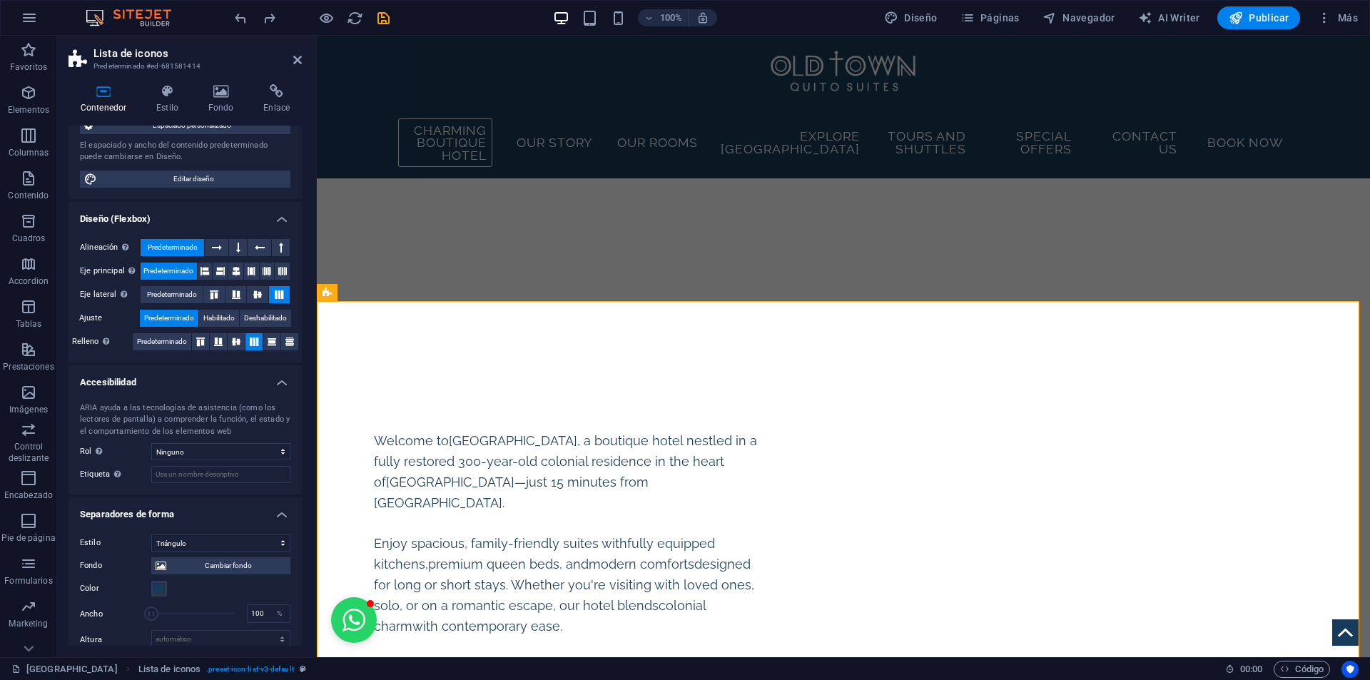
scroll to position [143, 0]
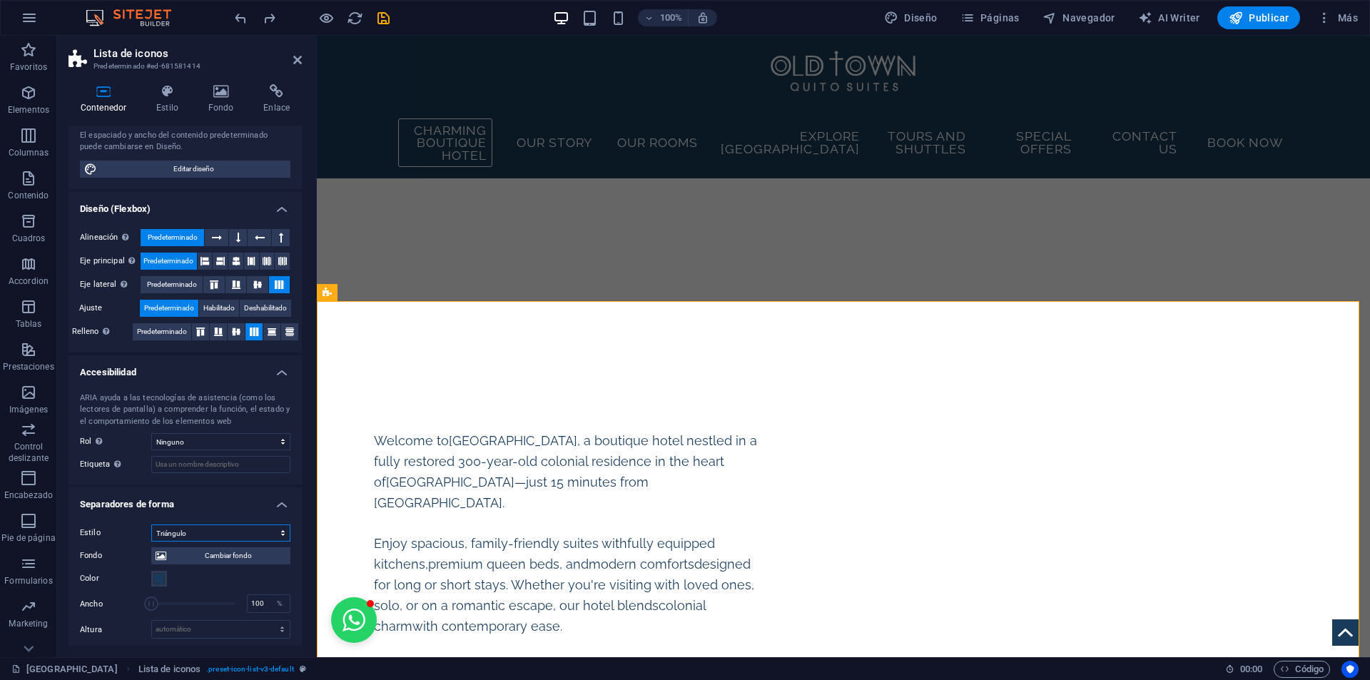
click at [245, 529] on select "Ninguno Triángulo Cuadrado Diagonal Polígono 1 Polígono 2 Zigzag Múltiples zigz…" at bounding box center [220, 533] width 139 height 17
select select "none"
click at [151, 542] on select "Ninguno Triángulo Cuadrado Diagonal Polígono 1 Polígono 2 Zigzag Múltiples zigz…" at bounding box center [220, 533] width 139 height 17
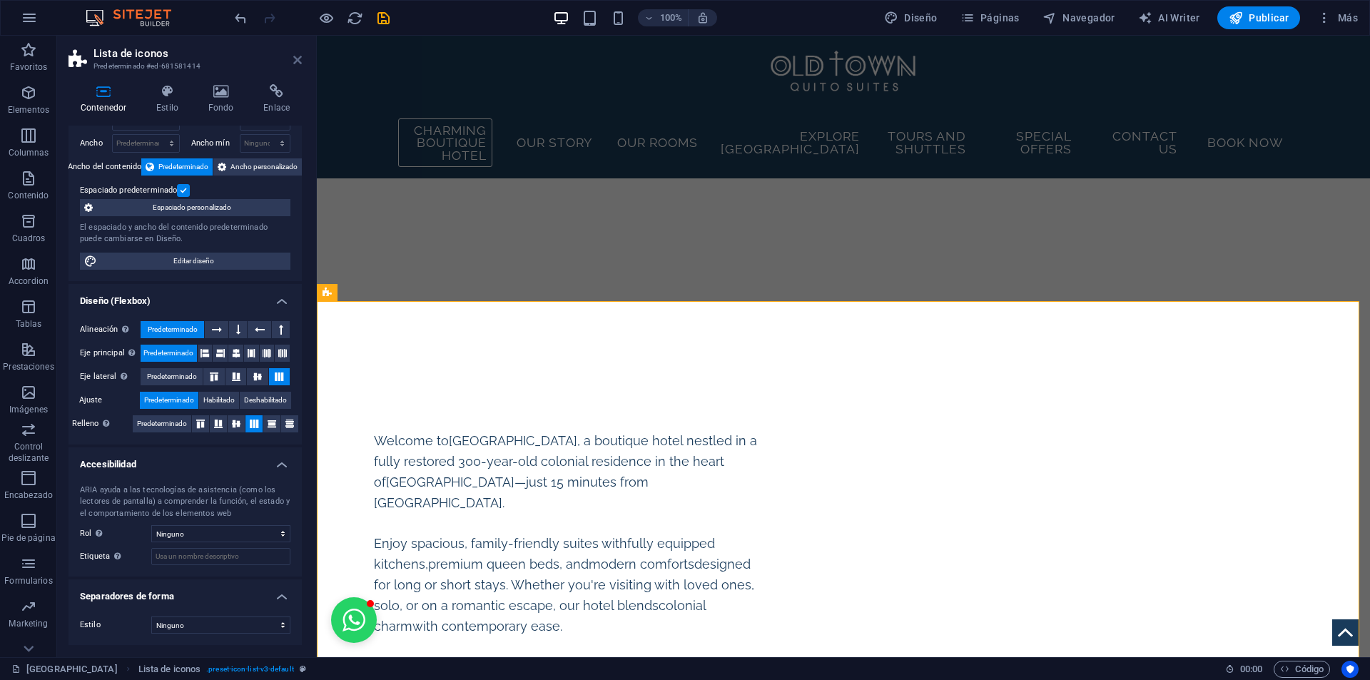
drag, startPoint x: 298, startPoint y: 63, endPoint x: 490, endPoint y: 296, distance: 302.2
click at [298, 63] on icon at bounding box center [297, 59] width 9 height 11
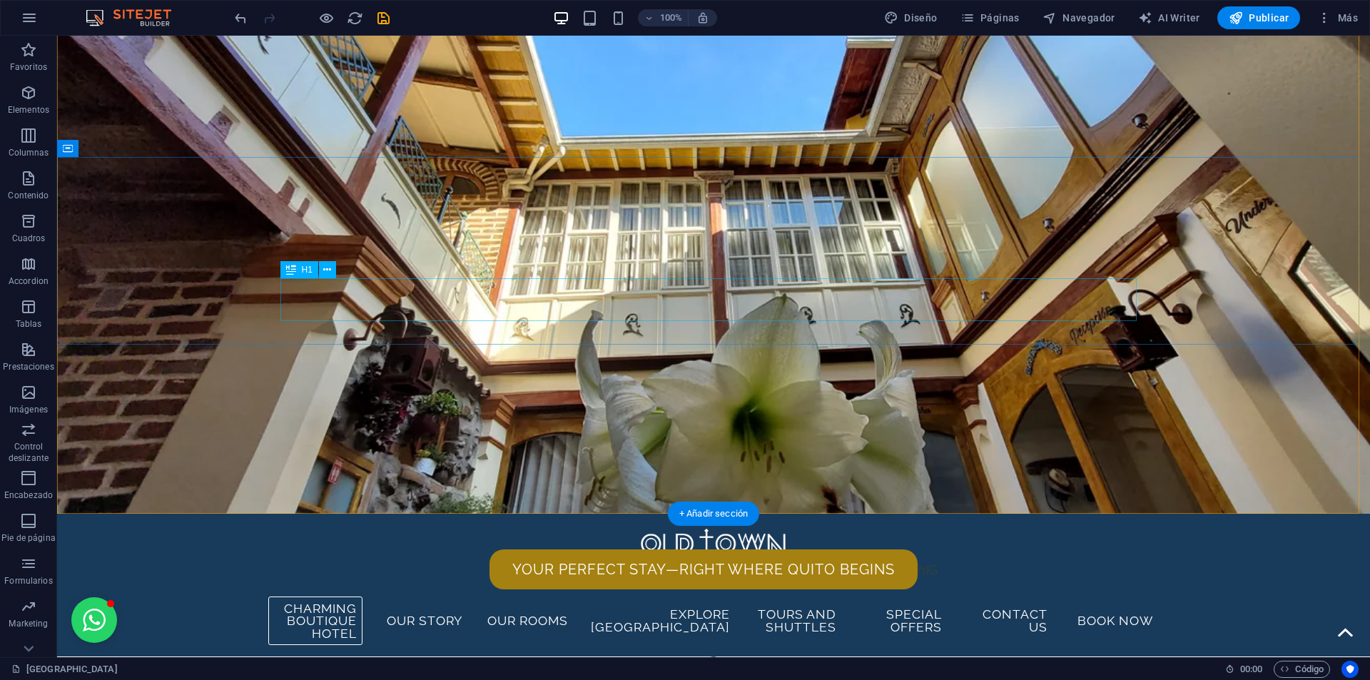
scroll to position [0, 0]
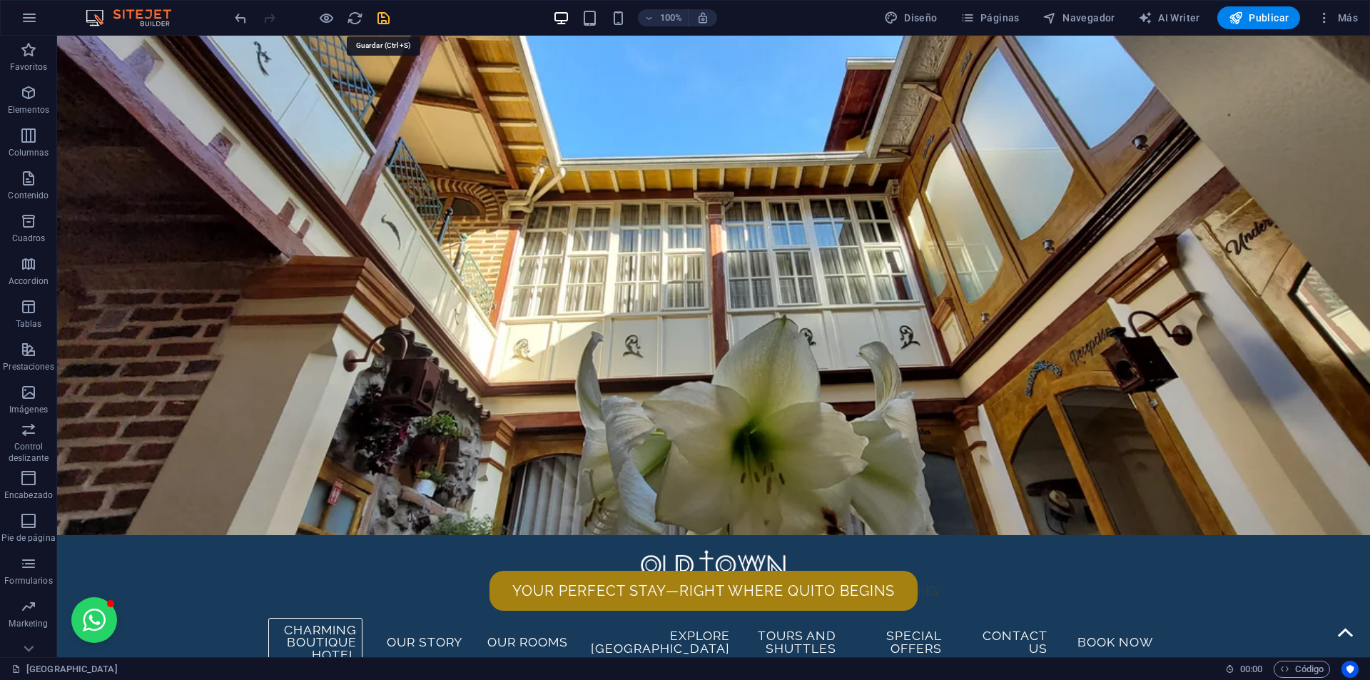
click at [381, 14] on icon "save" at bounding box center [383, 18] width 16 height 16
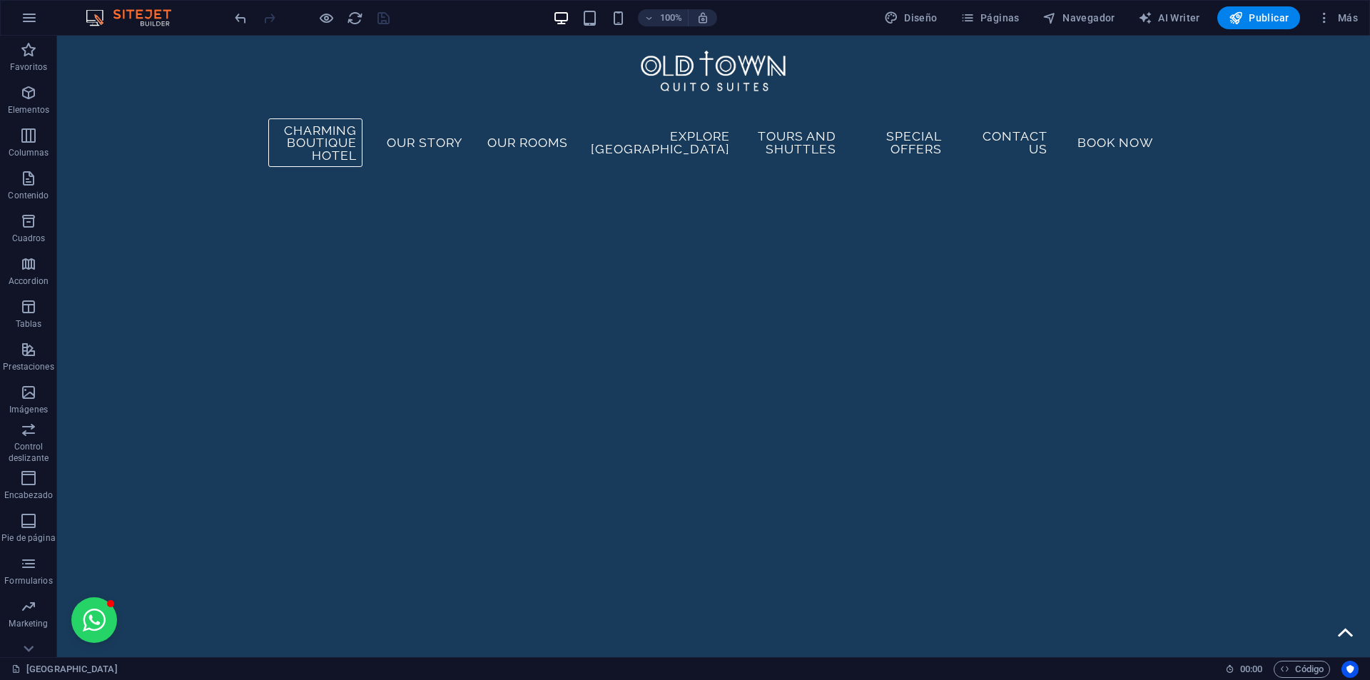
scroll to position [5835, 0]
